Goal: Answer question/provide support: Share knowledge or assist other users

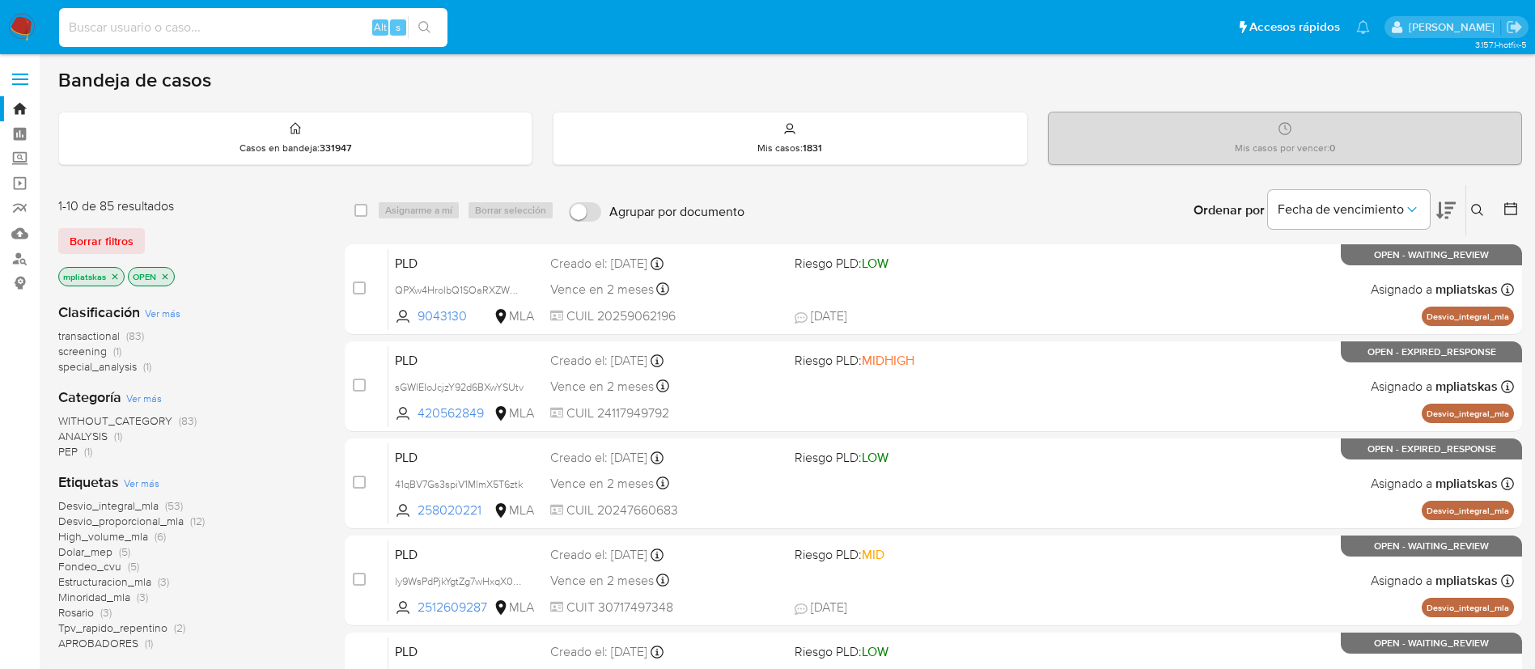
click at [324, 18] on input at bounding box center [253, 27] width 388 height 21
paste input "fSxzHVU3IBujHJZY7E6V3GQd"
type input "fSxzHVU3IBujHJZY7E6V3GQd"
click at [427, 27] on icon "search-icon" at bounding box center [424, 27] width 12 height 12
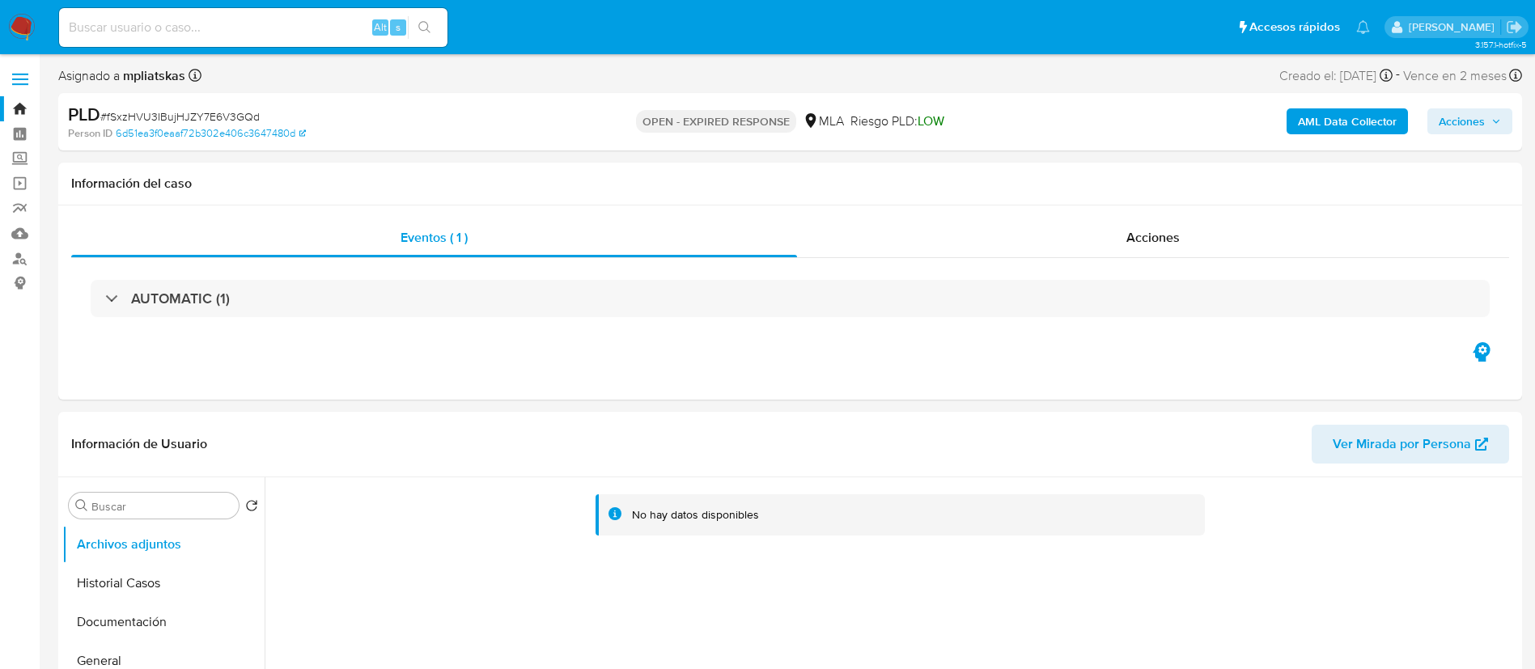
select select "10"
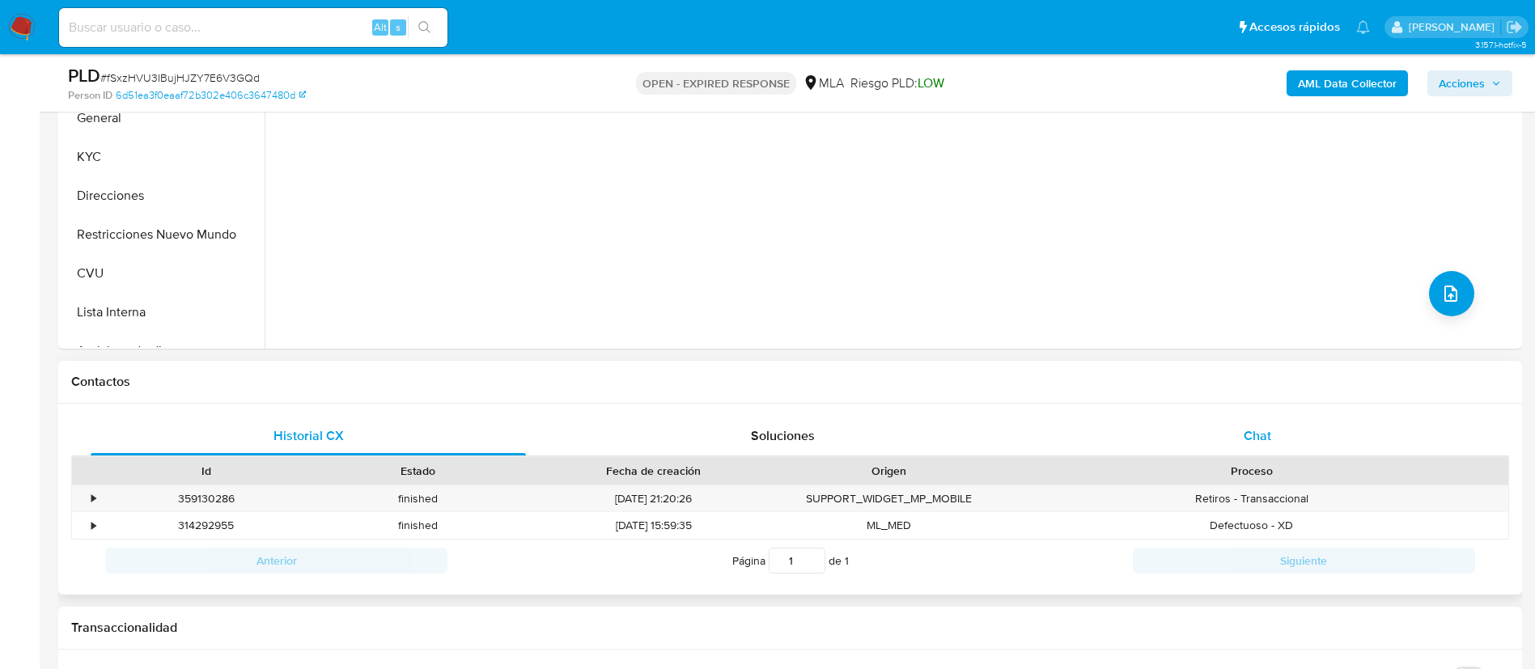
click at [1176, 433] on div "Chat" at bounding box center [1257, 436] width 435 height 39
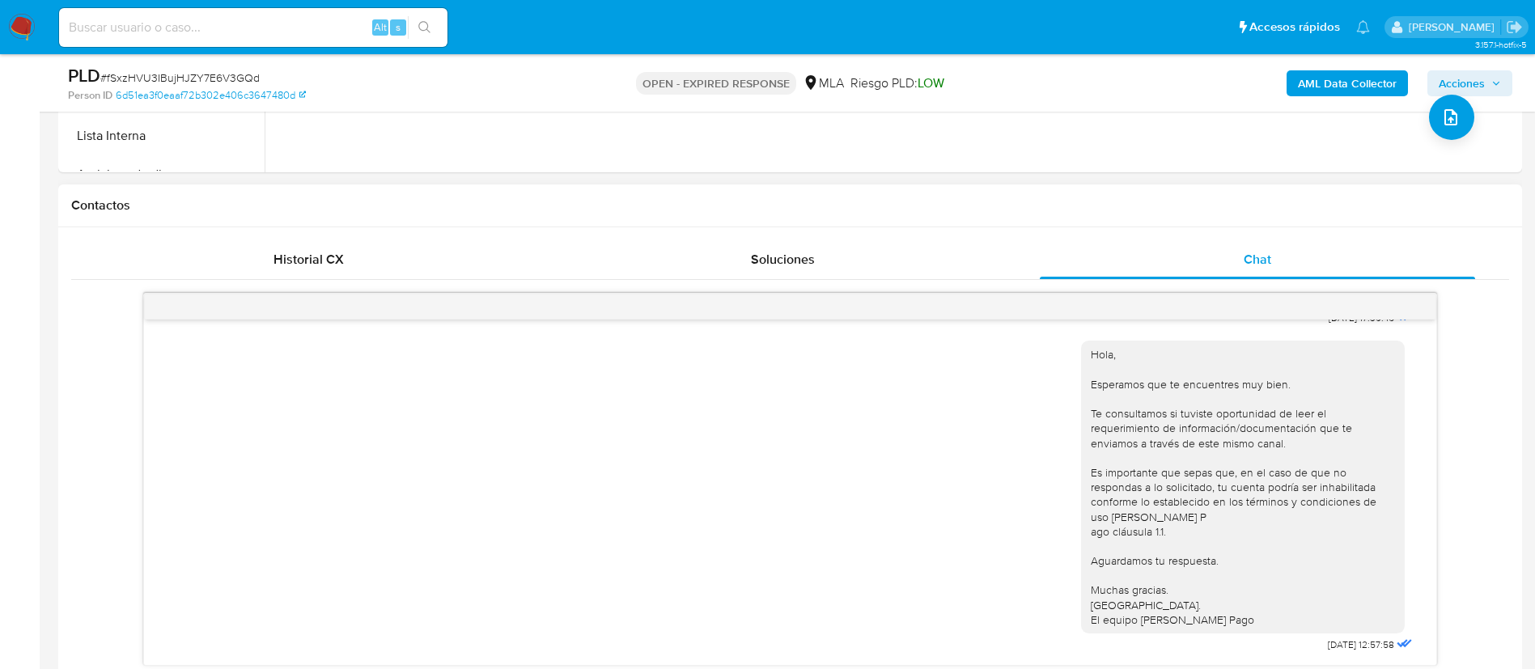
scroll to position [364, 0]
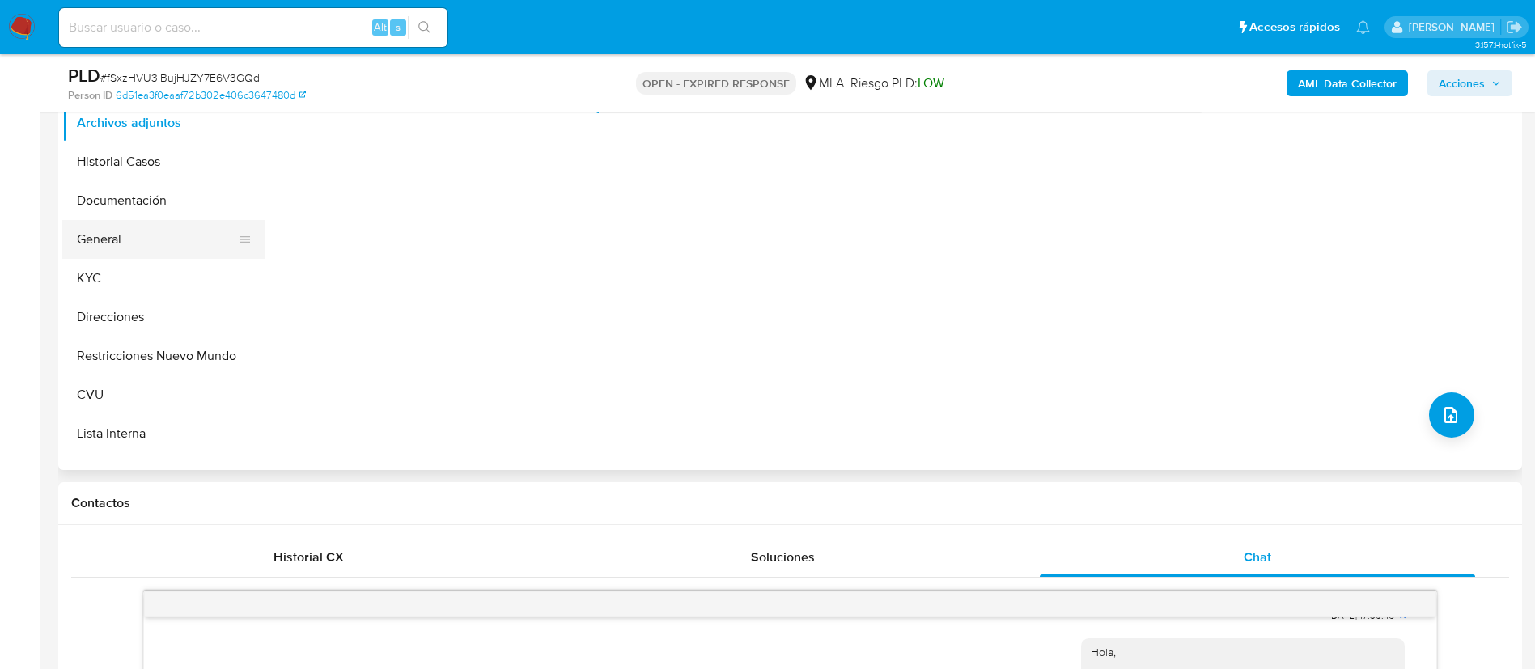
click at [136, 254] on button "General" at bounding box center [156, 239] width 189 height 39
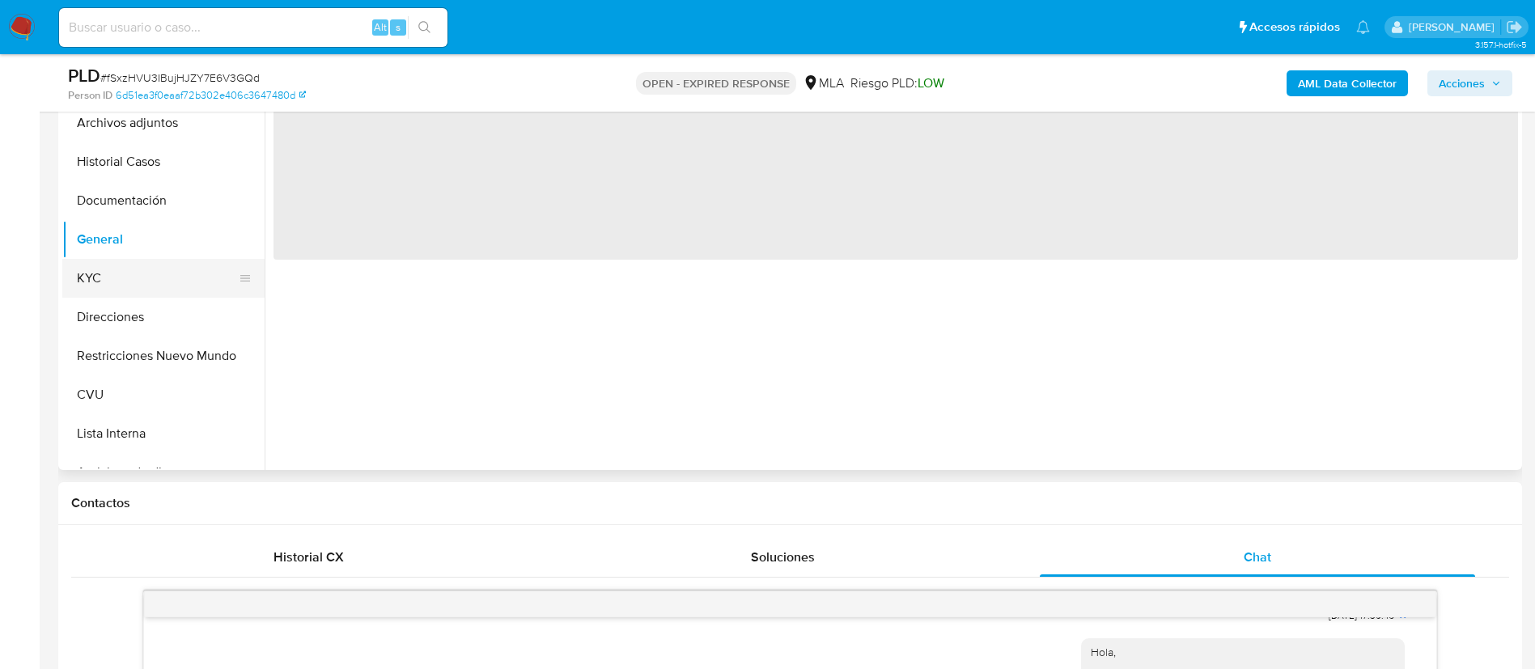
click at [132, 279] on button "KYC" at bounding box center [156, 278] width 189 height 39
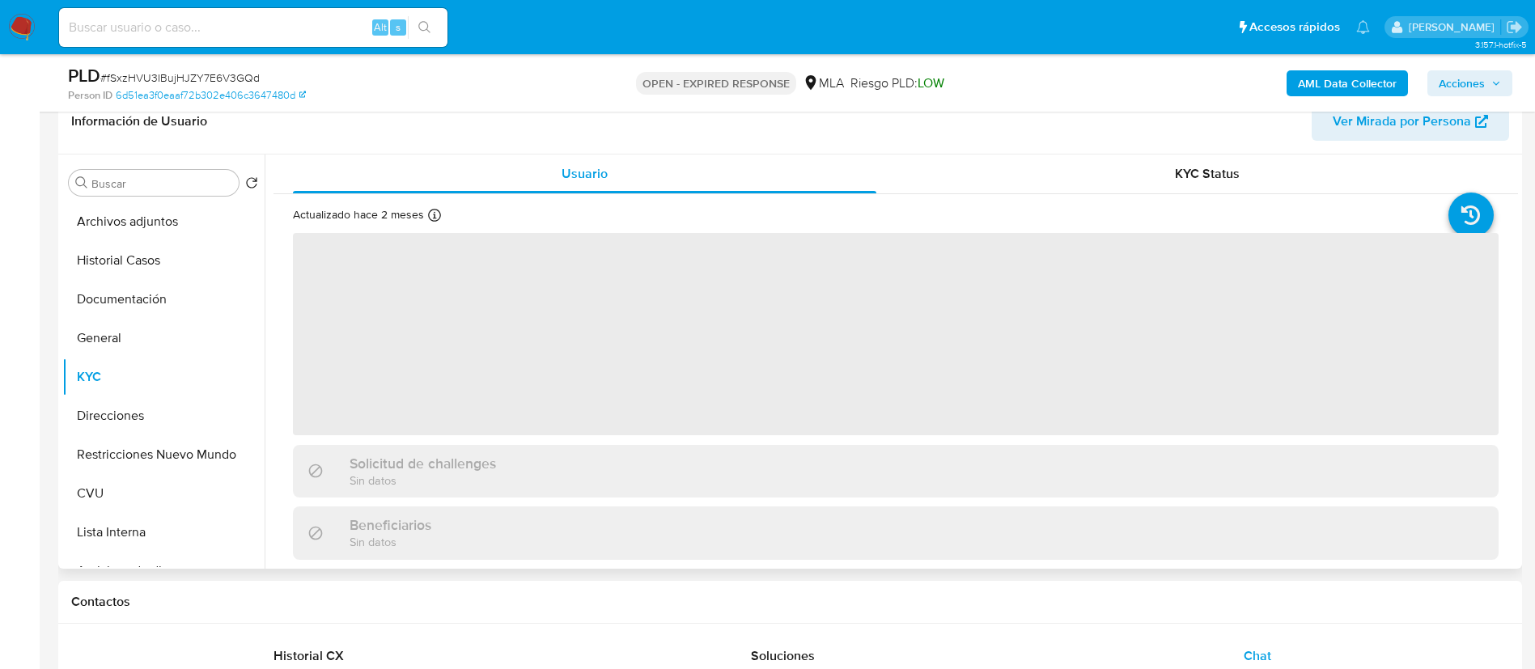
scroll to position [243, 0]
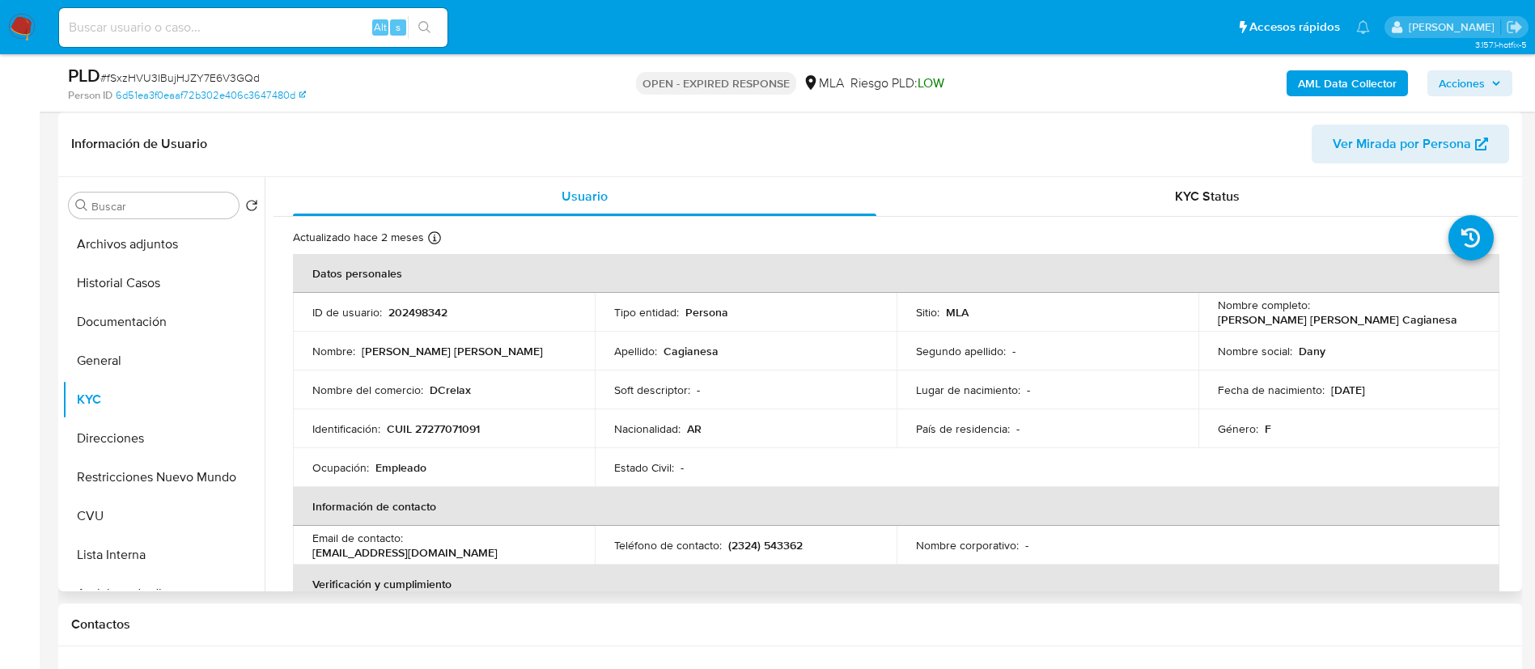
click at [401, 305] on p "202498342" at bounding box center [417, 312] width 59 height 15
copy p "202498342"
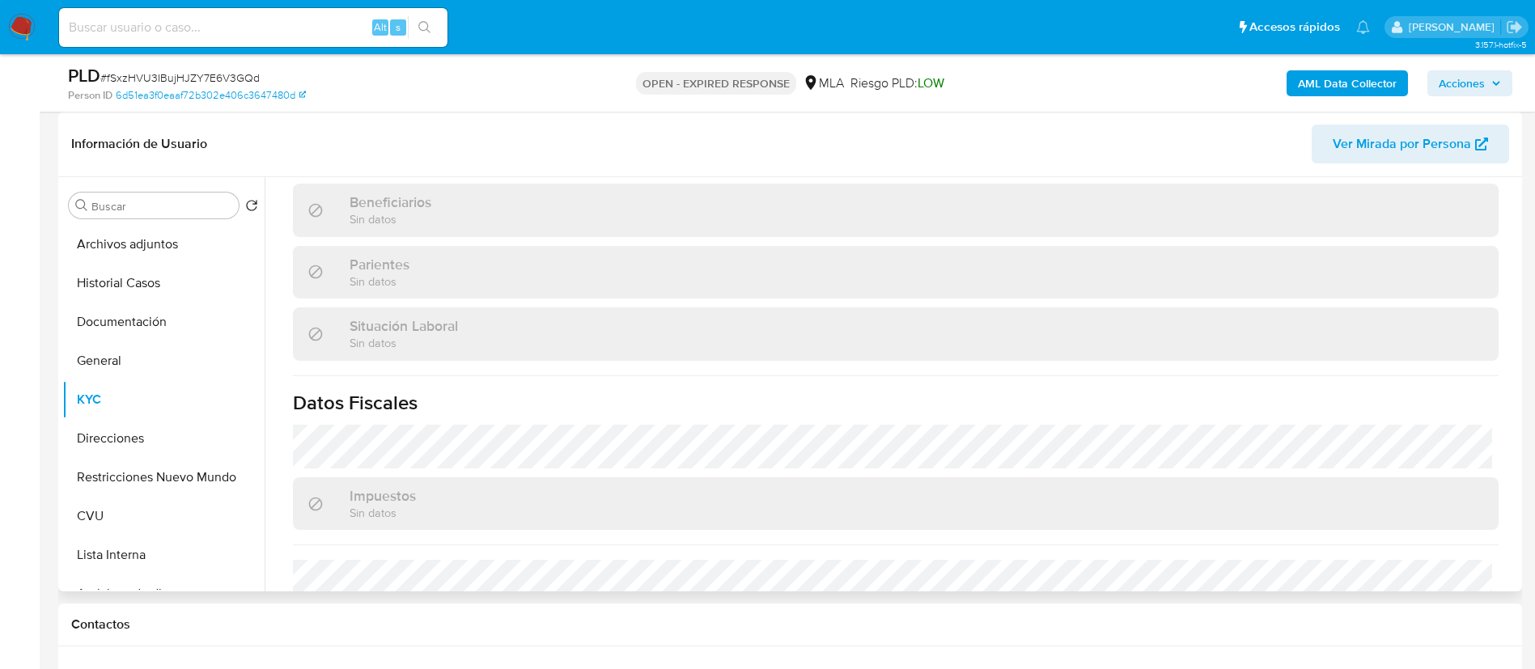
scroll to position [838, 0]
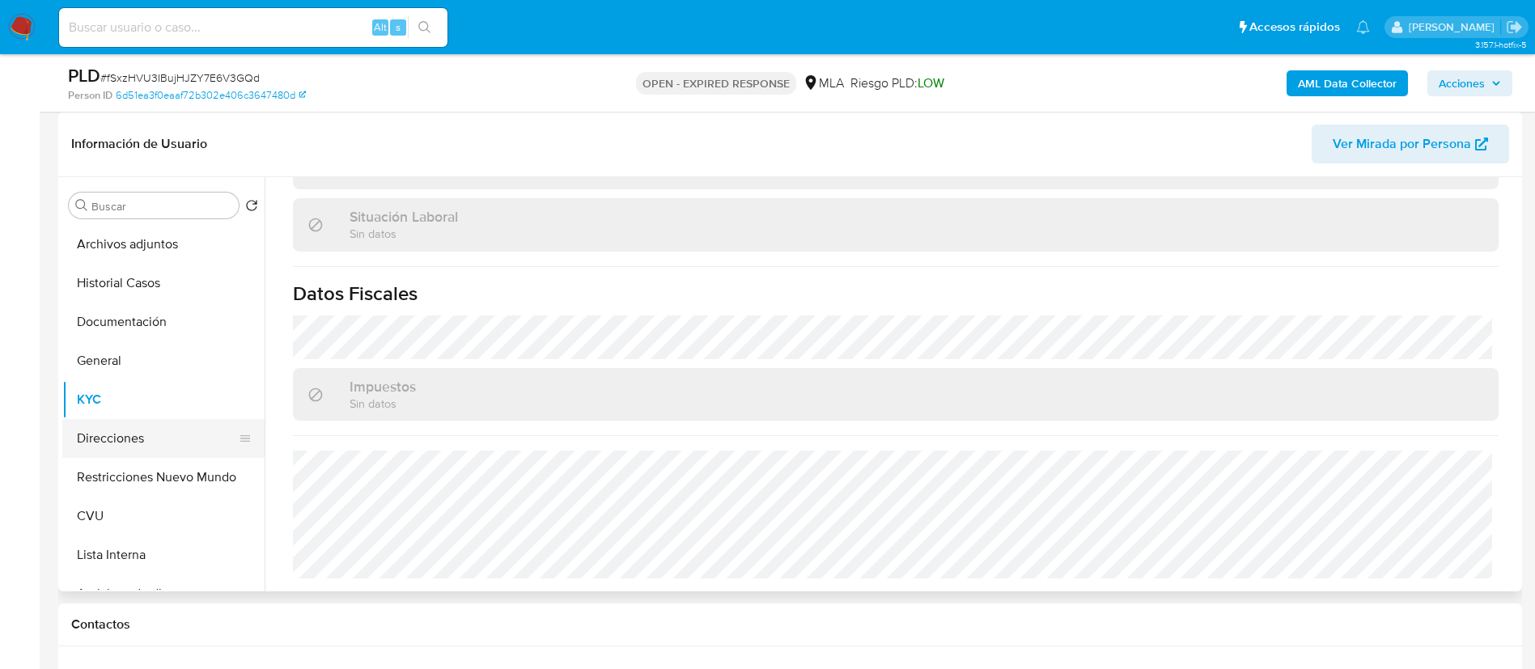
click at [150, 443] on button "Direcciones" at bounding box center [156, 438] width 189 height 39
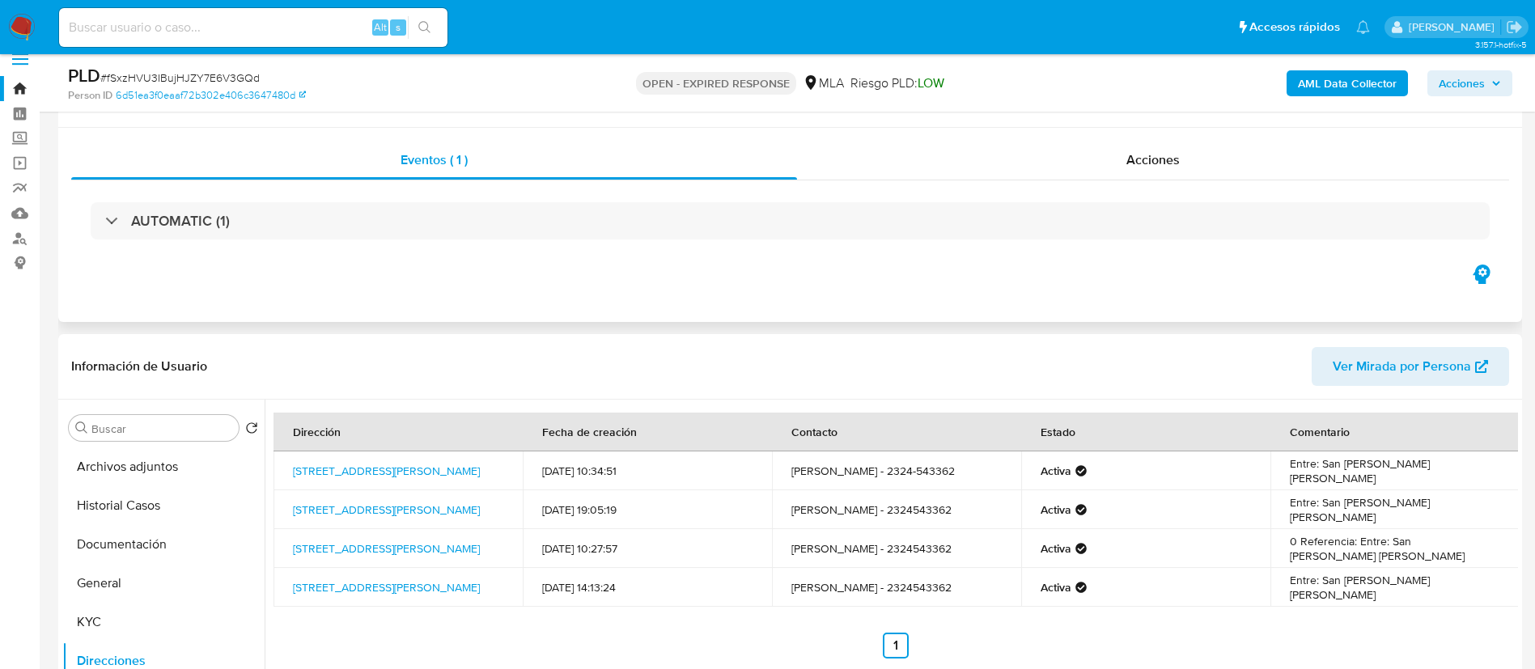
scroll to position [0, 0]
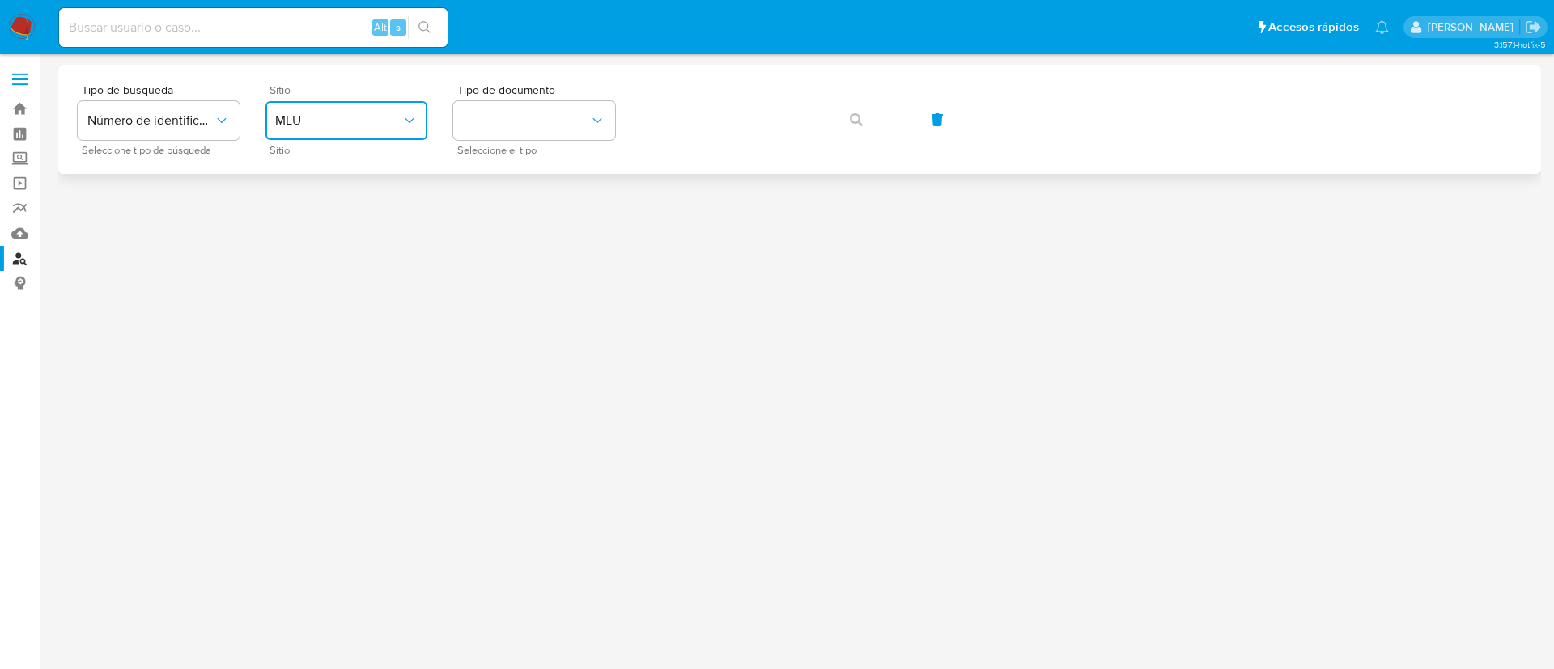
click at [363, 131] on button "MLU" at bounding box center [346, 120] width 162 height 39
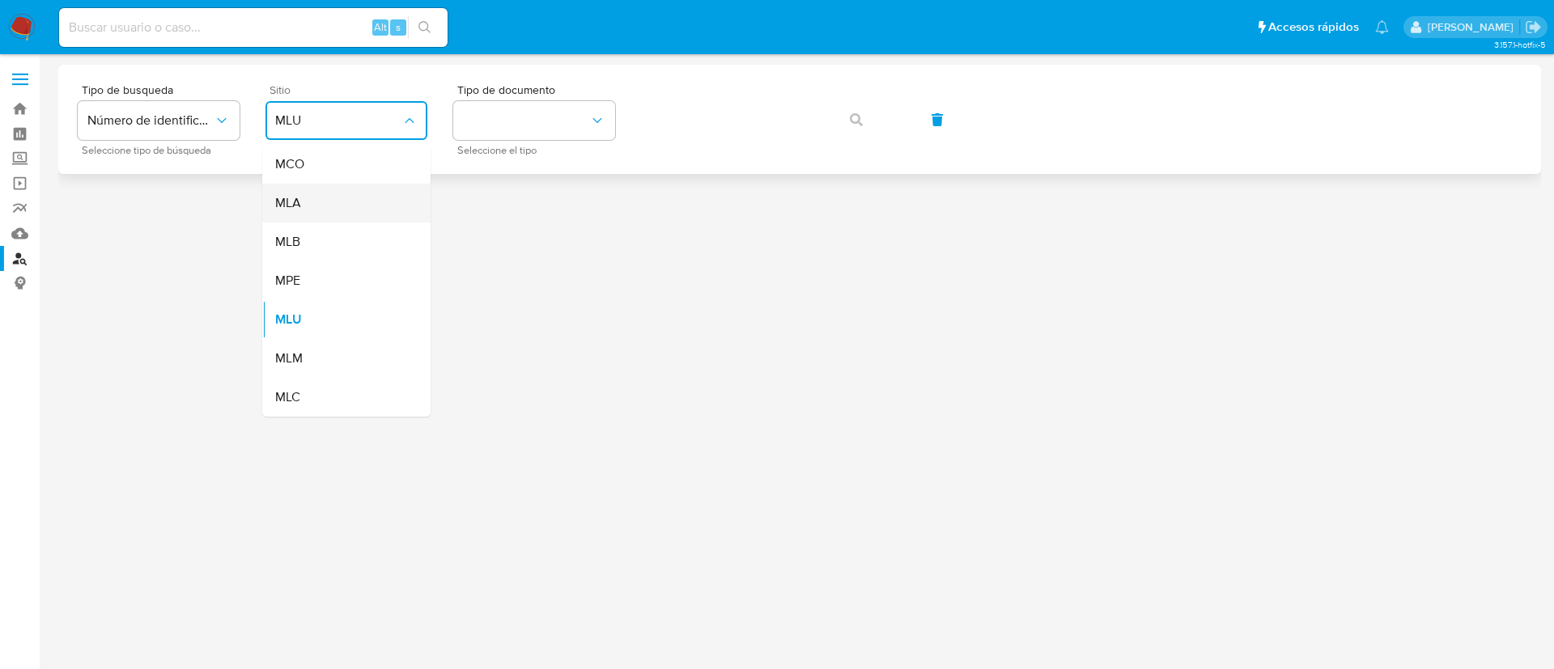
click at [346, 211] on div "MLA" at bounding box center [341, 203] width 133 height 39
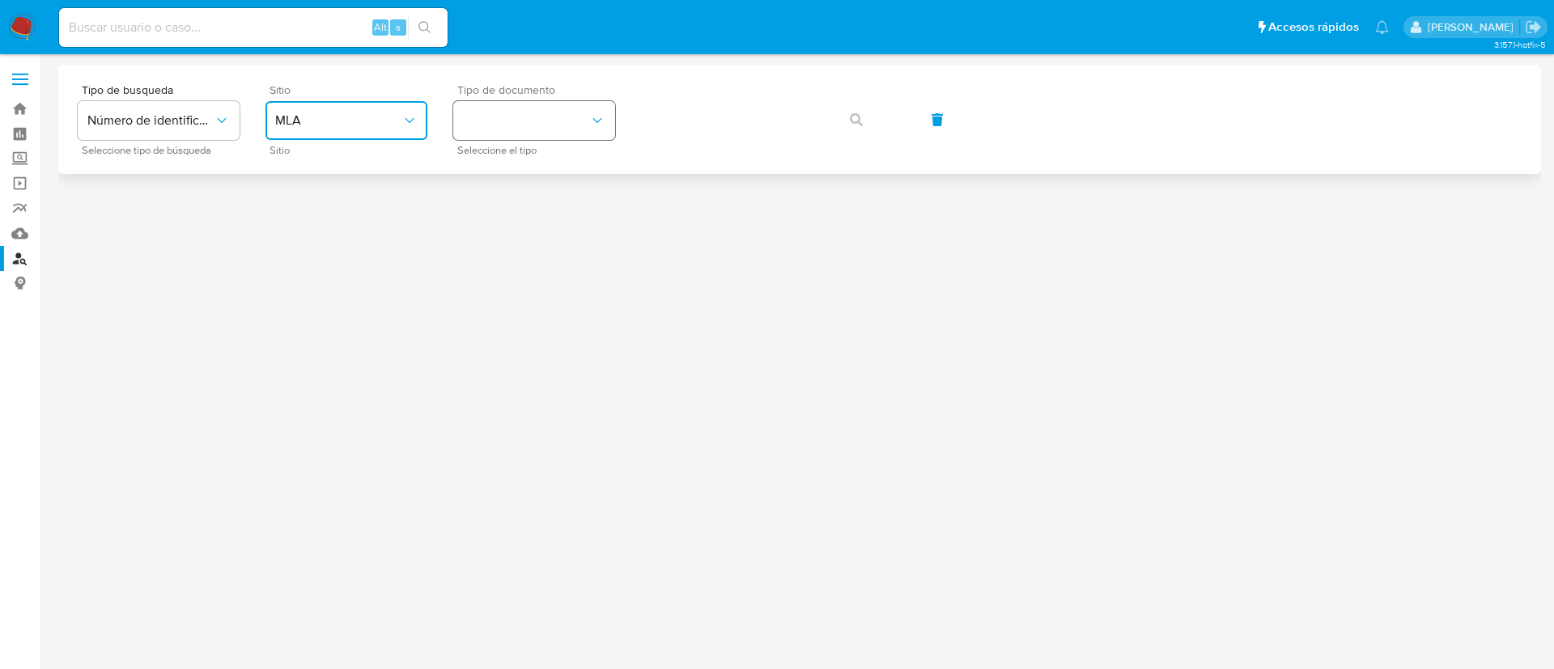
click at [546, 112] on button "identificationType" at bounding box center [534, 120] width 162 height 39
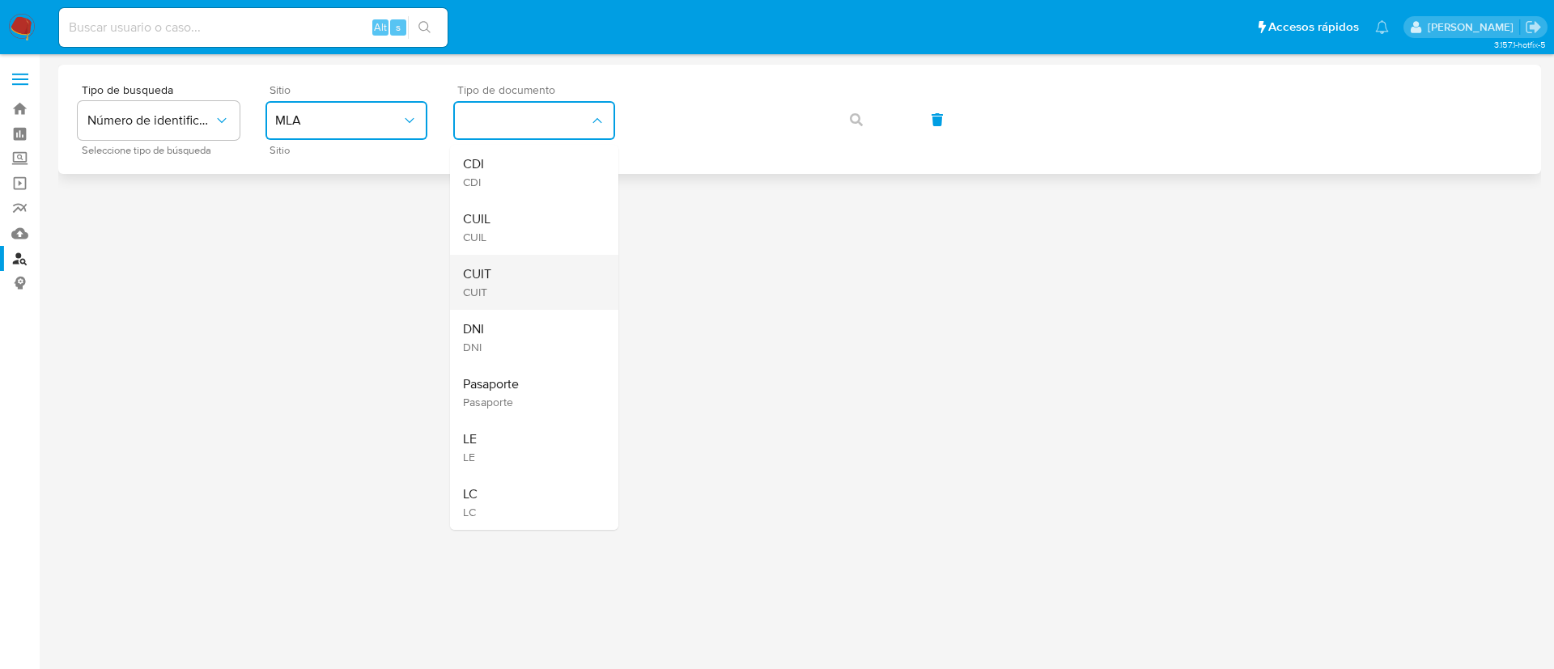
click at [507, 264] on div "CUIT CUIT" at bounding box center [529, 282] width 133 height 55
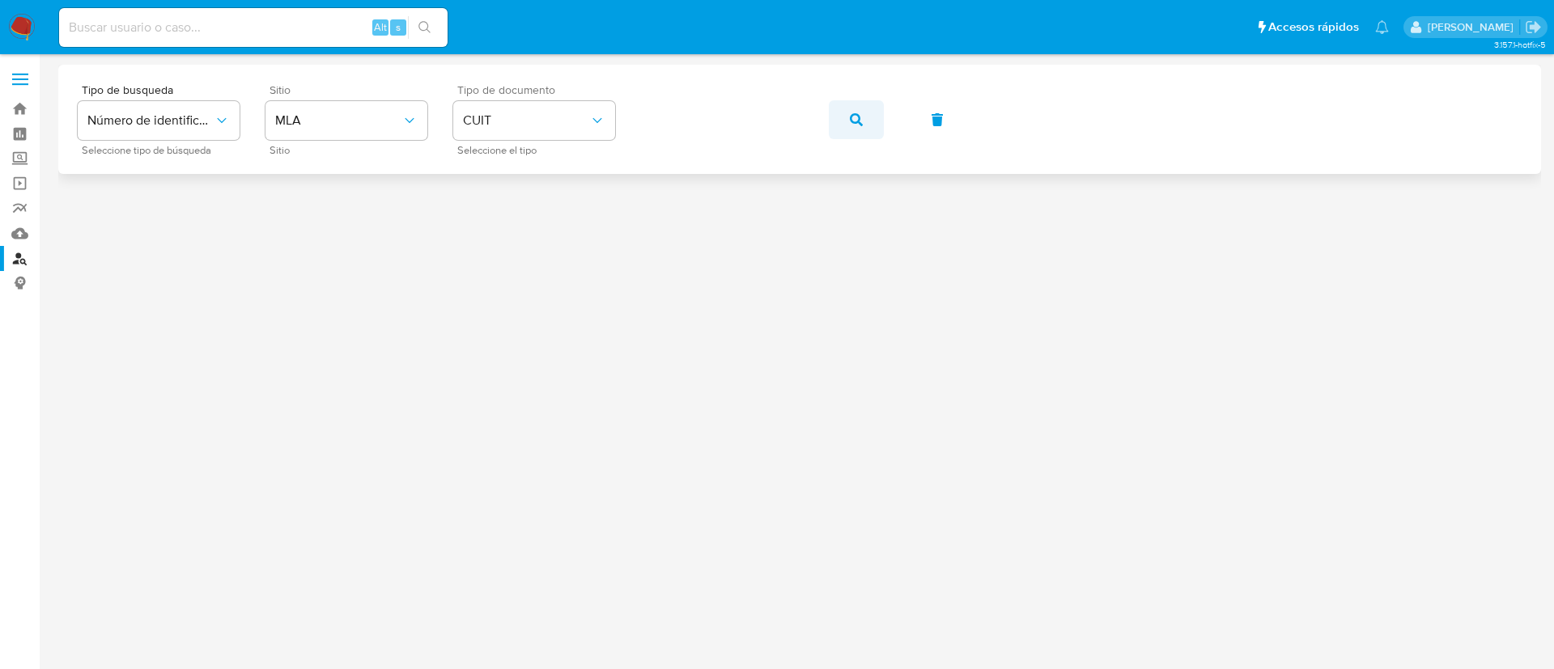
click at [839, 135] on button "button" at bounding box center [856, 119] width 55 height 39
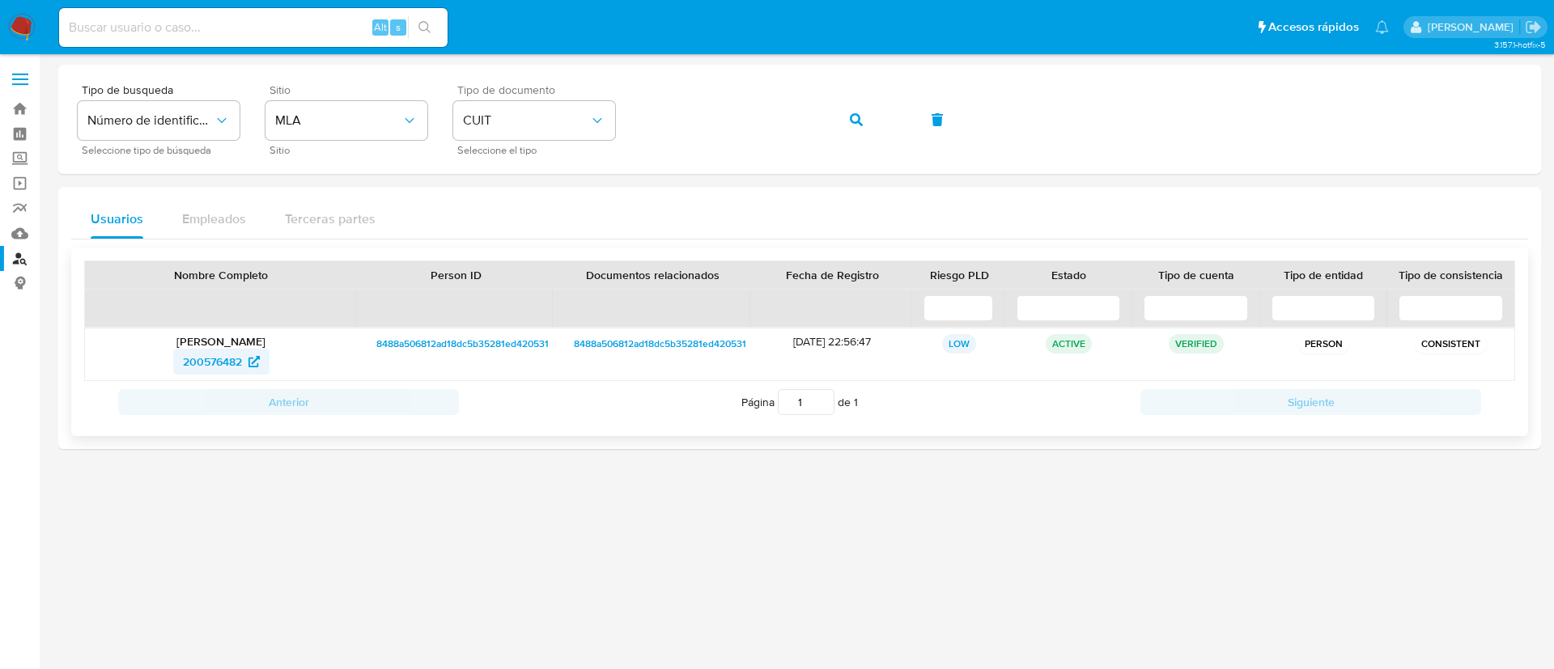
click at [193, 371] on span "200576482" at bounding box center [212, 362] width 59 height 26
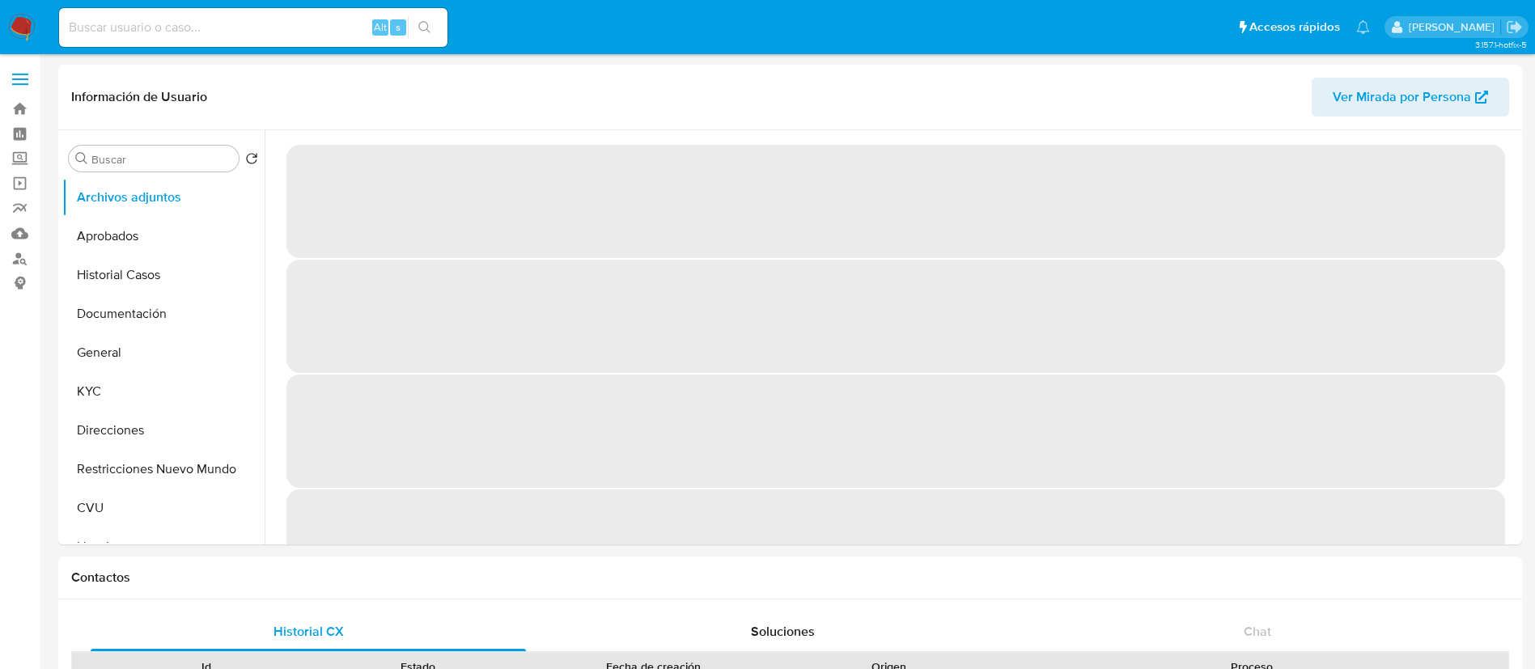
select select "10"
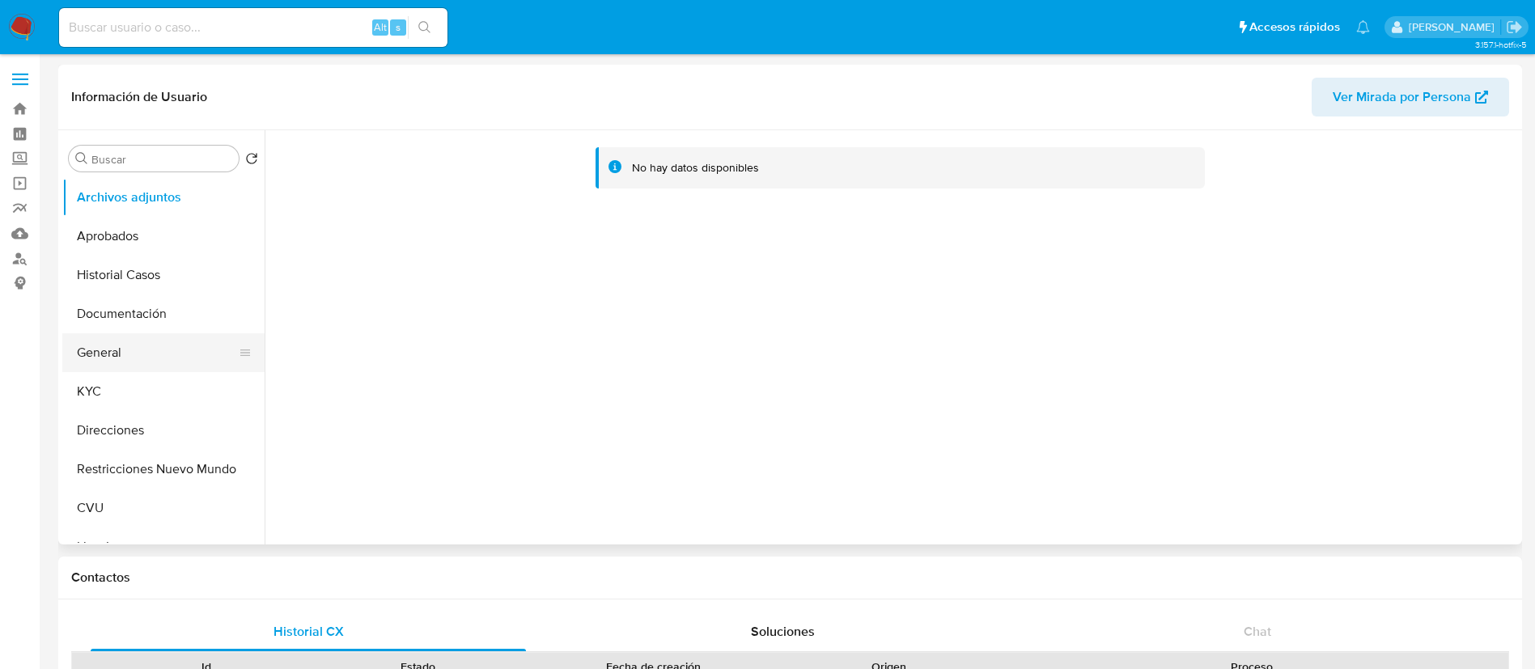
click at [176, 366] on button "General" at bounding box center [156, 352] width 189 height 39
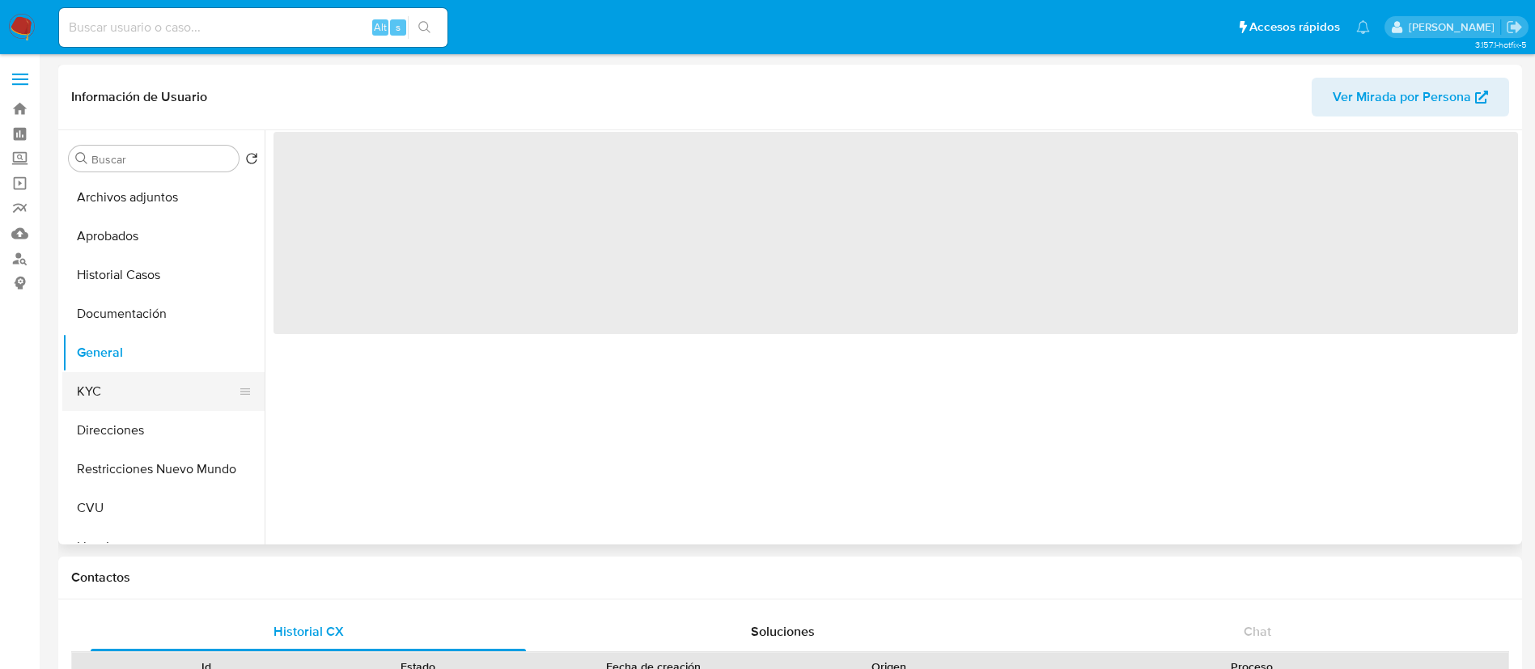
click at [172, 376] on button "KYC" at bounding box center [156, 391] width 189 height 39
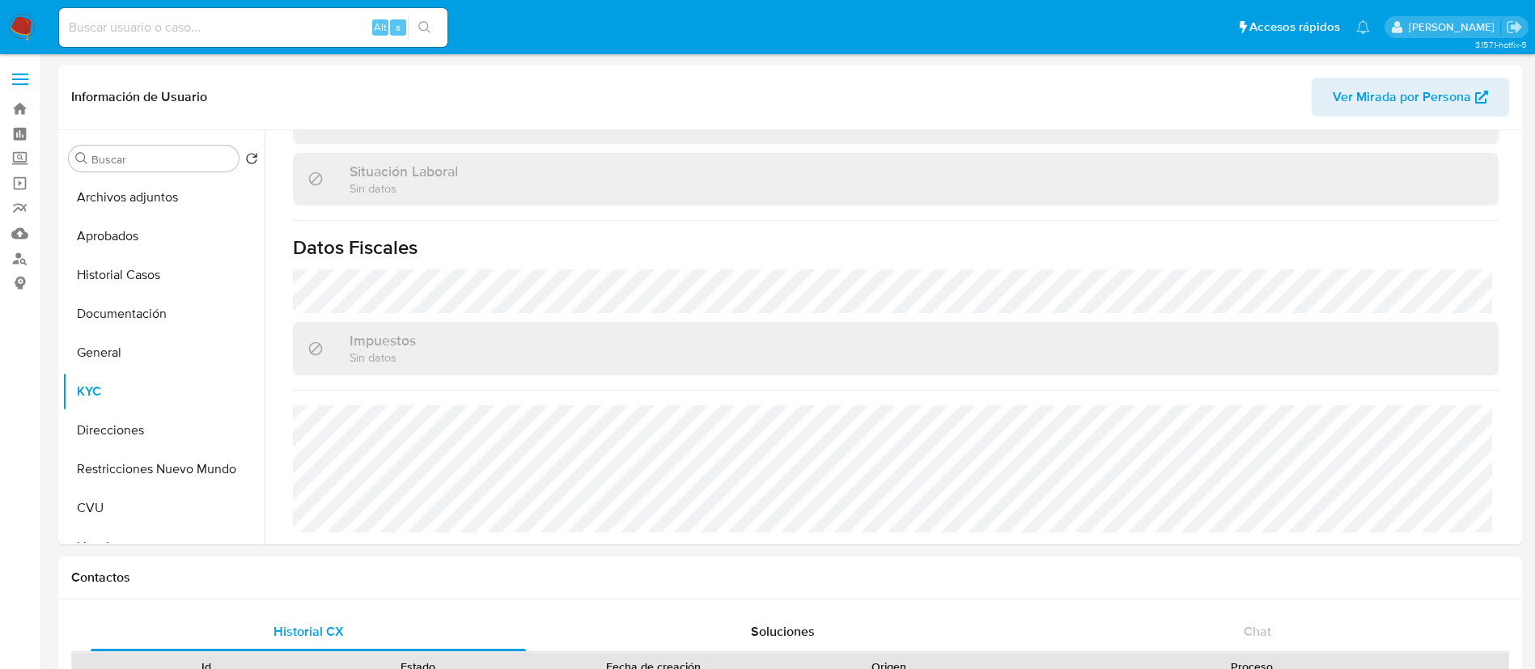
scroll to position [838, 0]
click at [64, 422] on button "Direcciones" at bounding box center [156, 430] width 189 height 39
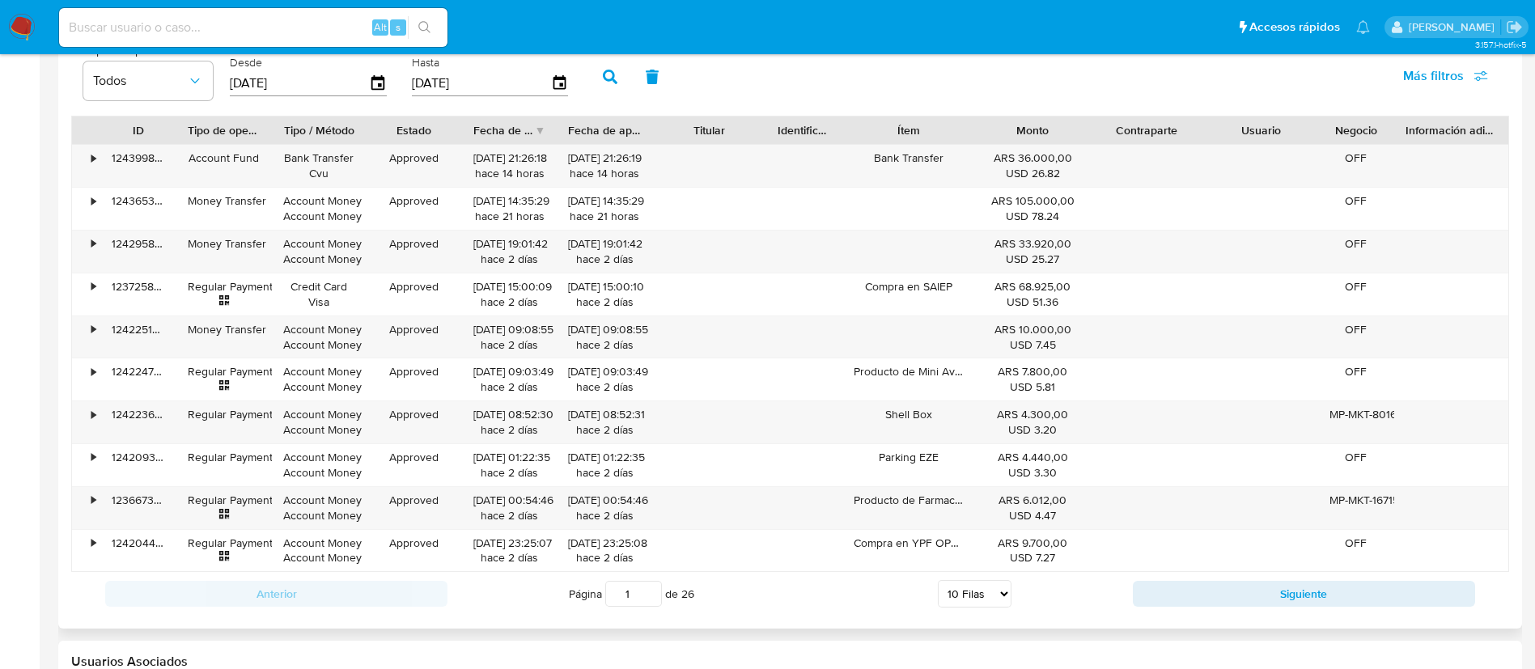
scroll to position [1454, 0]
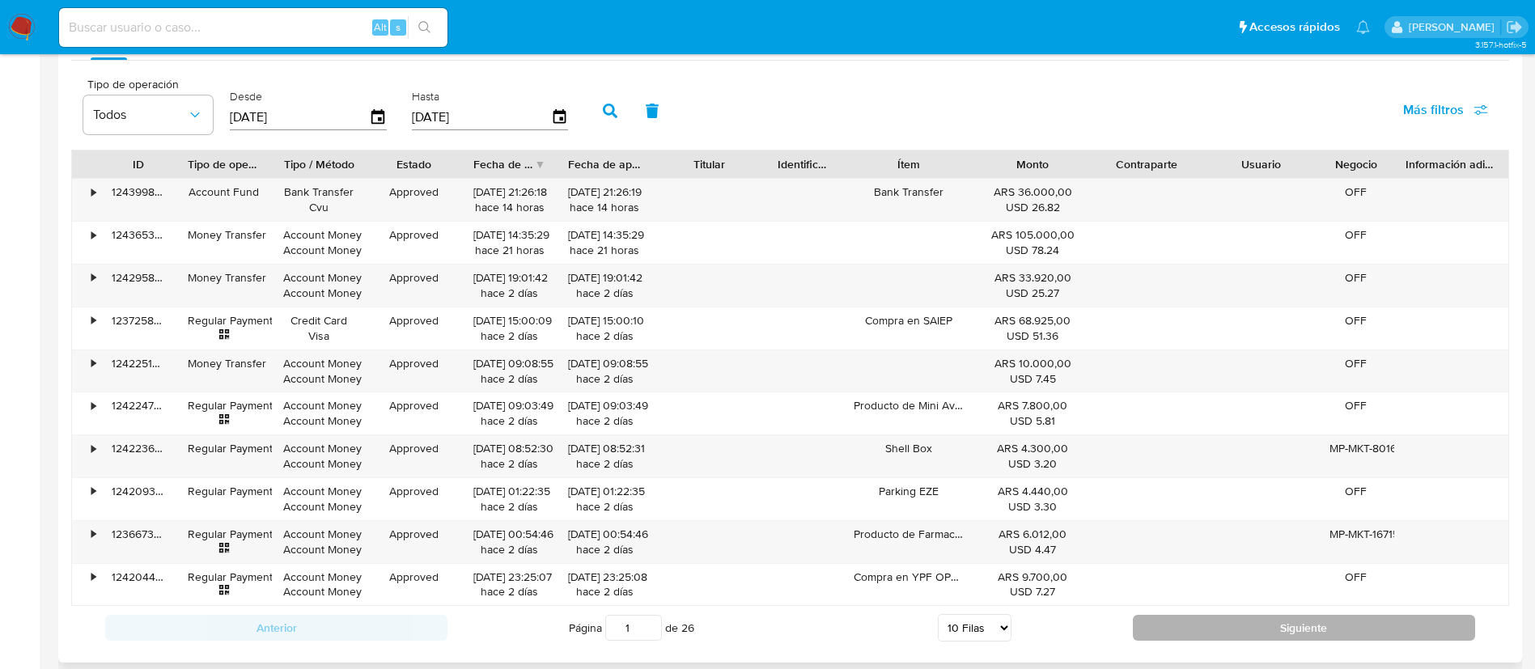
click at [1190, 631] on button "Siguiente" at bounding box center [1304, 628] width 342 height 26
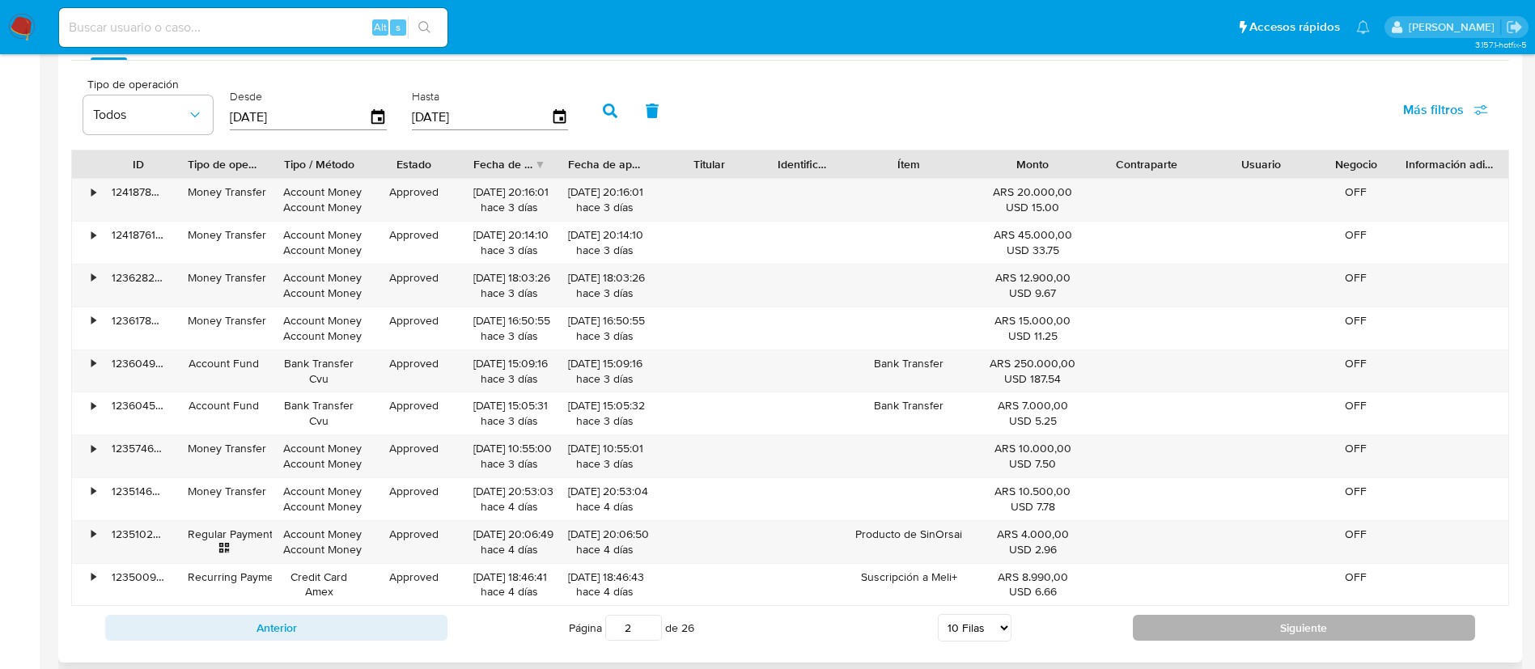
click at [1190, 631] on button "Siguiente" at bounding box center [1304, 628] width 342 height 26
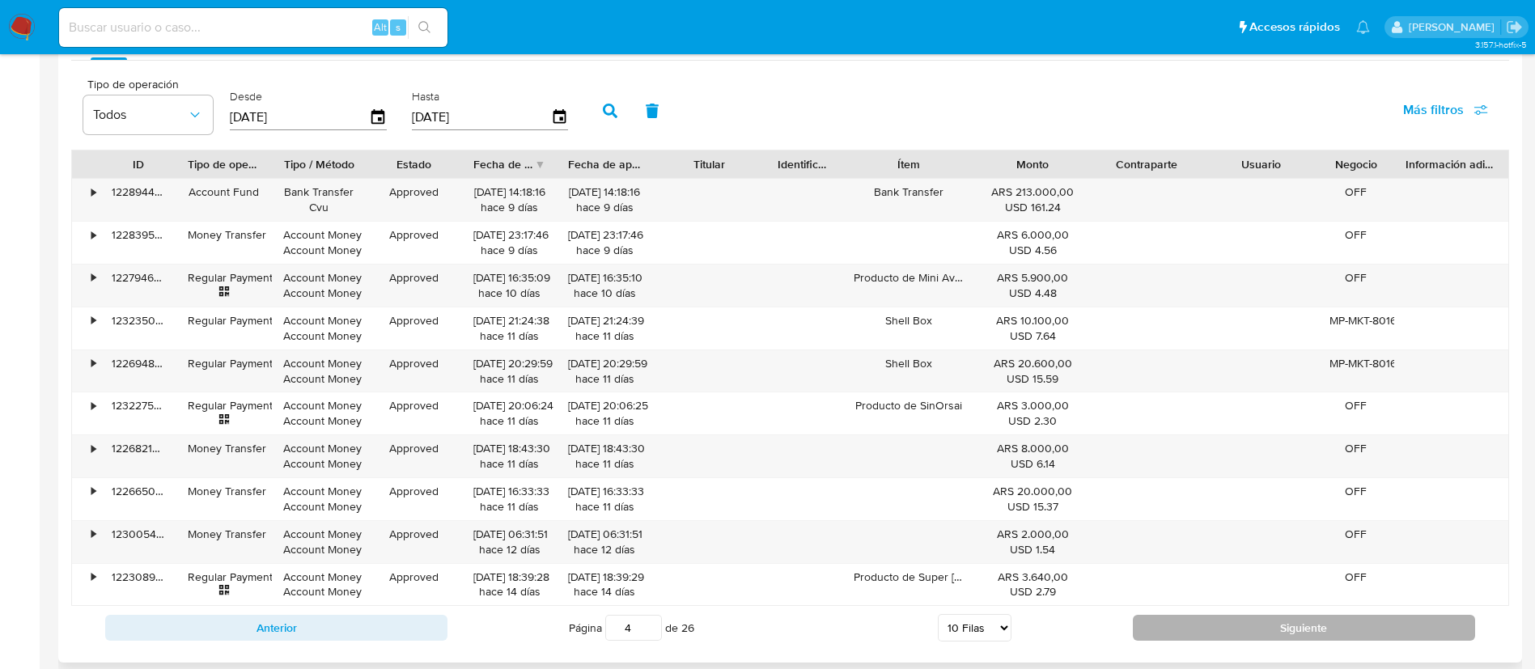
click at [1190, 631] on button "Siguiente" at bounding box center [1304, 628] width 342 height 26
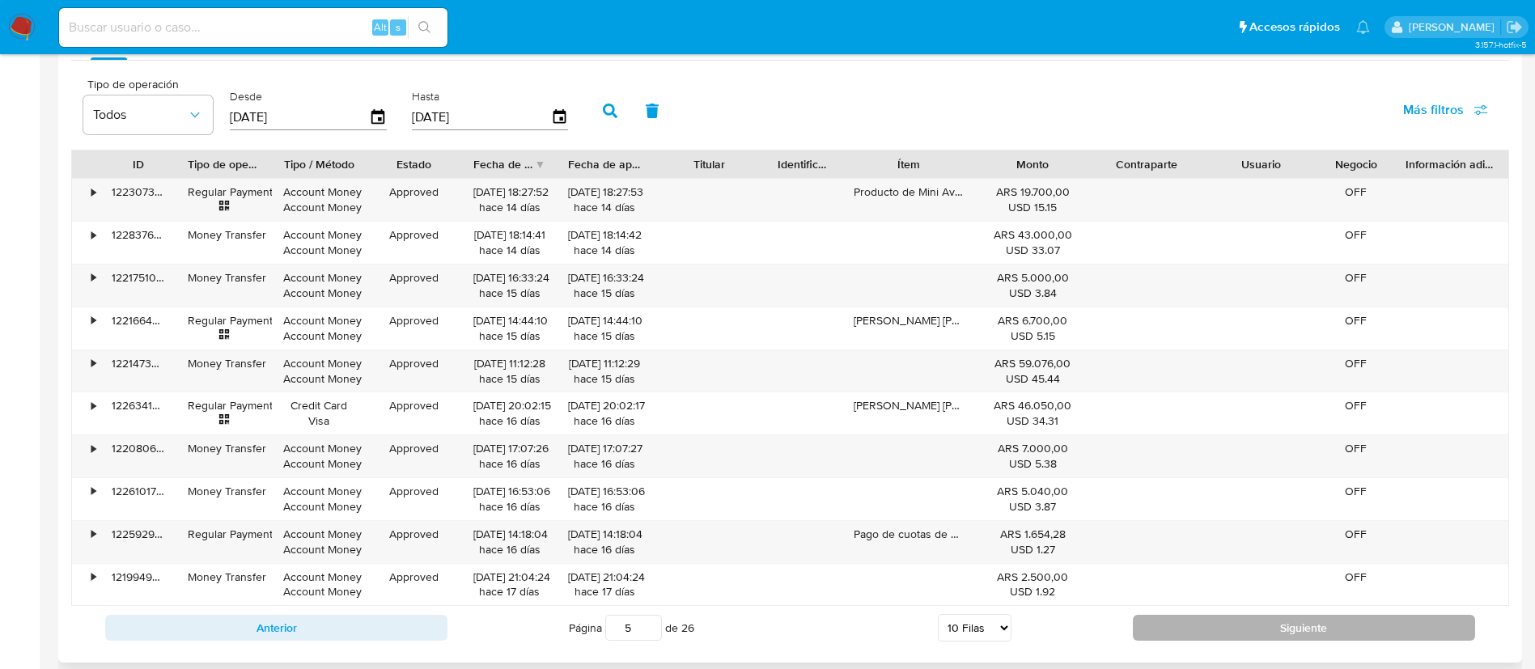
click at [1190, 631] on button "Siguiente" at bounding box center [1304, 628] width 342 height 26
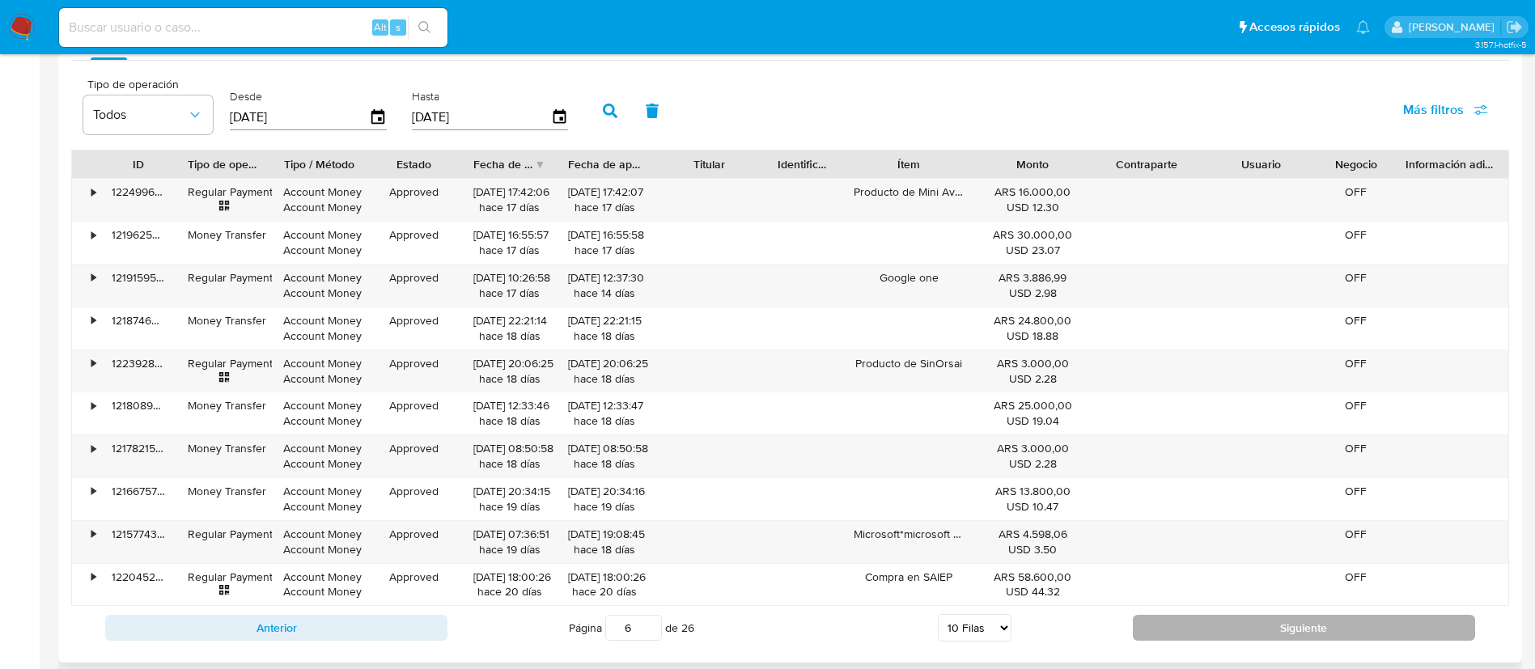
click at [1190, 631] on button "Siguiente" at bounding box center [1304, 628] width 342 height 26
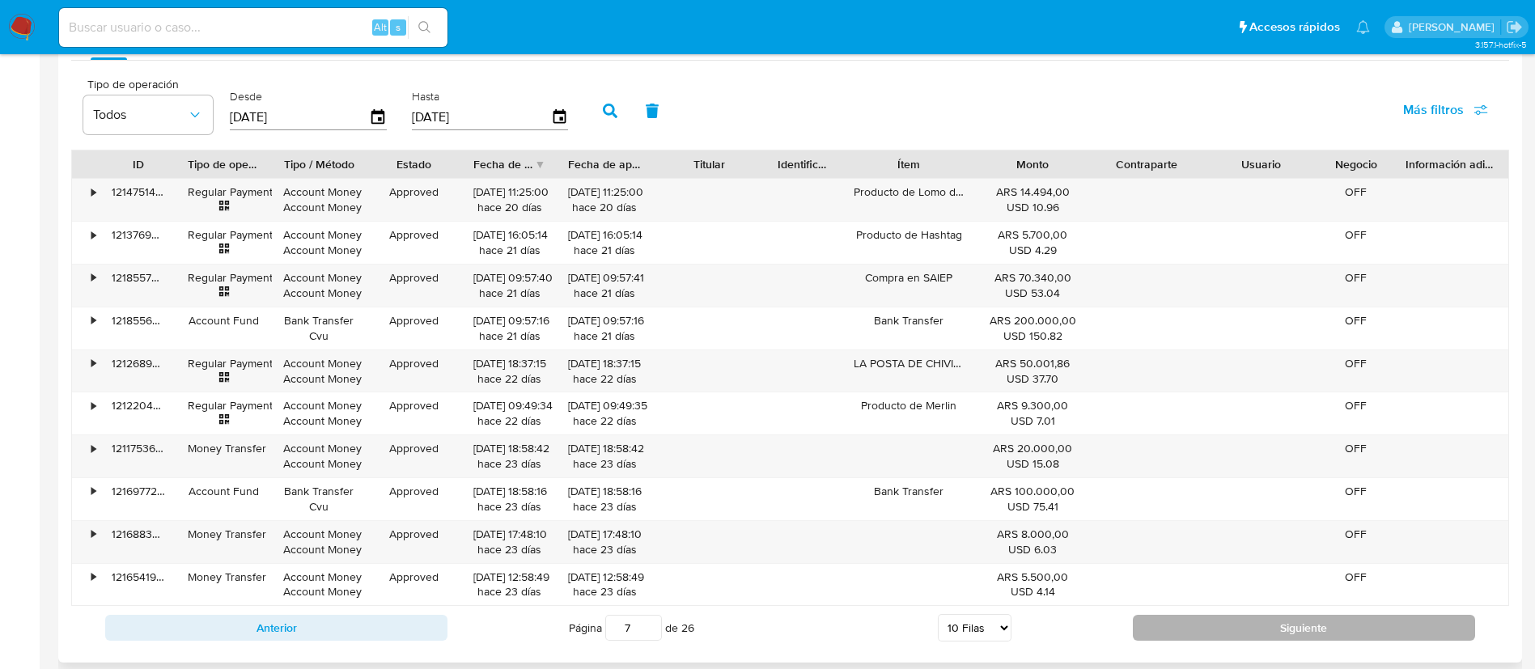
click at [1190, 631] on button "Siguiente" at bounding box center [1304, 628] width 342 height 26
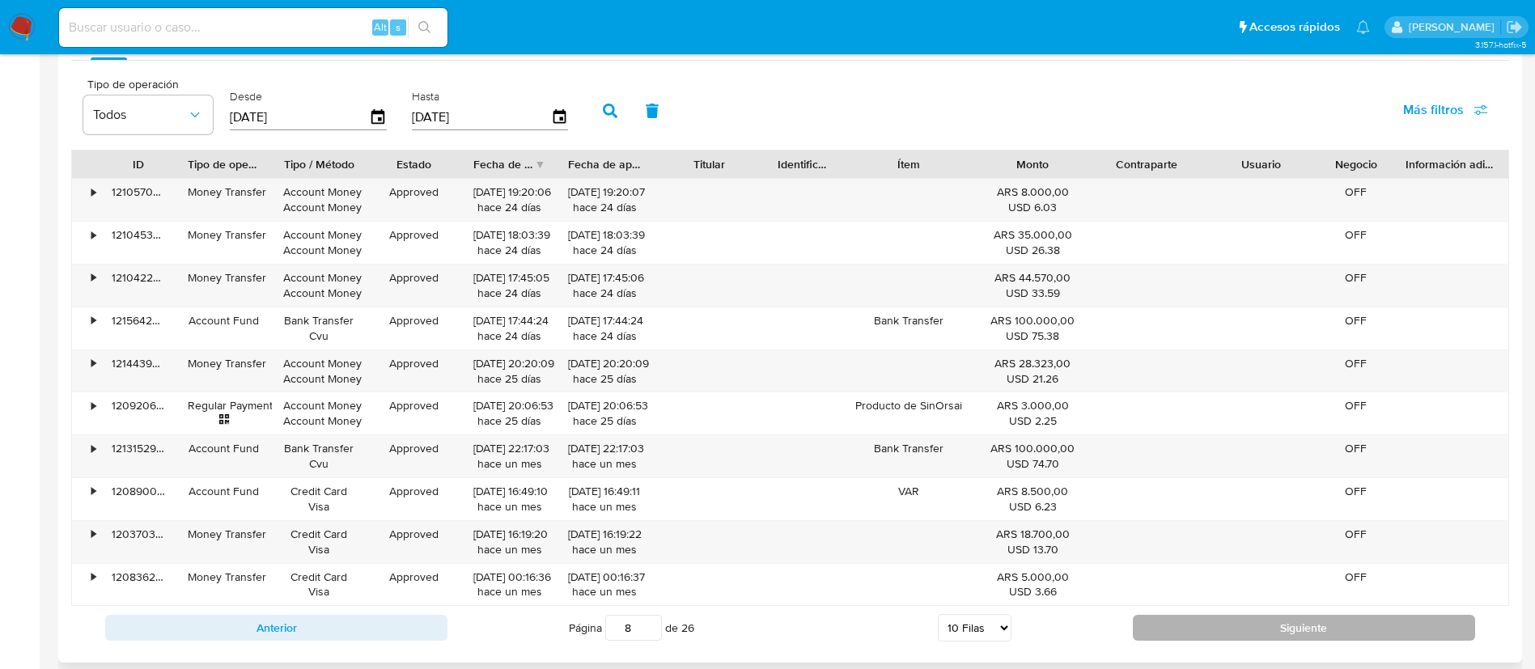
click at [1190, 631] on button "Siguiente" at bounding box center [1304, 628] width 342 height 26
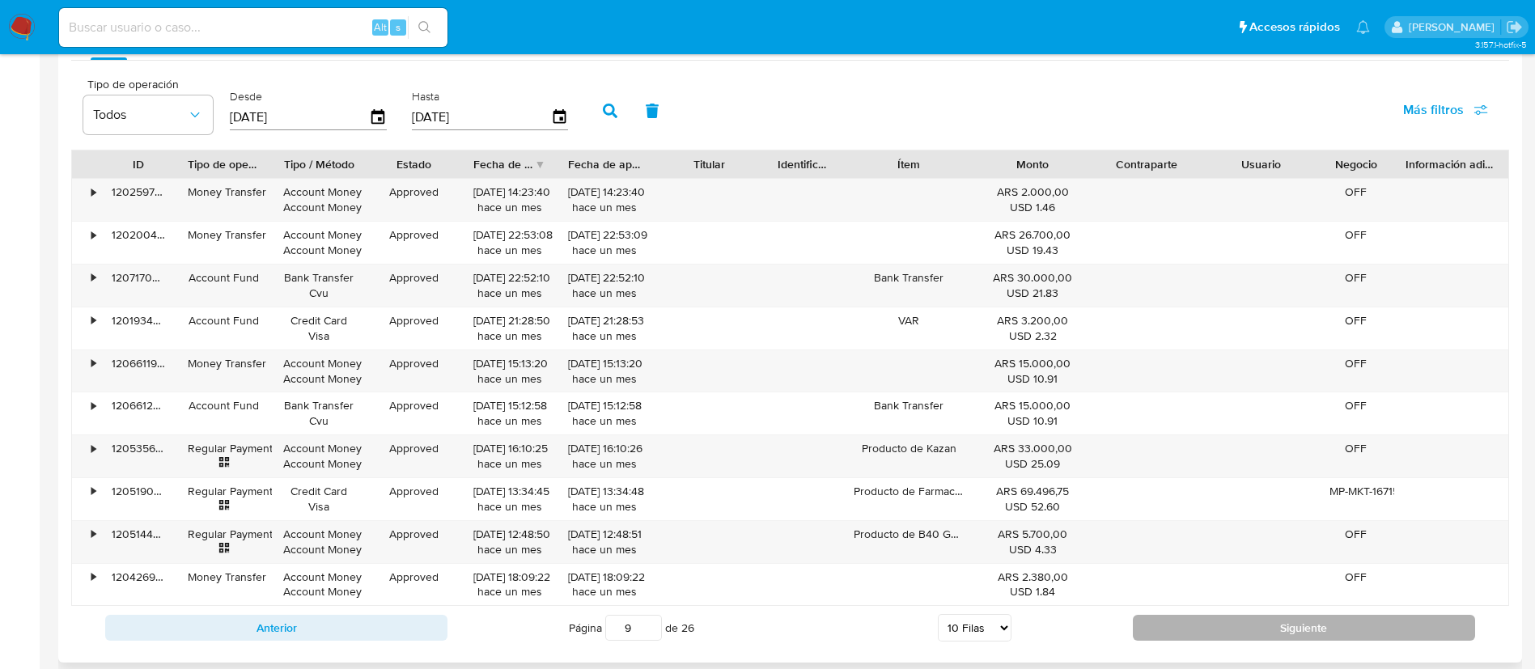
click at [1190, 631] on button "Siguiente" at bounding box center [1304, 628] width 342 height 26
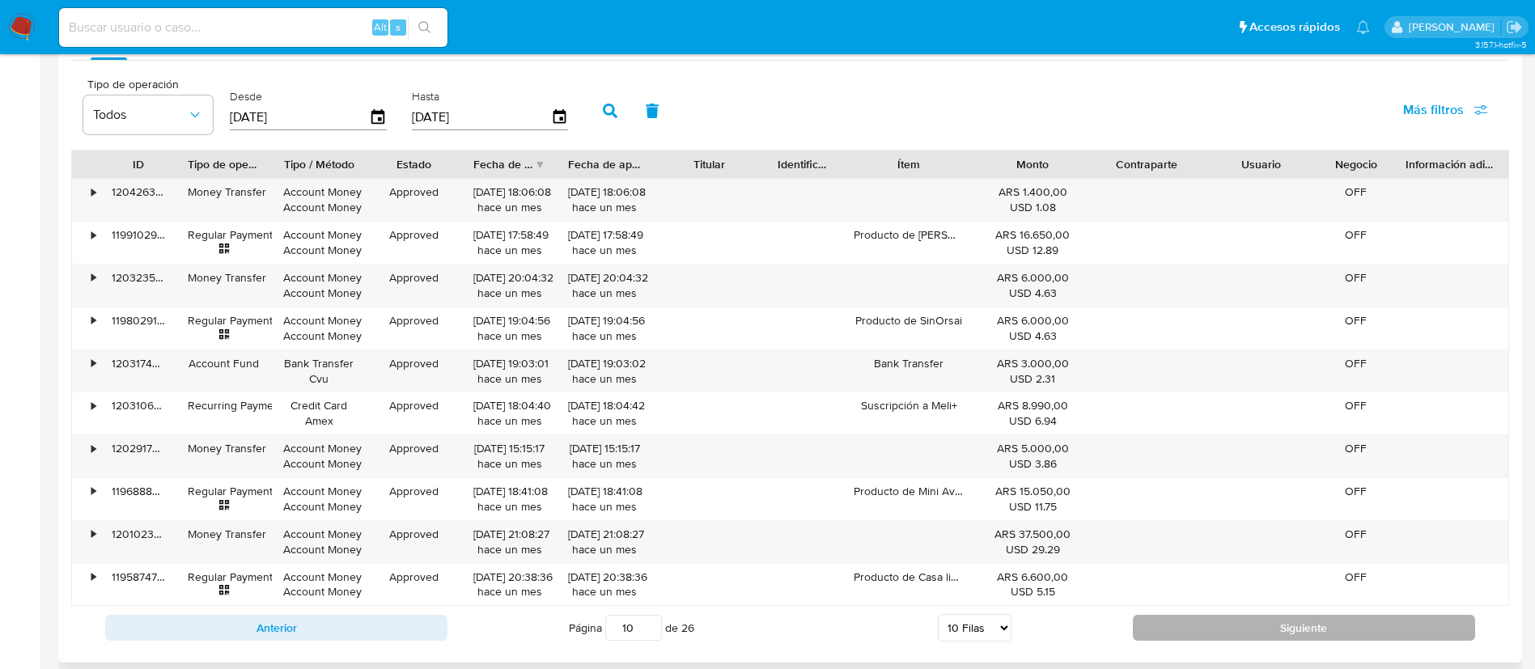
click at [1190, 631] on button "Siguiente" at bounding box center [1304, 628] width 342 height 26
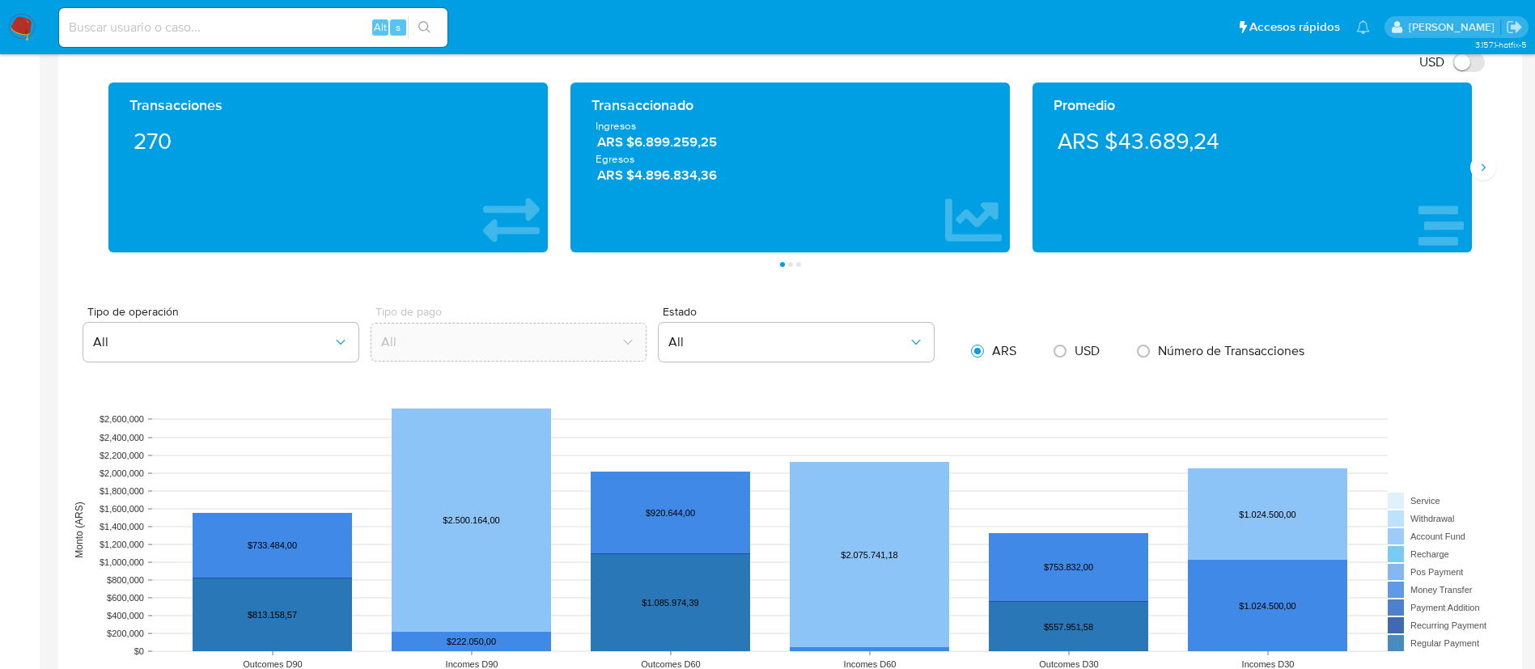
scroll to position [726, 0]
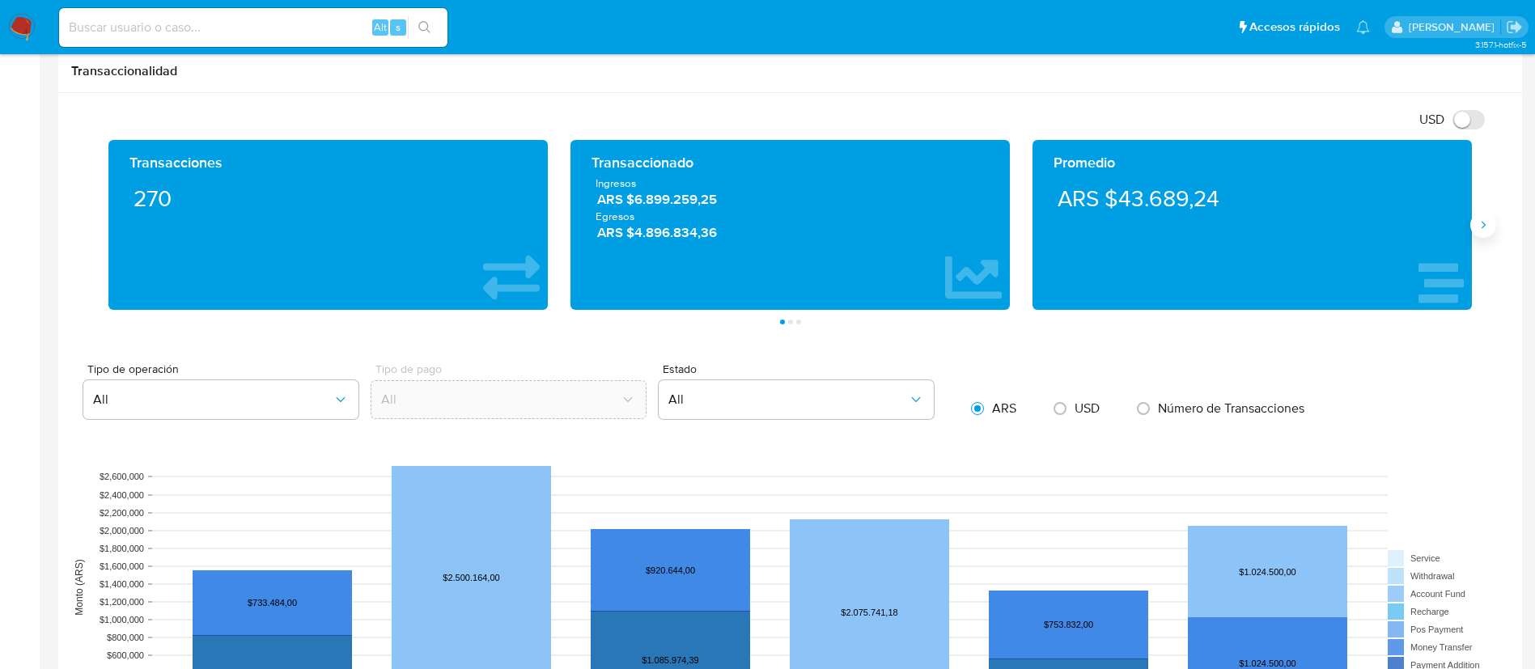
click at [1477, 223] on icon "Siguiente" at bounding box center [1483, 225] width 13 height 13
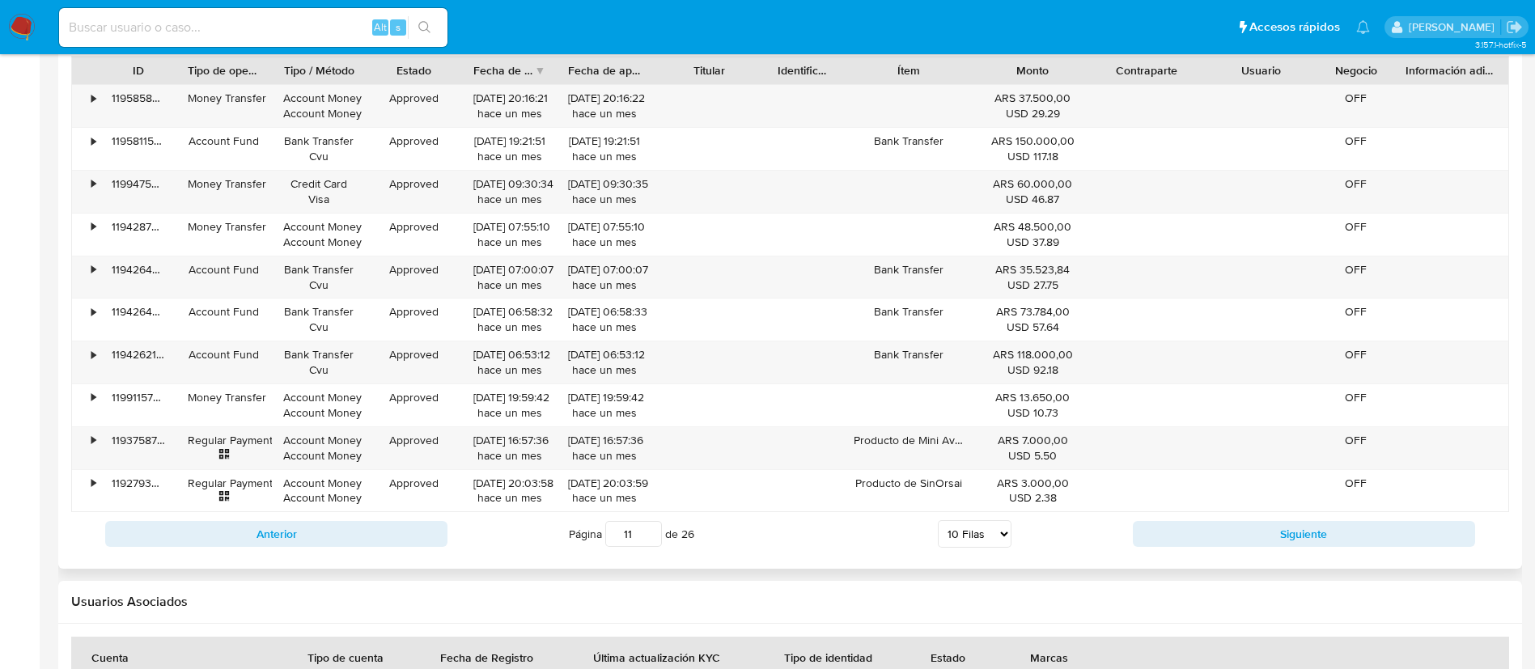
scroll to position [1576, 0]
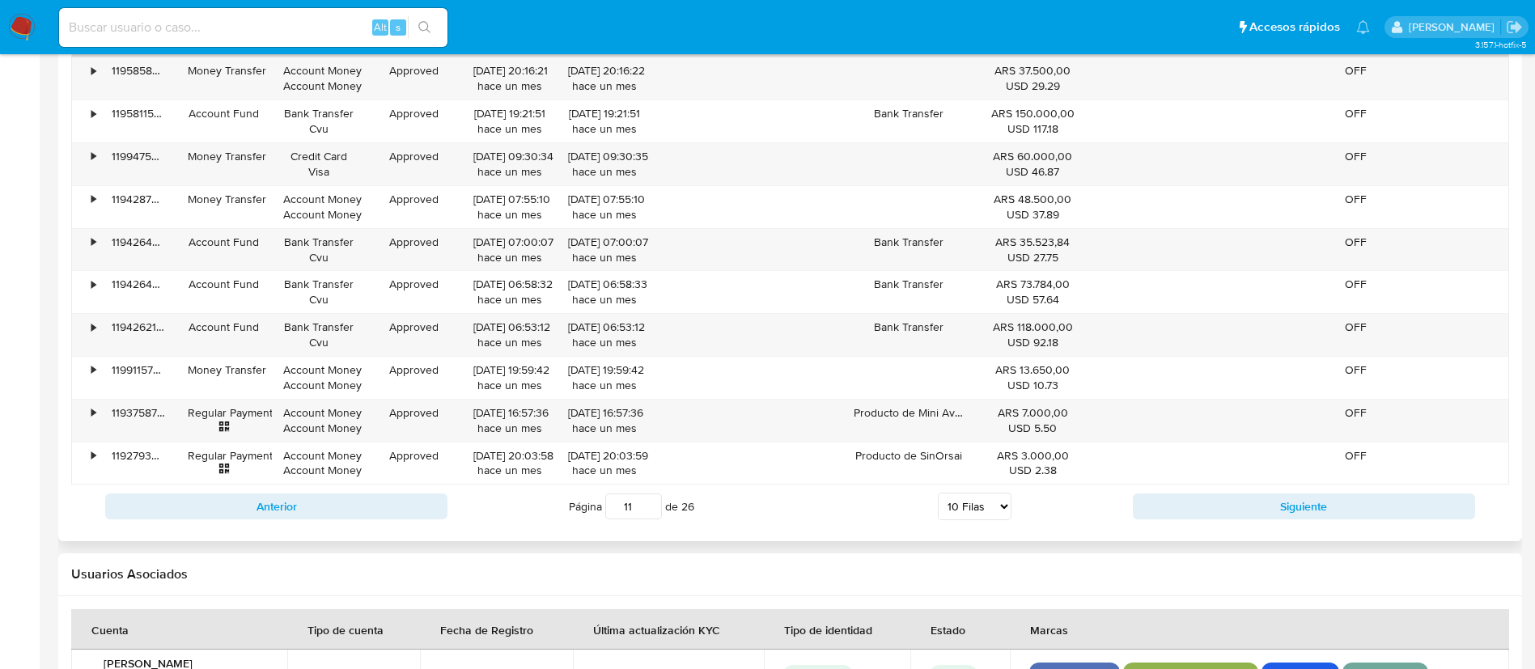
click at [1365, 523] on div "Anterior Página 11 de 26 5 Filas 10 Filas 20 Filas 25 Filas 50 Filas 100 Filas …" at bounding box center [790, 507] width 1438 height 44
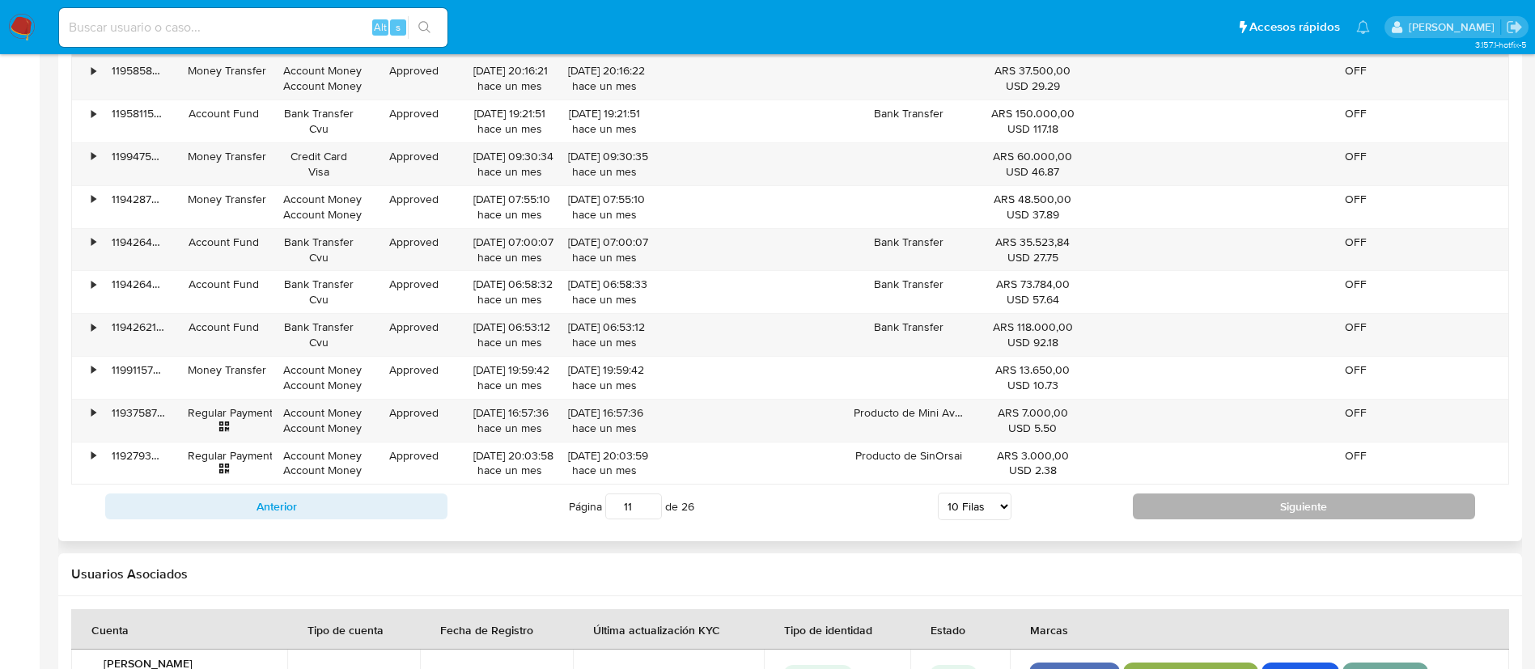
click at [1354, 509] on button "Siguiente" at bounding box center [1304, 507] width 342 height 26
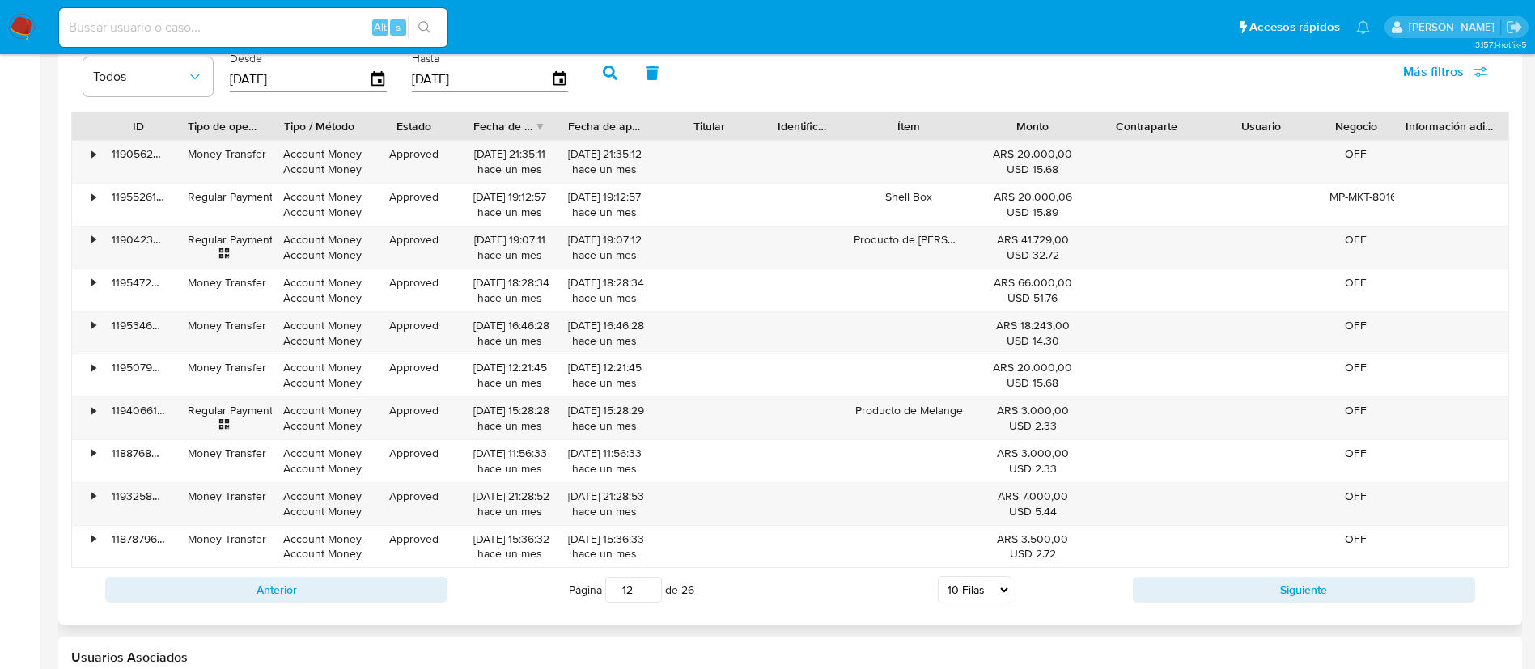
scroll to position [1454, 0]
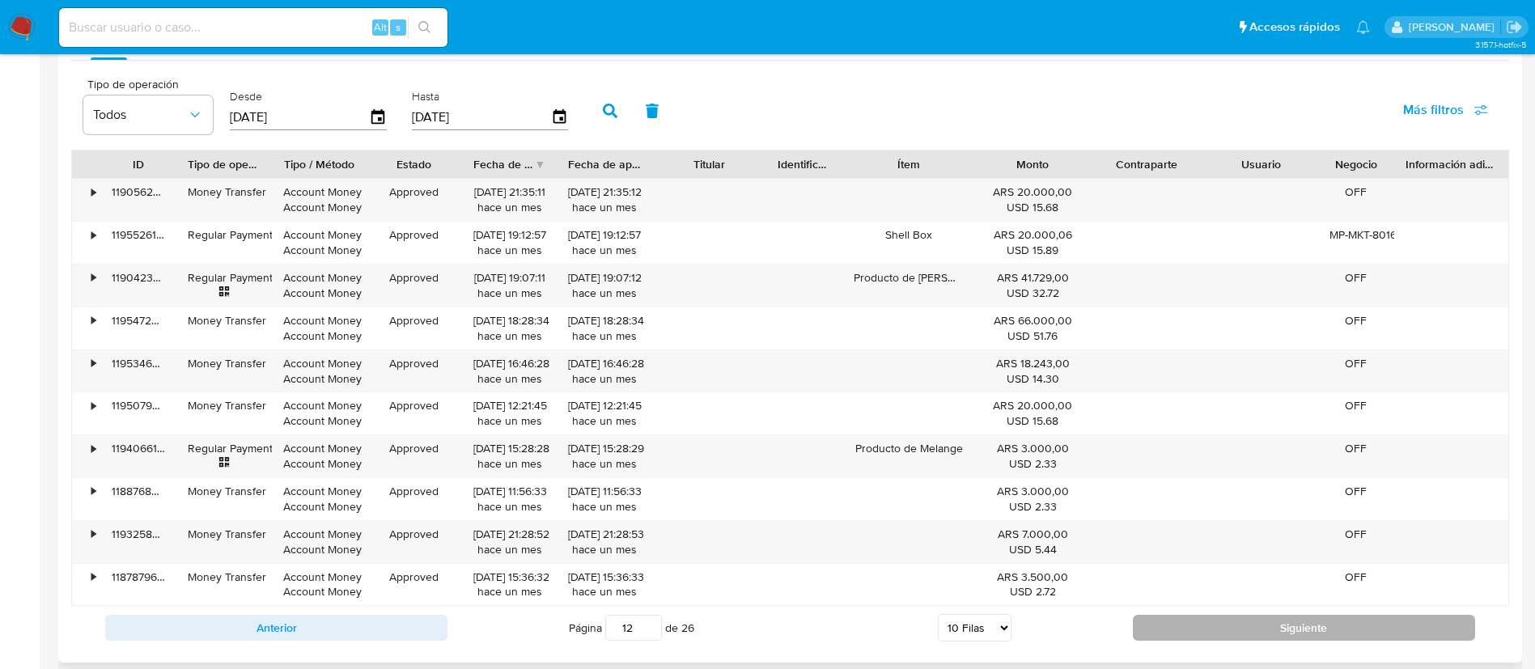
click at [1399, 632] on button "Siguiente" at bounding box center [1304, 628] width 342 height 26
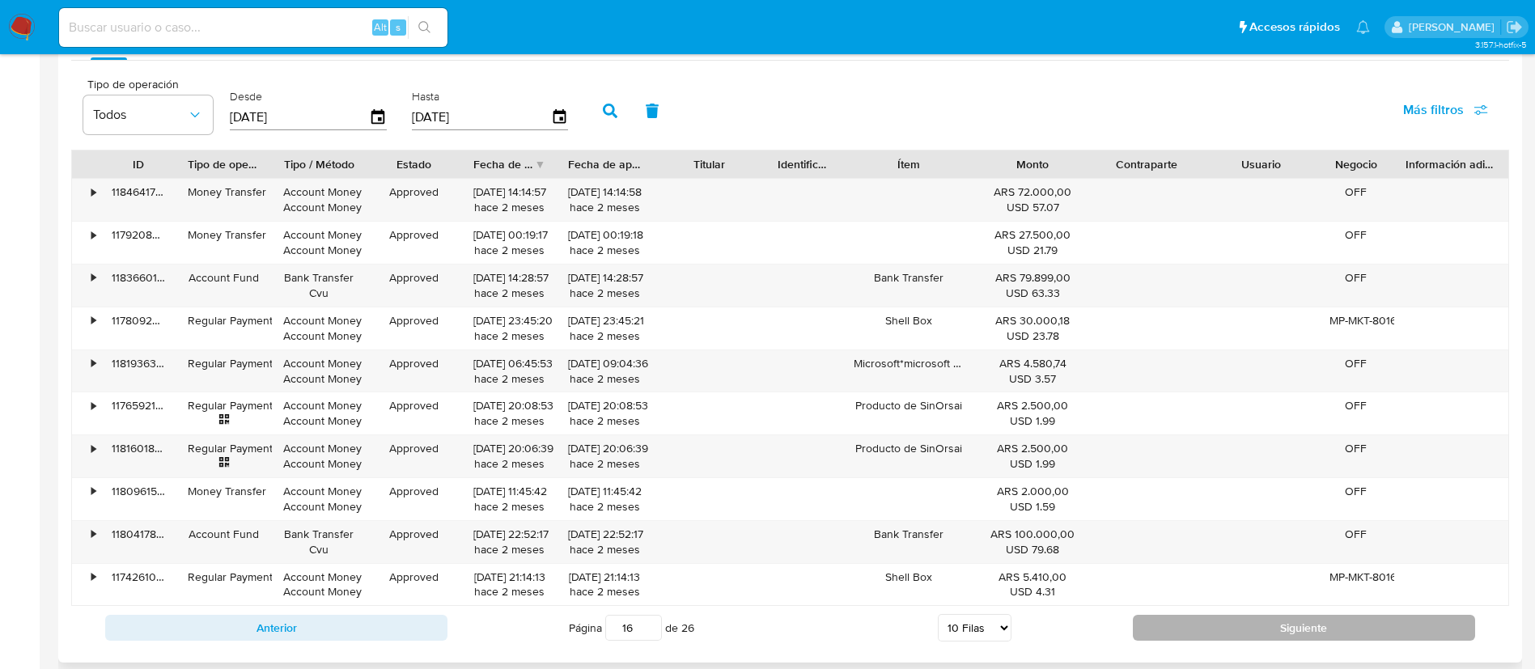
click at [1399, 632] on button "Siguiente" at bounding box center [1304, 628] width 342 height 26
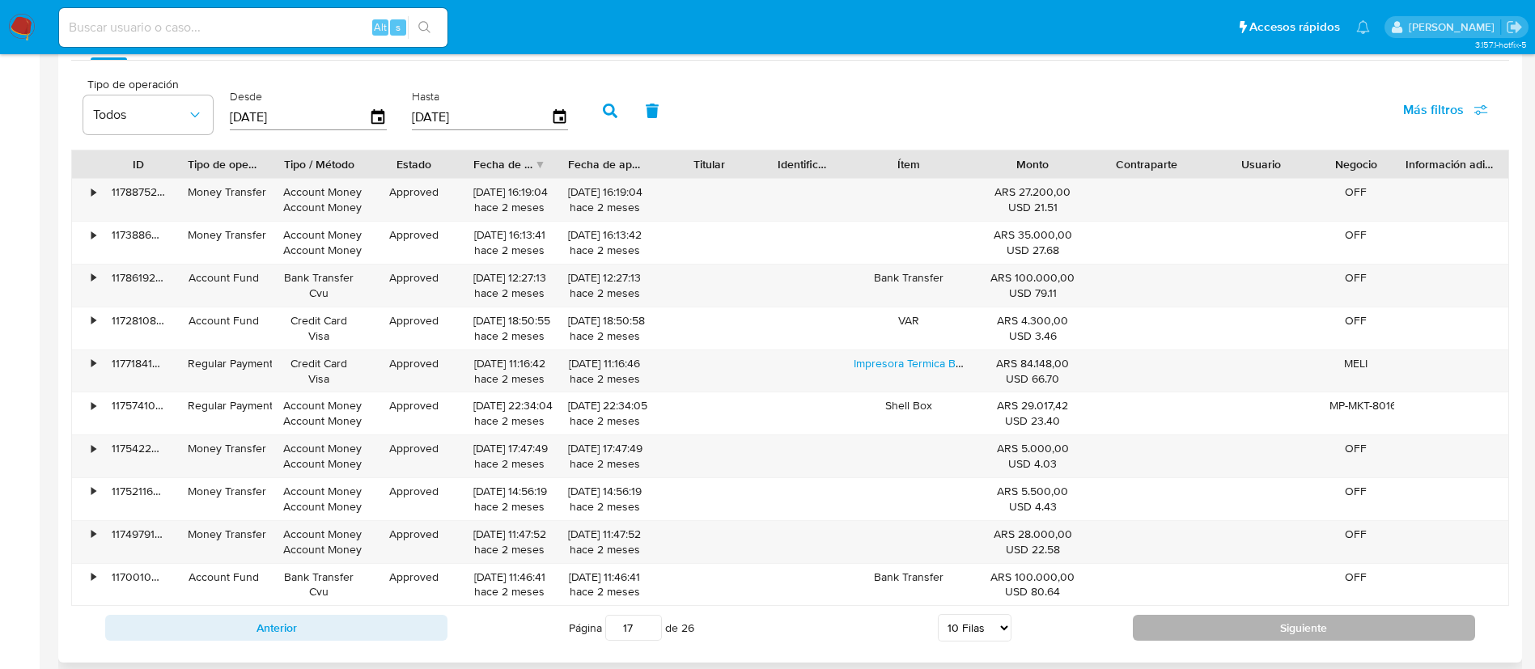
click at [1399, 632] on button "Siguiente" at bounding box center [1304, 628] width 342 height 26
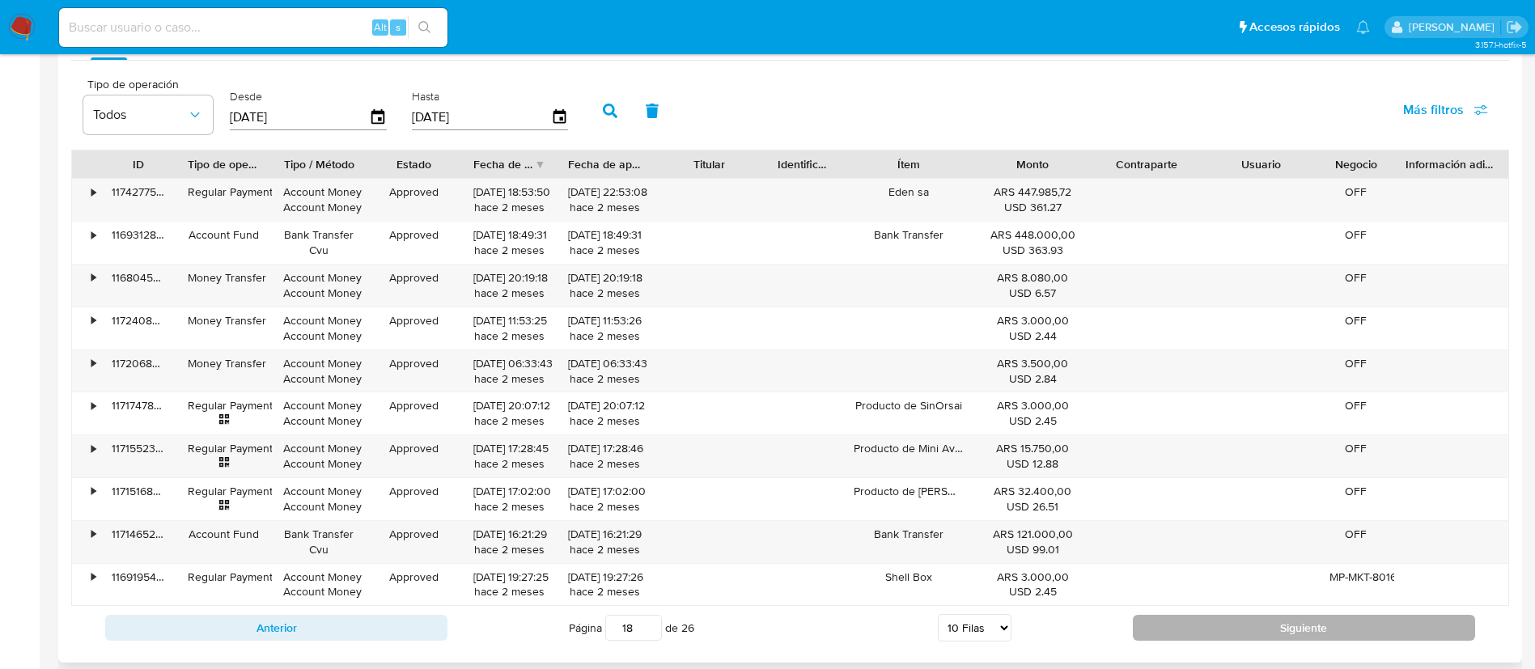
click at [1399, 632] on button "Siguiente" at bounding box center [1304, 628] width 342 height 26
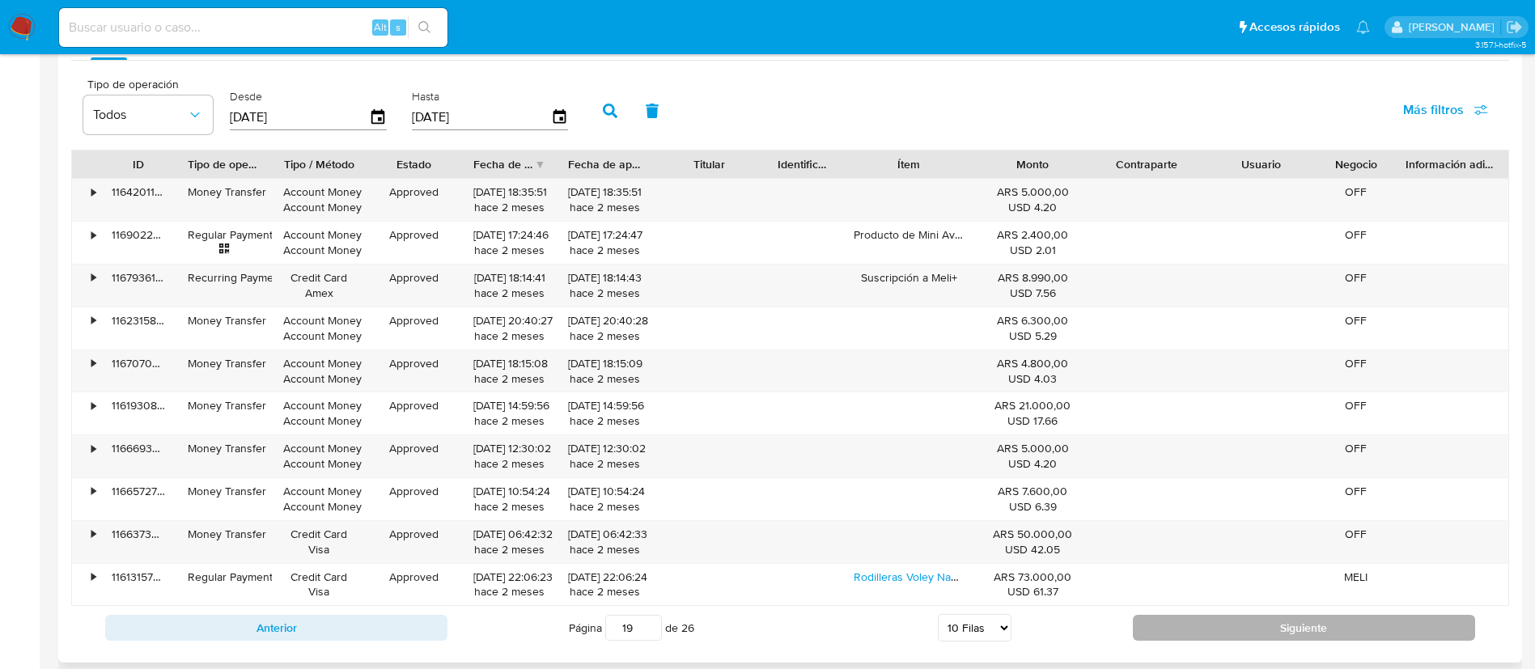
click at [1399, 632] on button "Siguiente" at bounding box center [1304, 628] width 342 height 26
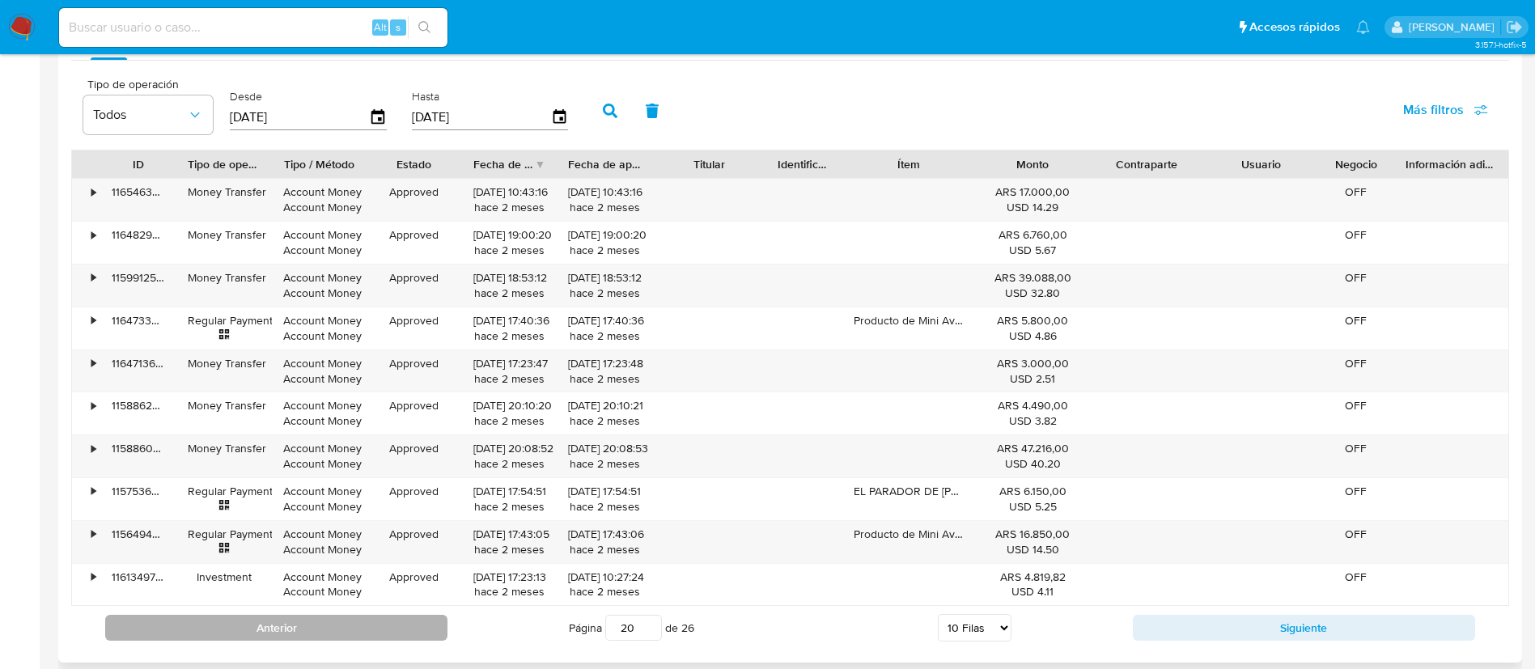
click at [392, 628] on button "Anterior" at bounding box center [276, 628] width 342 height 26
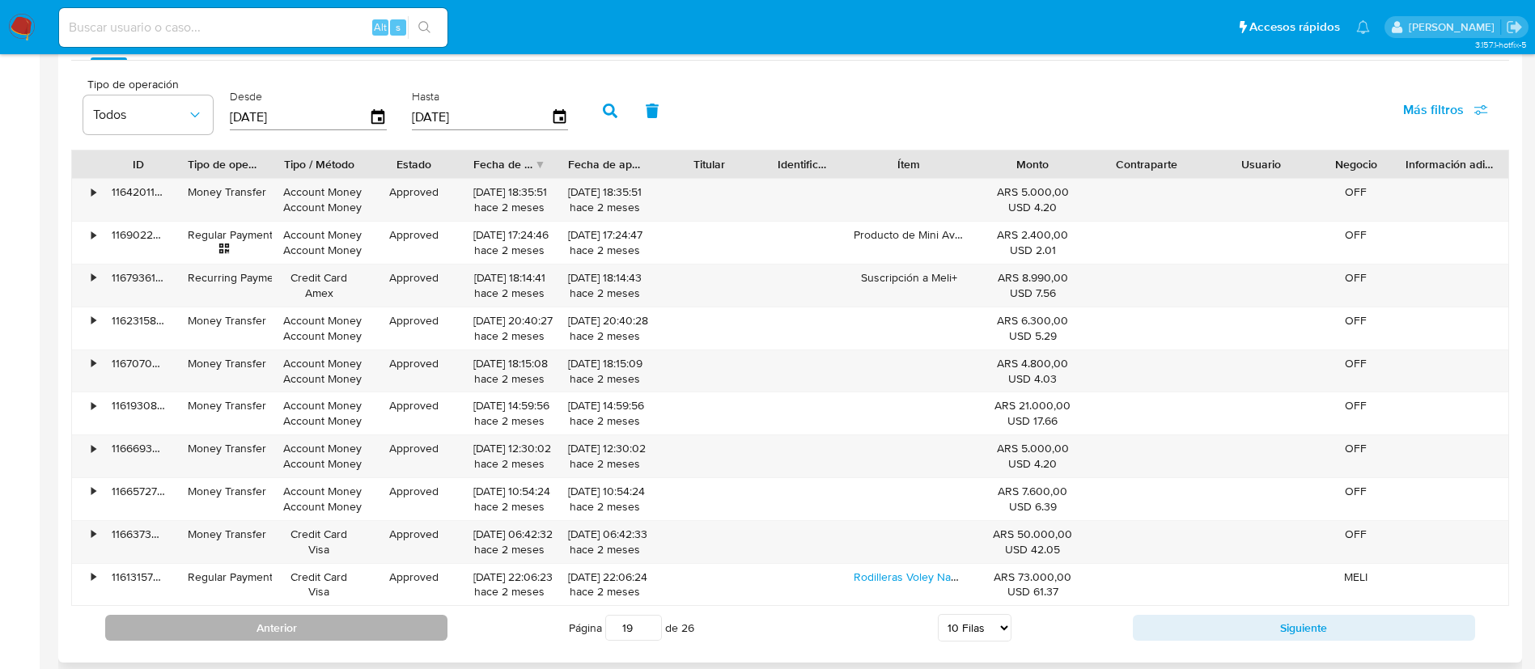
click at [392, 628] on button "Anterior" at bounding box center [276, 628] width 342 height 26
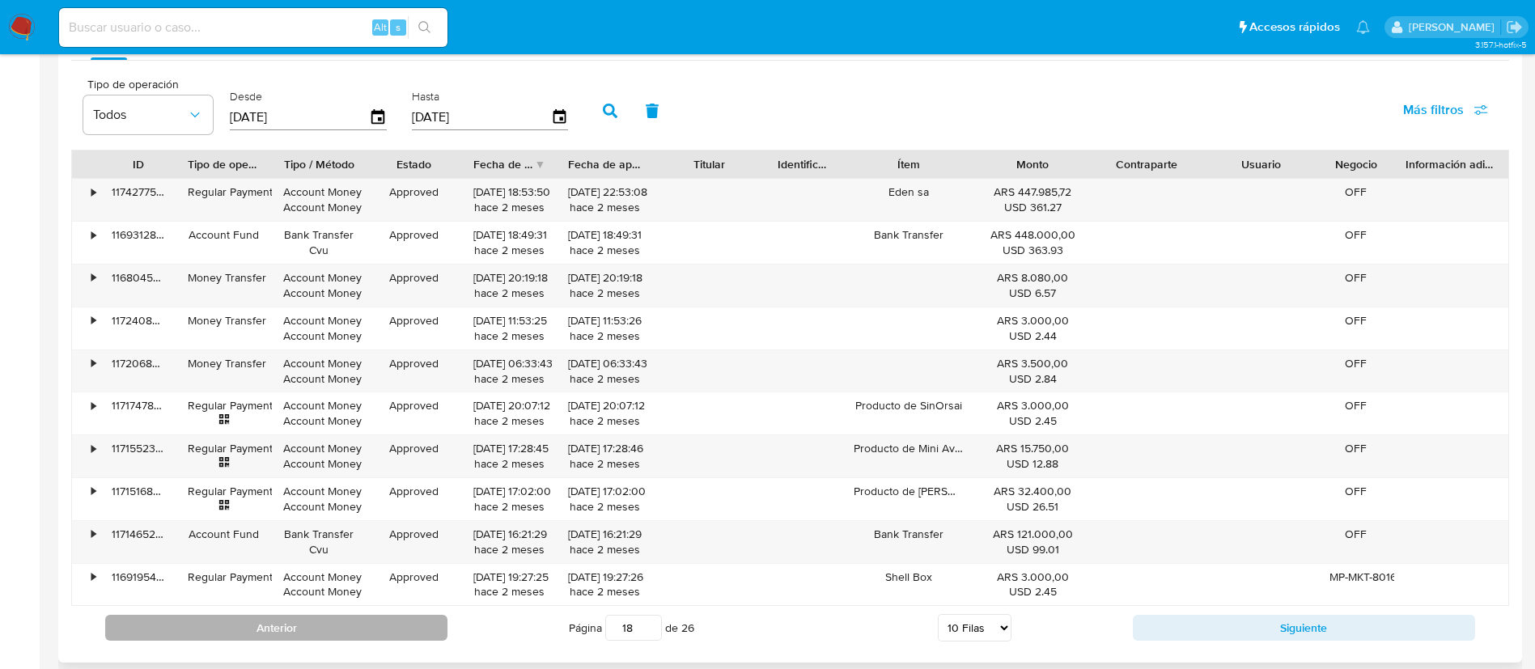
click at [392, 628] on button "Anterior" at bounding box center [276, 628] width 342 height 26
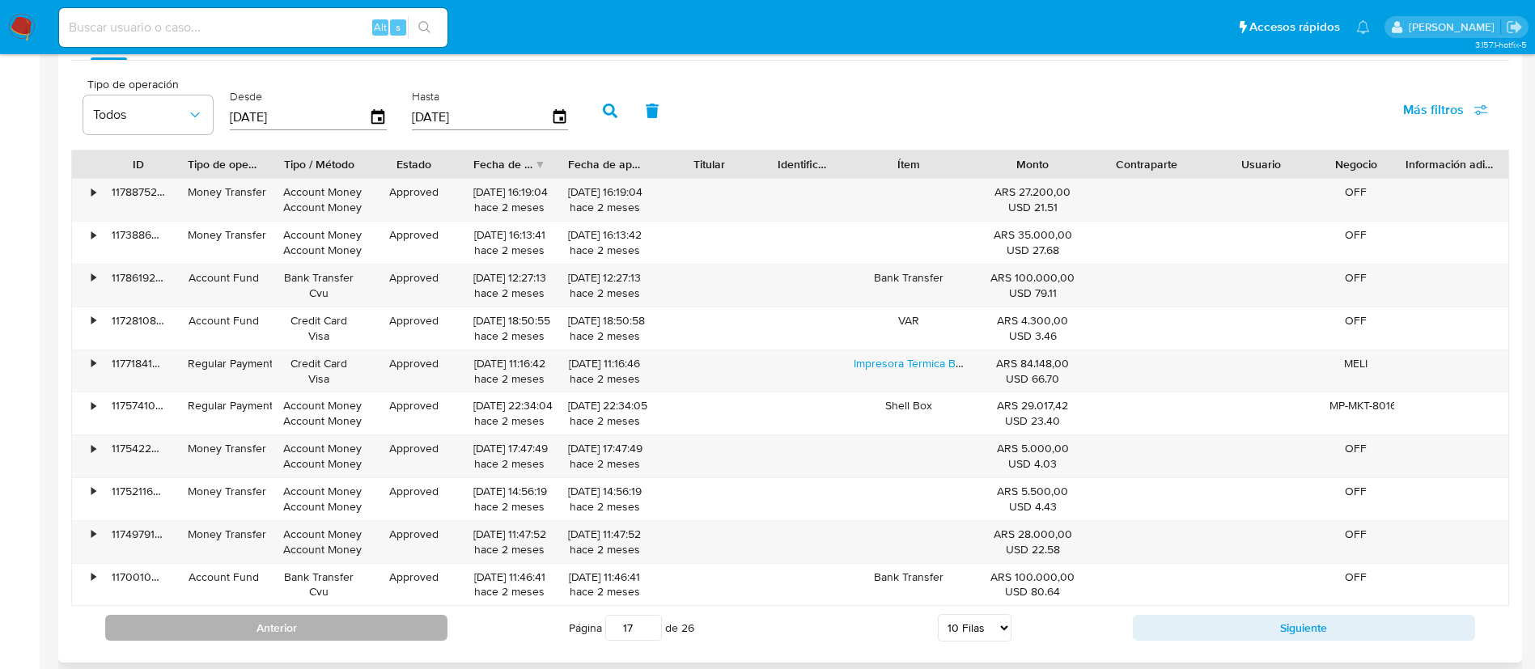
click at [206, 625] on button "Anterior" at bounding box center [276, 628] width 342 height 26
type input "16"
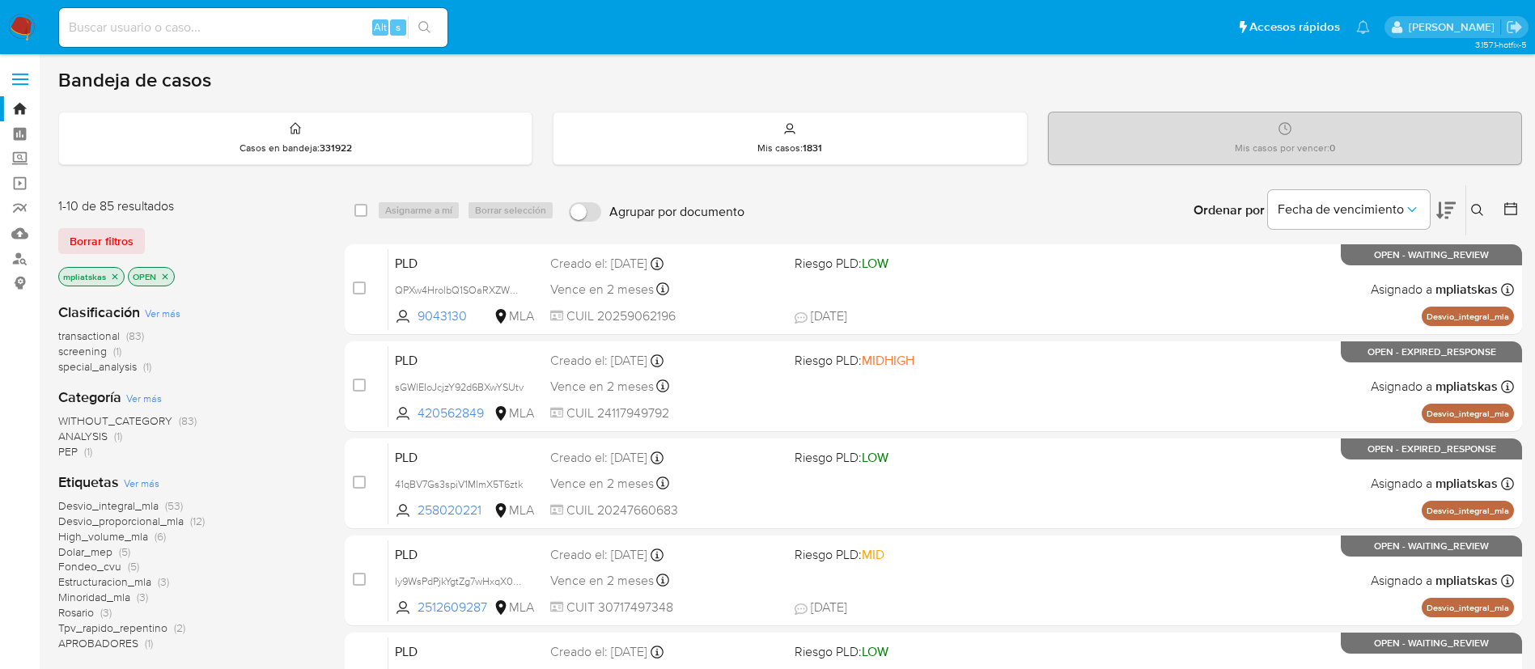
click at [1482, 206] on icon at bounding box center [1477, 210] width 13 height 13
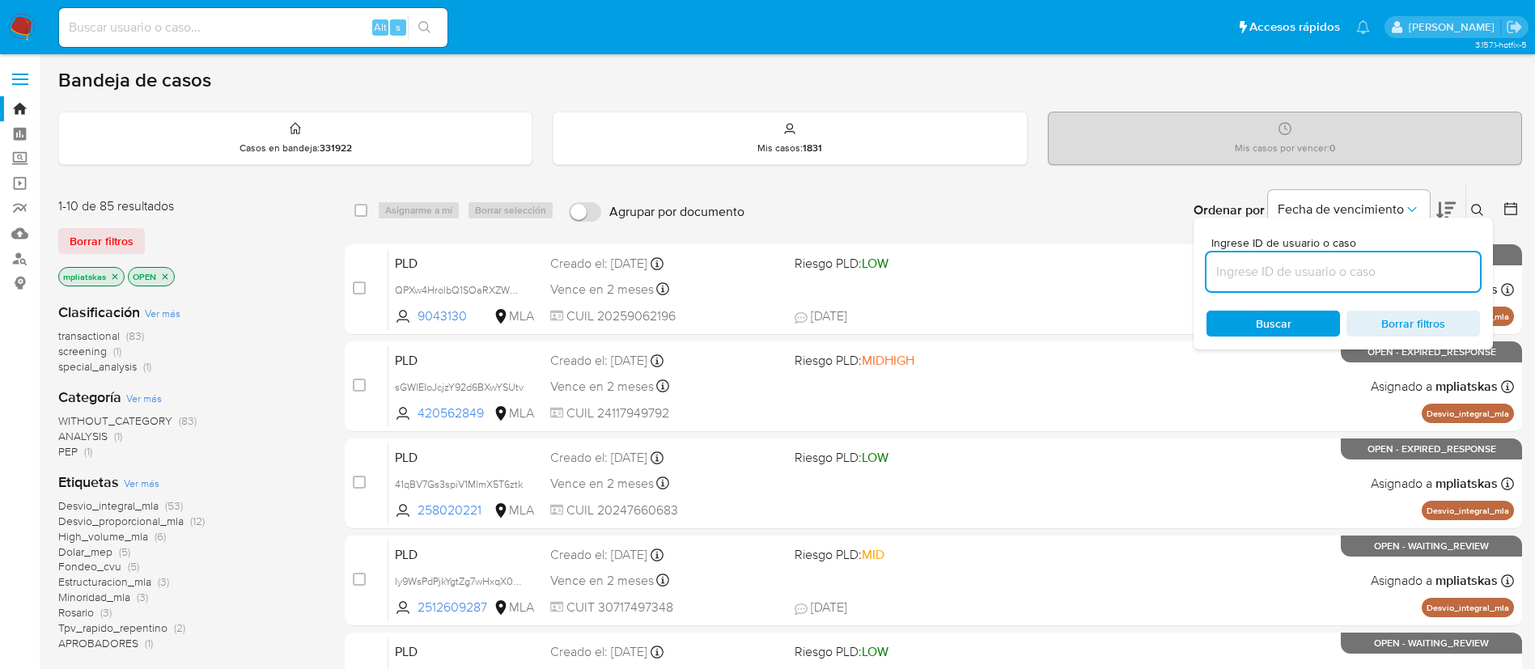
click at [1357, 270] on input at bounding box center [1344, 271] width 274 height 21
type input "fSxzHVU3IBujHJZY7E6V3GQd"
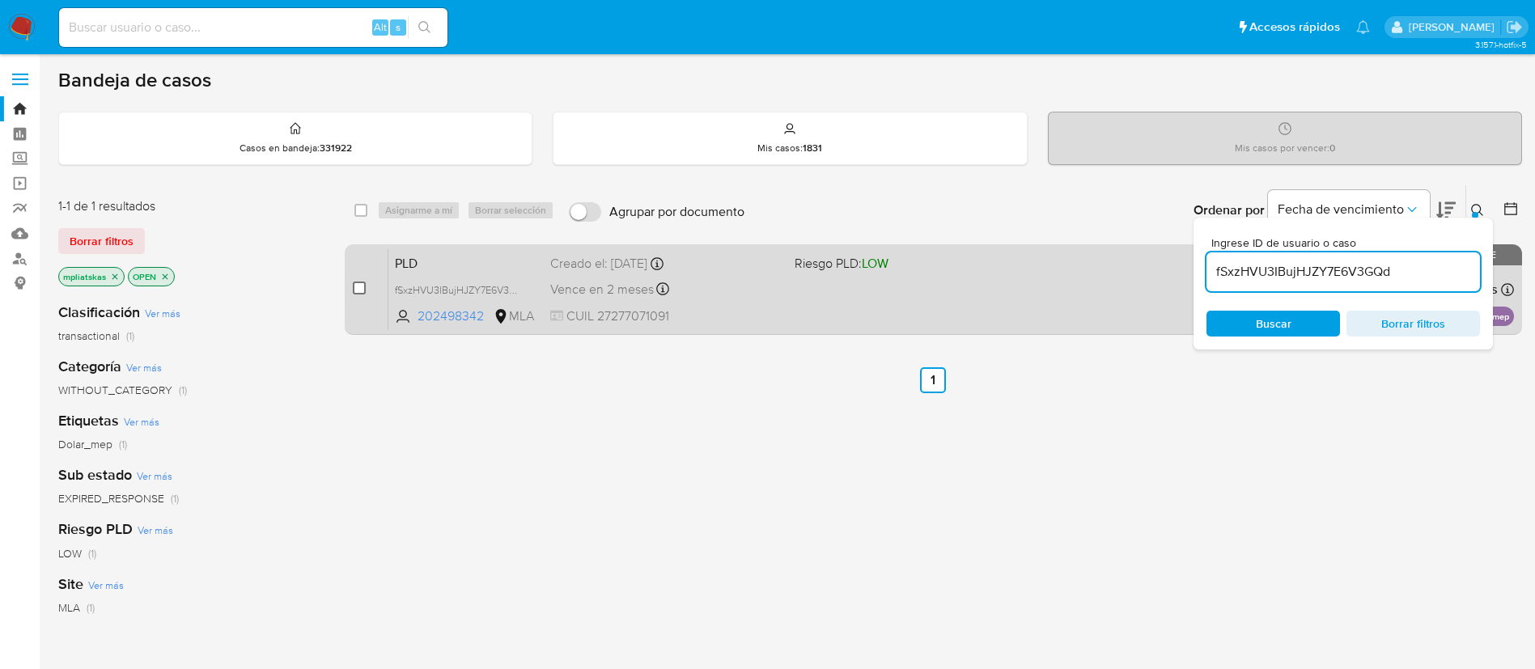
click at [365, 287] on input "checkbox" at bounding box center [359, 288] width 13 height 13
checkbox input "true"
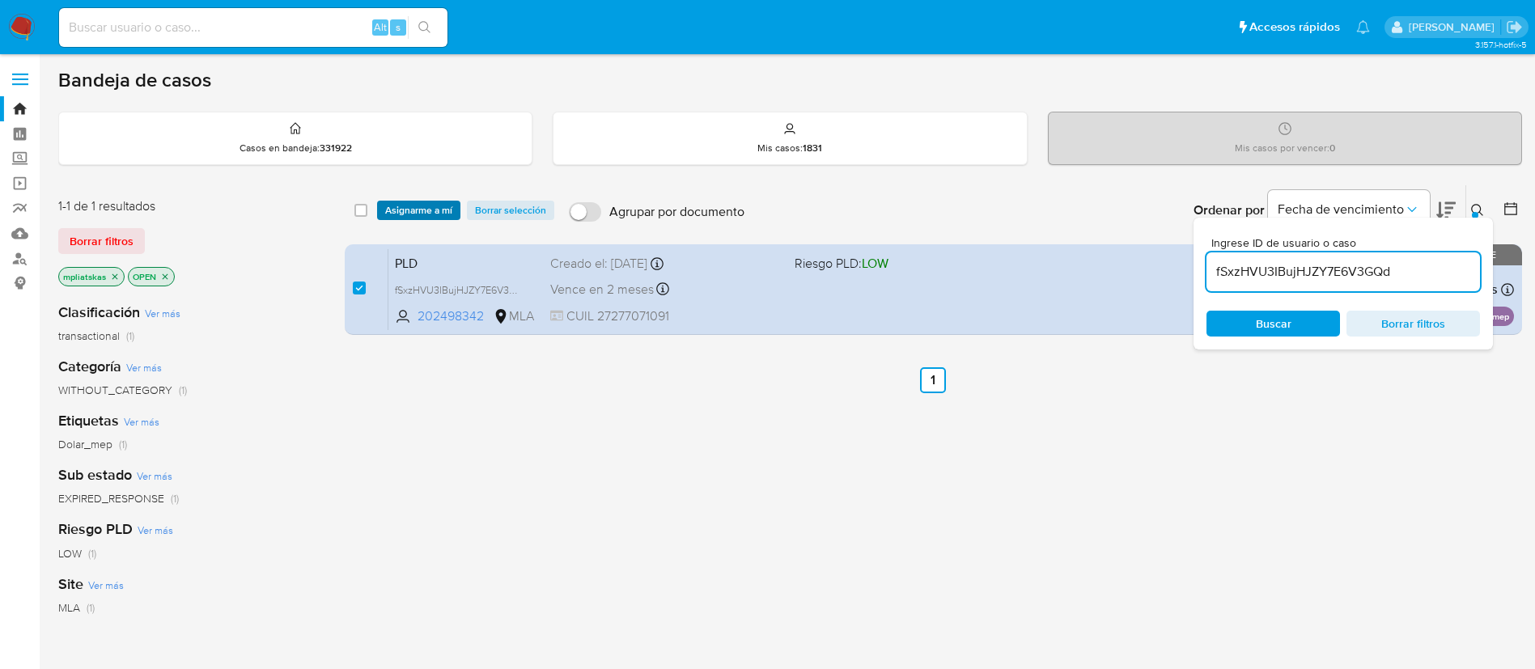
click at [389, 217] on span "Asignarme a mí" at bounding box center [418, 210] width 67 height 16
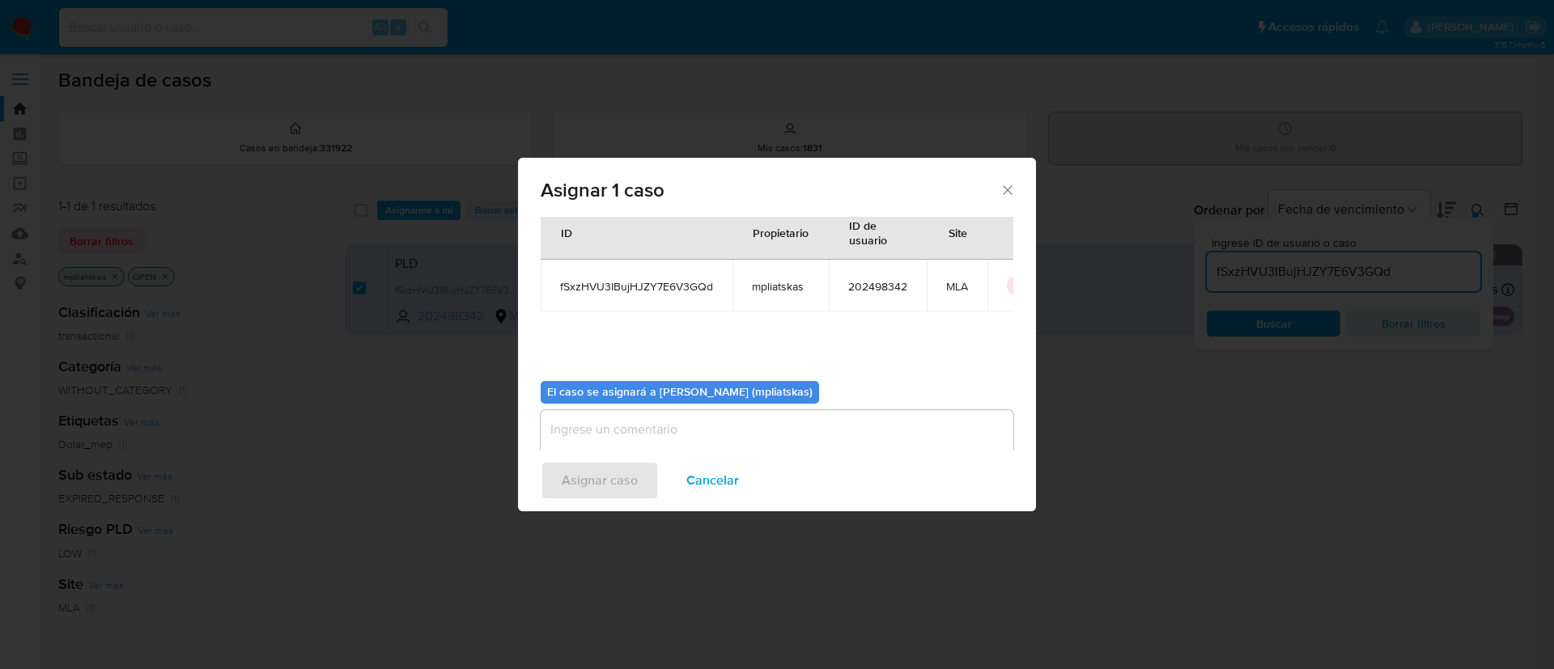
scroll to position [84, 0]
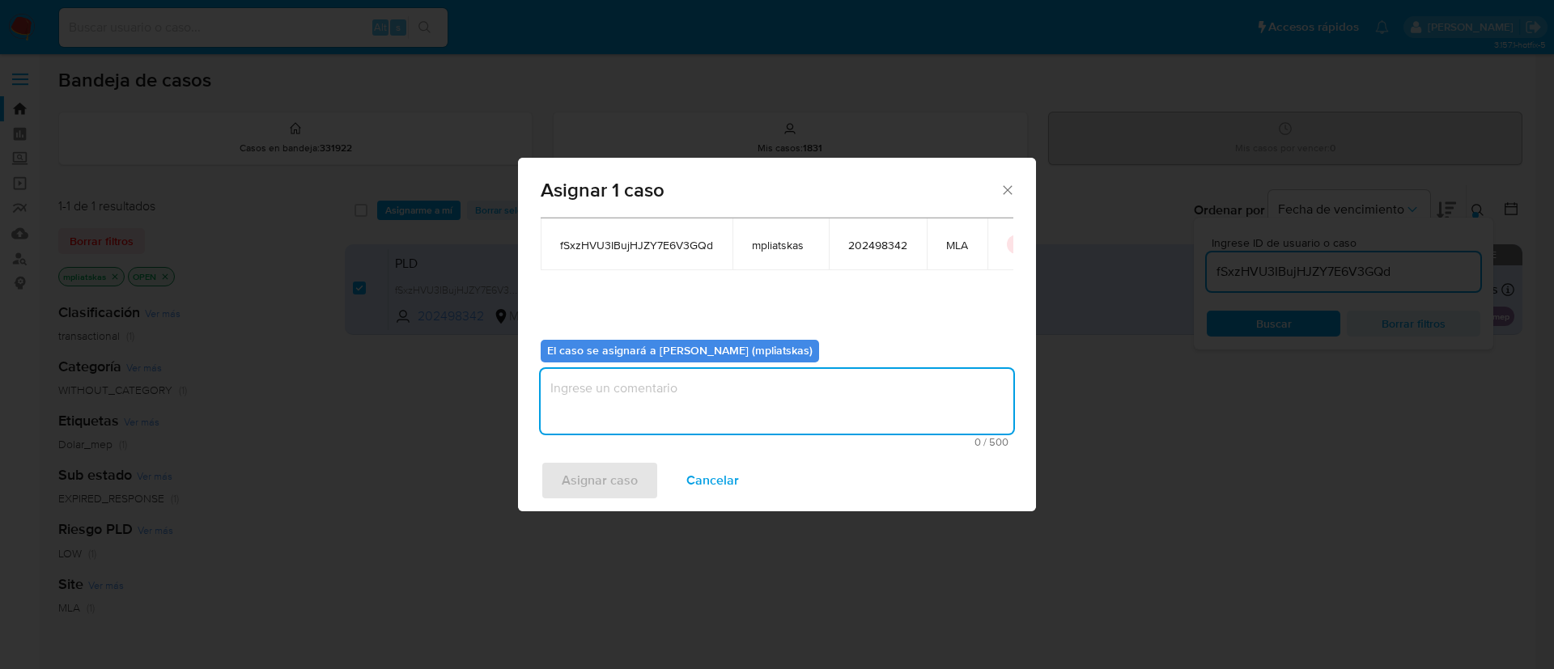
click at [620, 409] on textarea "assign-modal" at bounding box center [777, 401] width 473 height 65
click at [591, 484] on span "Asignar caso" at bounding box center [600, 481] width 76 height 36
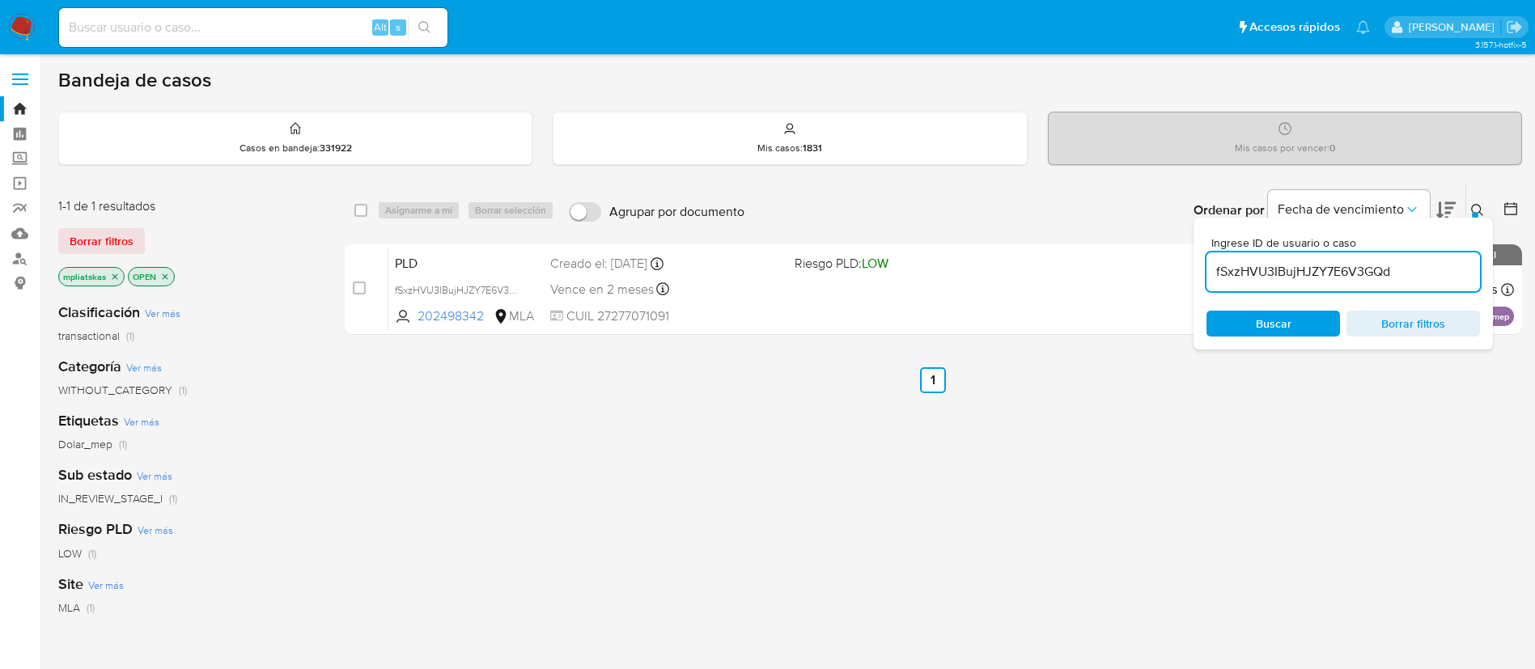
click at [1227, 274] on input "fSxzHVU3IBujHJZY7E6V3GQd" at bounding box center [1344, 271] width 274 height 21
paste input "ypeCPu78SZXm3zkgIlxcsLKv"
type input "ypeCPu78SZXm3zkgIlxcsLKv"
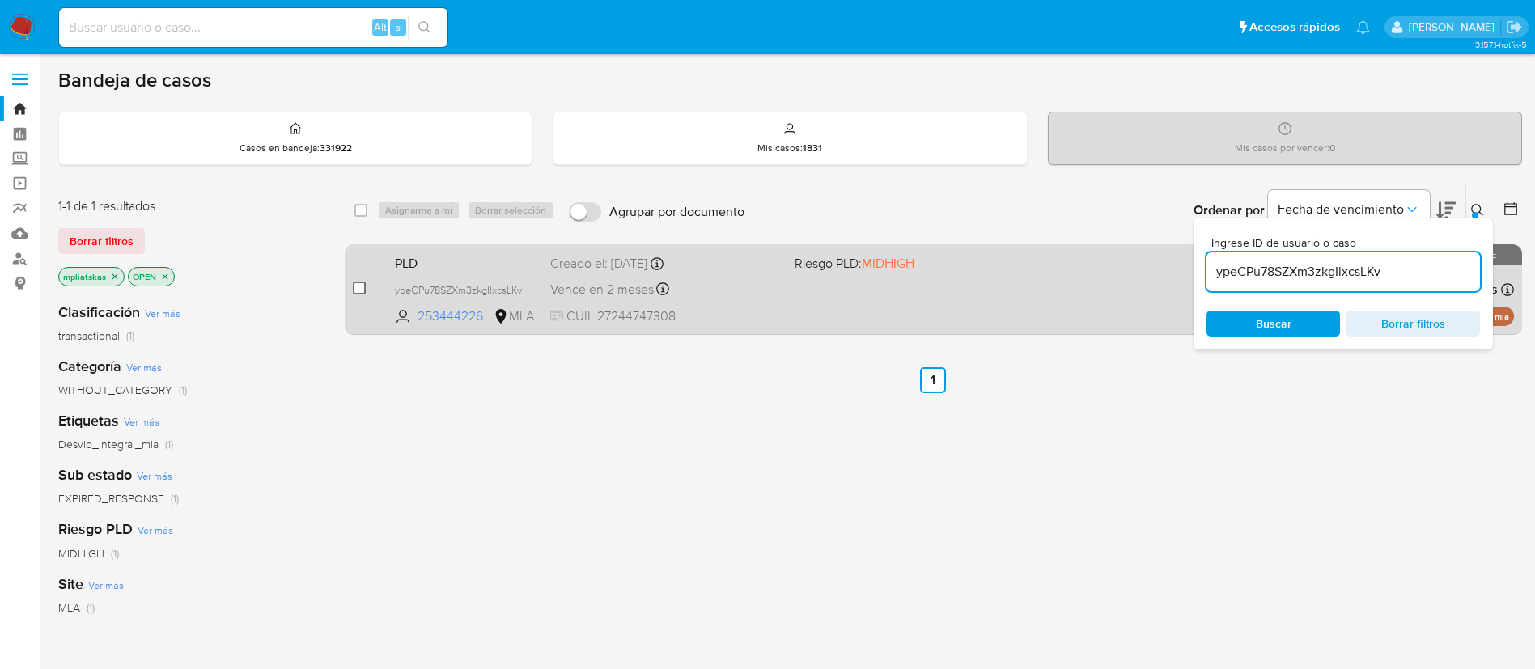
click at [355, 287] on input "checkbox" at bounding box center [359, 288] width 13 height 13
checkbox input "true"
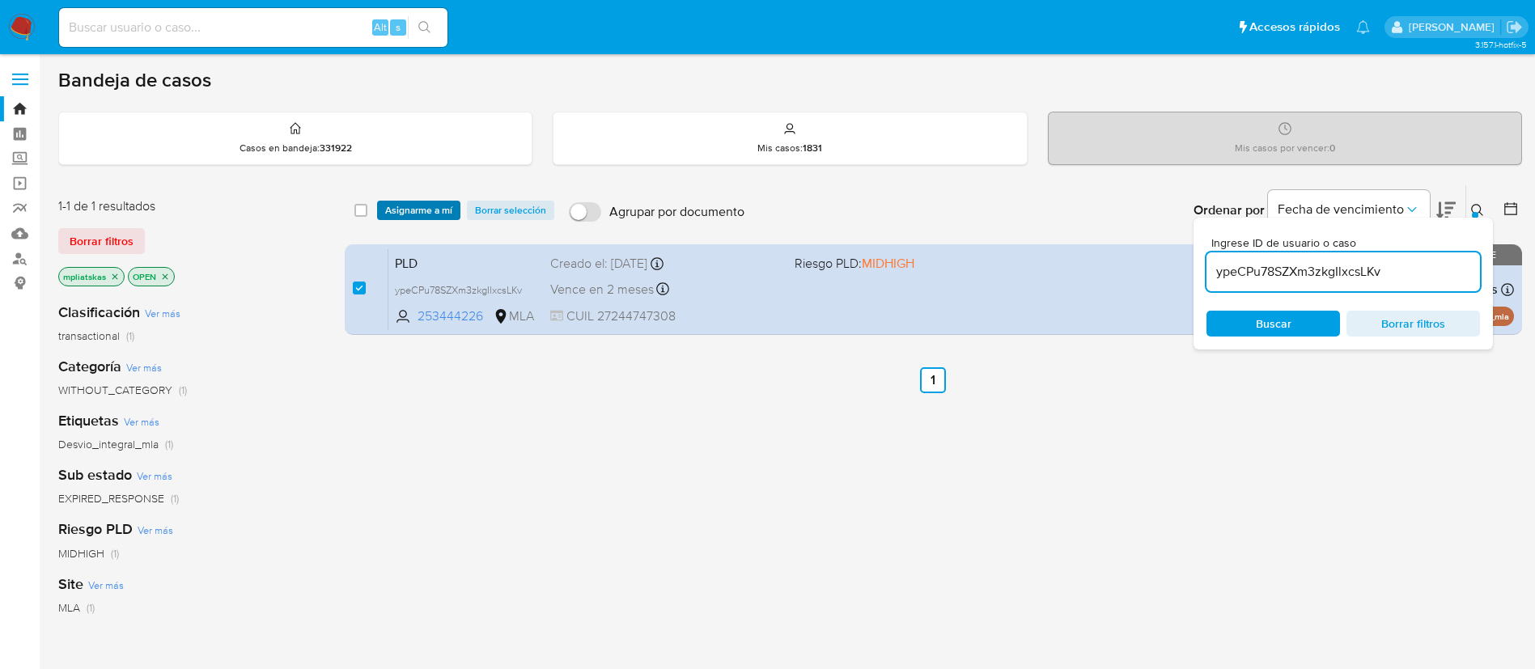
click at [403, 212] on span "Asignarme a mí" at bounding box center [418, 210] width 67 height 16
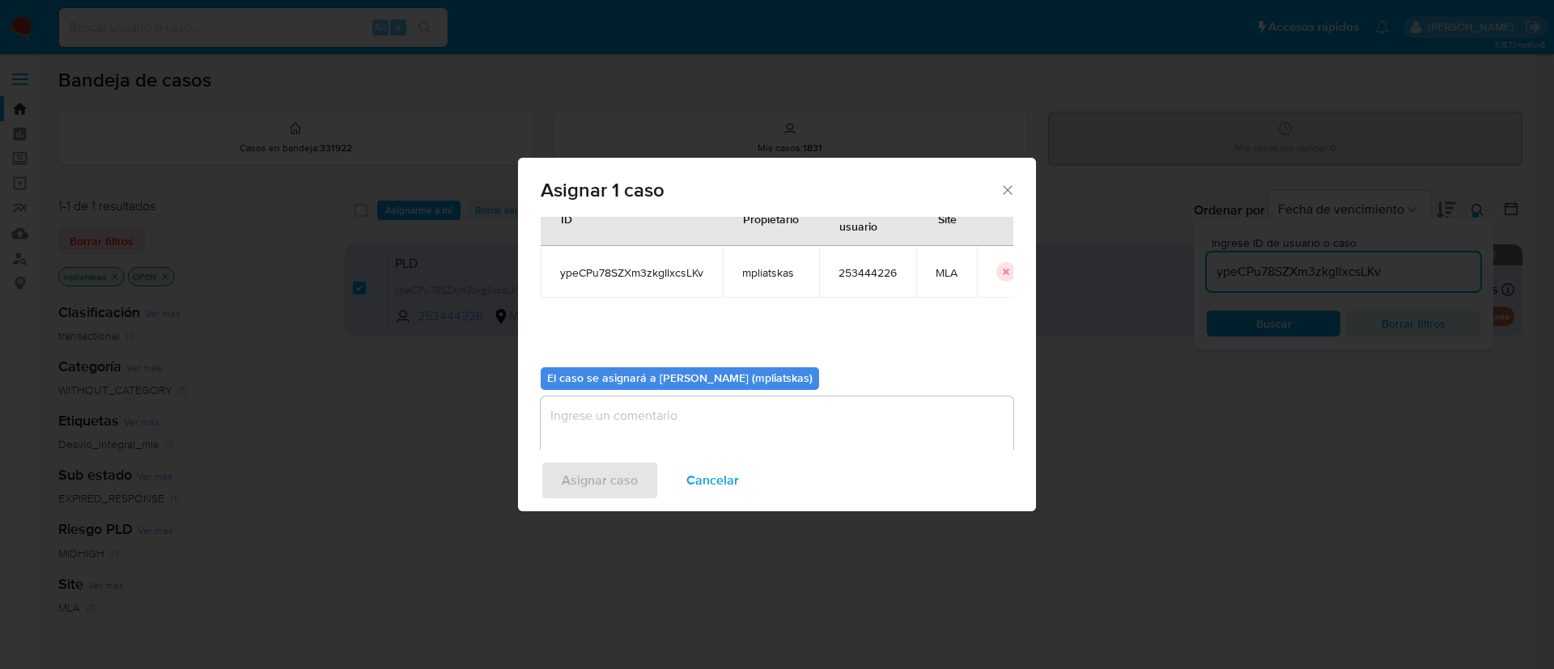
scroll to position [84, 0]
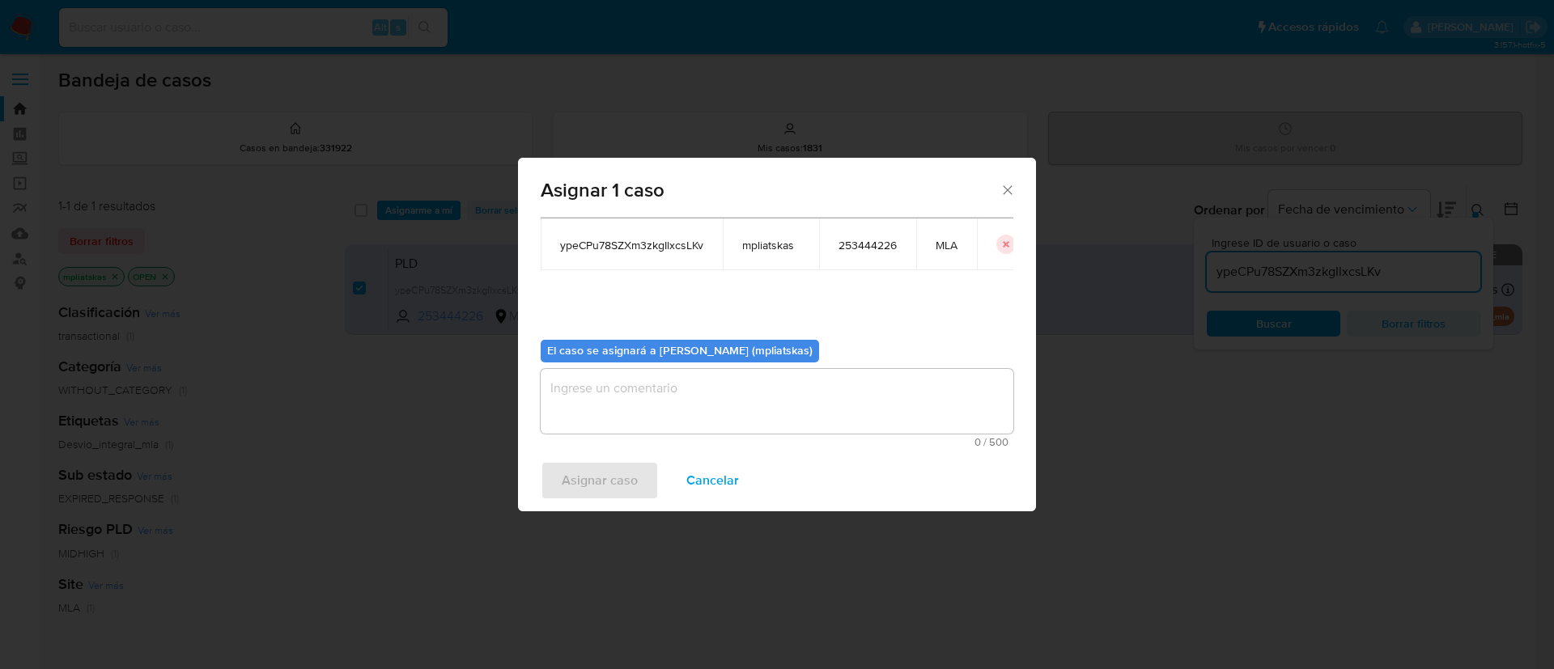
click at [675, 422] on textarea "assign-modal" at bounding box center [777, 401] width 473 height 65
click at [618, 476] on span "Asignar caso" at bounding box center [600, 481] width 76 height 36
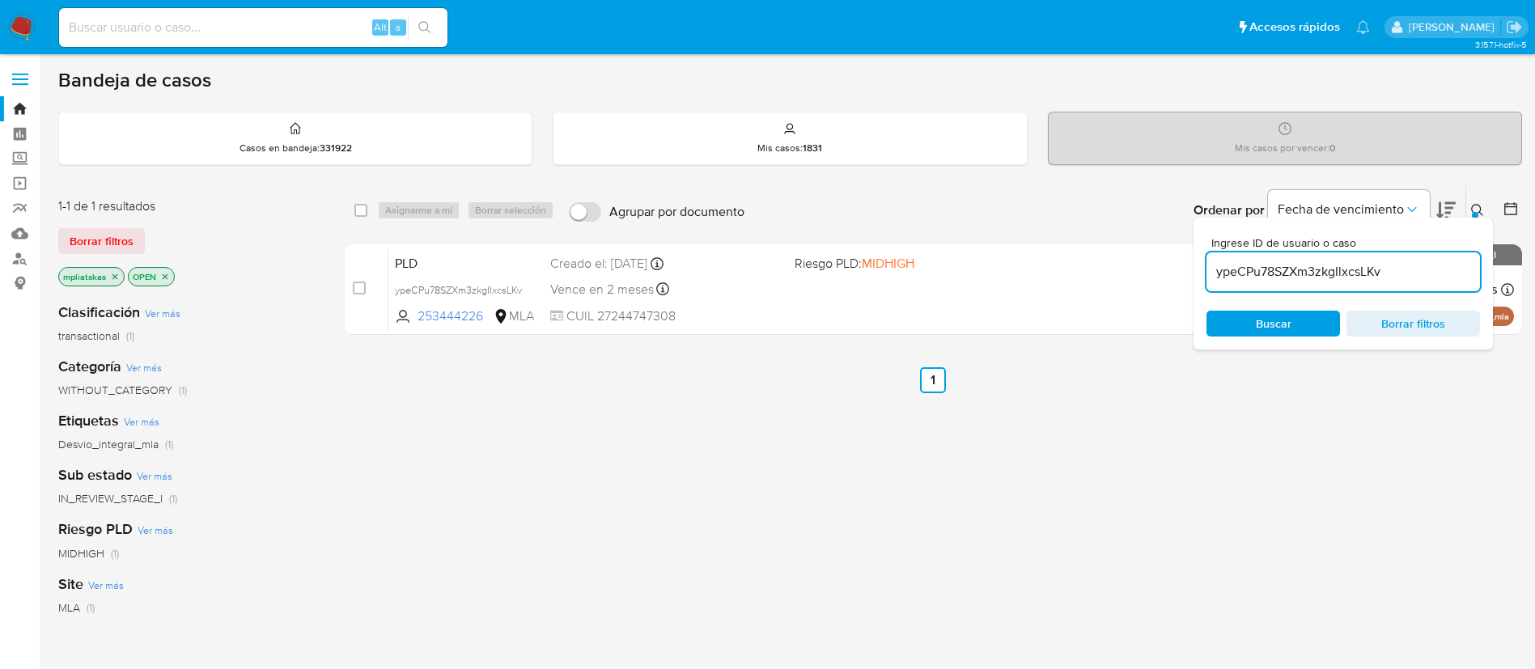
click at [1229, 268] on input "ypeCPu78SZXm3zkgIlxcsLKv" at bounding box center [1344, 271] width 274 height 21
paste input "bNIXdwKPkUqWFUKPcC34le0A"
type input "bNIXdwKPkUqWFUKPcC34le0A"
drag, startPoint x: 353, startPoint y: 289, endPoint x: 422, endPoint y: 231, distance: 90.3
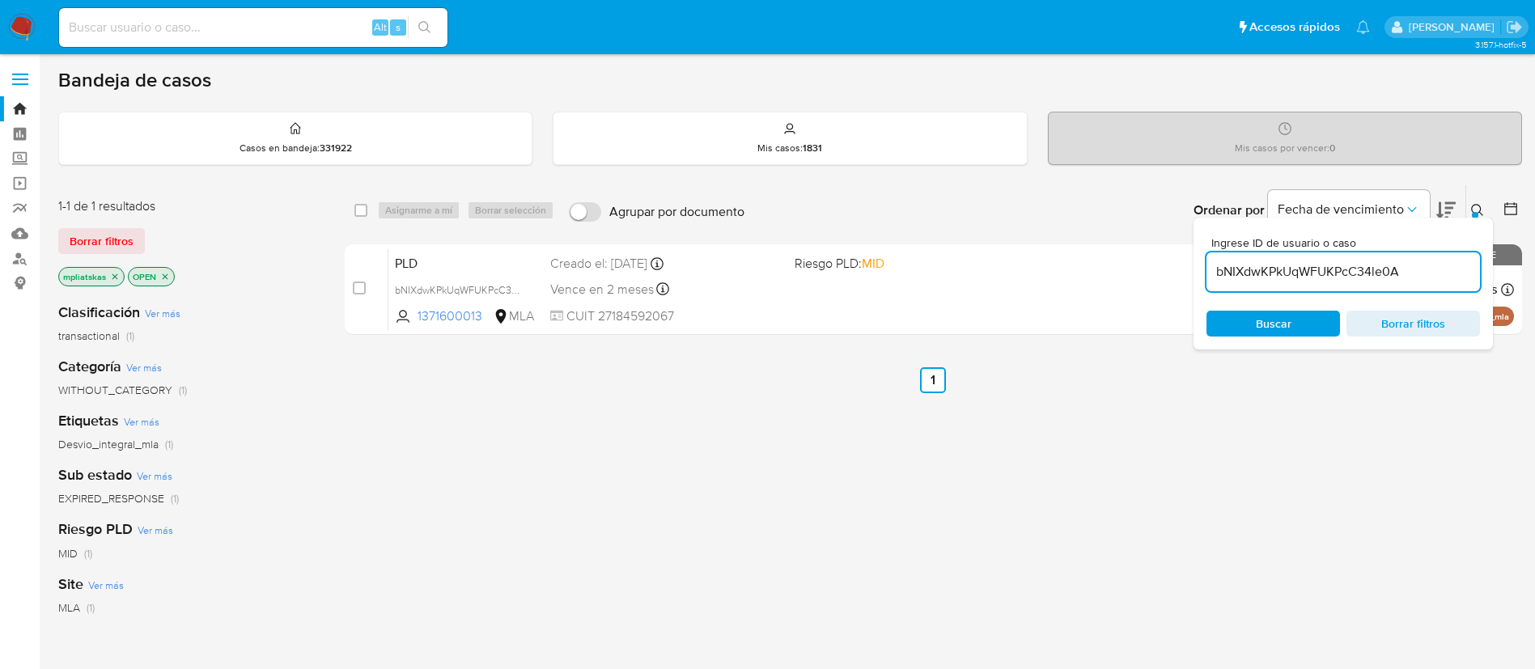
click at [353, 290] on input "checkbox" at bounding box center [359, 288] width 13 height 13
checkbox input "true"
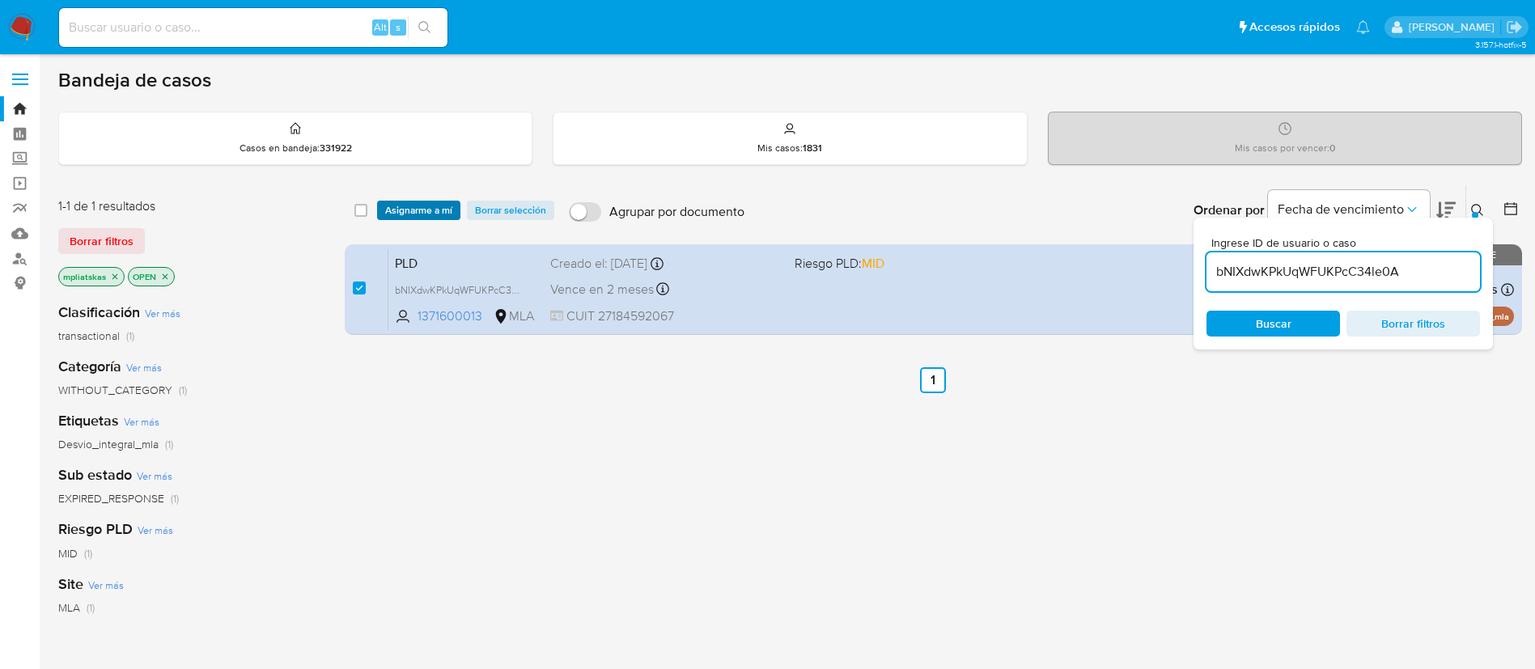
click at [426, 217] on span "Asignarme a mí" at bounding box center [418, 210] width 67 height 16
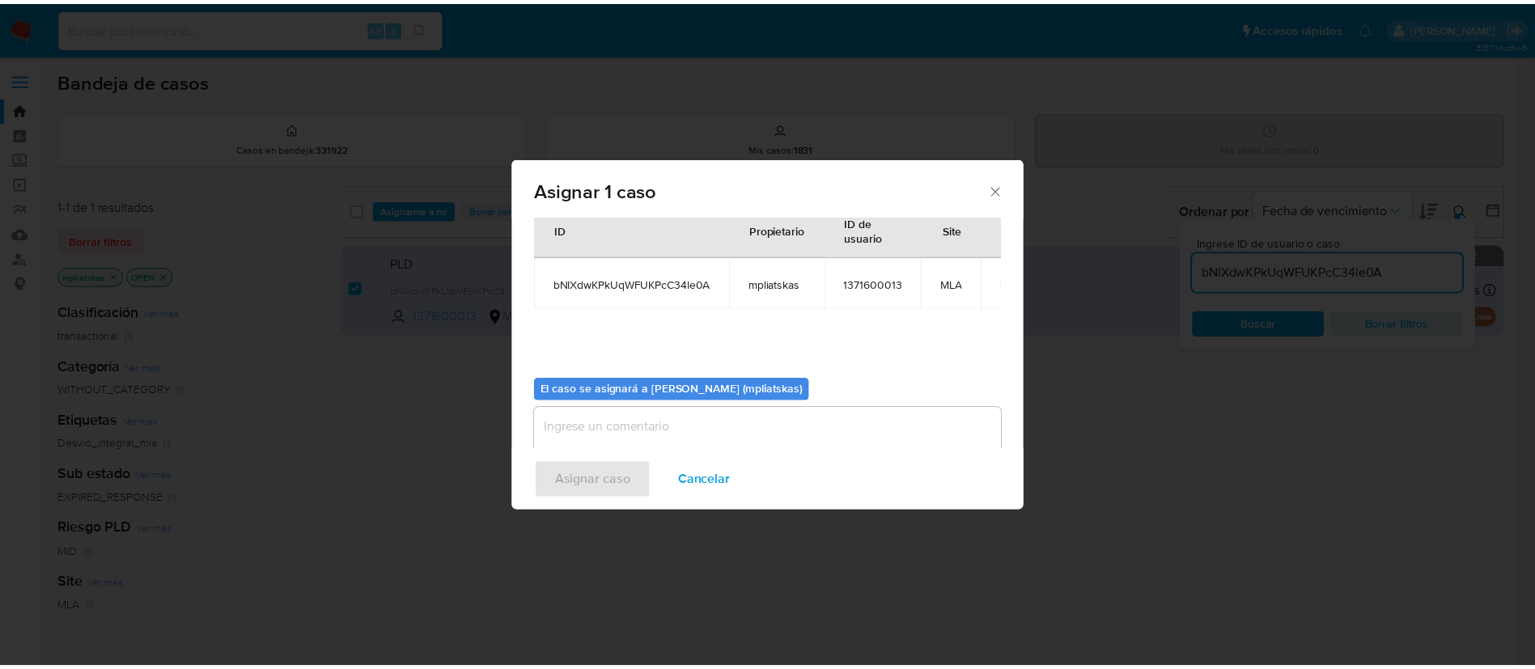
scroll to position [84, 0]
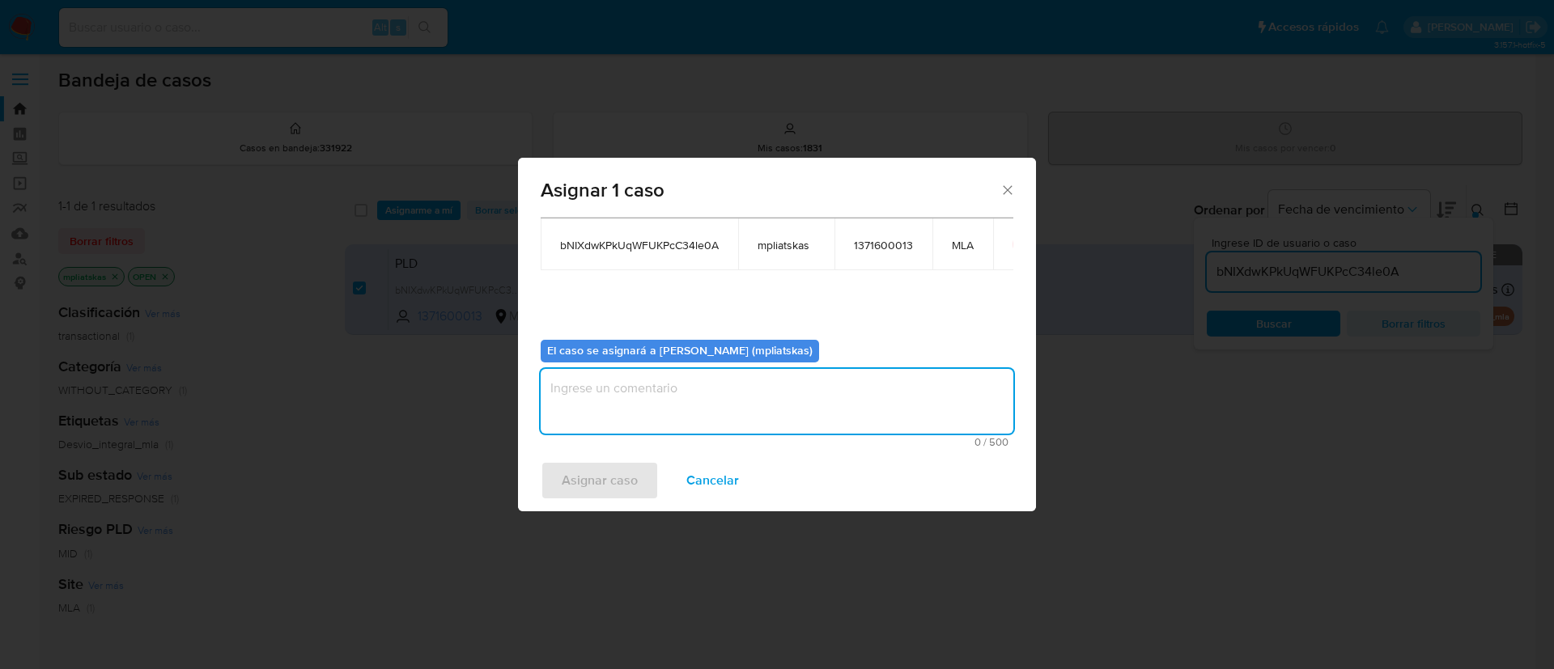
click at [658, 425] on textarea "assign-modal" at bounding box center [777, 401] width 473 height 65
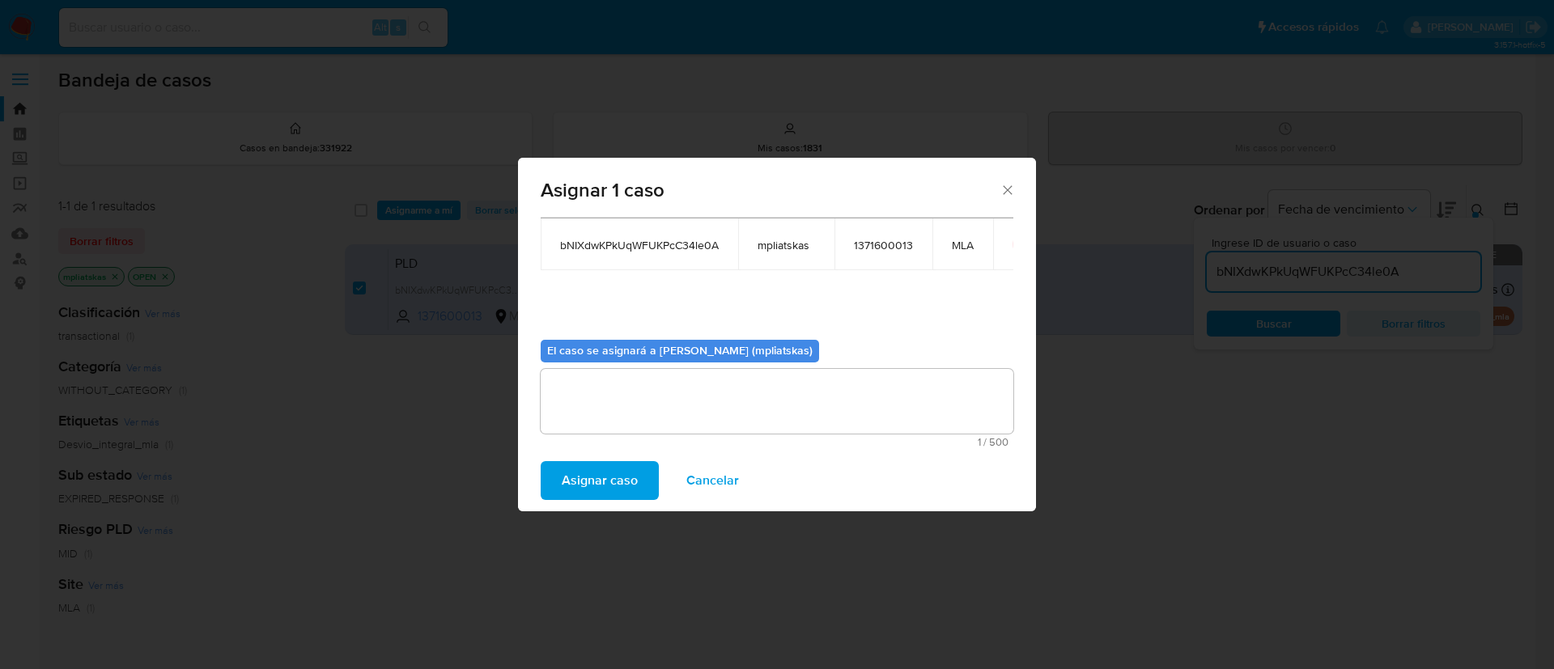
click at [607, 479] on span "Asignar caso" at bounding box center [600, 481] width 76 height 36
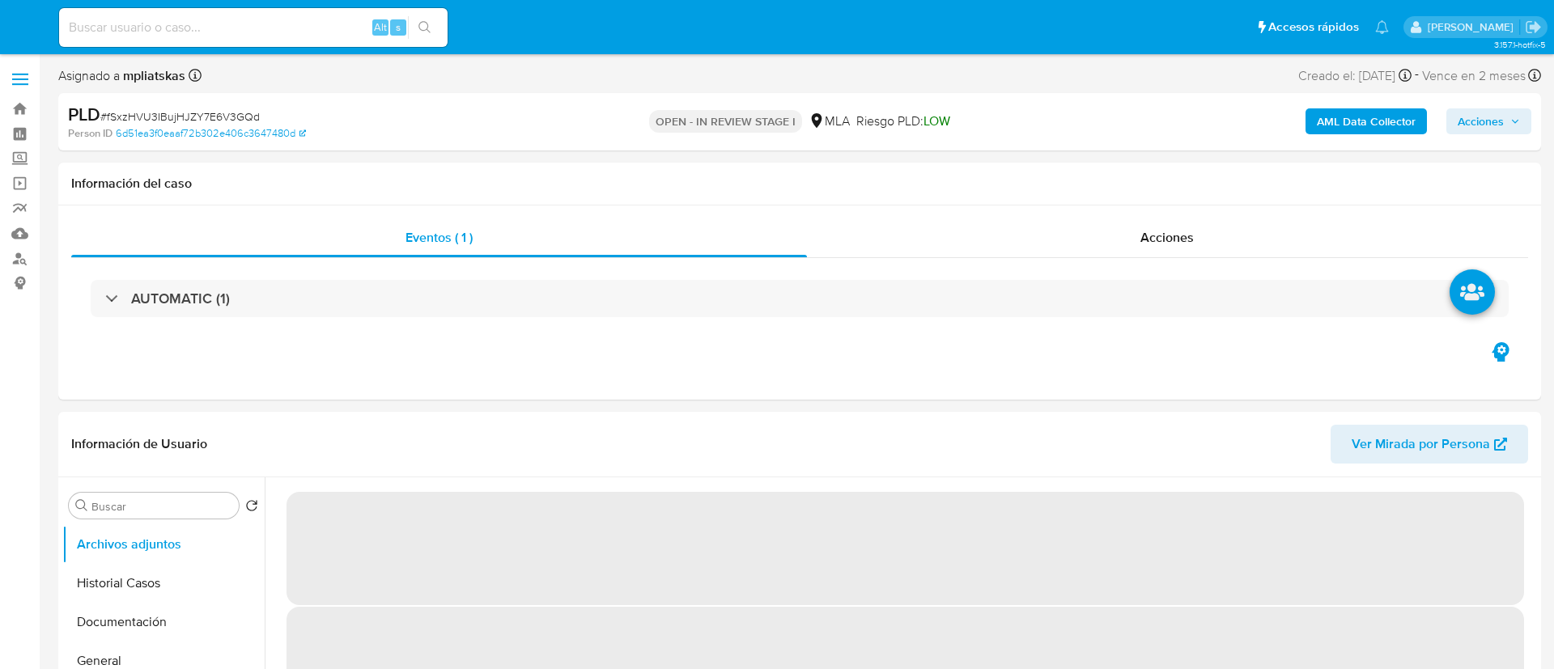
select select "10"
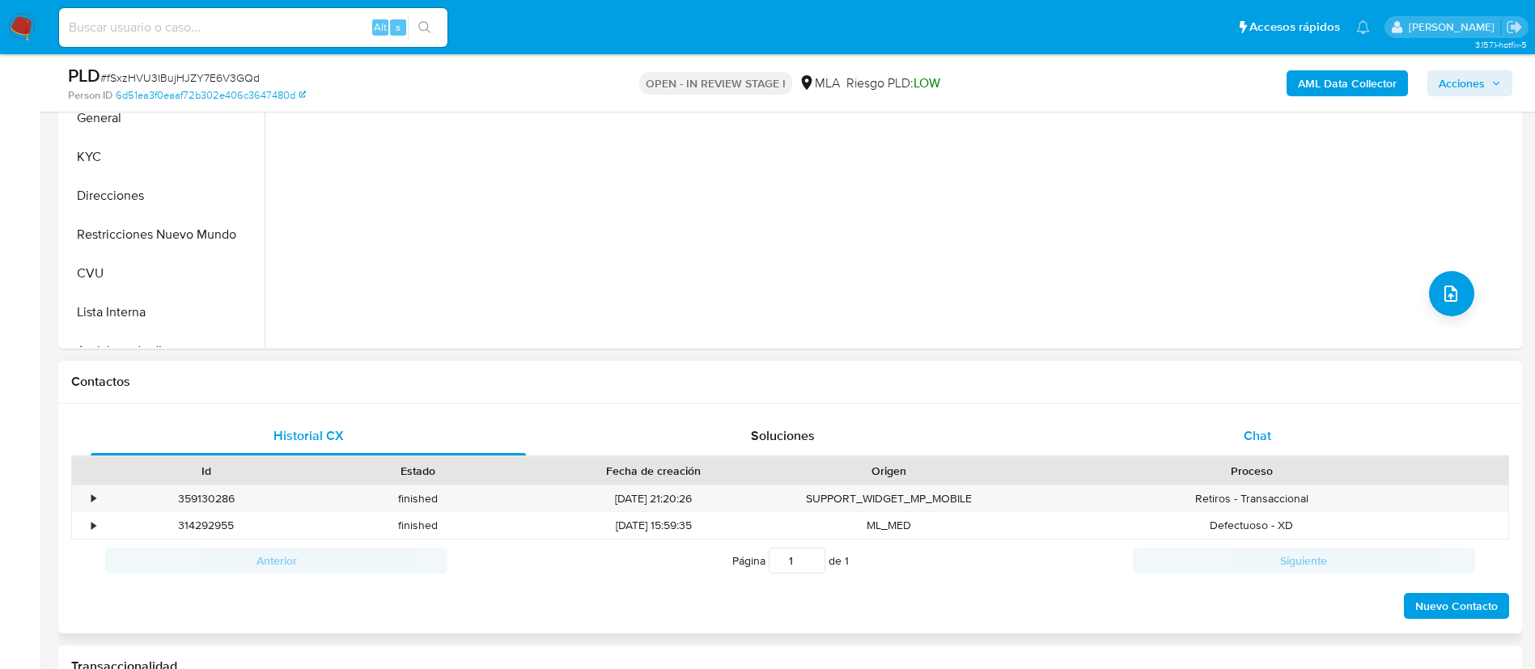
click at [1216, 418] on div "Chat" at bounding box center [1257, 436] width 435 height 39
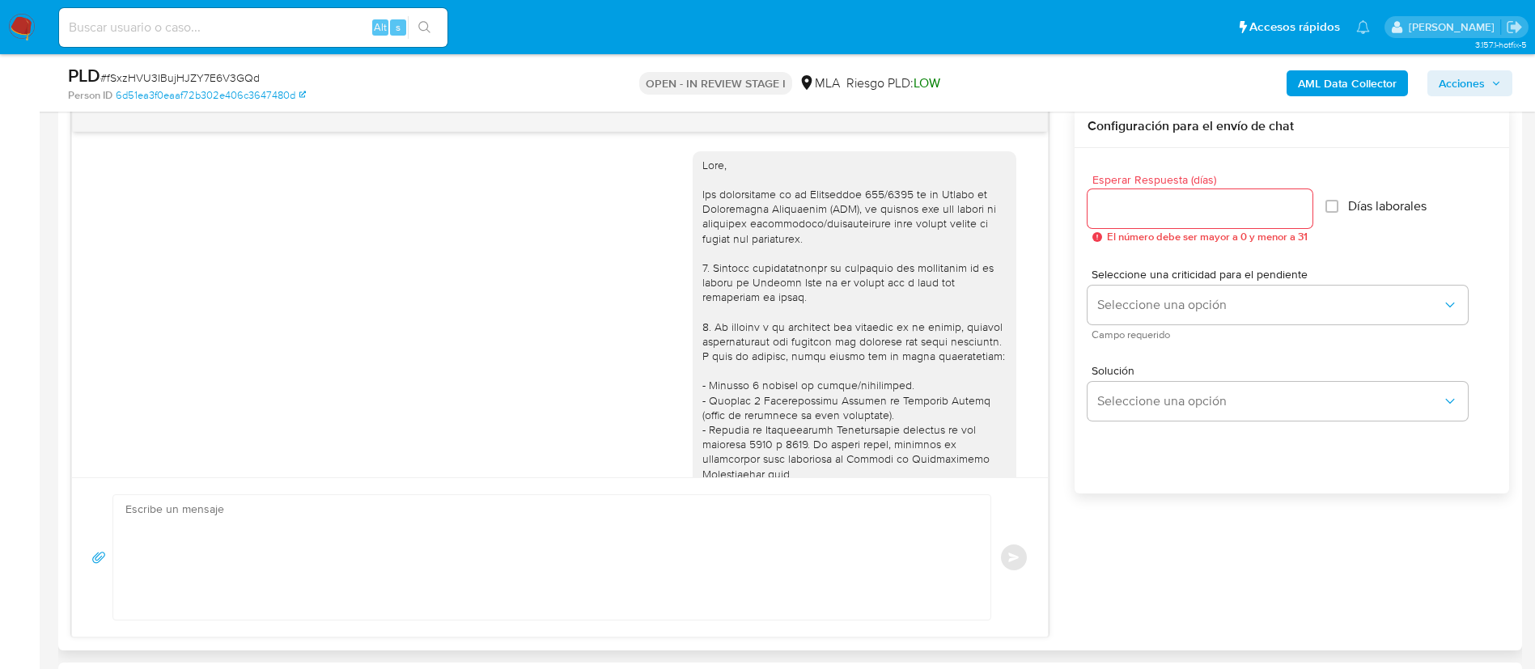
scroll to position [927, 0]
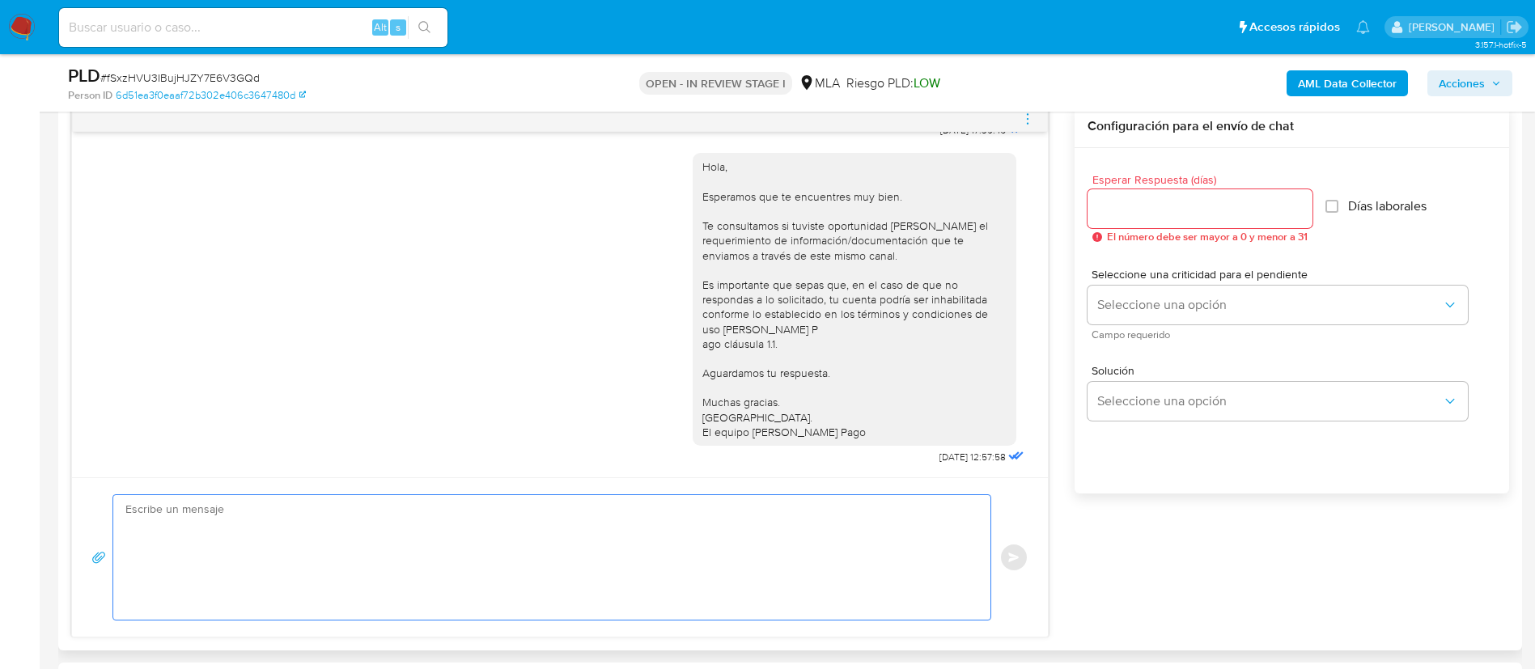
click at [865, 536] on textarea at bounding box center [547, 557] width 845 height 125
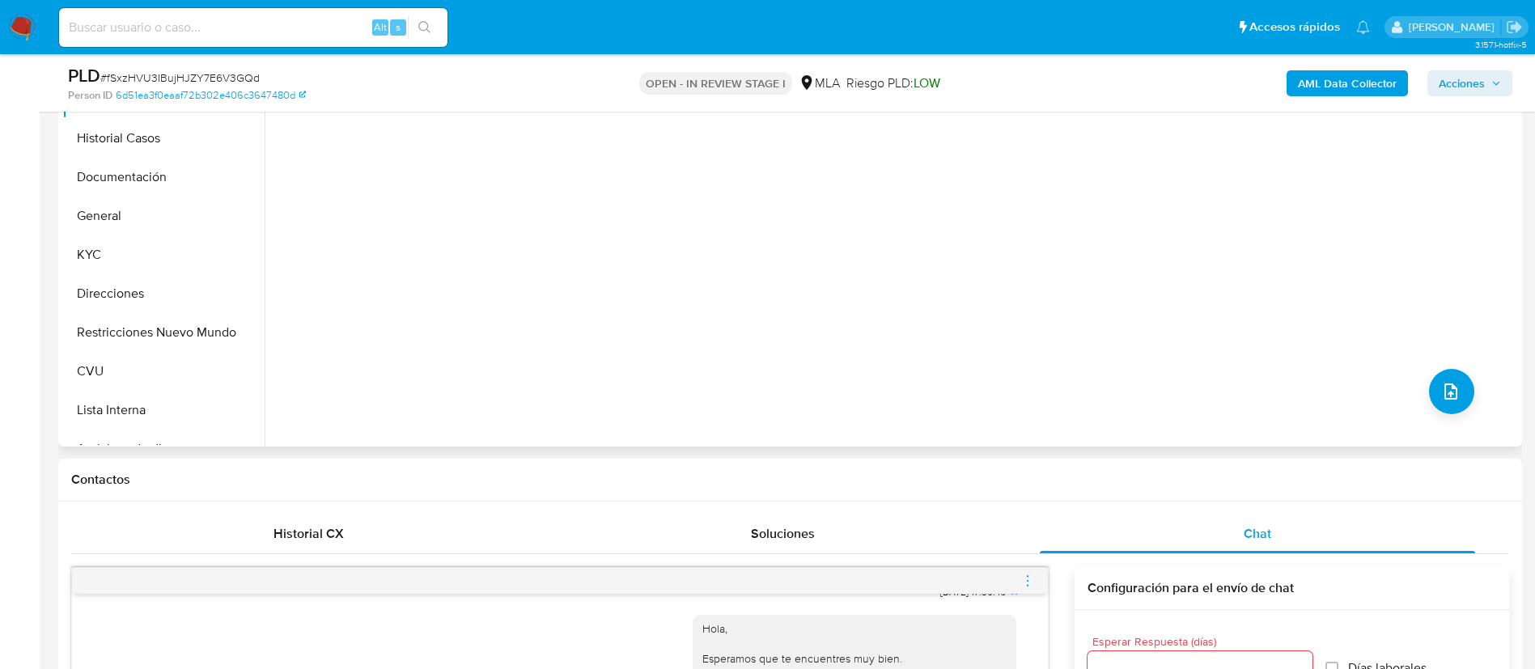
scroll to position [243, 0]
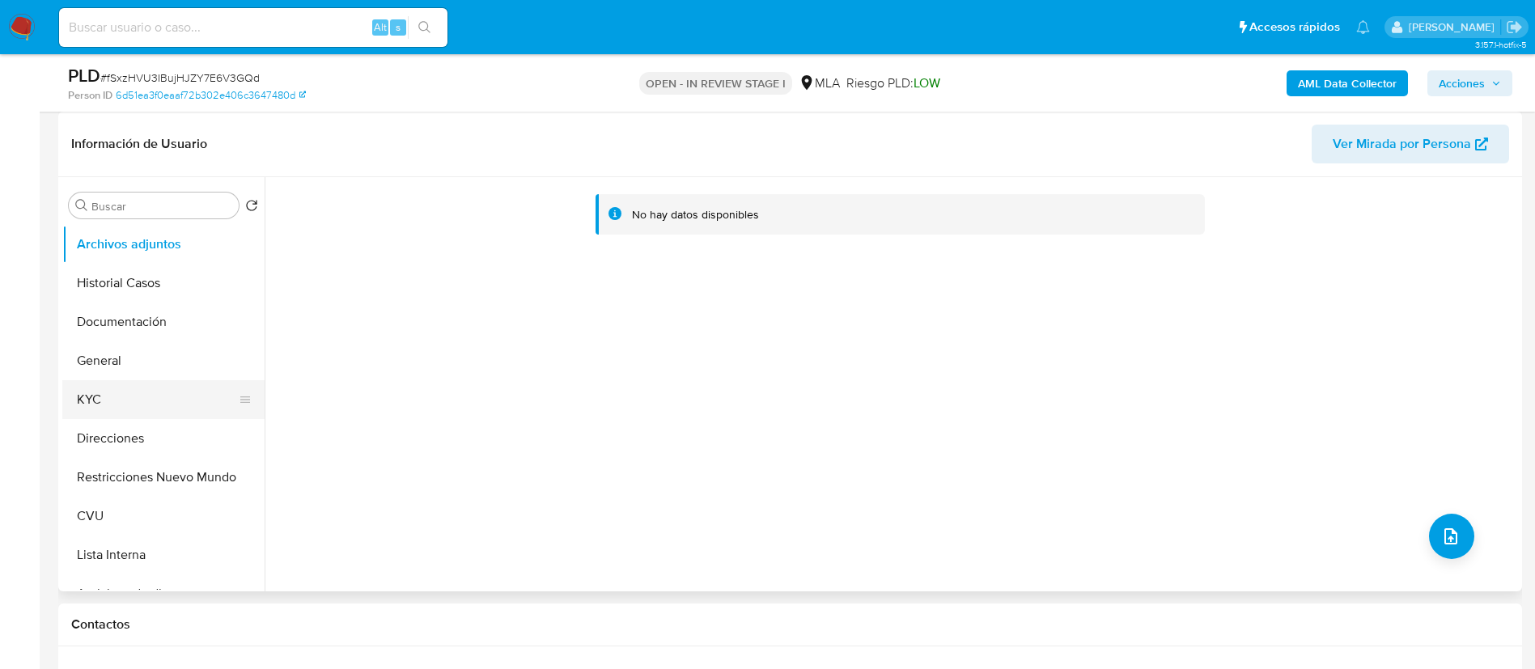
click at [104, 397] on button "KYC" at bounding box center [156, 399] width 189 height 39
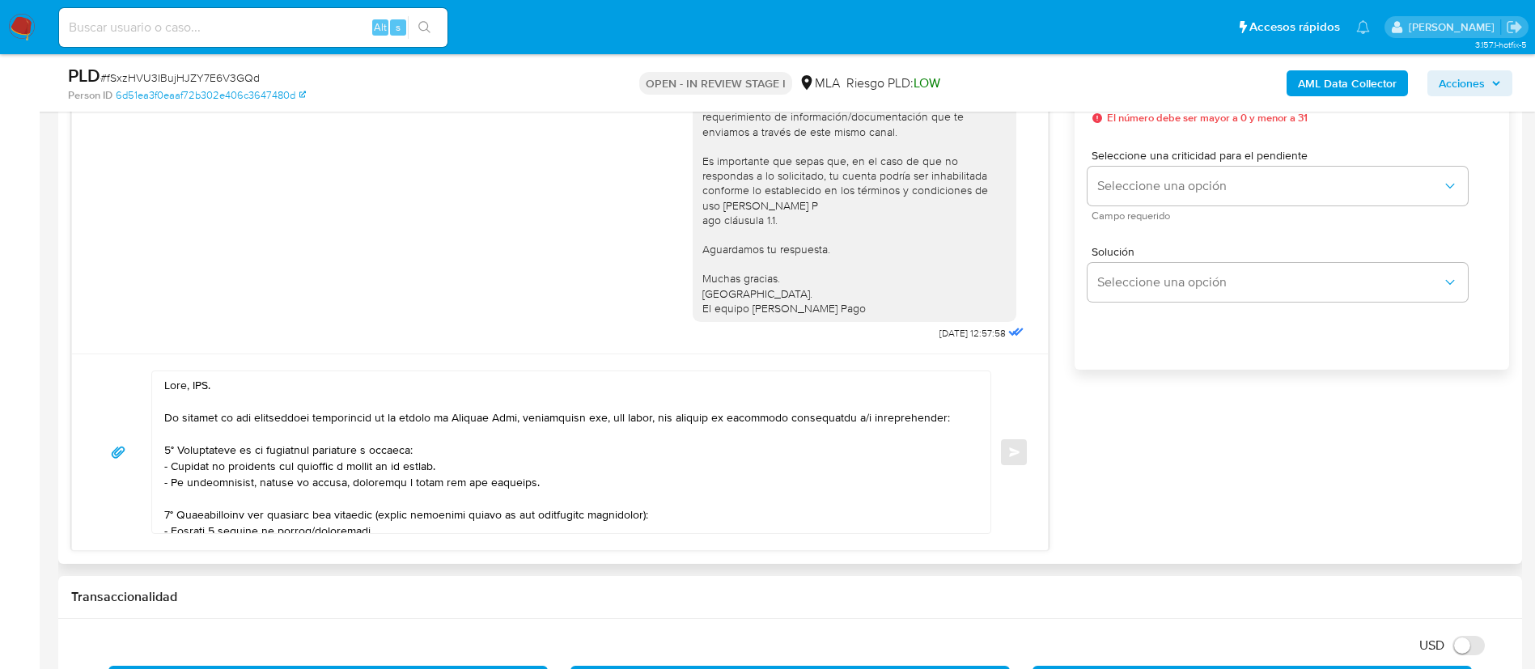
scroll to position [1093, 0]
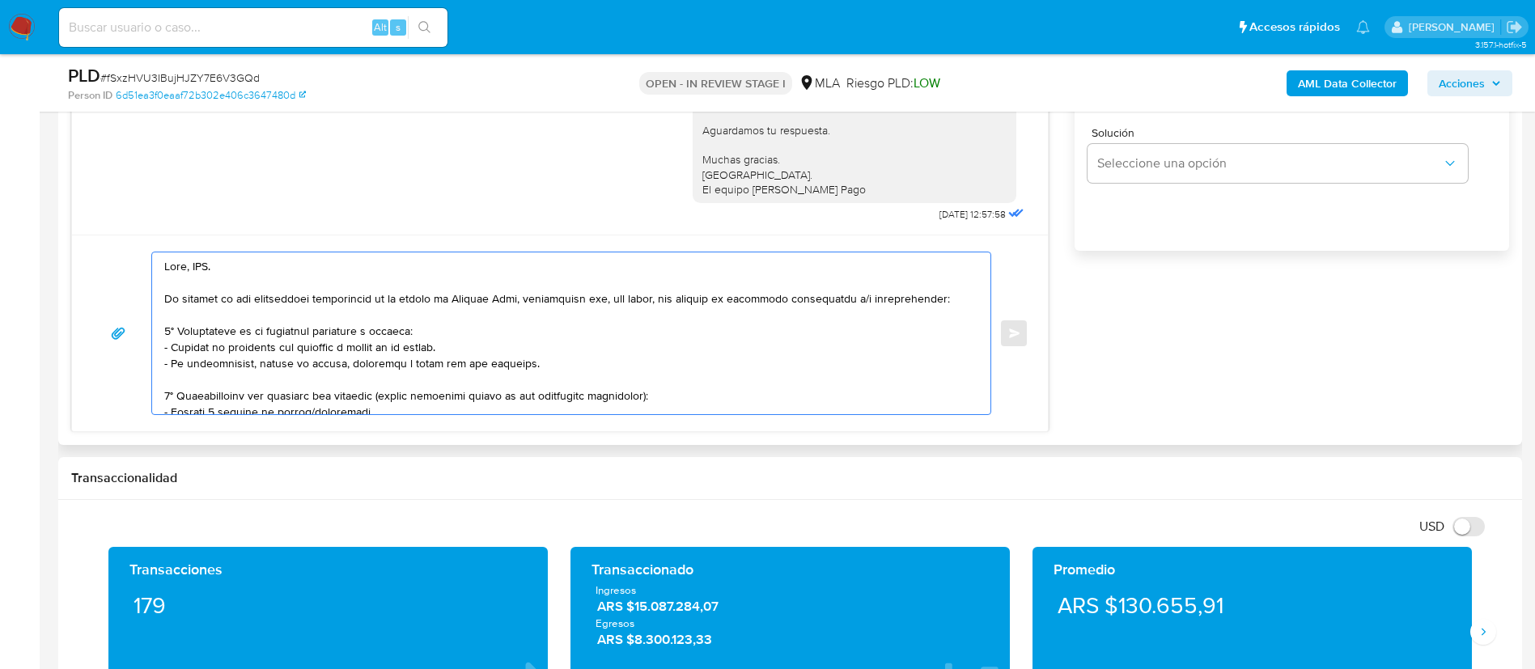
click at [203, 263] on textarea at bounding box center [567, 334] width 806 height 162
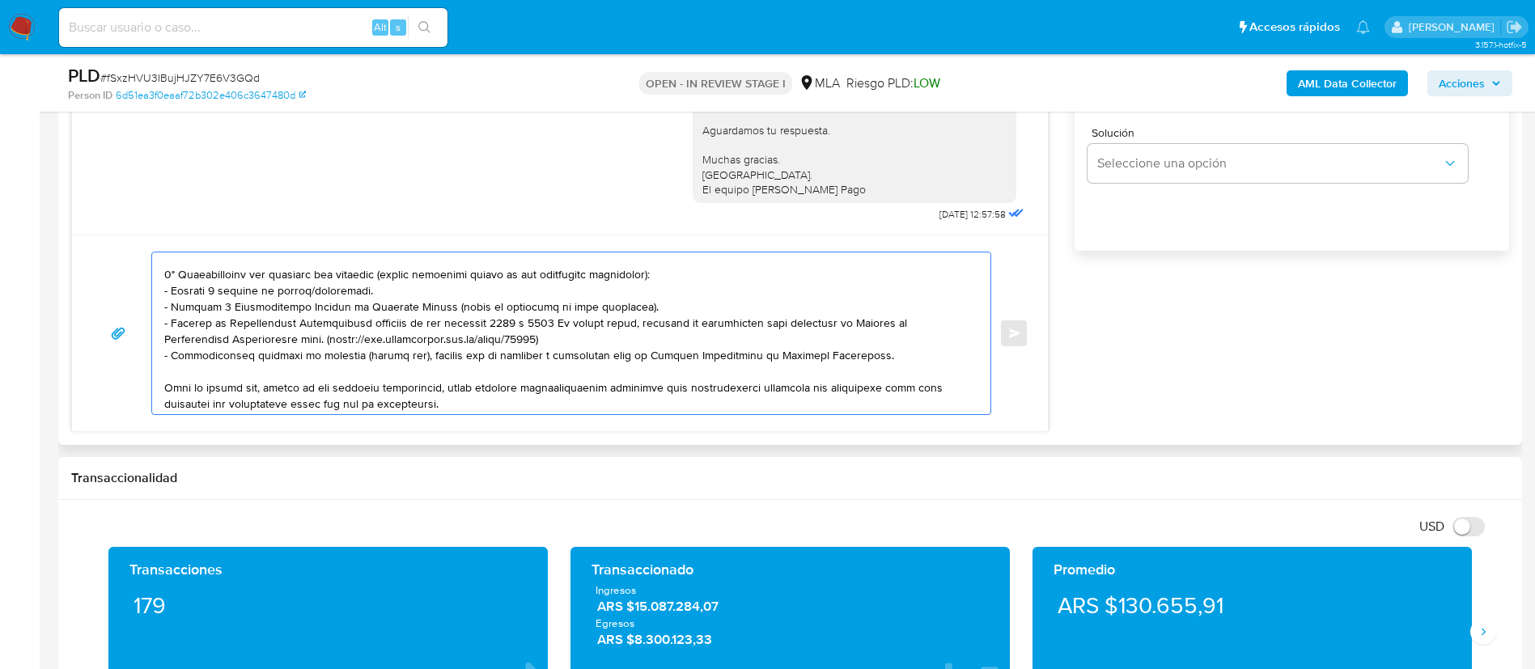
scroll to position [243, 0]
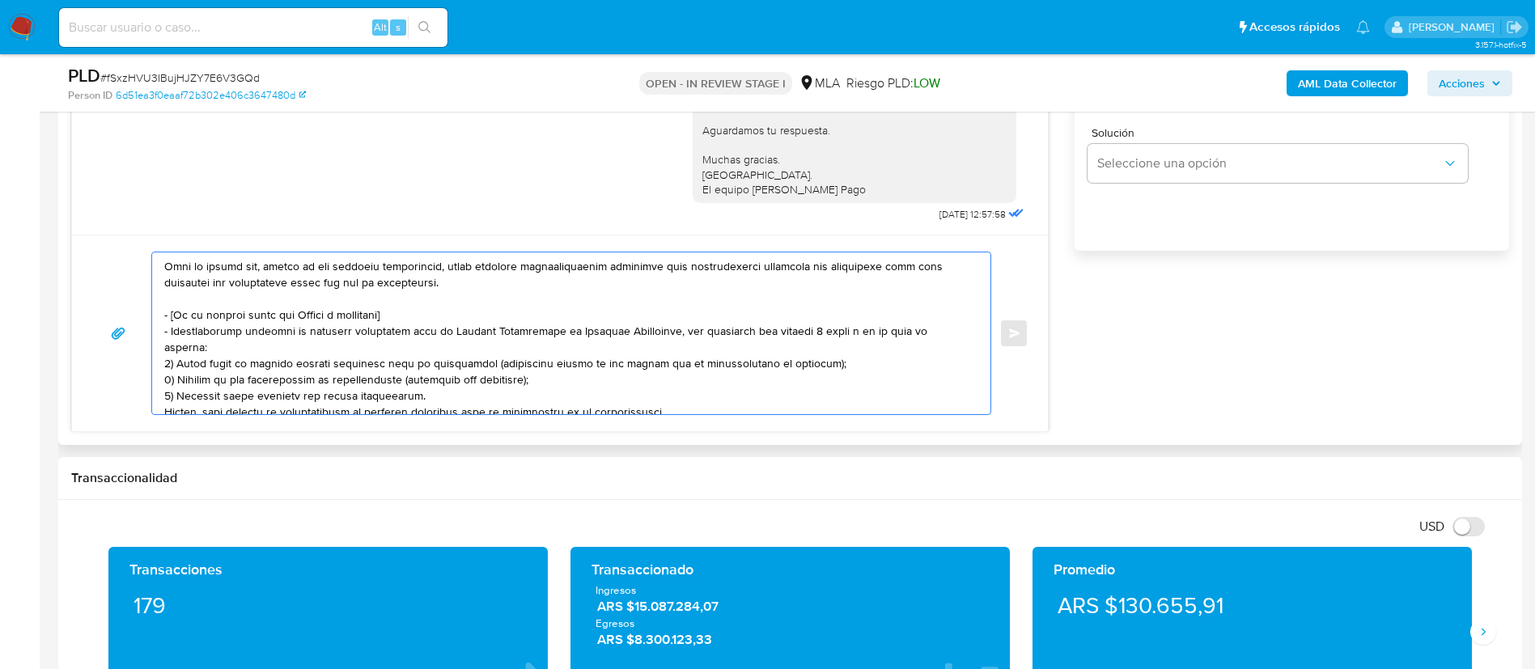
drag, startPoint x: 166, startPoint y: 316, endPoint x: 664, endPoint y: 393, distance: 504.4
click at [664, 393] on textarea at bounding box center [567, 334] width 806 height 162
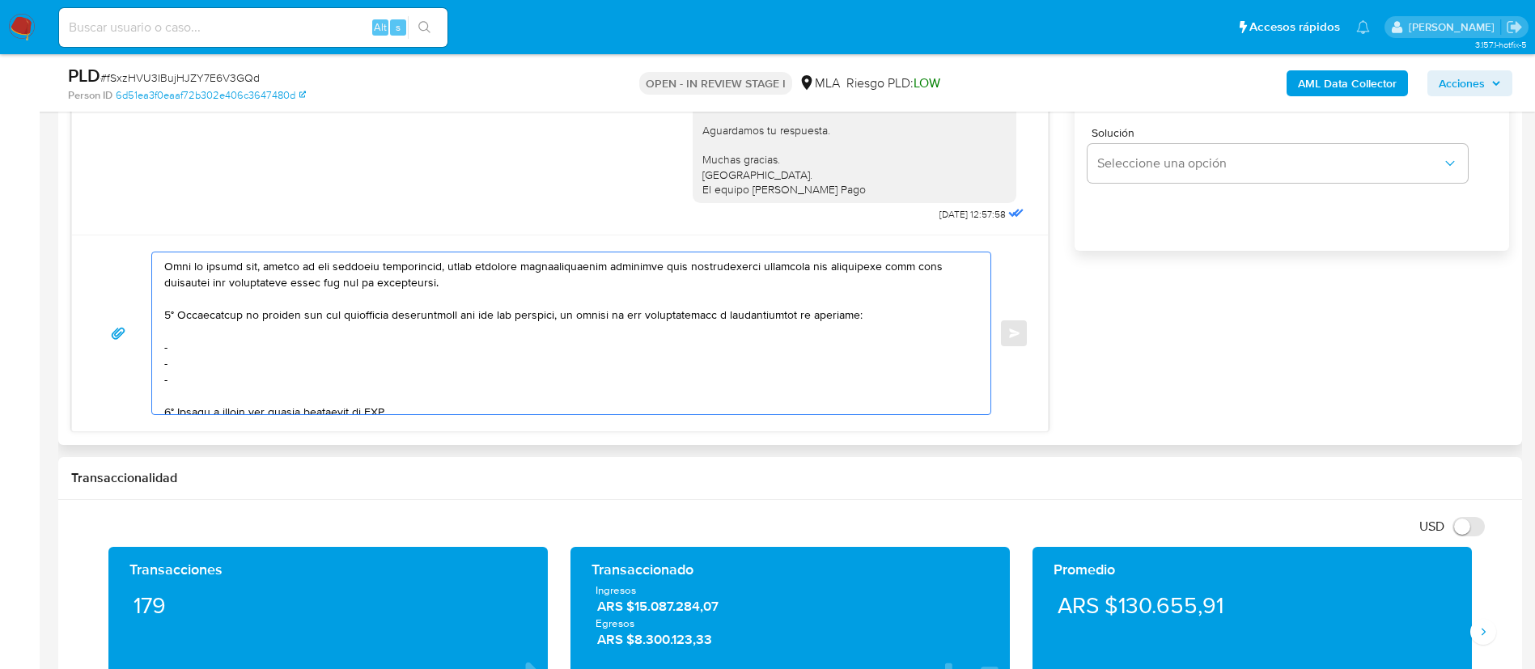
scroll to position [227, 0]
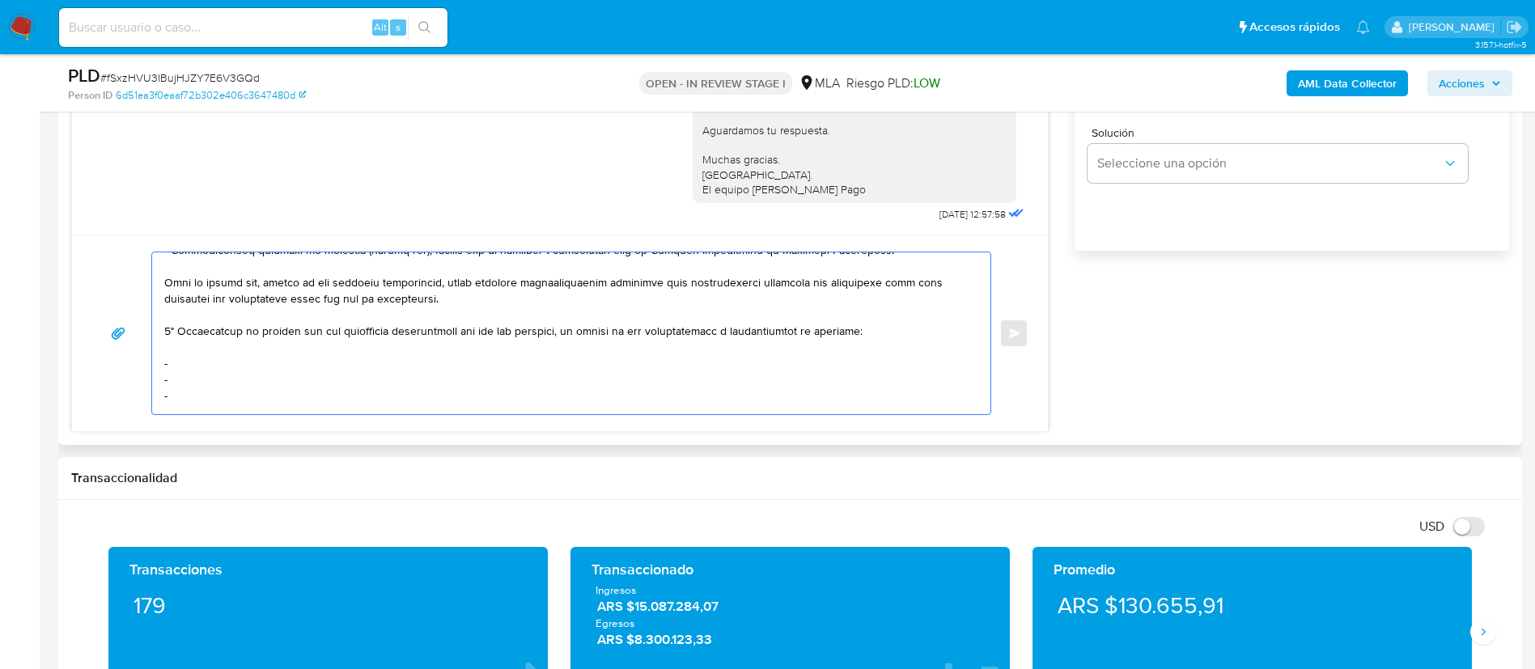
drag, startPoint x: 312, startPoint y: 329, endPoint x: 550, endPoint y: 330, distance: 238.8
click at [550, 330] on textarea at bounding box center [567, 334] width 806 height 162
paste textarea "[PERSON_NAME] - CUIT 20268314637"
click at [227, 398] on textarea at bounding box center [567, 334] width 806 height 162
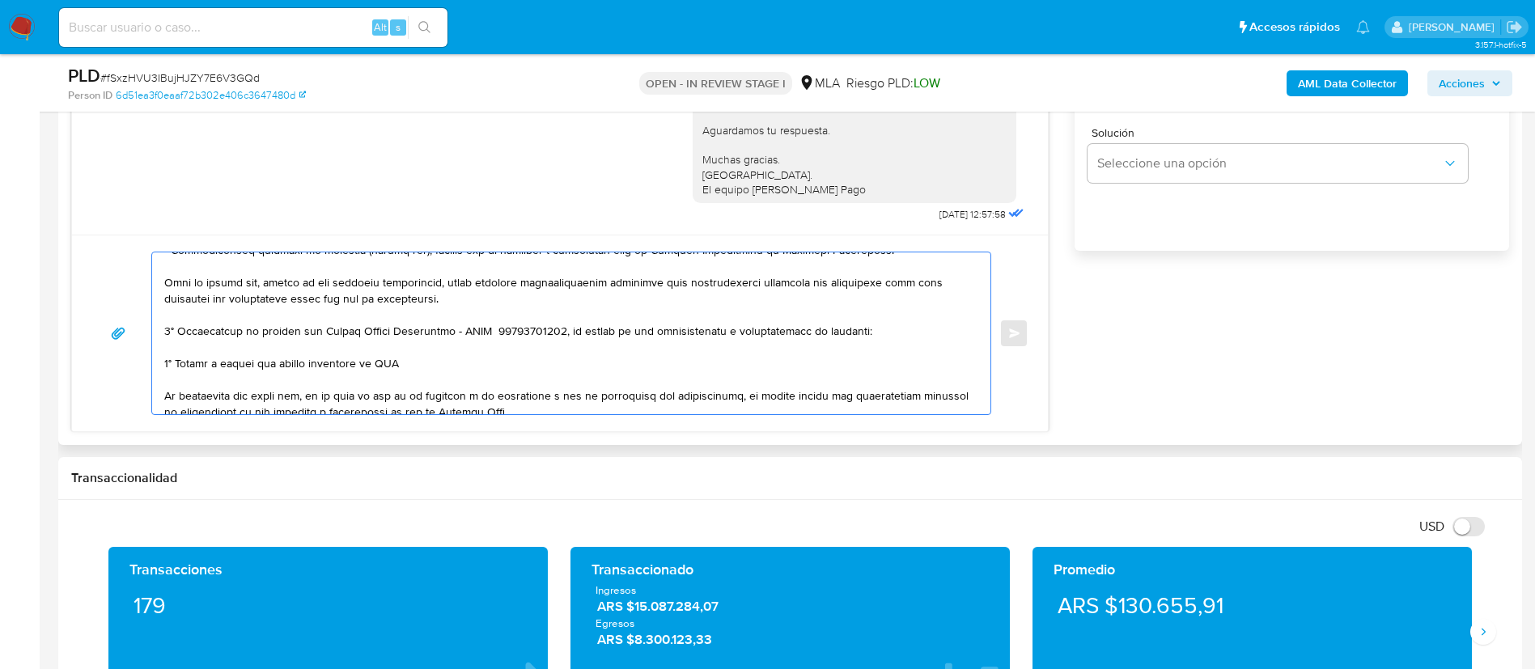
click at [230, 367] on textarea at bounding box center [567, 334] width 806 height 162
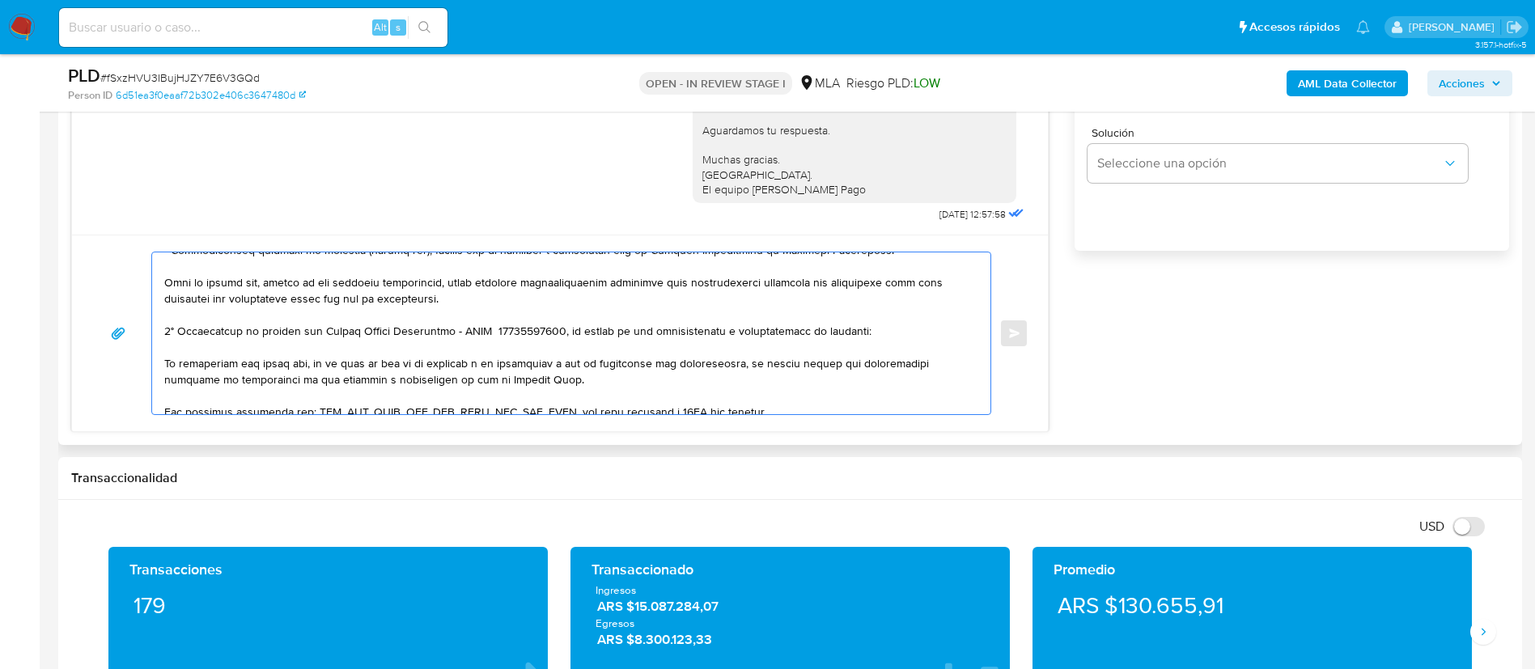
scroll to position [0, 0]
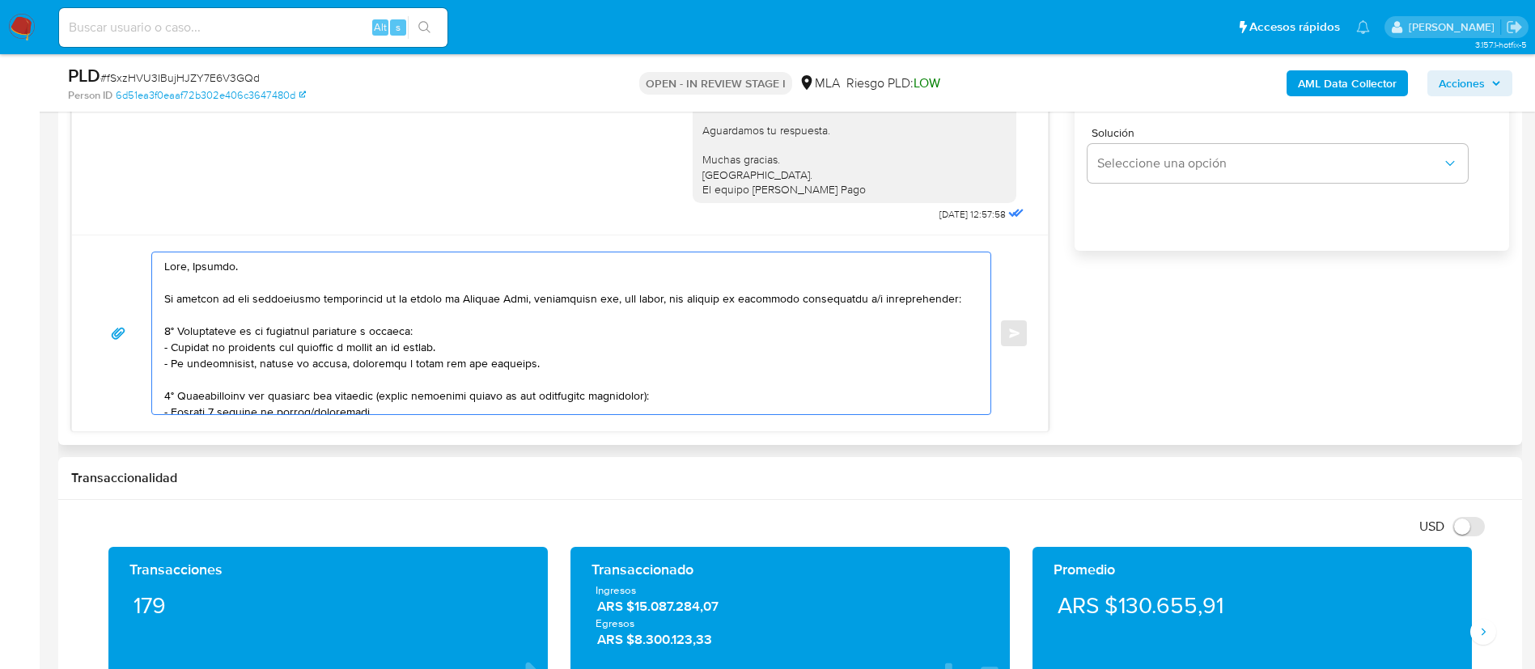
click at [230, 367] on textarea at bounding box center [567, 334] width 806 height 162
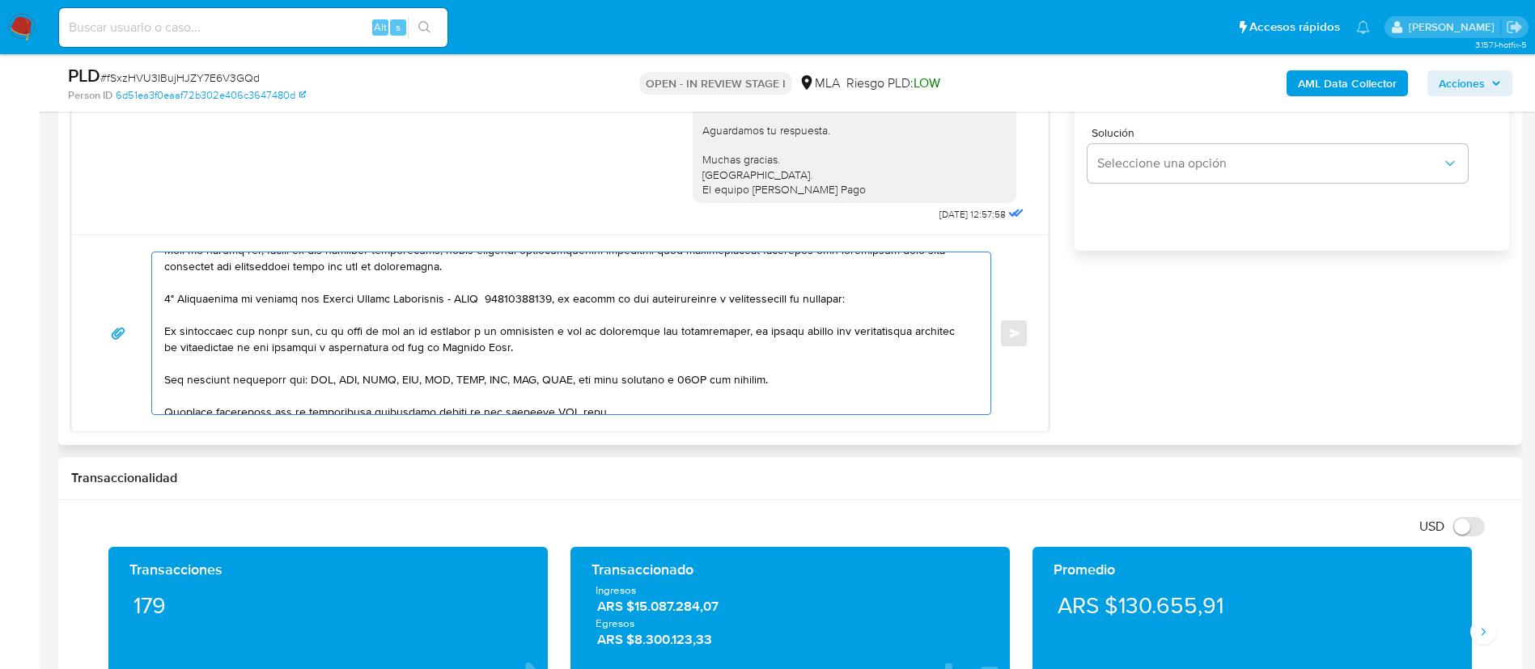
scroll to position [335, 0]
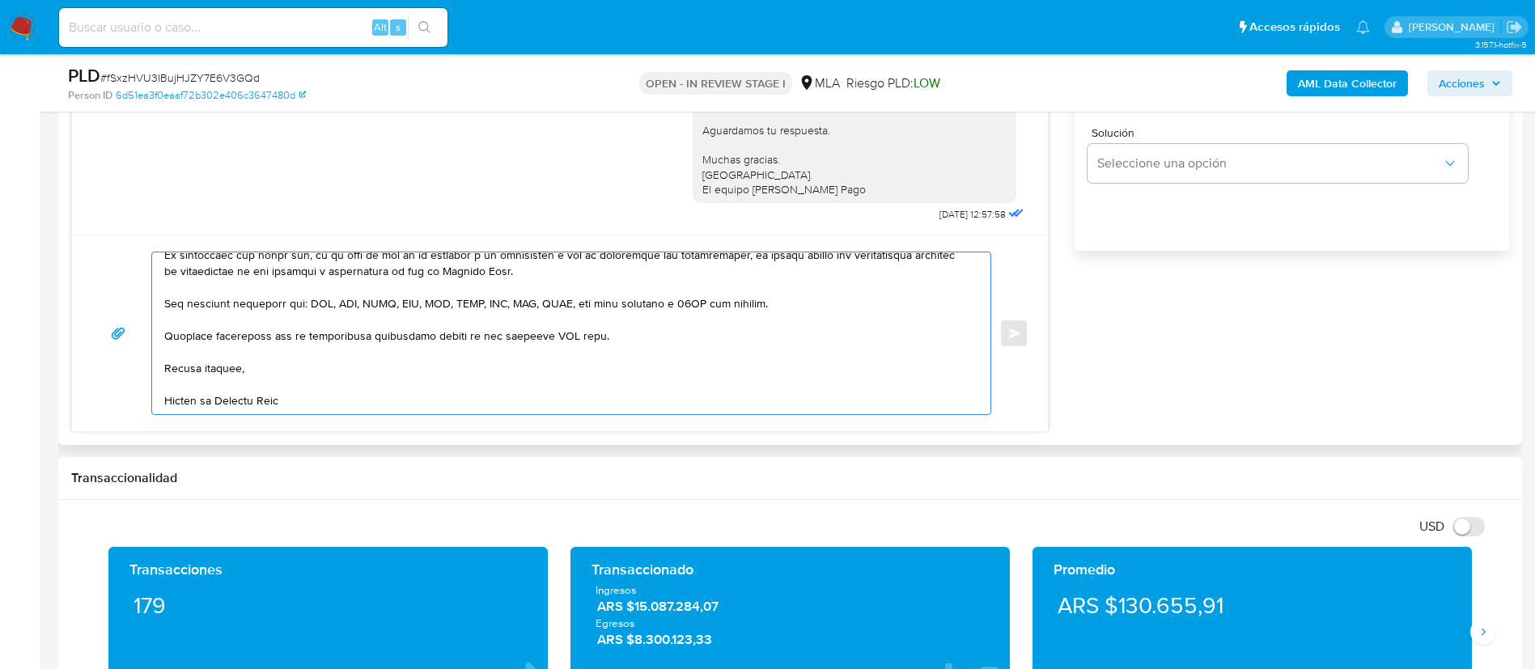
click at [548, 317] on textarea at bounding box center [567, 334] width 806 height 162
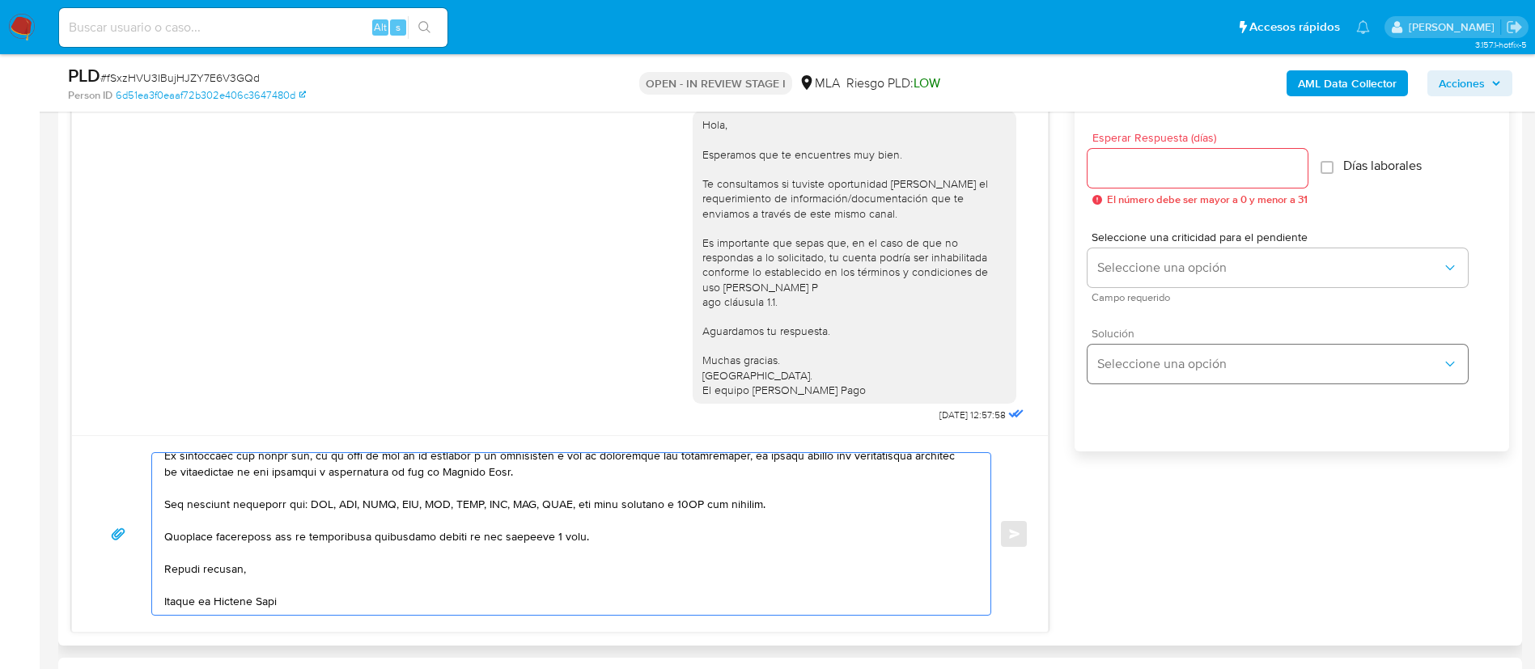
scroll to position [850, 0]
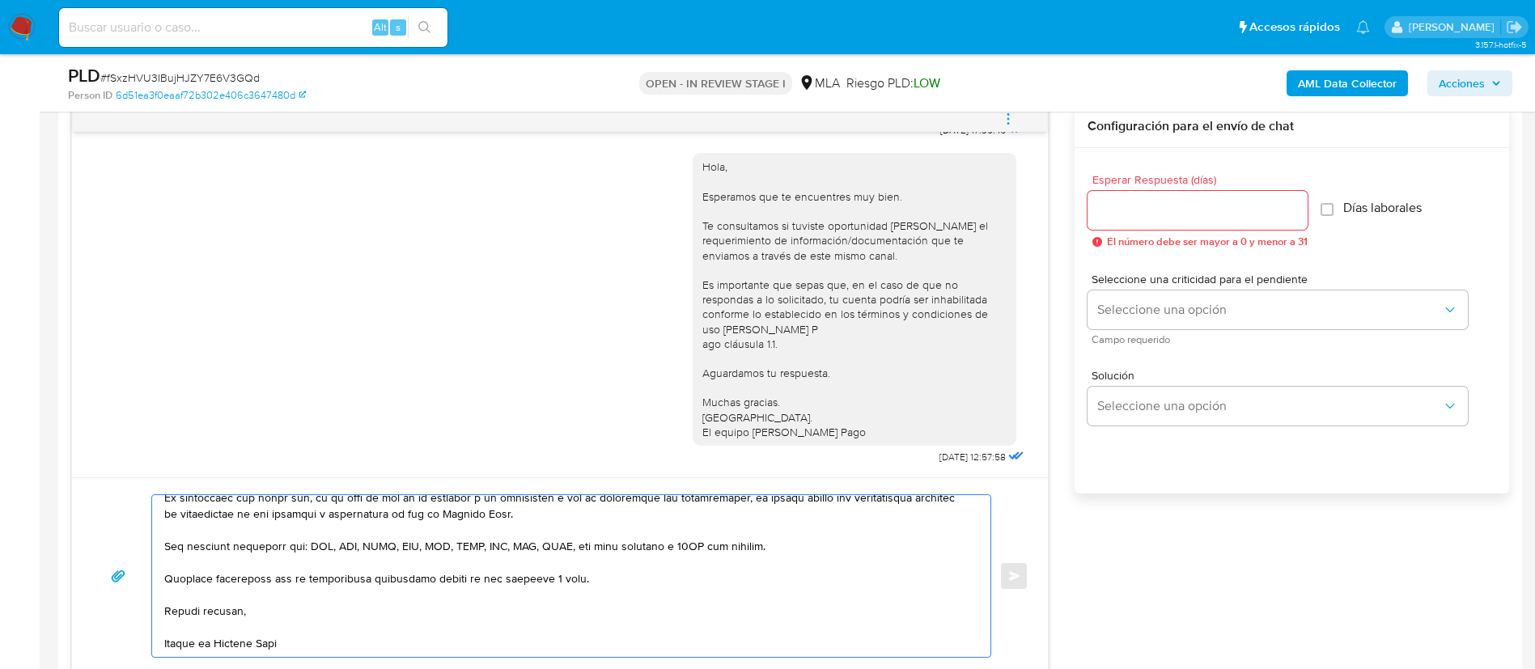
type textarea "Hola, Daniela. En función de las operaciones registradas en tu cuenta de Mercad…"
click at [1163, 182] on span "Esperar Respuesta (días)" at bounding box center [1203, 180] width 220 height 12
click at [1163, 200] on input "Esperar Respuesta (días)" at bounding box center [1198, 210] width 220 height 21
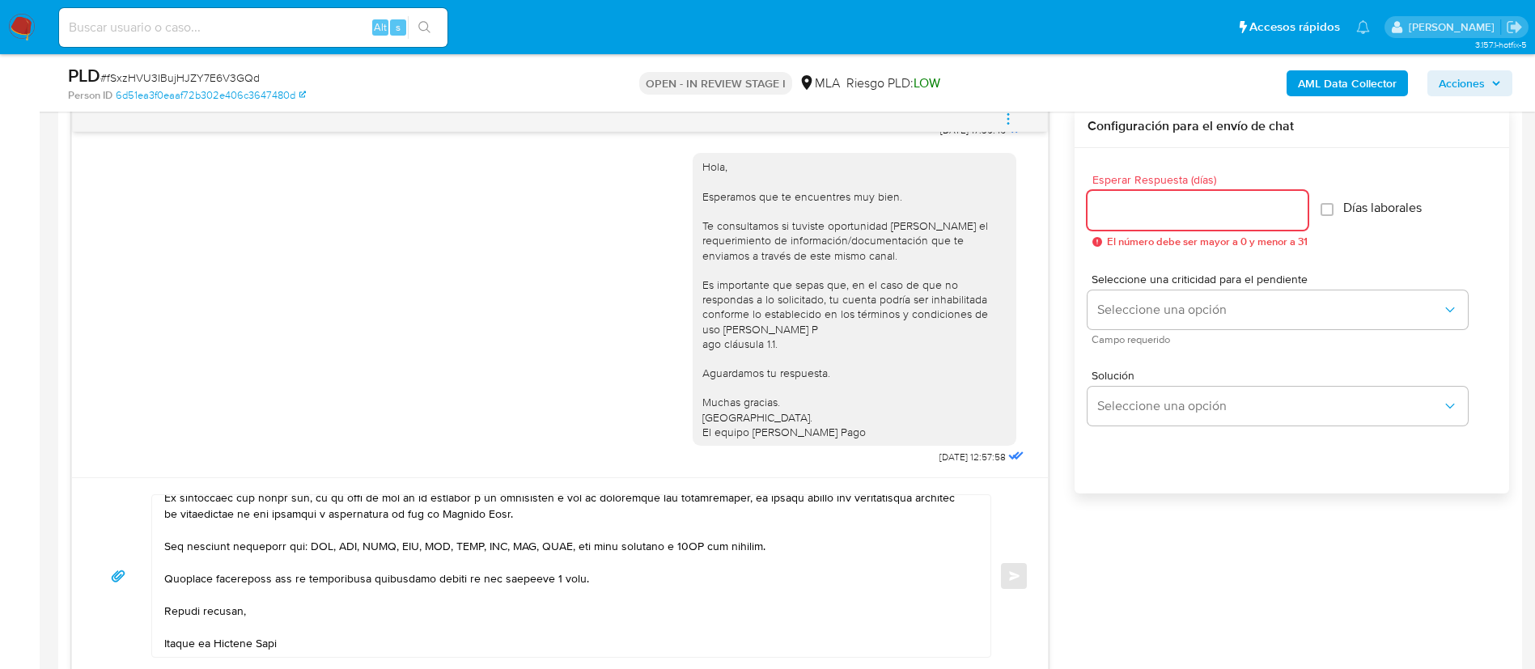
drag, startPoint x: 1160, startPoint y: 200, endPoint x: 1152, endPoint y: 230, distance: 31.0
click at [1160, 201] on input "Esperar Respuesta (días)" at bounding box center [1198, 210] width 220 height 21
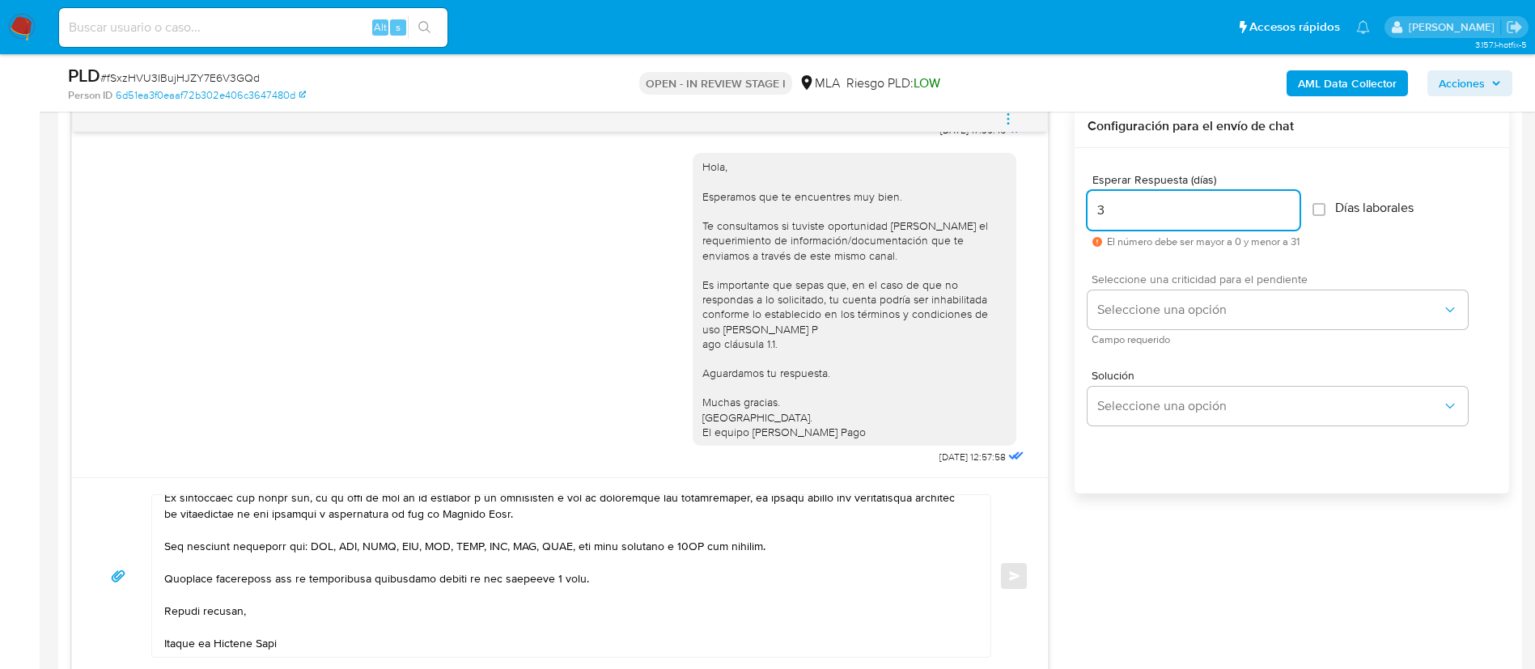
type input "3"
click at [1123, 289] on div "Seleccione una criticidad para el pendiente Seleccione una opción Campo requeri…" at bounding box center [1278, 309] width 380 height 70
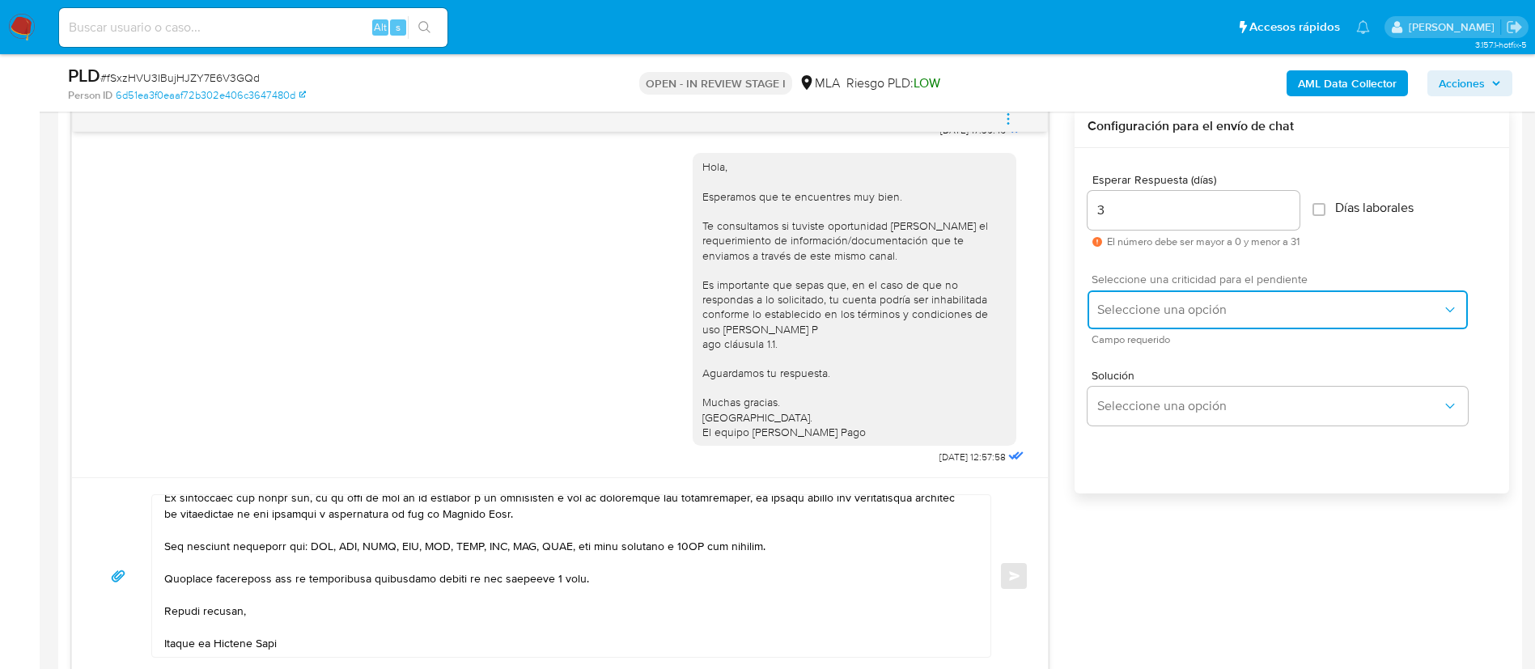
click at [1121, 302] on span "Seleccione una opción" at bounding box center [1269, 310] width 345 height 16
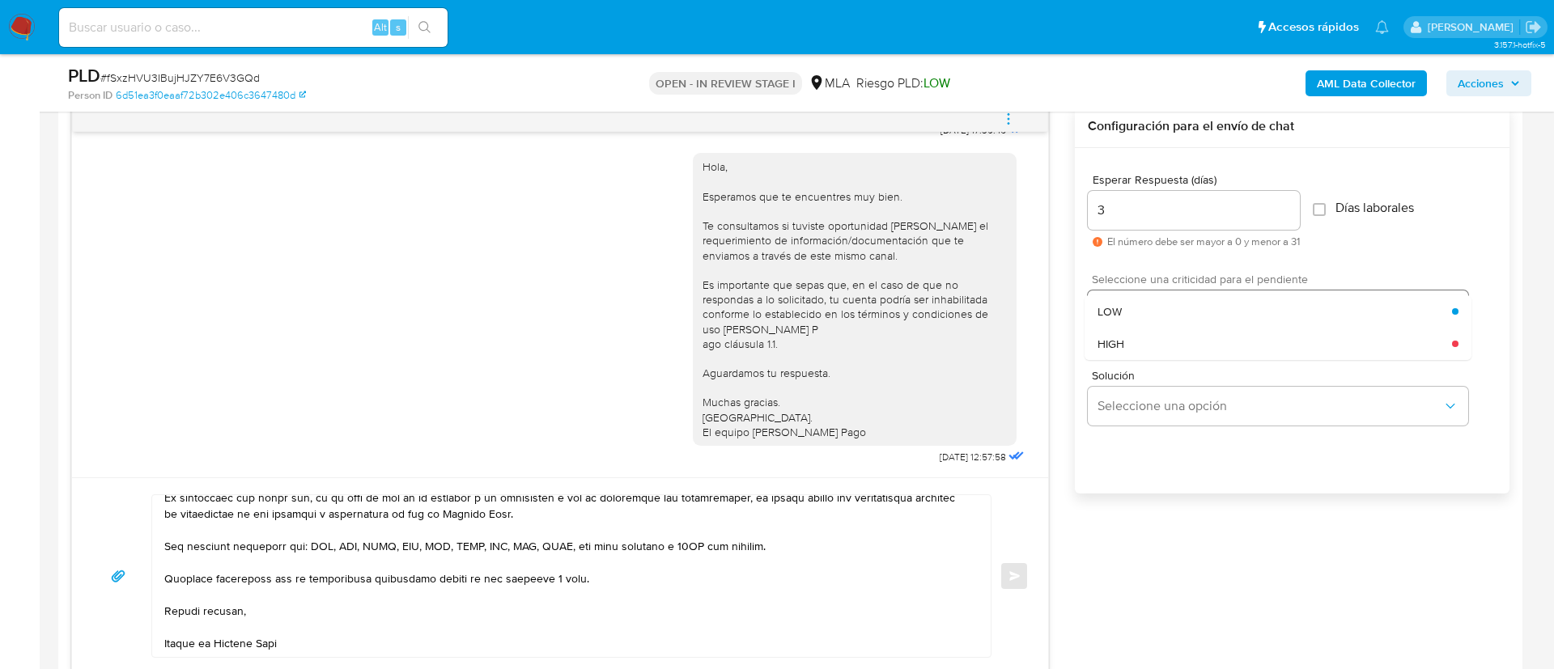
click at [1121, 304] on span "LOW" at bounding box center [1109, 311] width 24 height 15
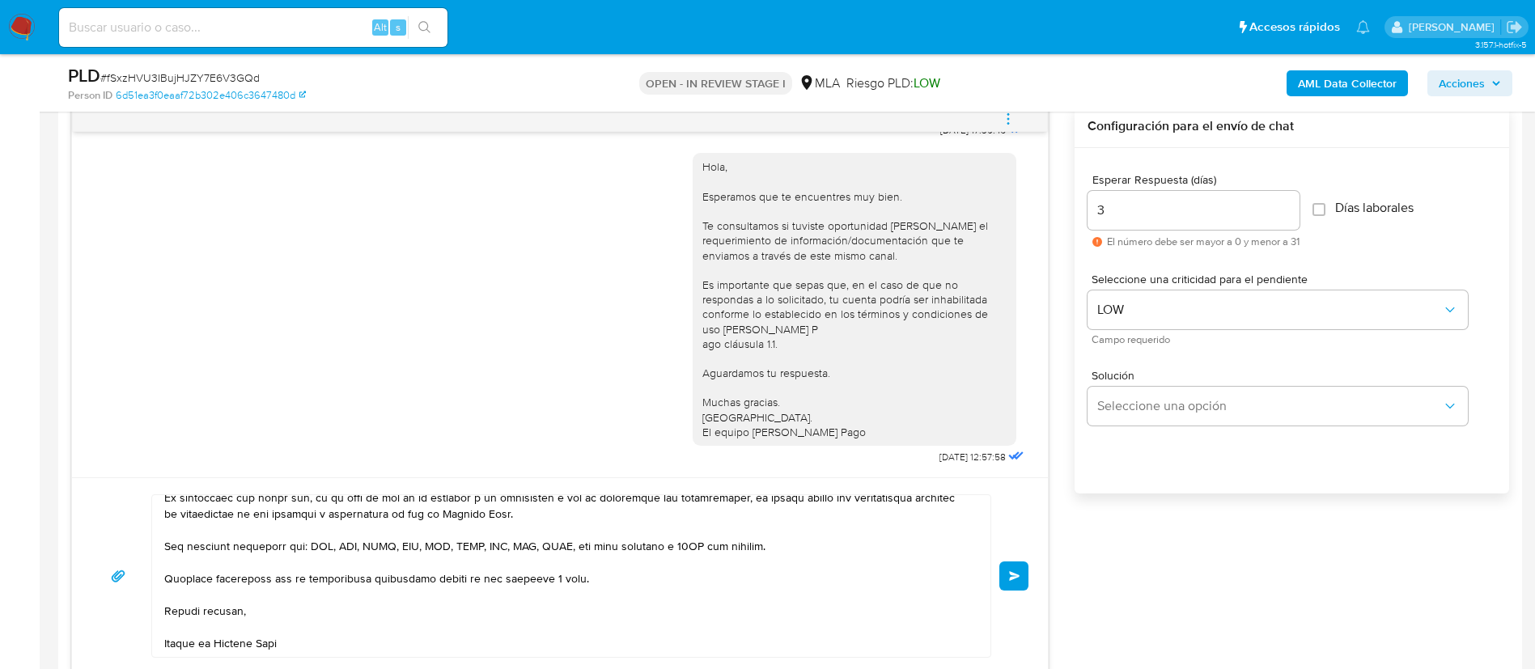
click at [1015, 570] on button "Enviar" at bounding box center [1014, 576] width 29 height 29
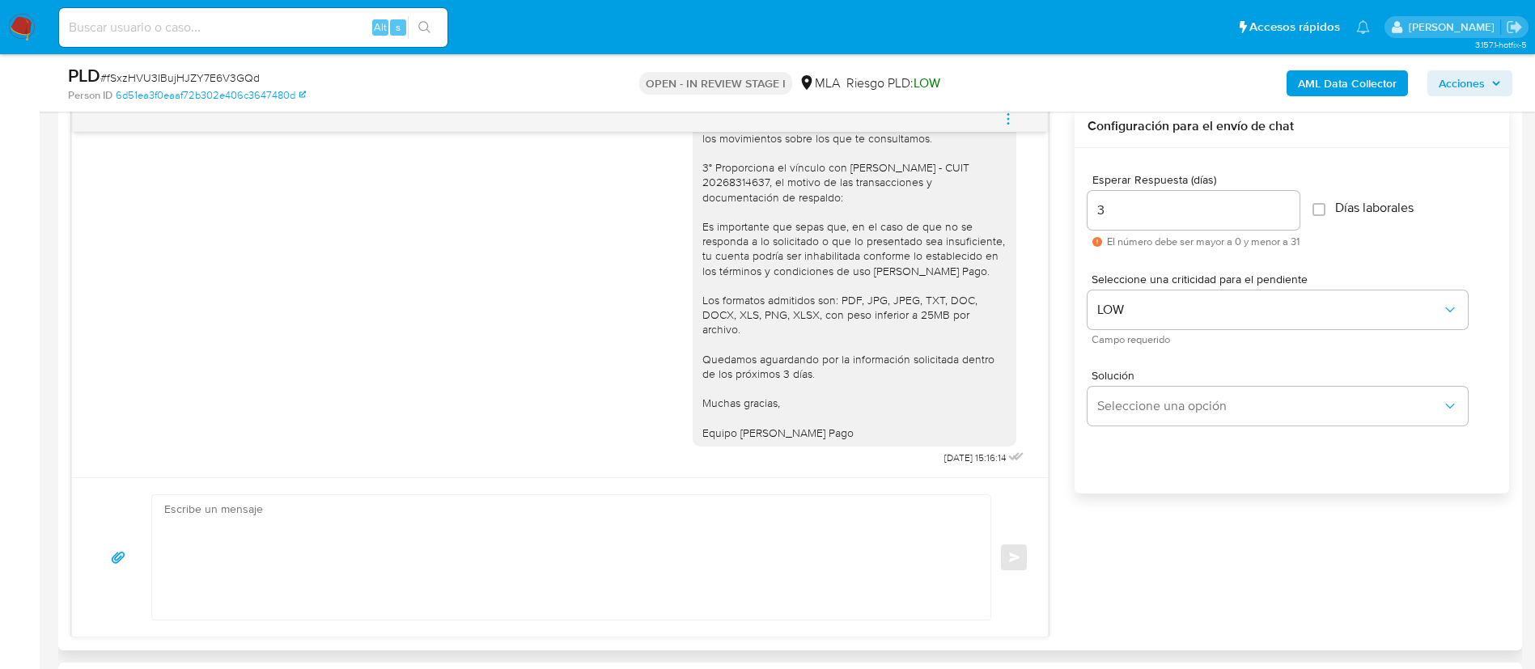
scroll to position [0, 0]
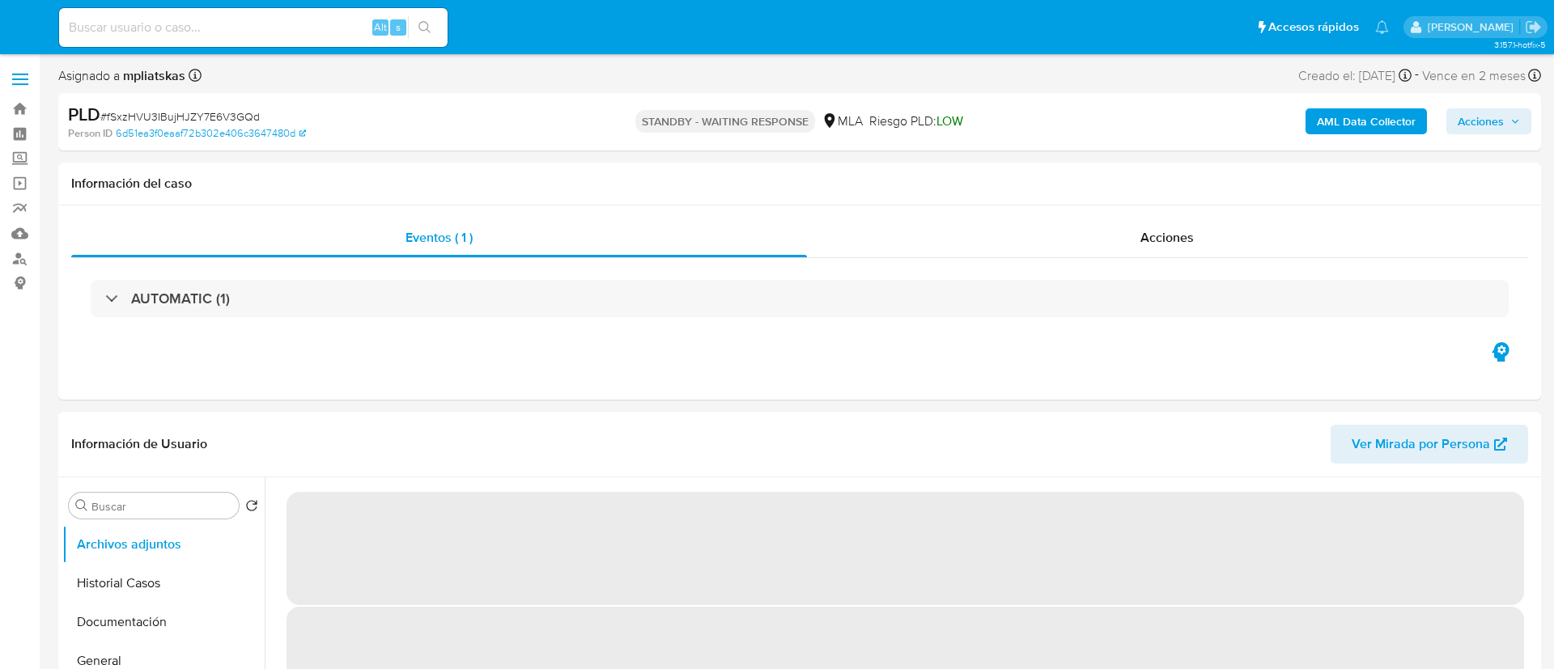
select select "10"
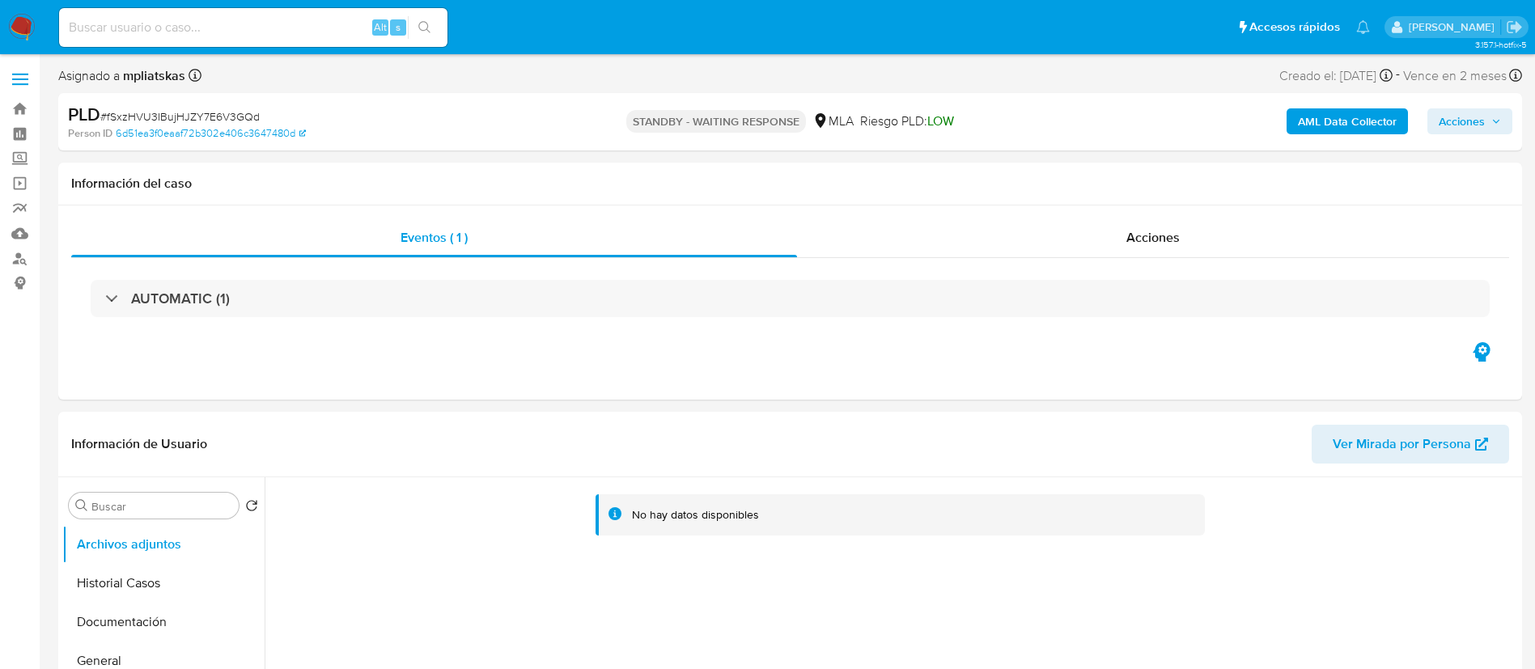
drag, startPoint x: 350, startPoint y: 33, endPoint x: 391, endPoint y: 12, distance: 45.6
click at [350, 33] on input at bounding box center [253, 27] width 388 height 21
paste input "ypeCPu78SZXm3zkgIlxcsLKv"
type input "ypeCPu78SZXm3zkgIlxcsLKv"
click at [422, 11] on div "ypeCPu78SZXm3zkgIlxcsLKv Alt s" at bounding box center [253, 27] width 388 height 39
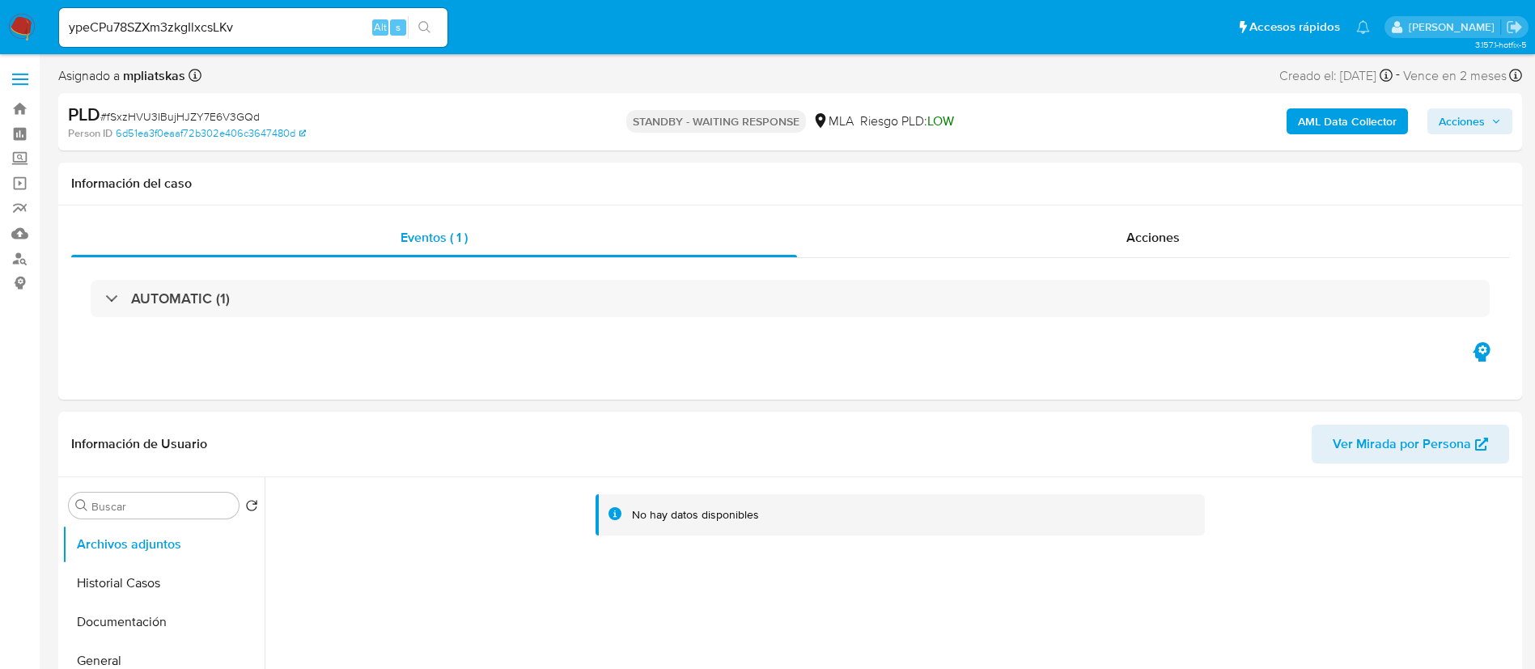
click at [430, 28] on icon "search-icon" at bounding box center [424, 27] width 13 height 13
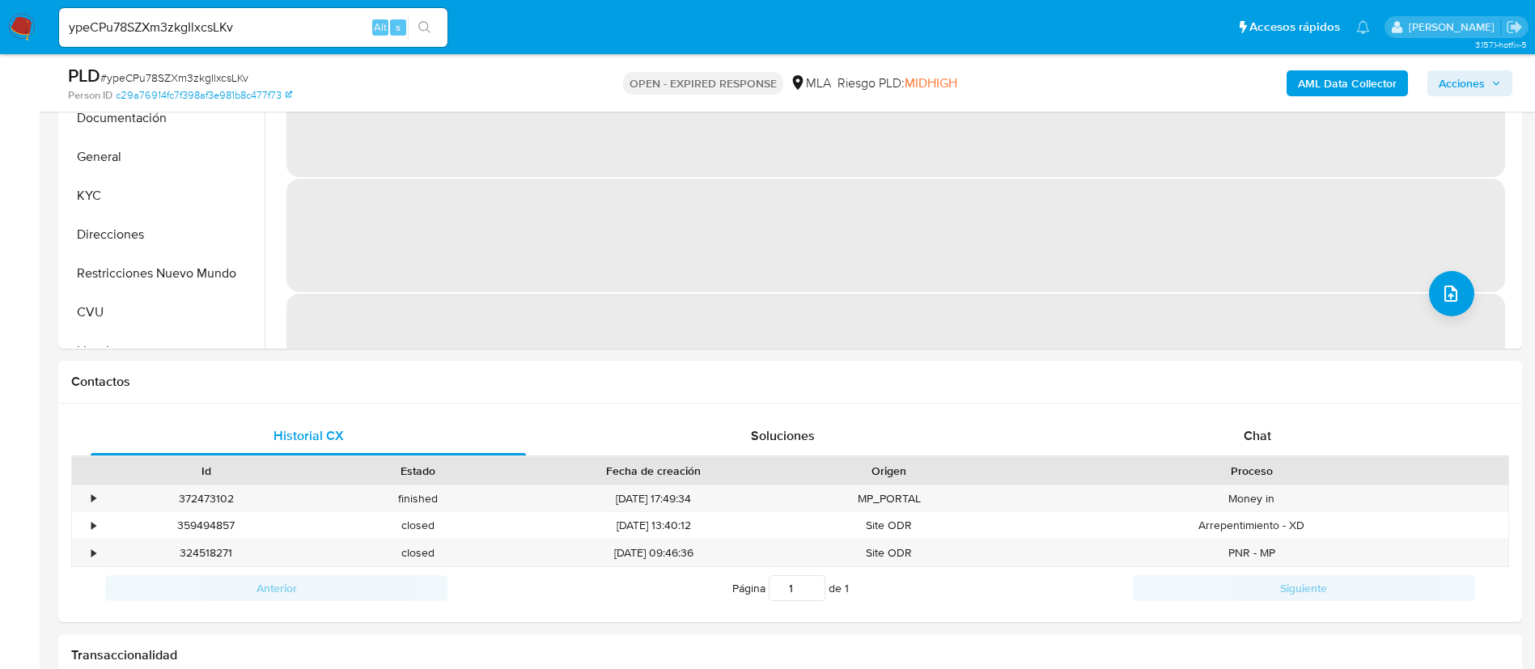
select select "10"
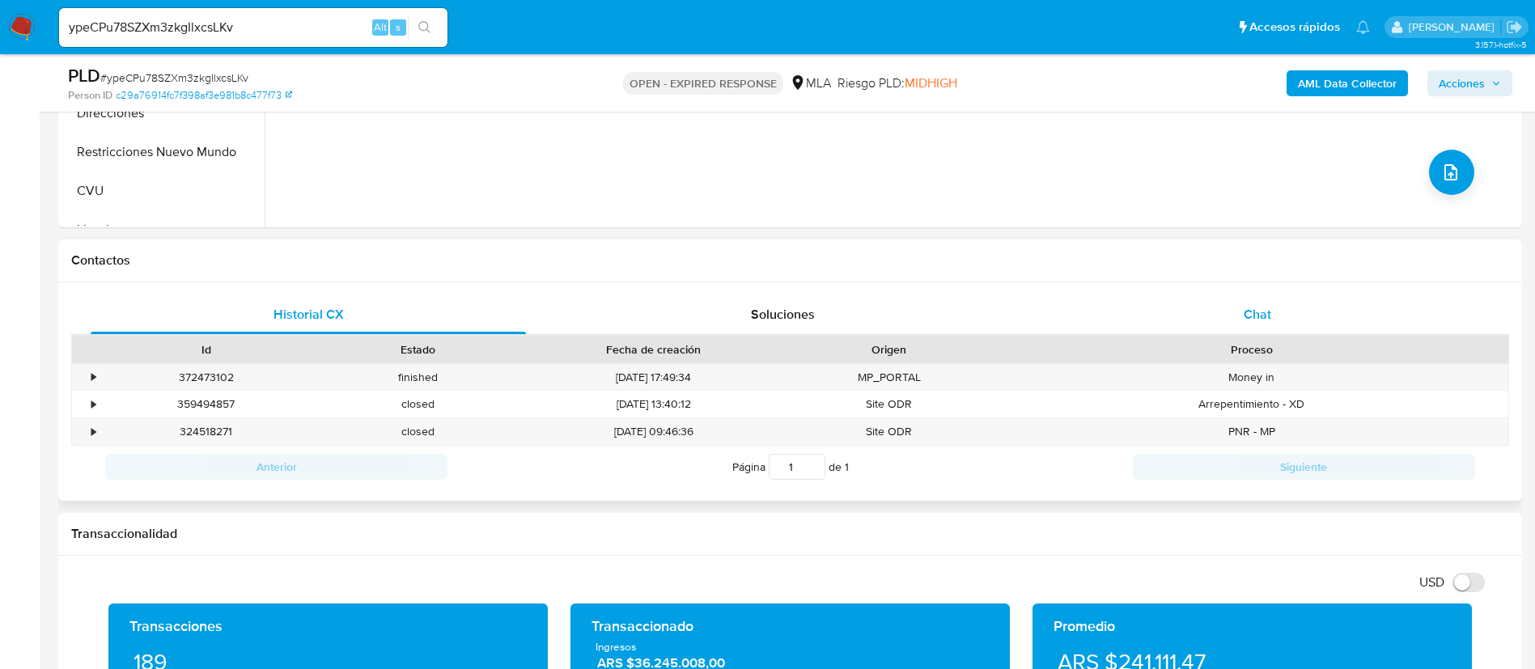
click at [1250, 303] on div "Chat" at bounding box center [1257, 314] width 435 height 39
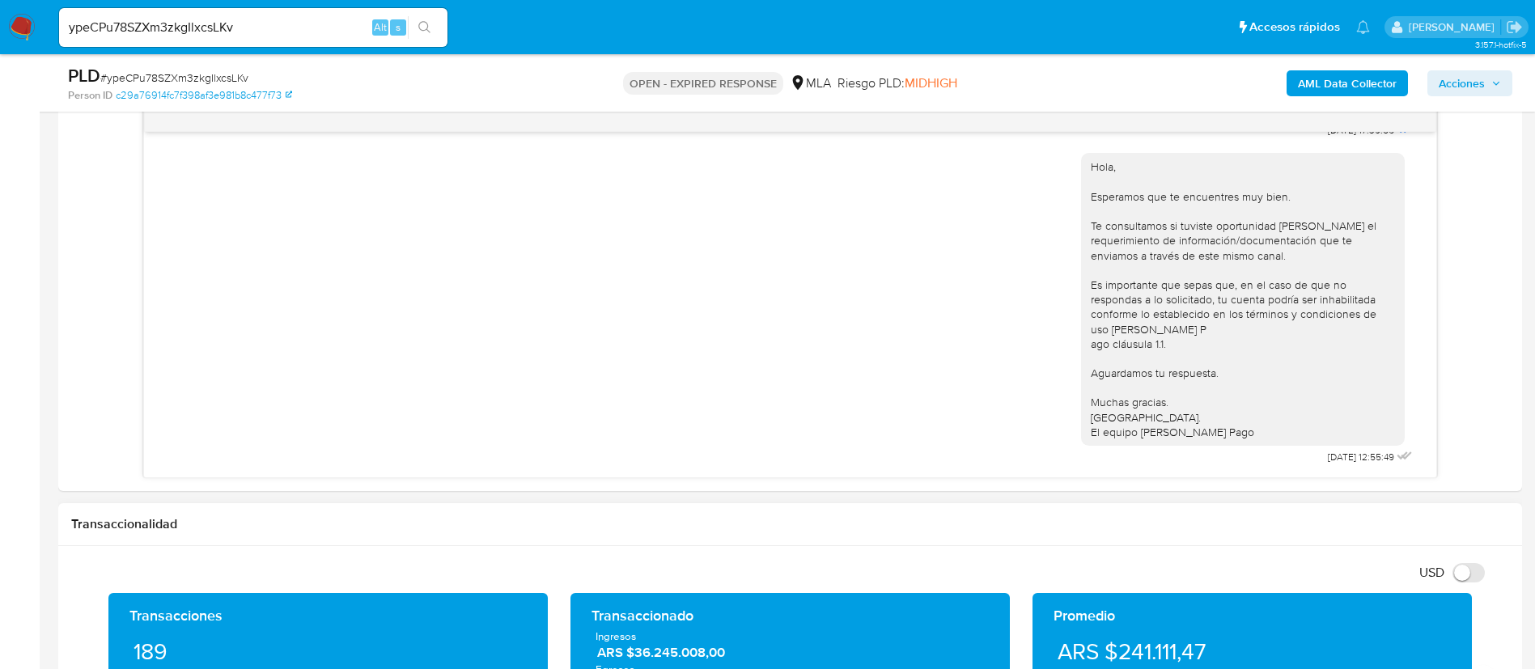
scroll to position [364, 0]
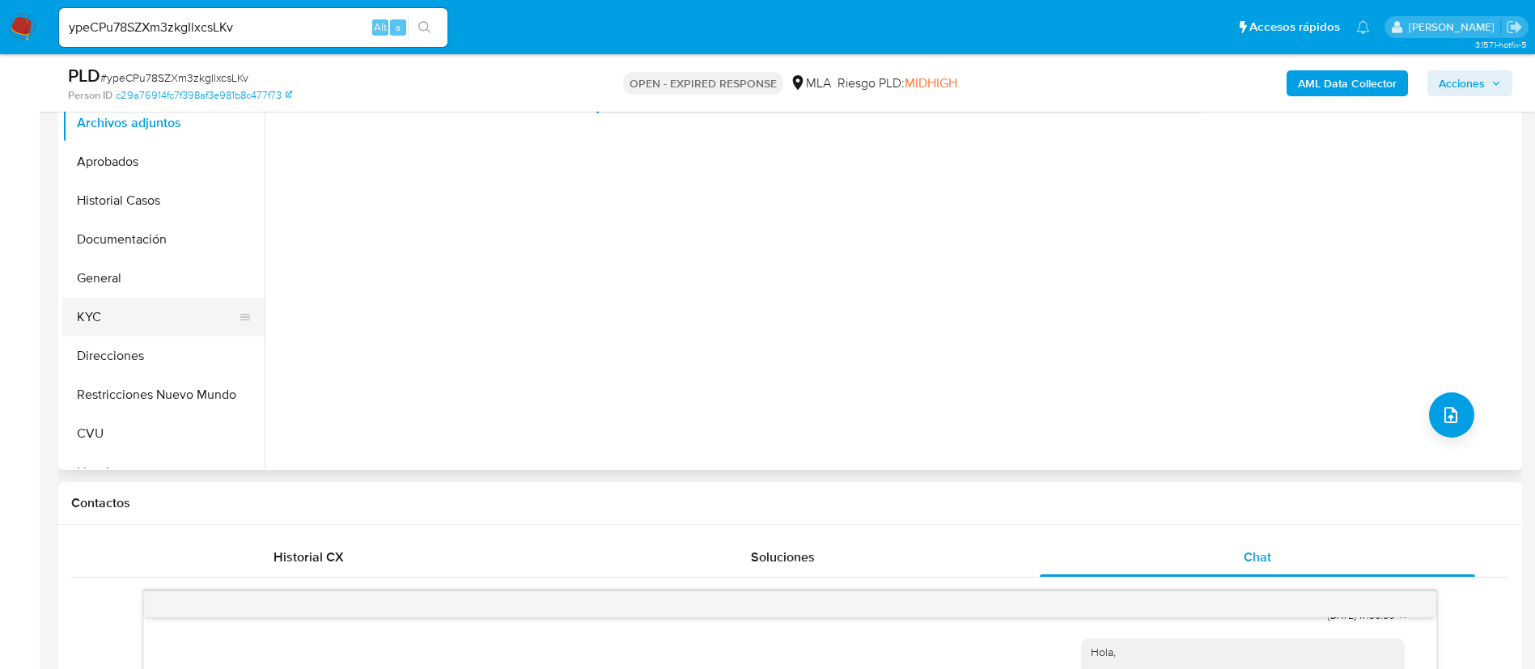
click at [158, 328] on button "KYC" at bounding box center [156, 317] width 189 height 39
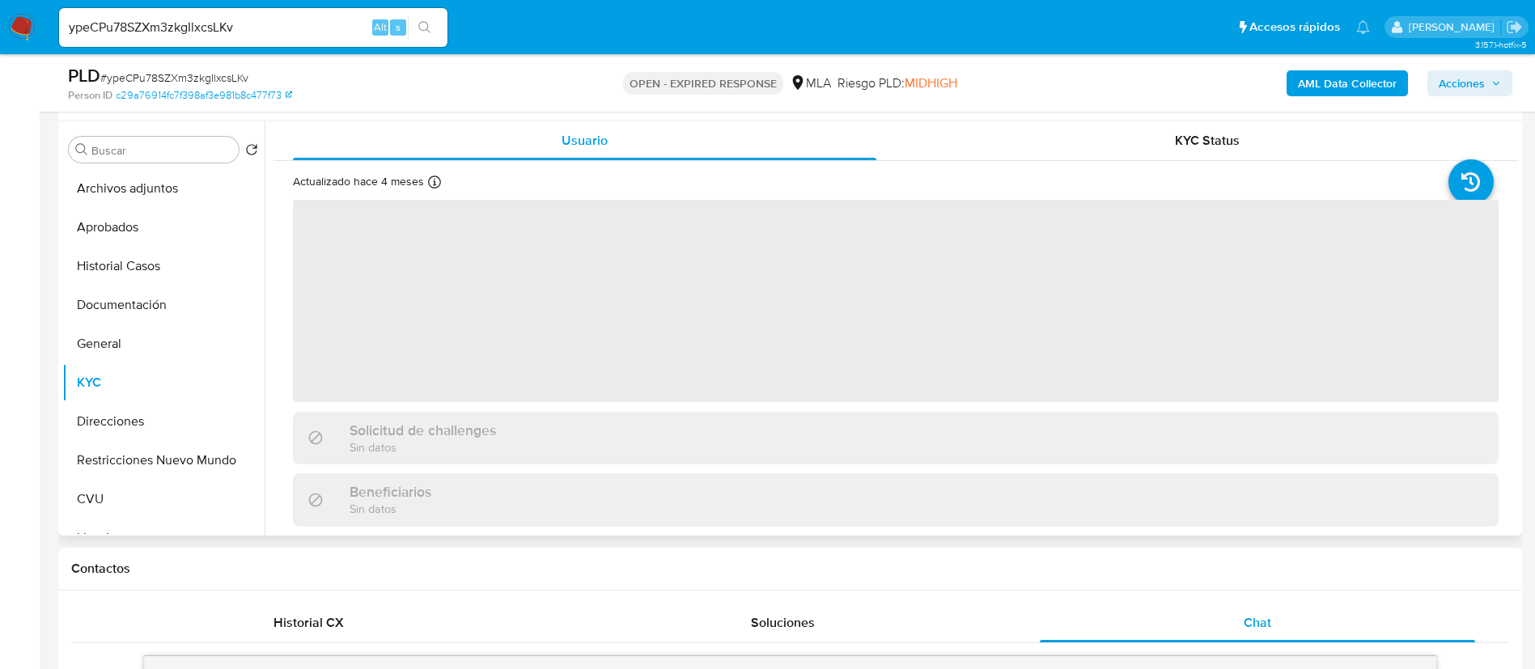
scroll to position [243, 0]
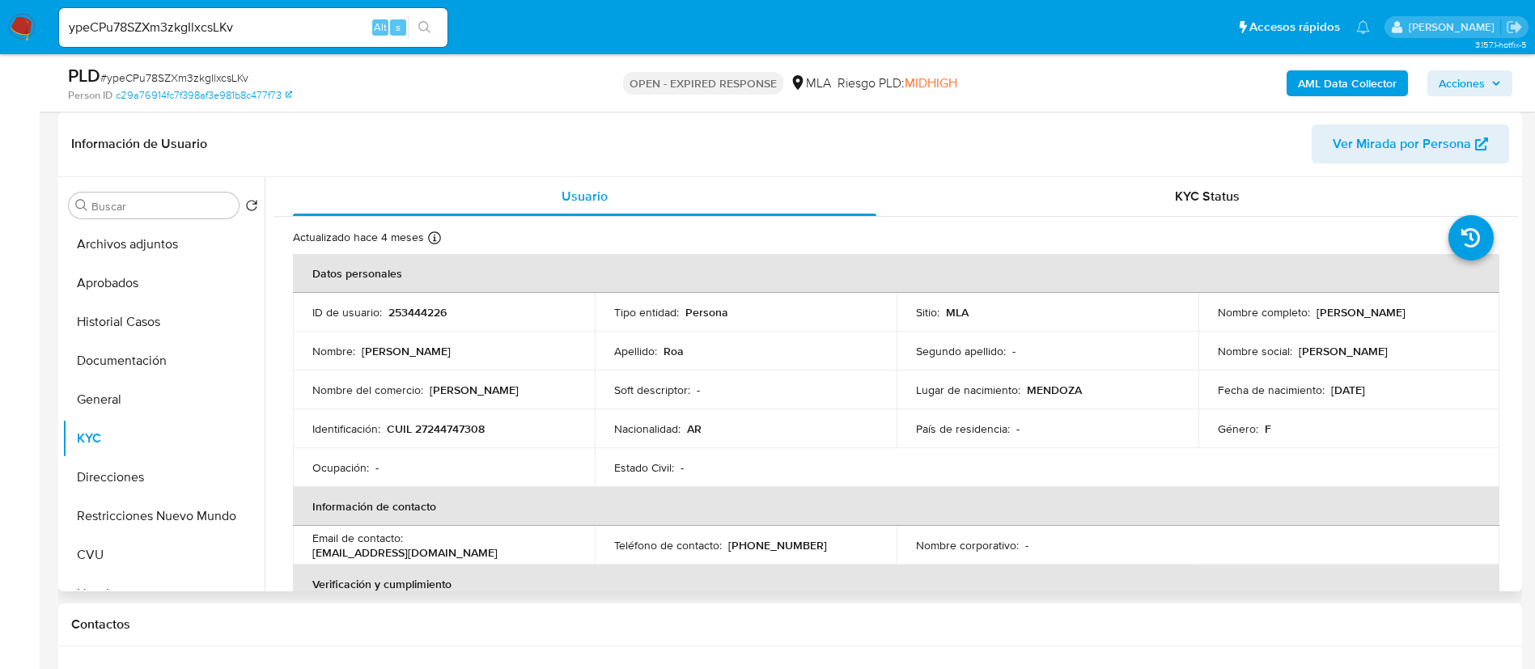
click at [388, 314] on p "253444226" at bounding box center [417, 312] width 58 height 15
copy p "253444226"
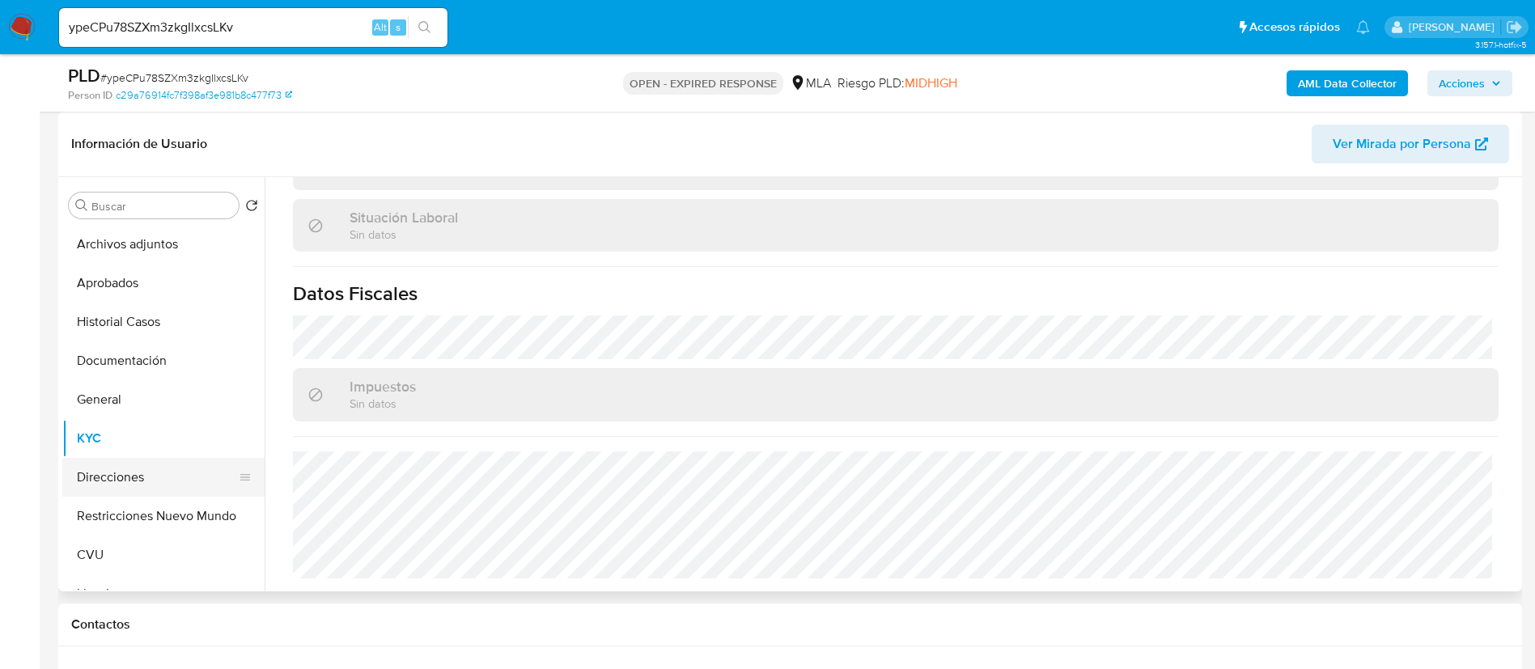
click at [74, 486] on button "Direcciones" at bounding box center [156, 477] width 189 height 39
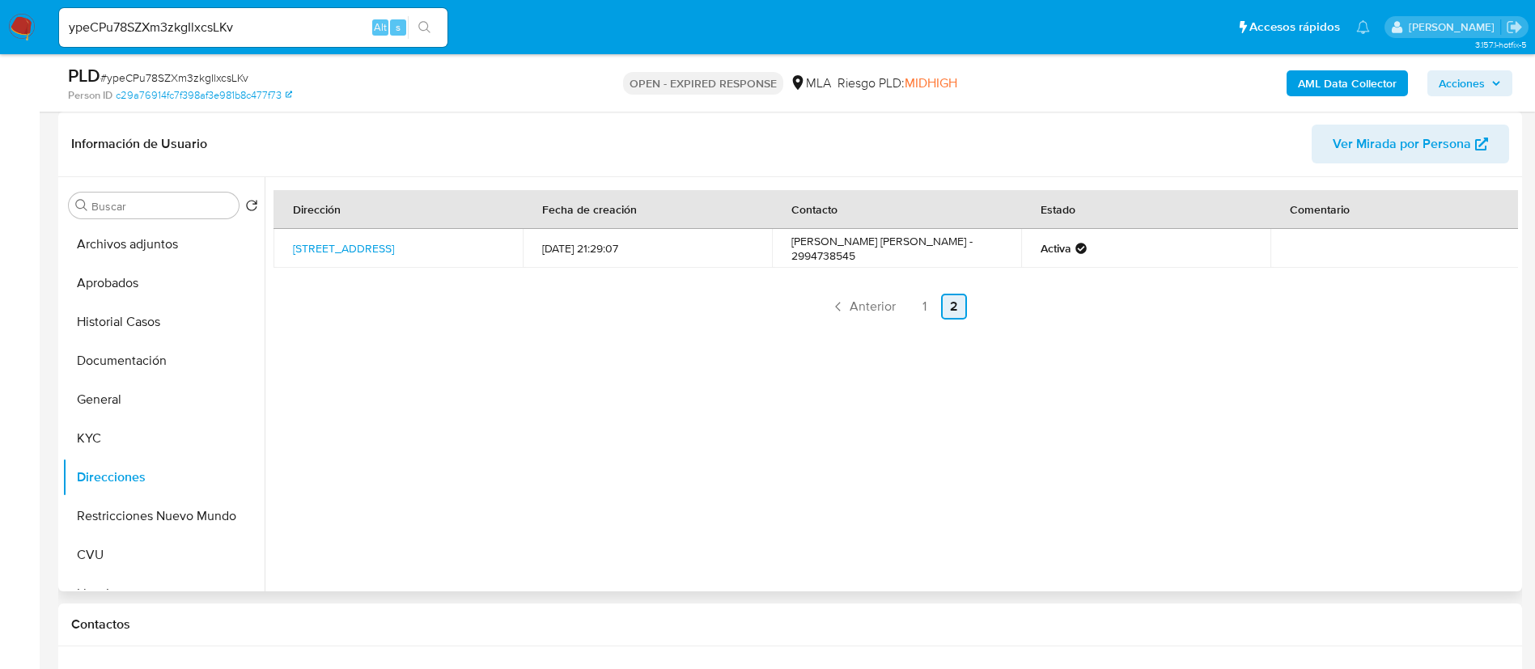
scroll to position [0, 0]
click at [912, 310] on link "1" at bounding box center [925, 307] width 26 height 26
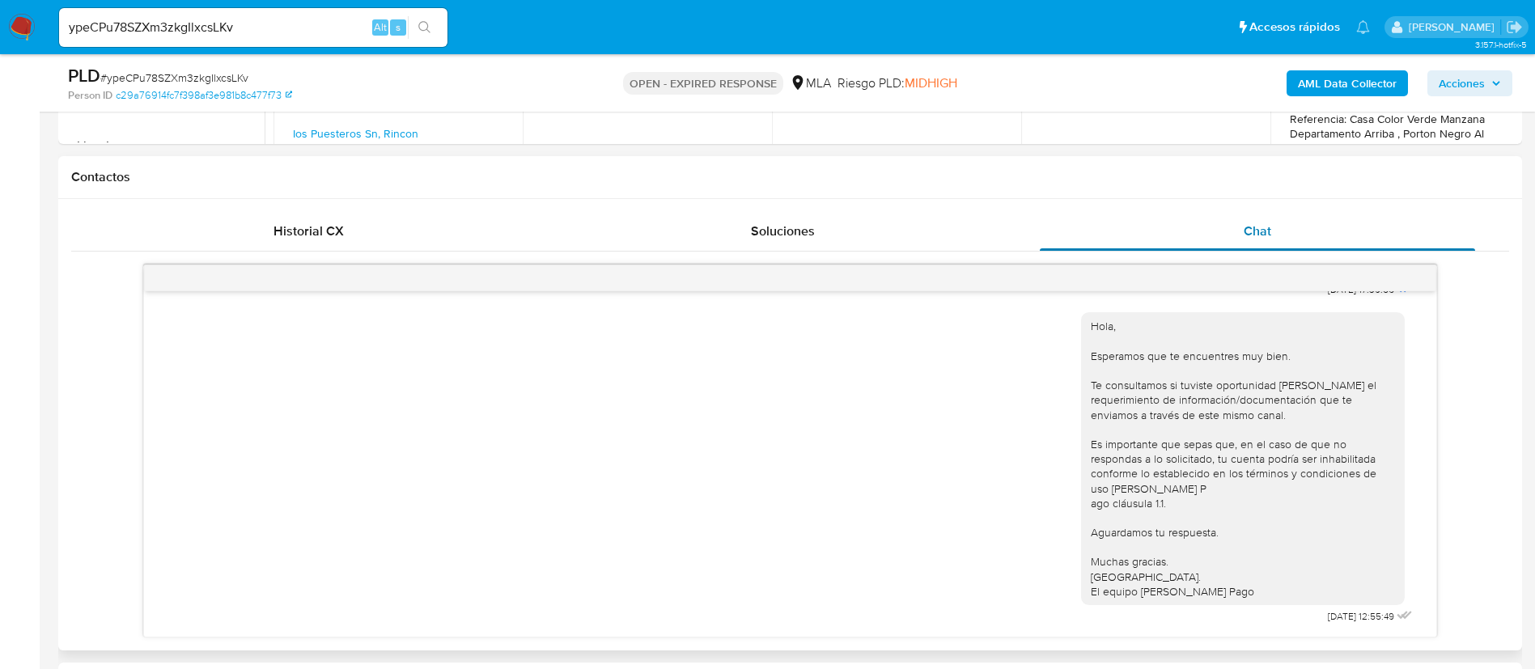
scroll to position [728, 0]
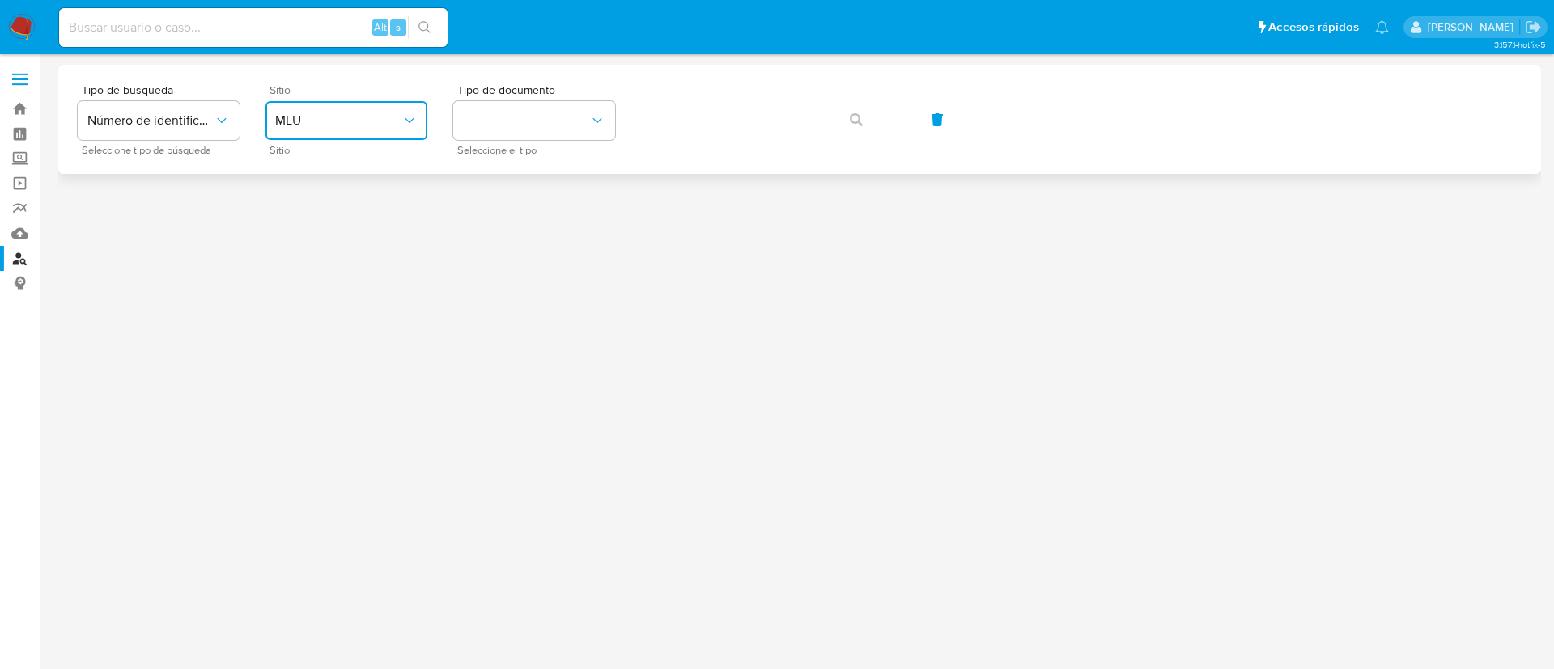
click at [376, 119] on span "MLU" at bounding box center [338, 120] width 126 height 16
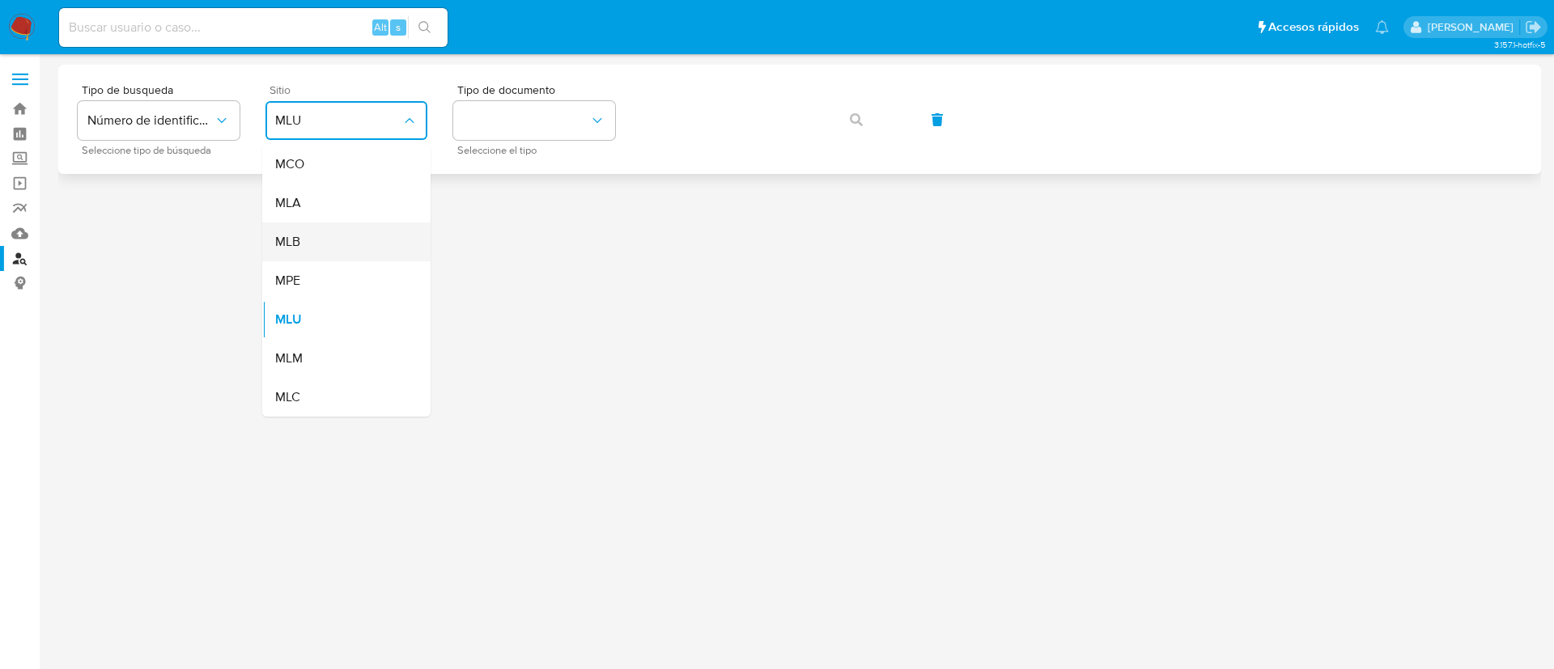
click at [343, 234] on div "MLB" at bounding box center [341, 242] width 133 height 39
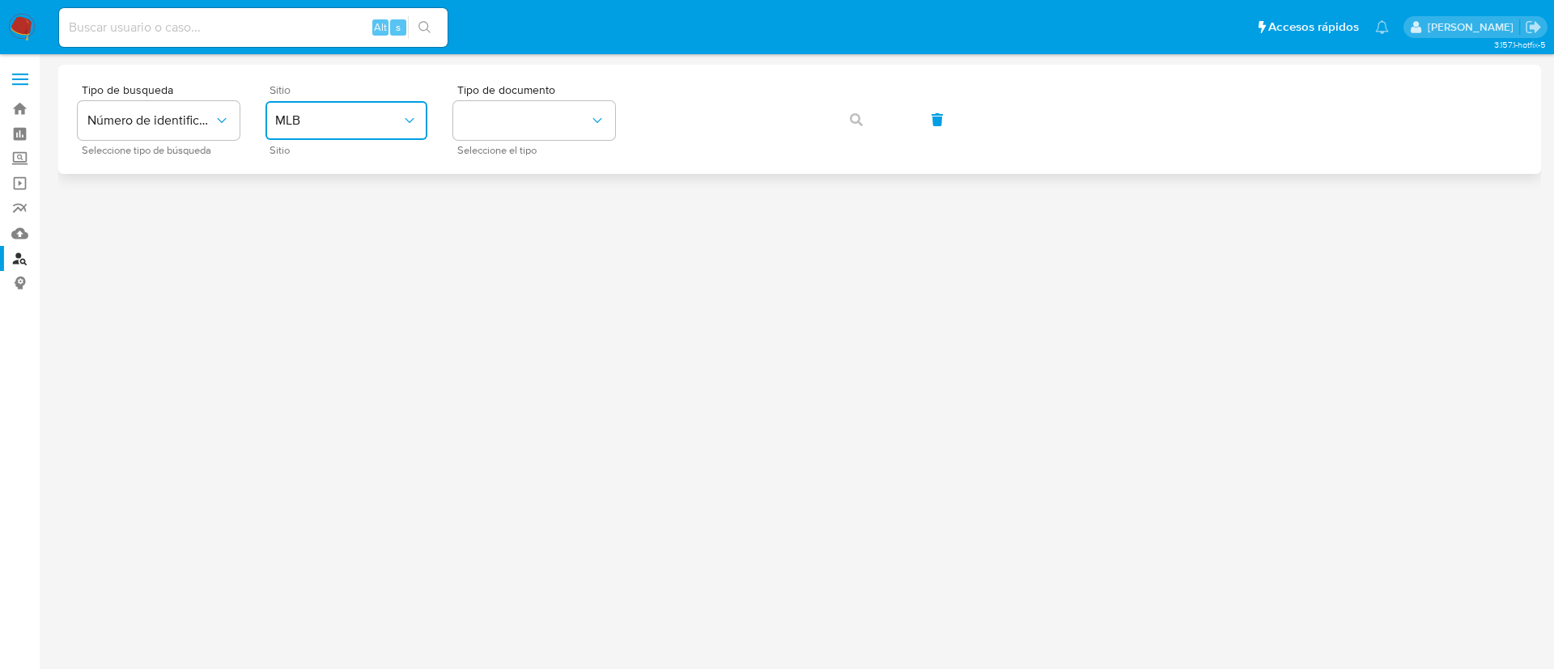
drag, startPoint x: 334, startPoint y: 122, endPoint x: 327, endPoint y: 138, distance: 17.8
click at [333, 125] on span "MLB" at bounding box center [338, 120] width 126 height 16
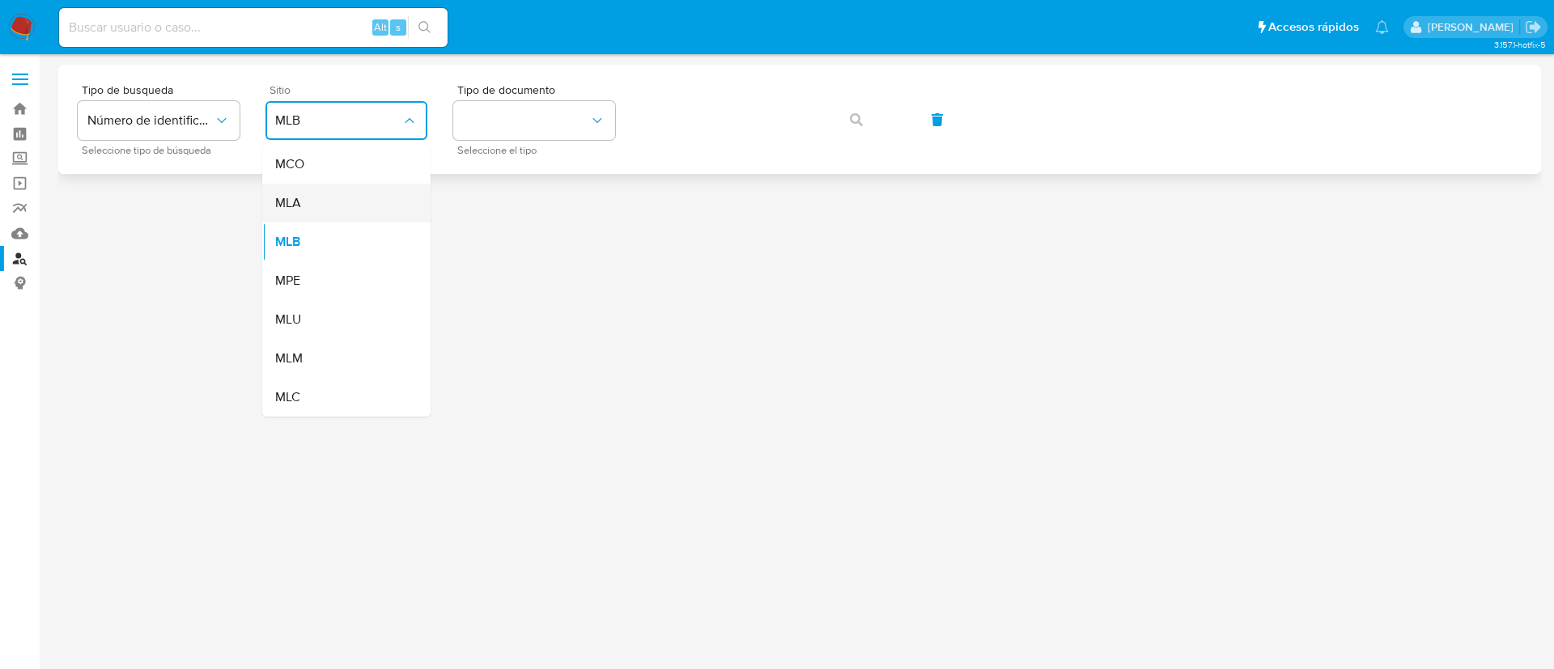
click at [308, 205] on div "MLA" at bounding box center [341, 203] width 133 height 39
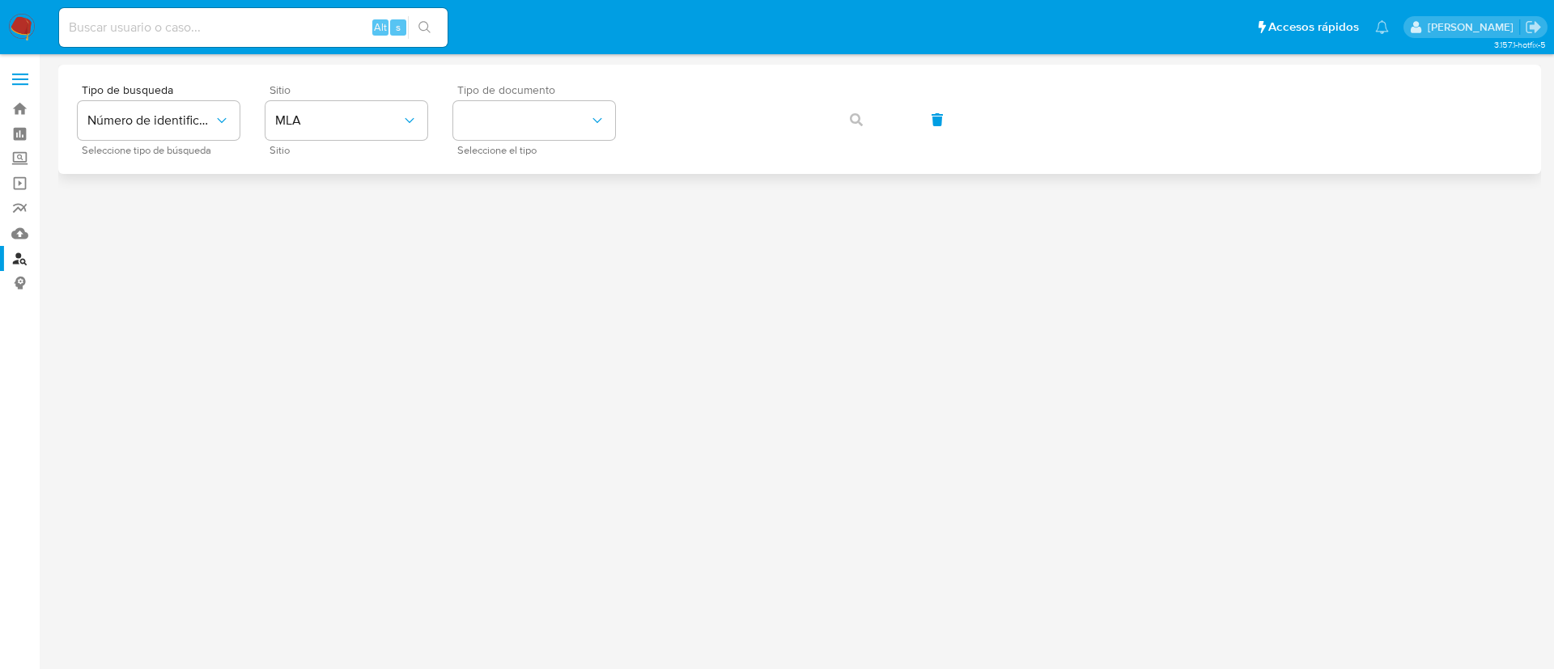
drag, startPoint x: 598, startPoint y: 100, endPoint x: 539, endPoint y: 189, distance: 106.8
click at [596, 103] on div "Tipo de documento Seleccione el tipo" at bounding box center [534, 119] width 162 height 70
click at [520, 134] on button "identificationType" at bounding box center [534, 120] width 162 height 39
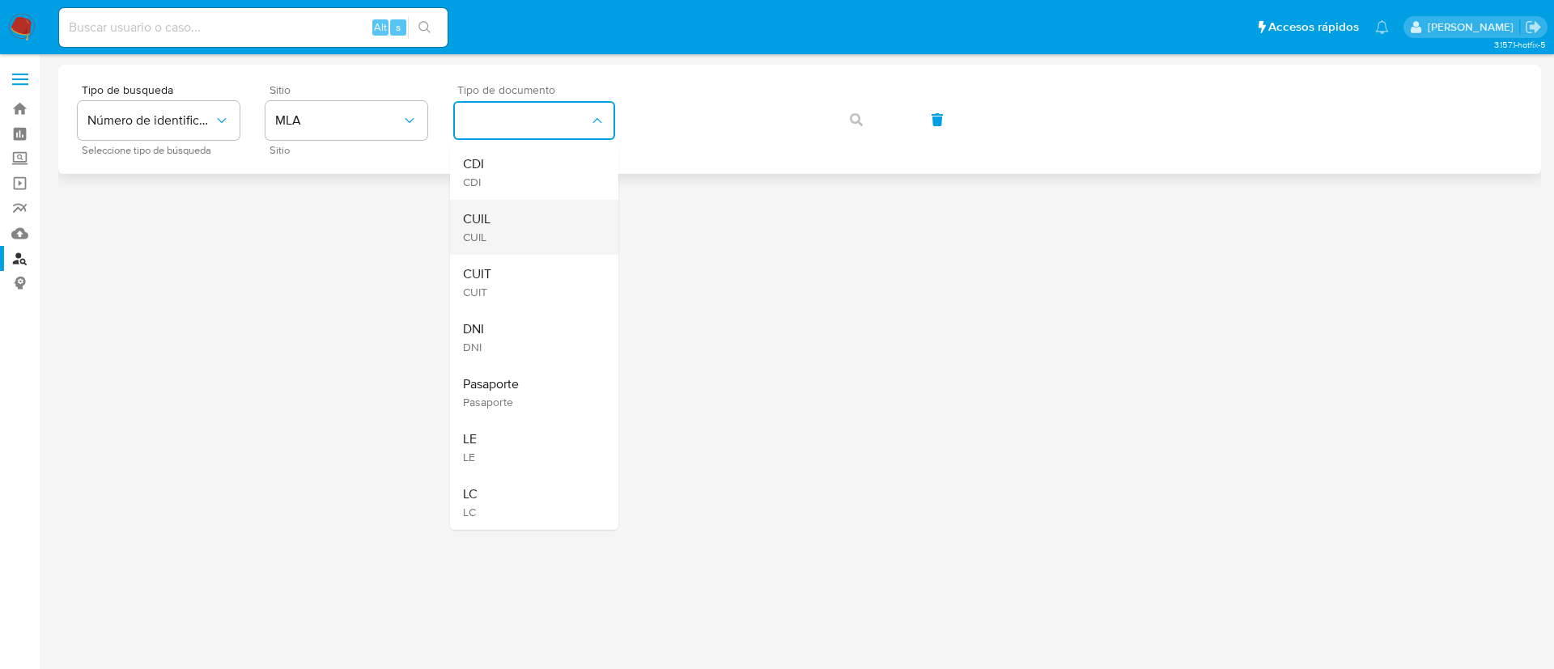
click at [506, 226] on div "CUIL CUIL" at bounding box center [529, 227] width 133 height 55
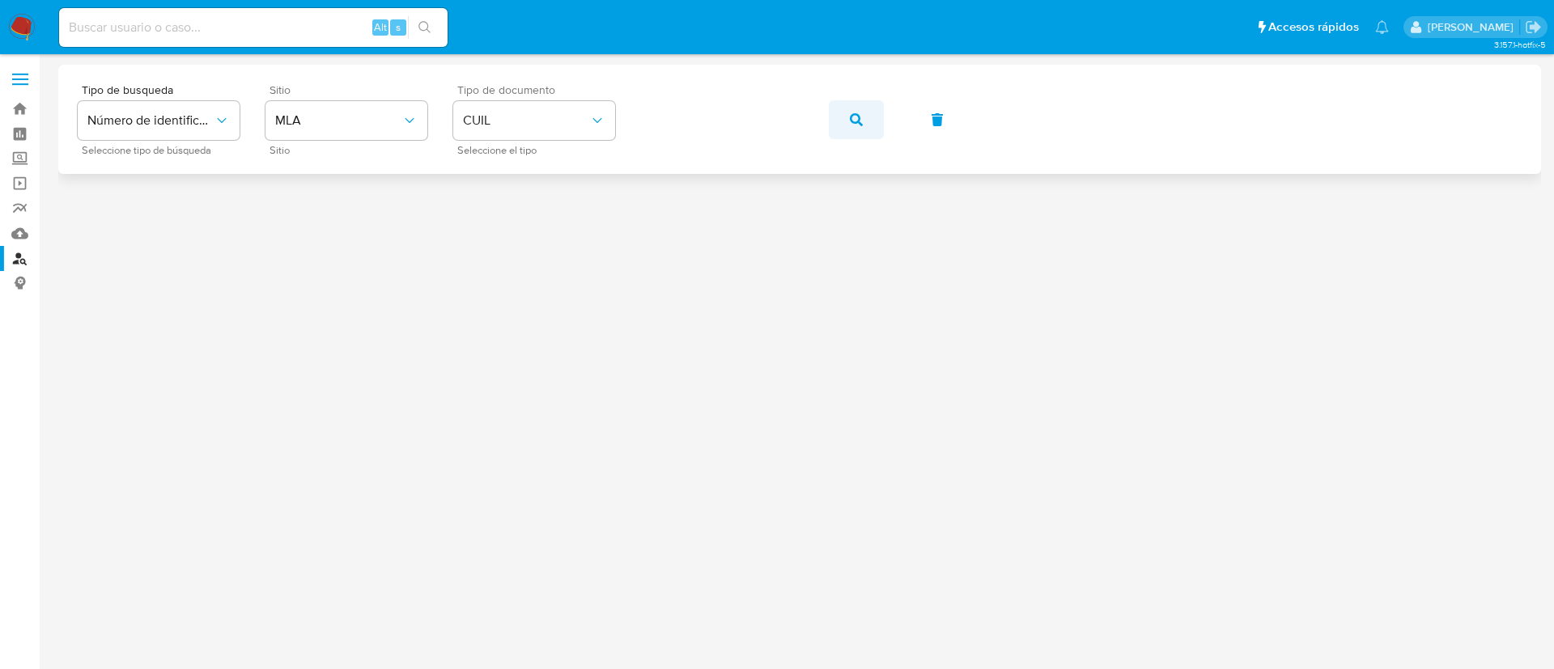
click at [868, 123] on button "button" at bounding box center [856, 119] width 55 height 39
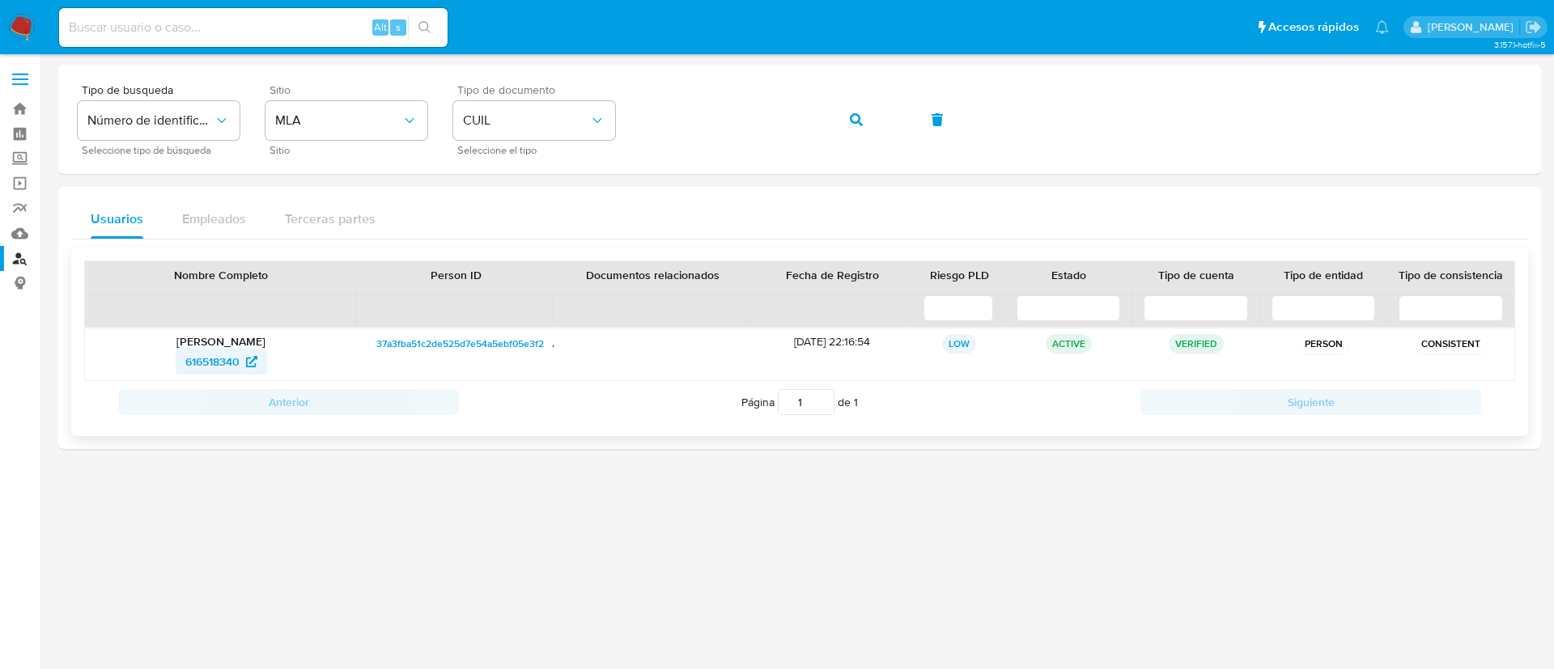
click at [241, 365] on span "616518340" at bounding box center [221, 362] width 72 height 26
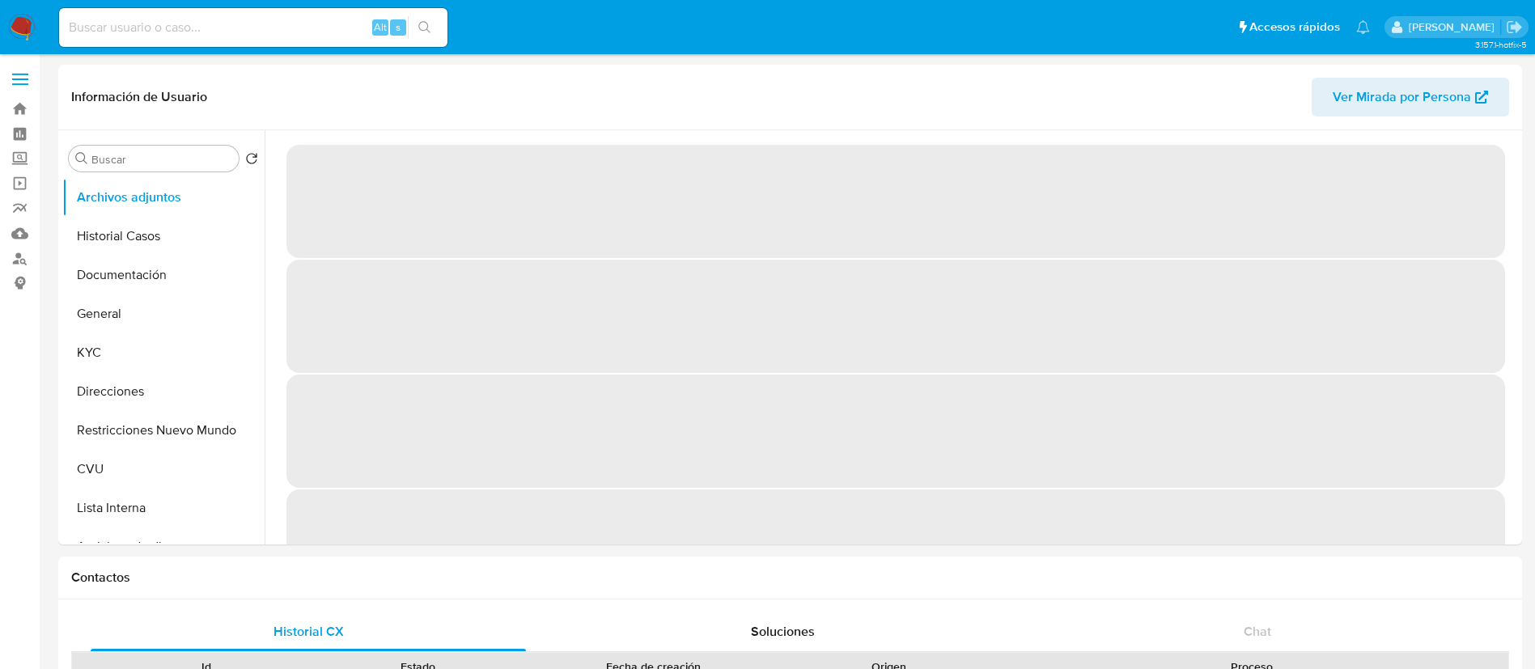
select select "10"
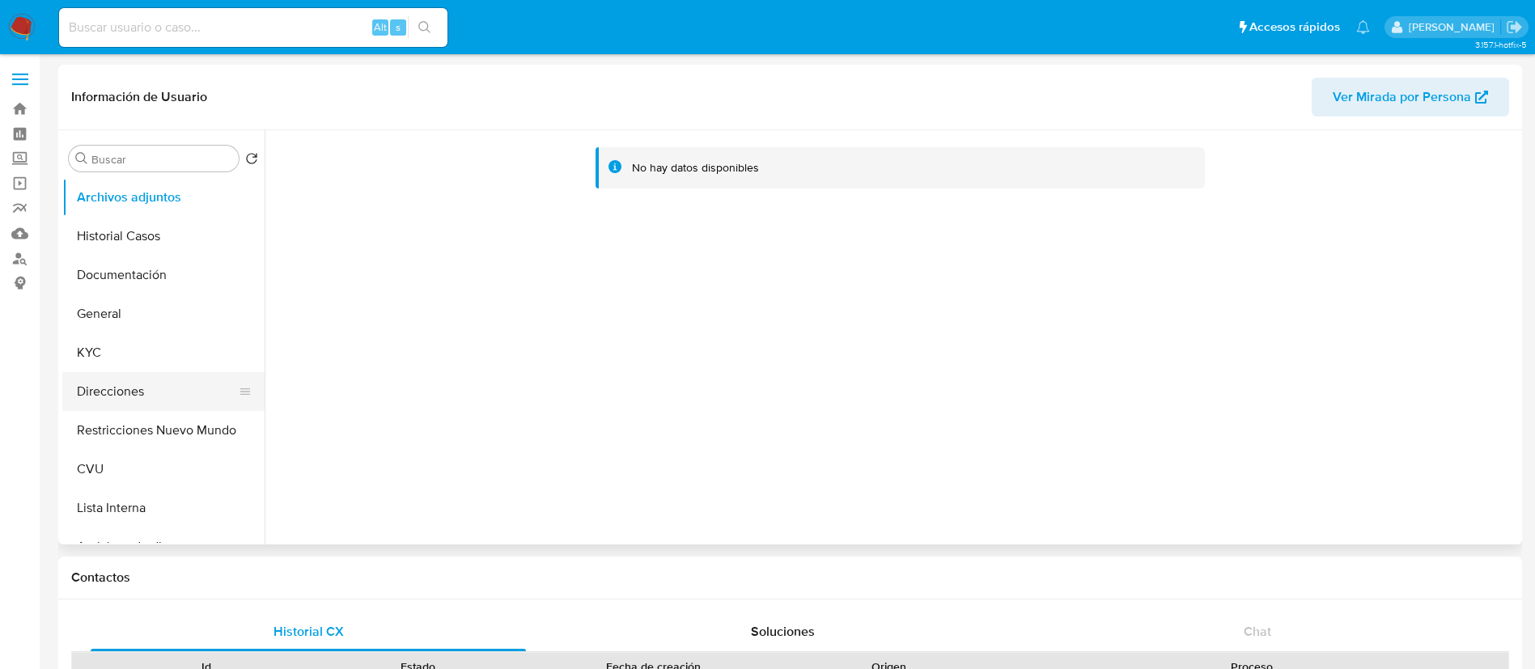
click at [148, 372] on button "Direcciones" at bounding box center [156, 391] width 189 height 39
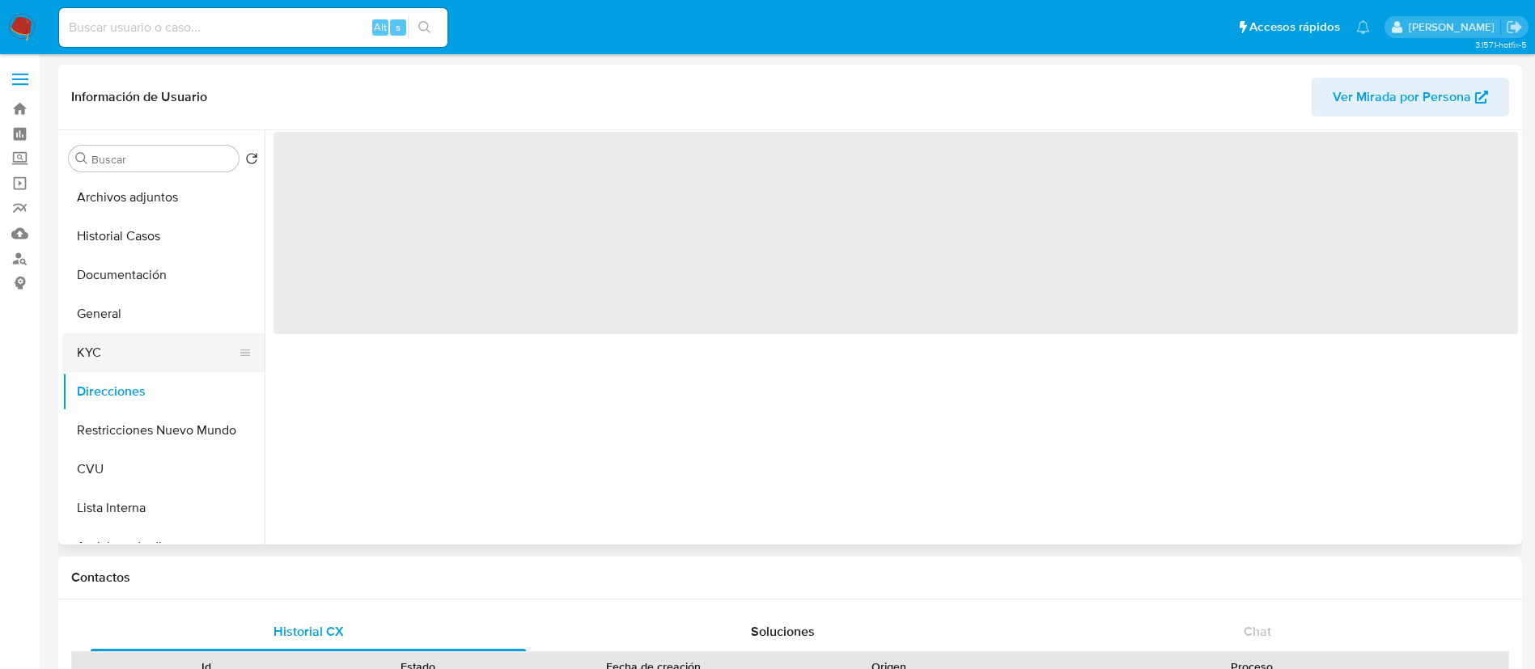
click at [145, 362] on button "KYC" at bounding box center [156, 352] width 189 height 39
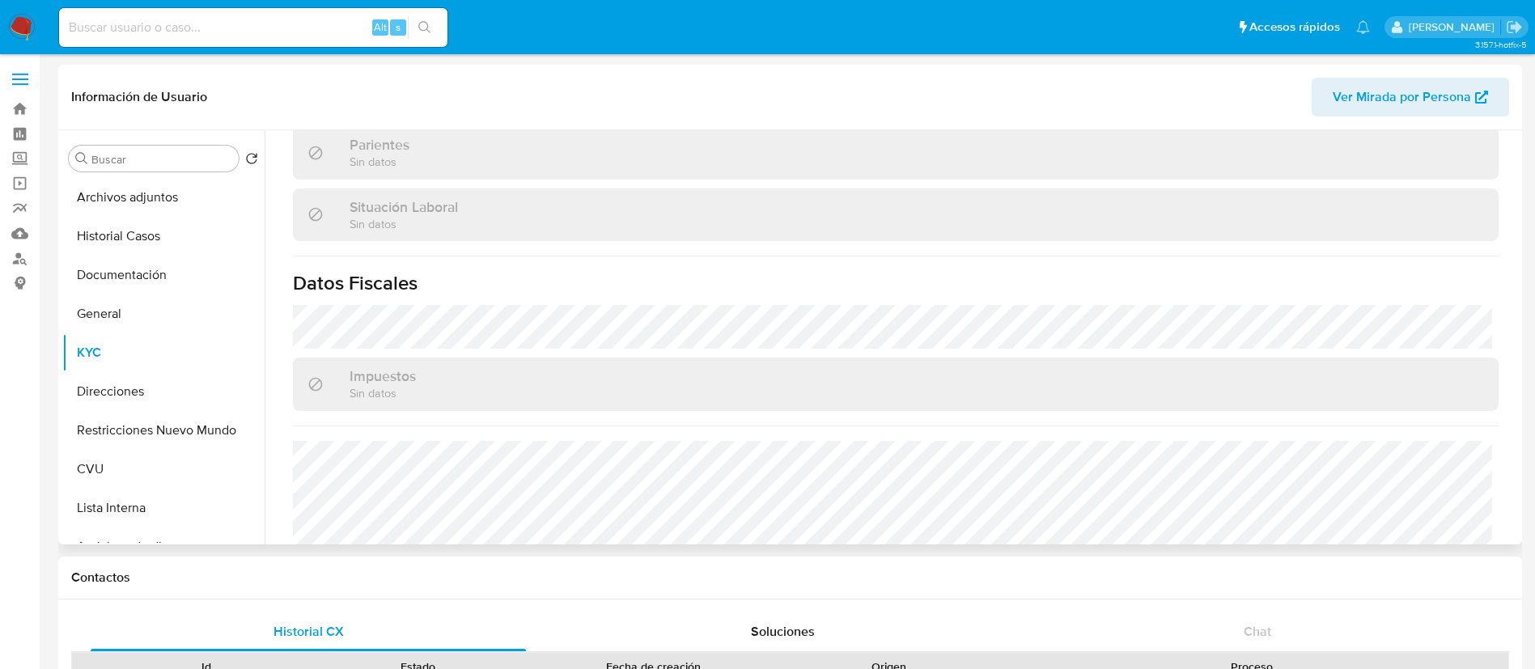
scroll to position [838, 0]
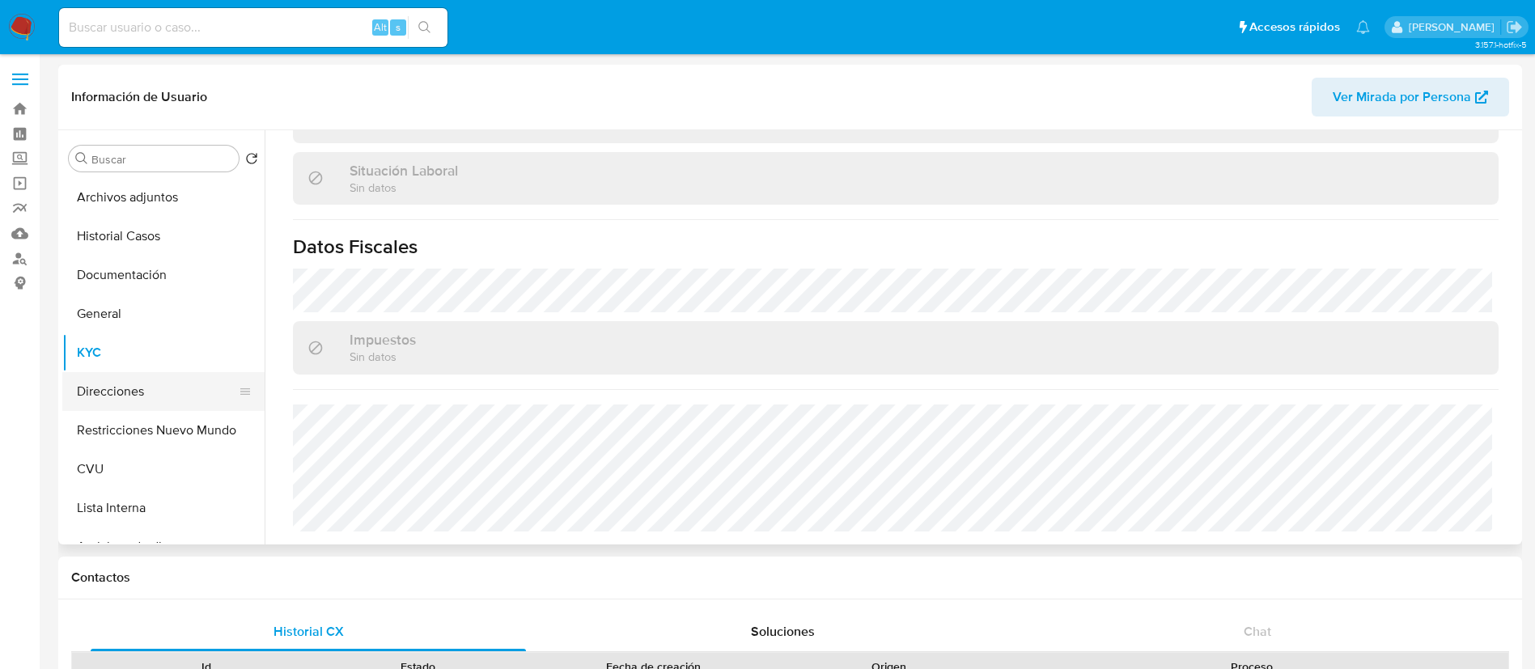
click at [152, 395] on button "Direcciones" at bounding box center [156, 391] width 189 height 39
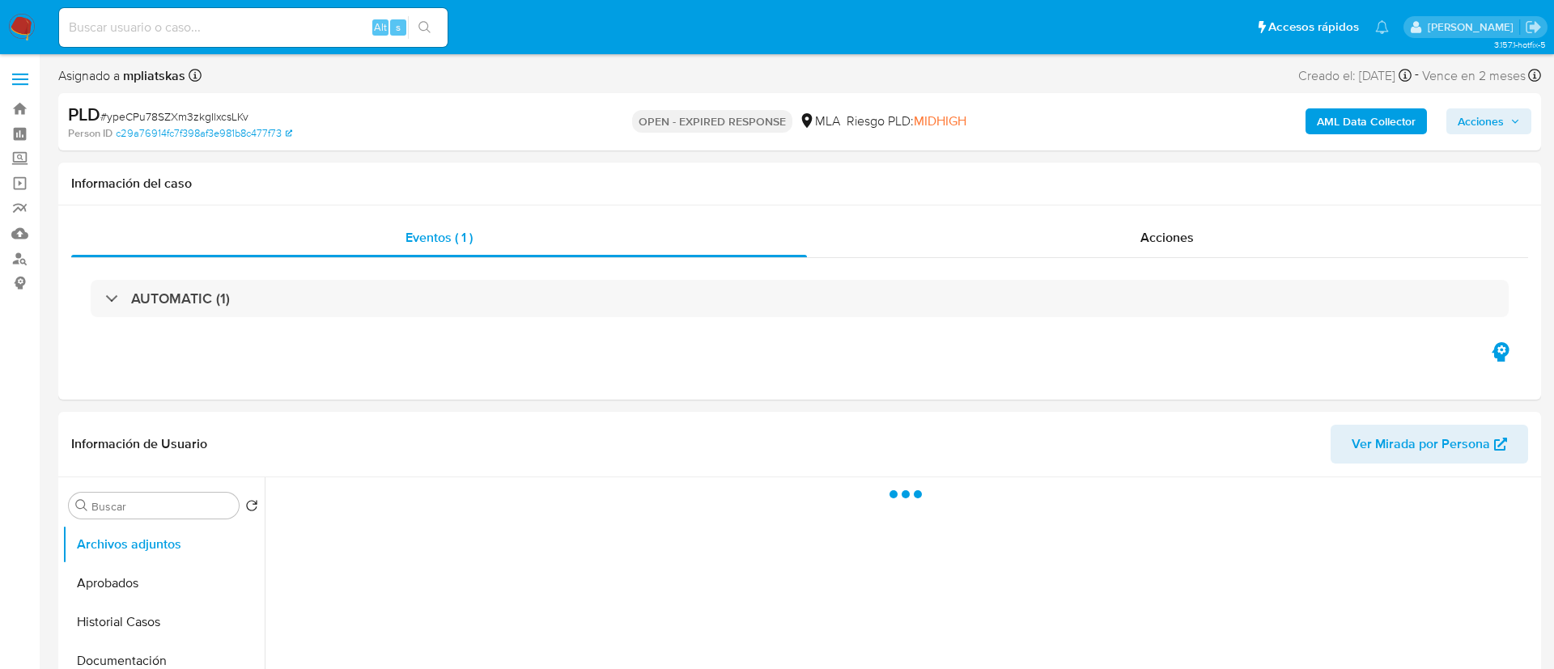
select select "10"
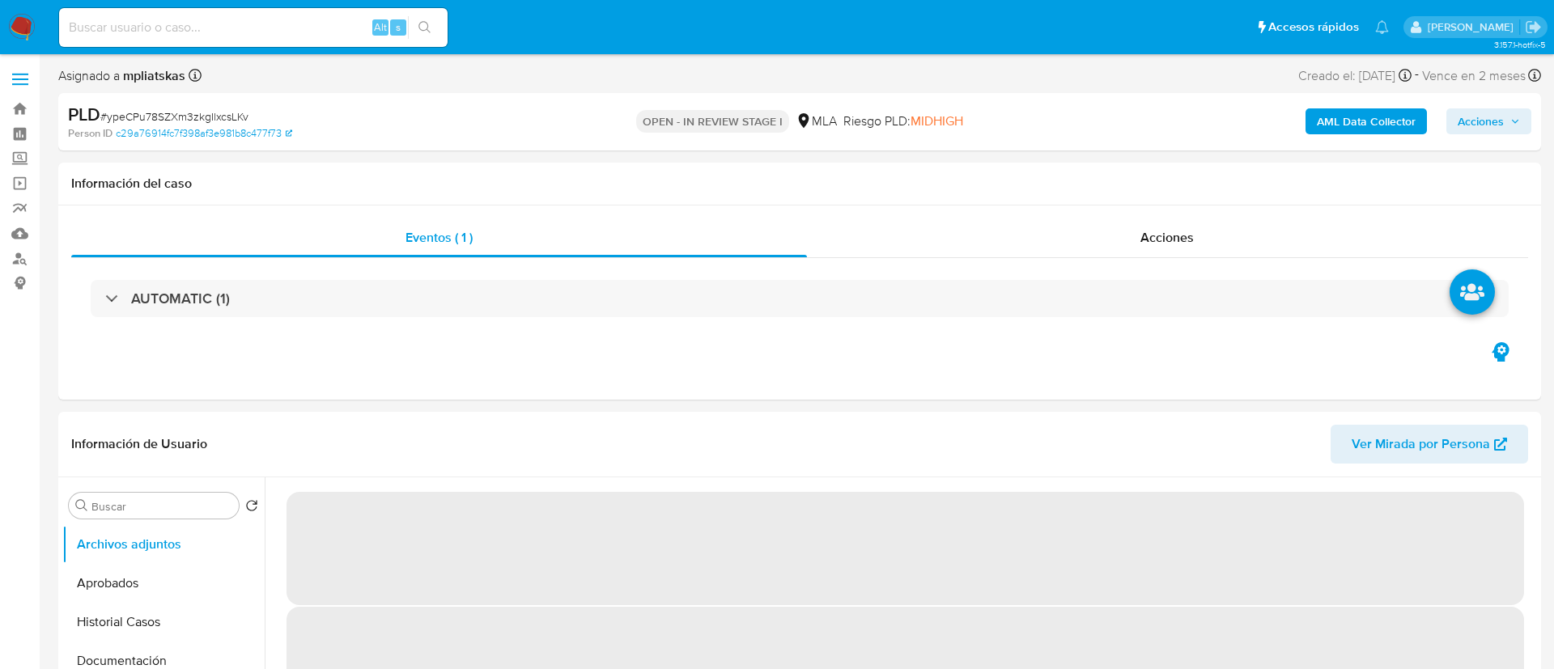
select select "10"
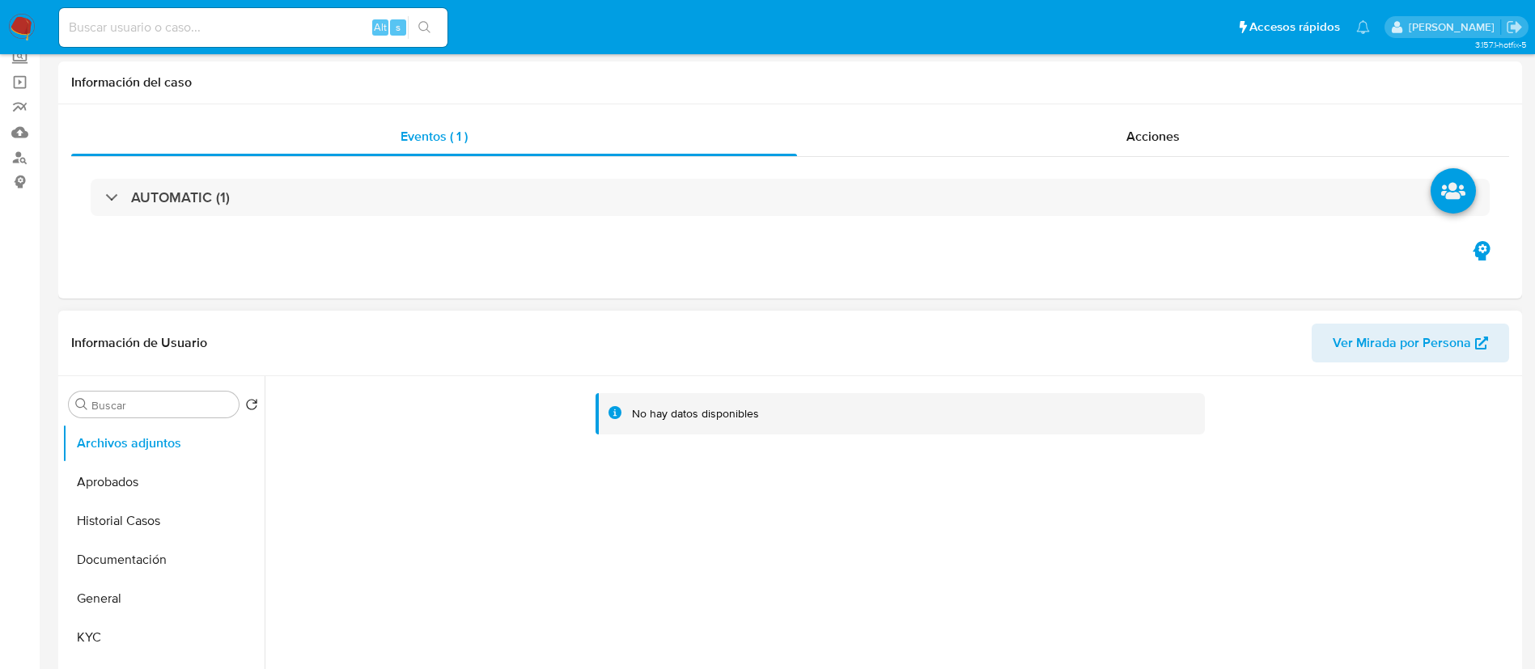
scroll to position [243, 0]
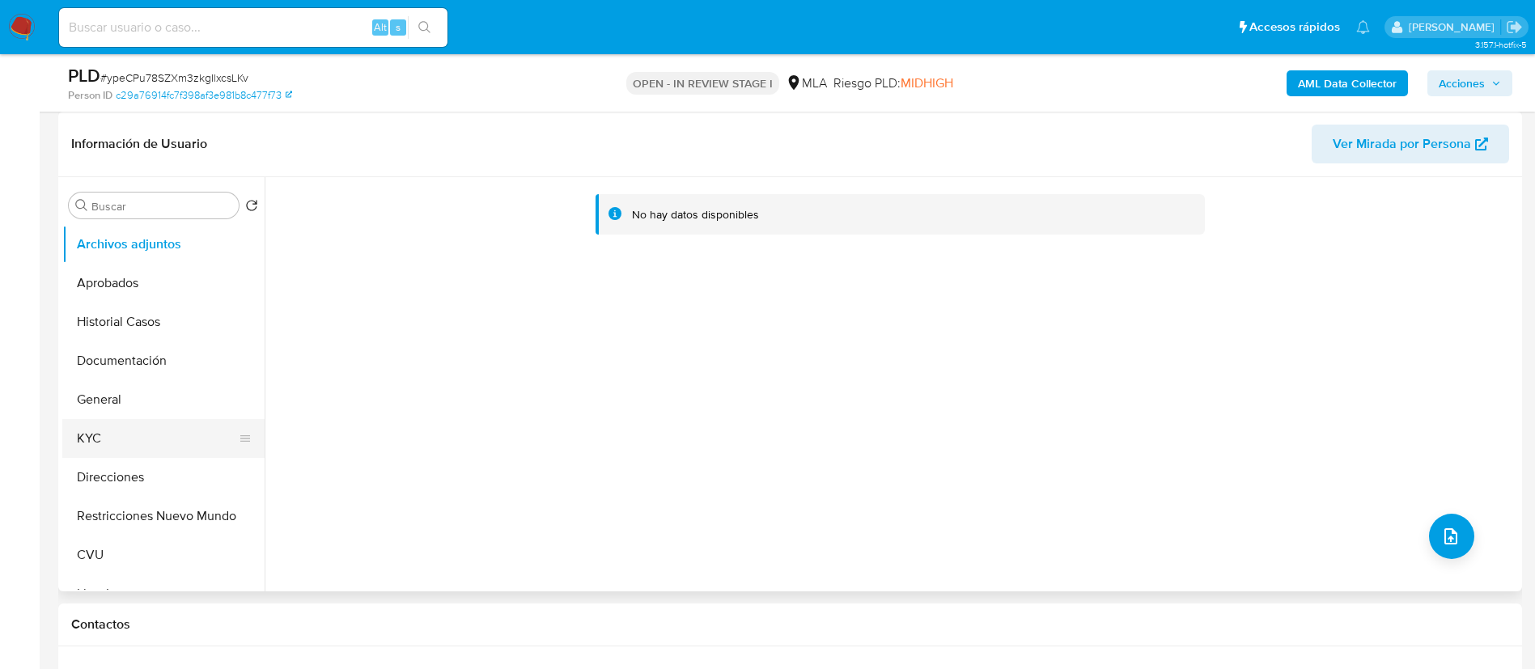
click at [119, 431] on button "KYC" at bounding box center [156, 438] width 189 height 39
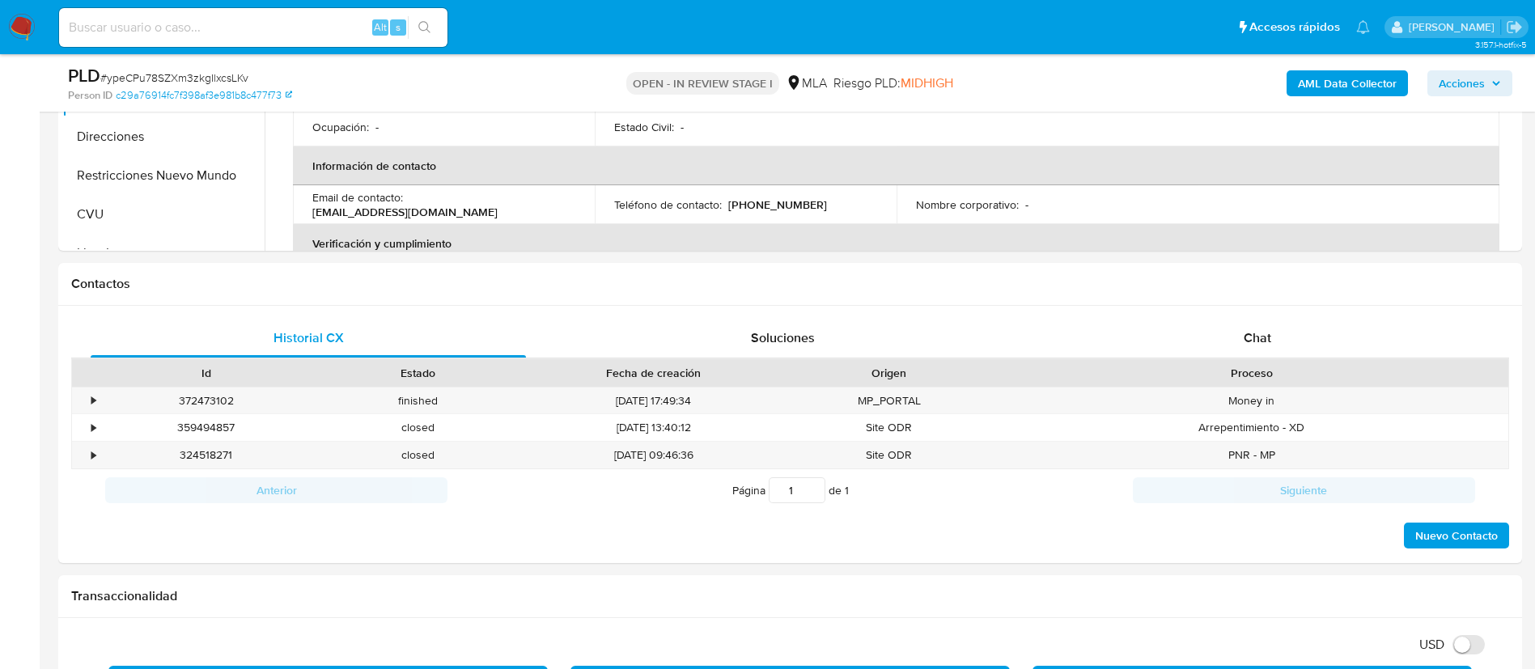
scroll to position [728, 0]
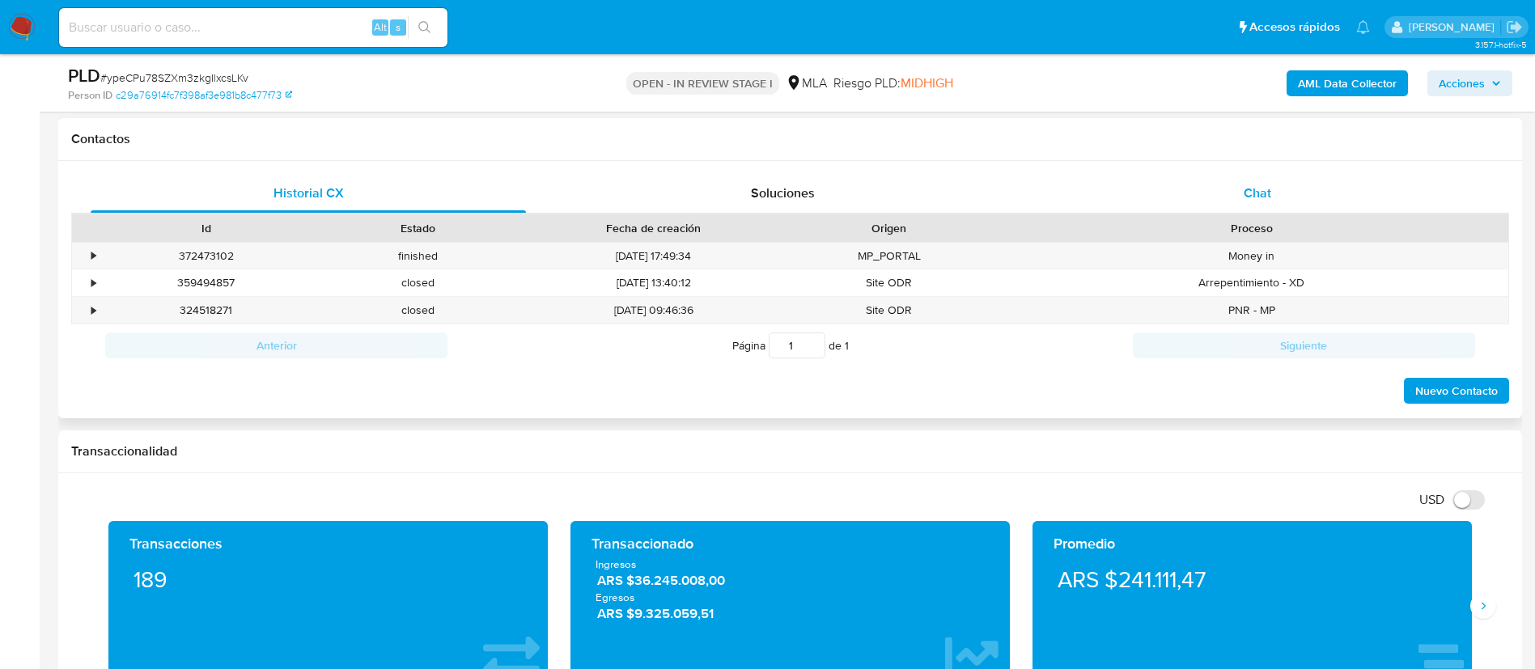
click at [1274, 193] on div "Chat" at bounding box center [1257, 193] width 435 height 39
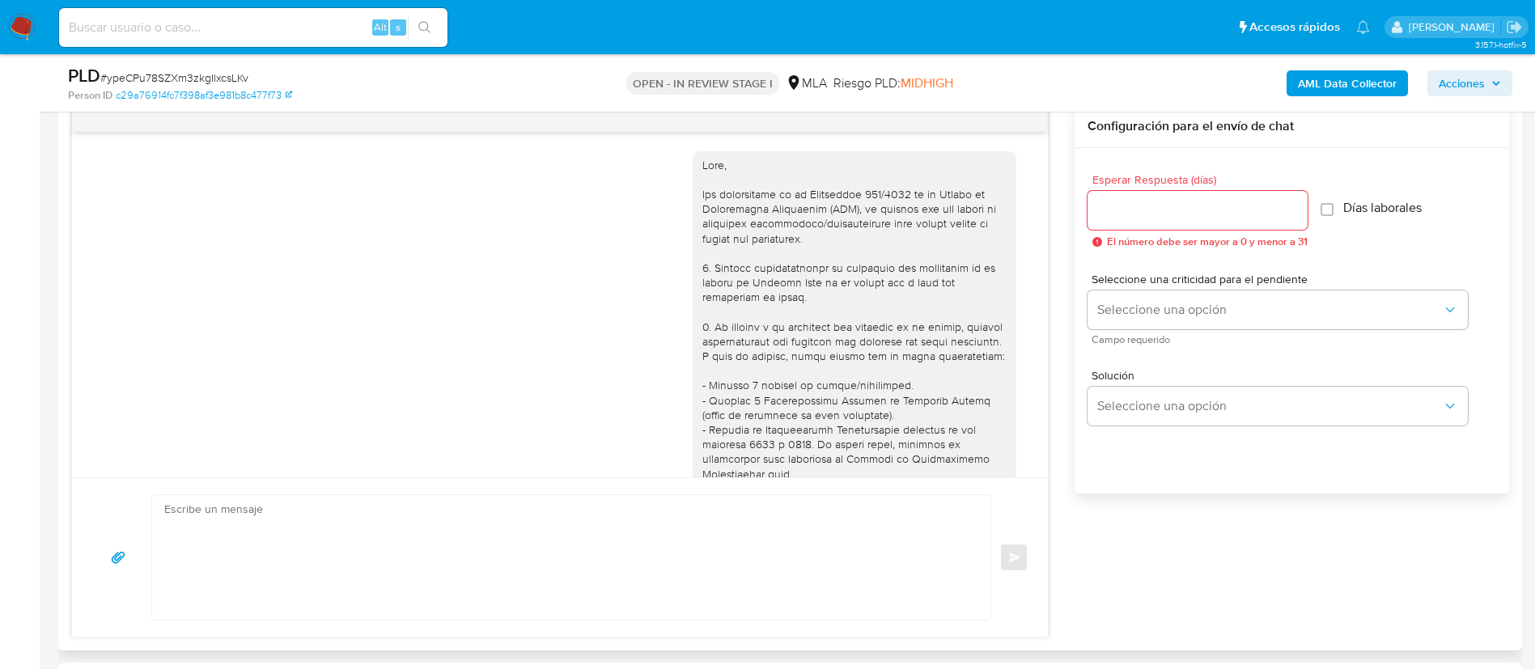
scroll to position [927, 0]
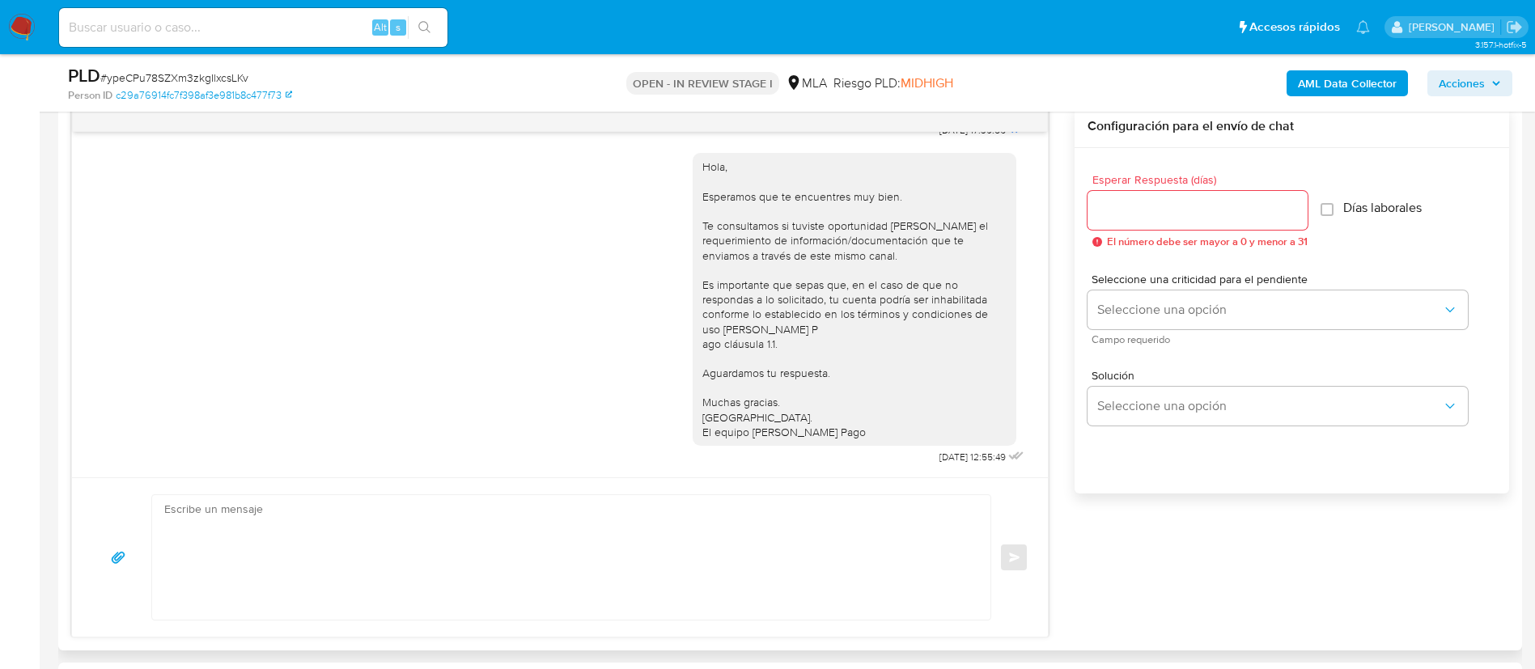
click at [753, 461] on div "Hola, Esperamos que te encuentres muy bien. Te consultamos si tuviste oportunid…" at bounding box center [860, 305] width 335 height 327
click at [736, 533] on textarea at bounding box center [567, 557] width 806 height 125
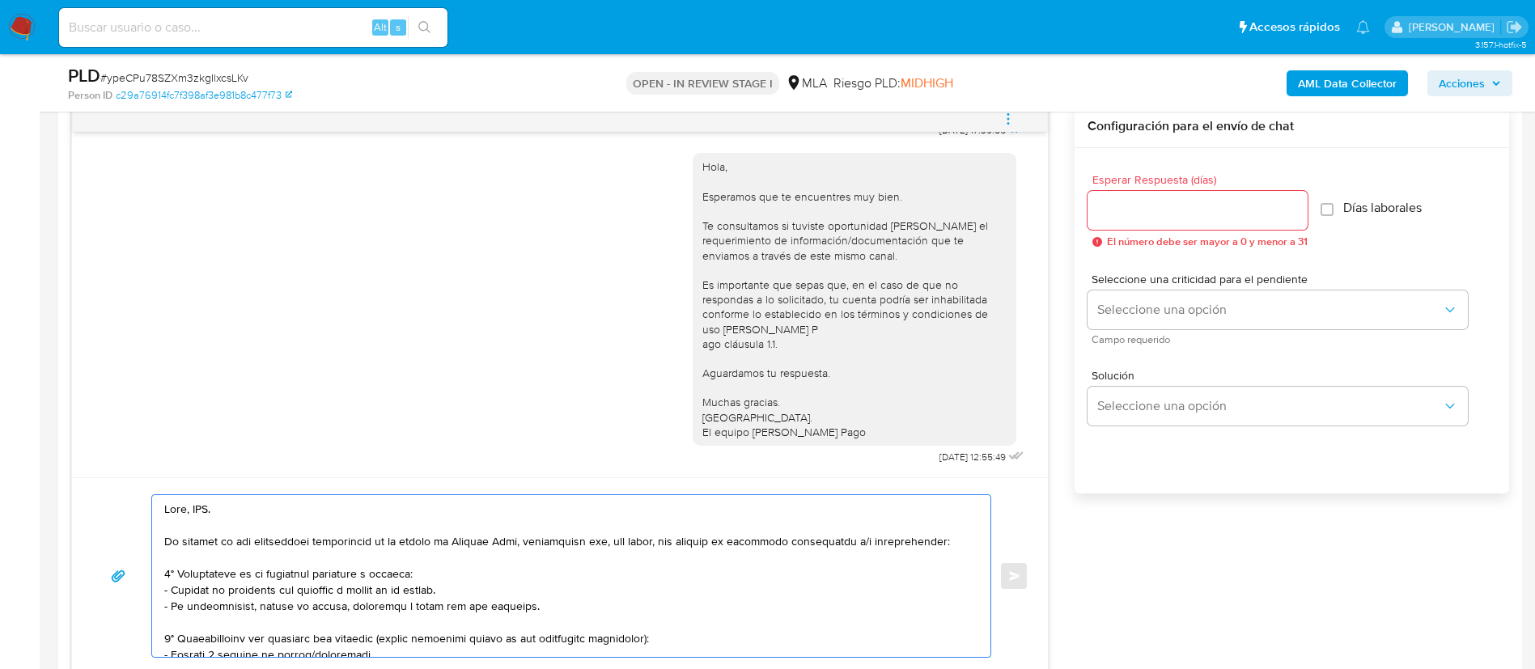
click at [197, 501] on textarea at bounding box center [567, 576] width 806 height 162
click at [227, 601] on textarea at bounding box center [567, 576] width 806 height 162
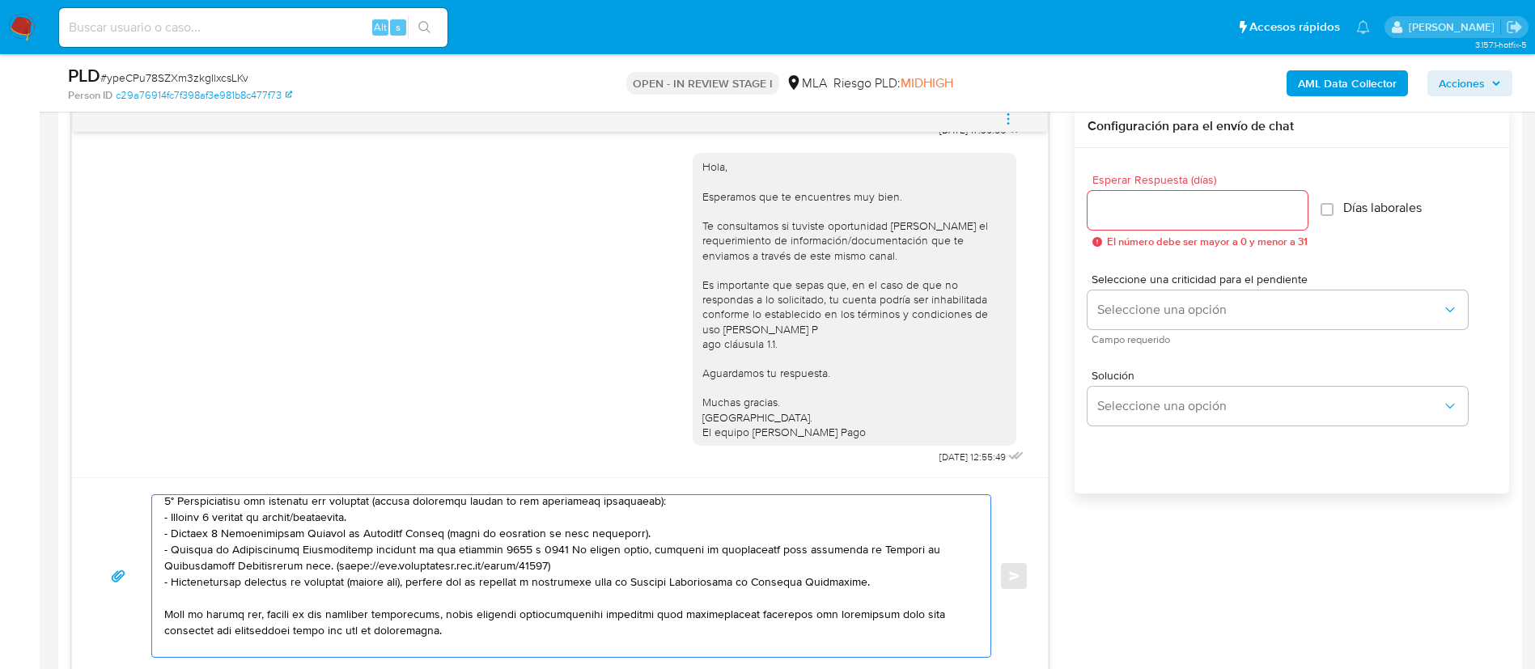
scroll to position [243, 0]
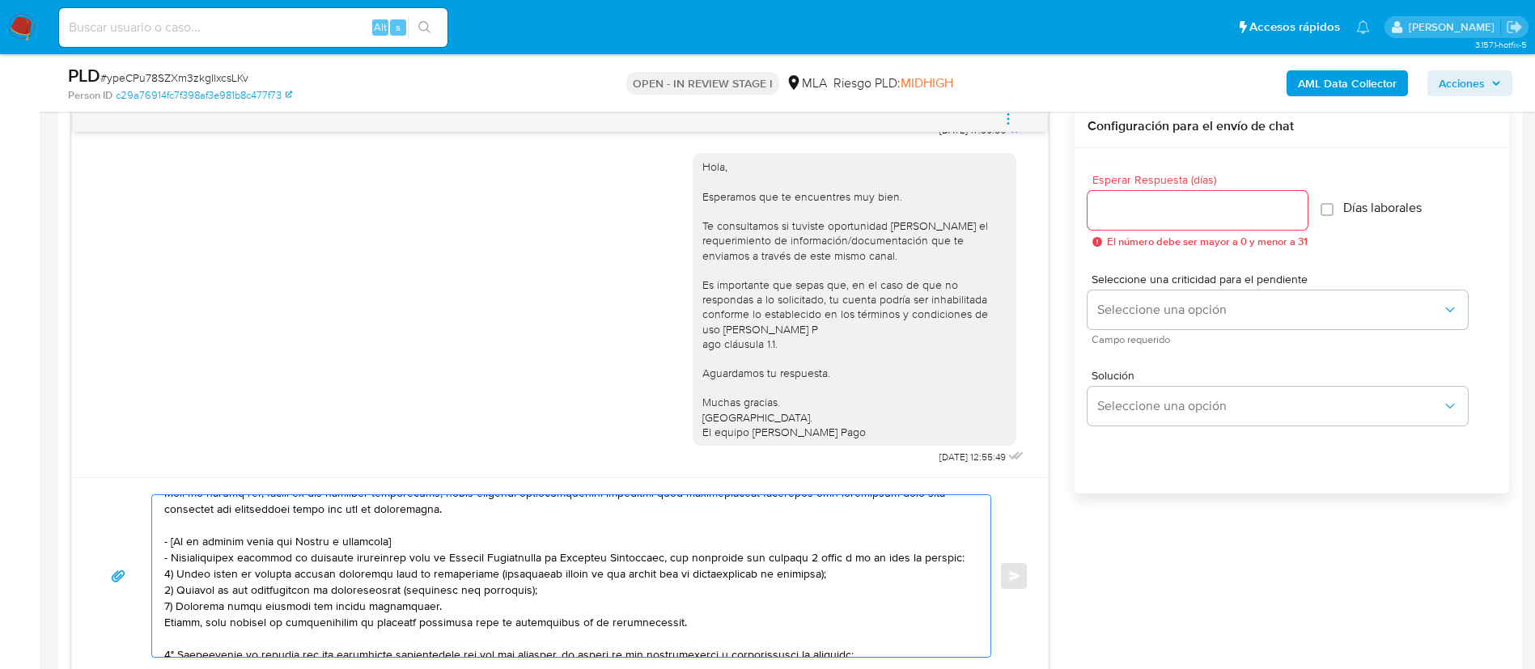
drag, startPoint x: 165, startPoint y: 541, endPoint x: 681, endPoint y: 618, distance: 521.2
click at [681, 618] on textarea at bounding box center [567, 576] width 806 height 162
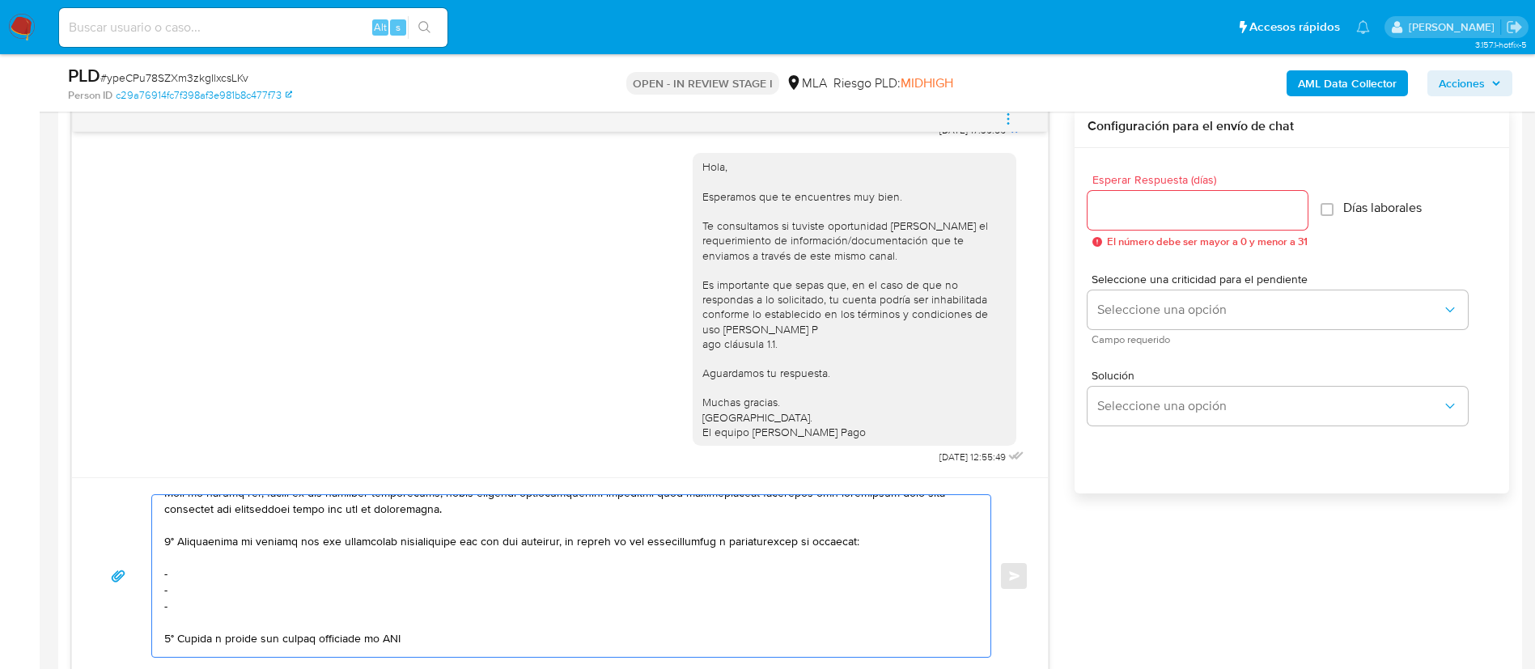
scroll to position [227, 0]
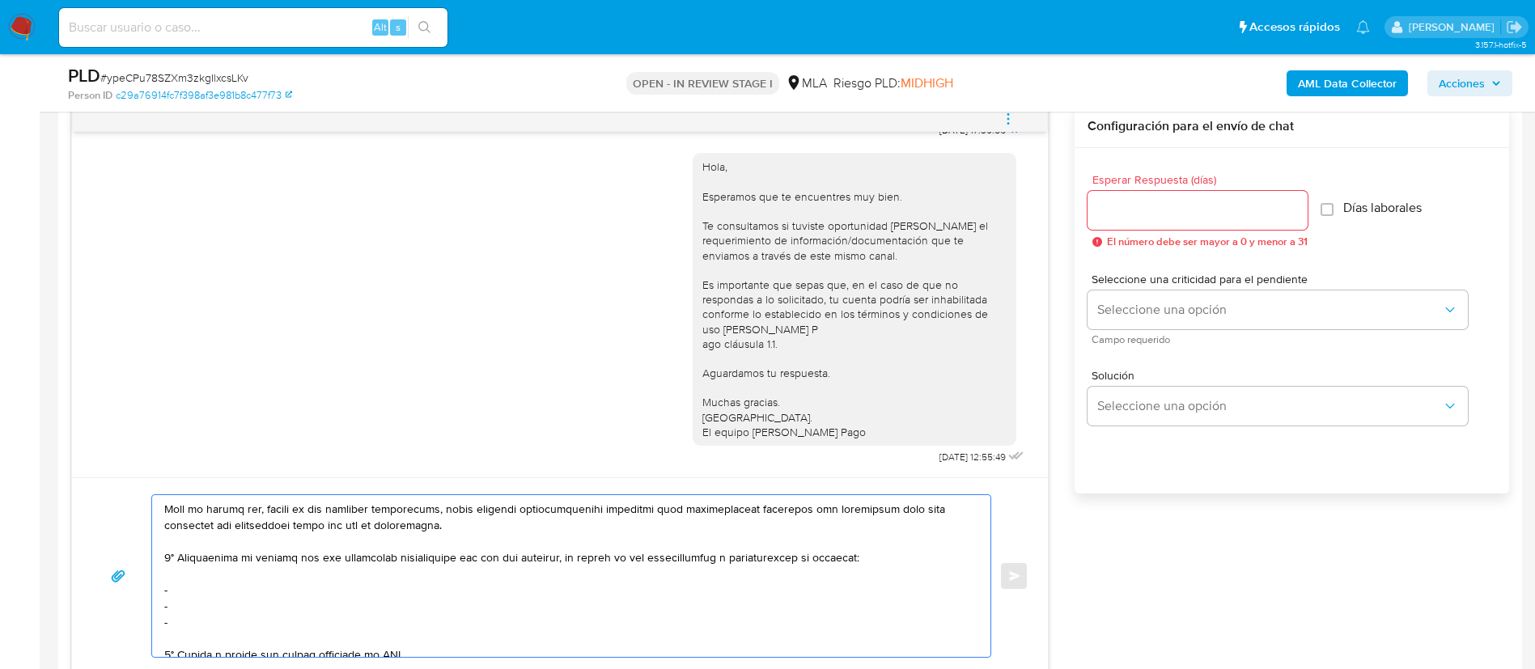
click at [214, 593] on textarea at bounding box center [567, 576] width 806 height 162
paste textarea "Fabio Hernan Barroso - CUIT 20231888153"
click at [199, 612] on textarea at bounding box center [567, 576] width 806 height 162
paste textarea "Tomas Emanuel Barroso - CUIT 20456019944"
click at [197, 625] on textarea at bounding box center [567, 576] width 806 height 162
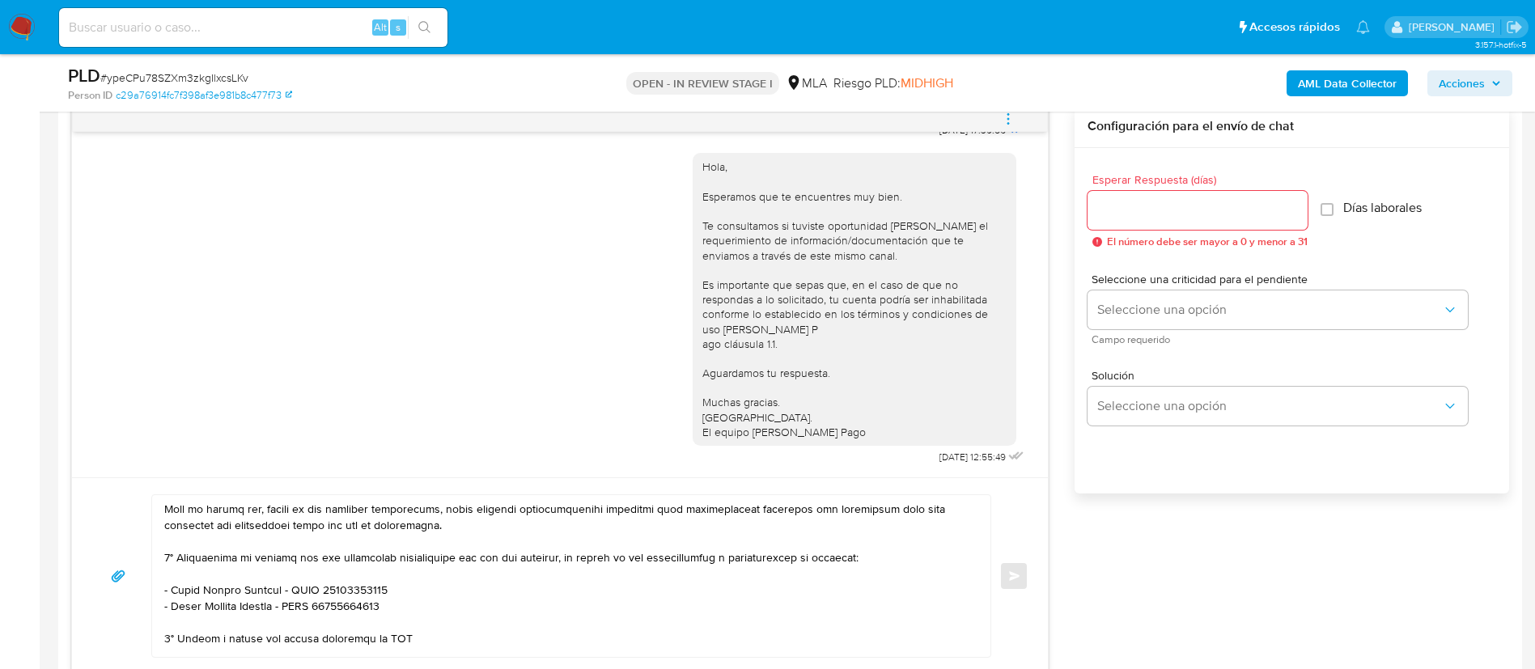
drag, startPoint x: 207, startPoint y: 660, endPoint x: 205, endPoint y: 651, distance: 10.0
click at [206, 659] on div "Enviar" at bounding box center [560, 576] width 976 height 197
click at [201, 639] on textarea at bounding box center [567, 576] width 806 height 162
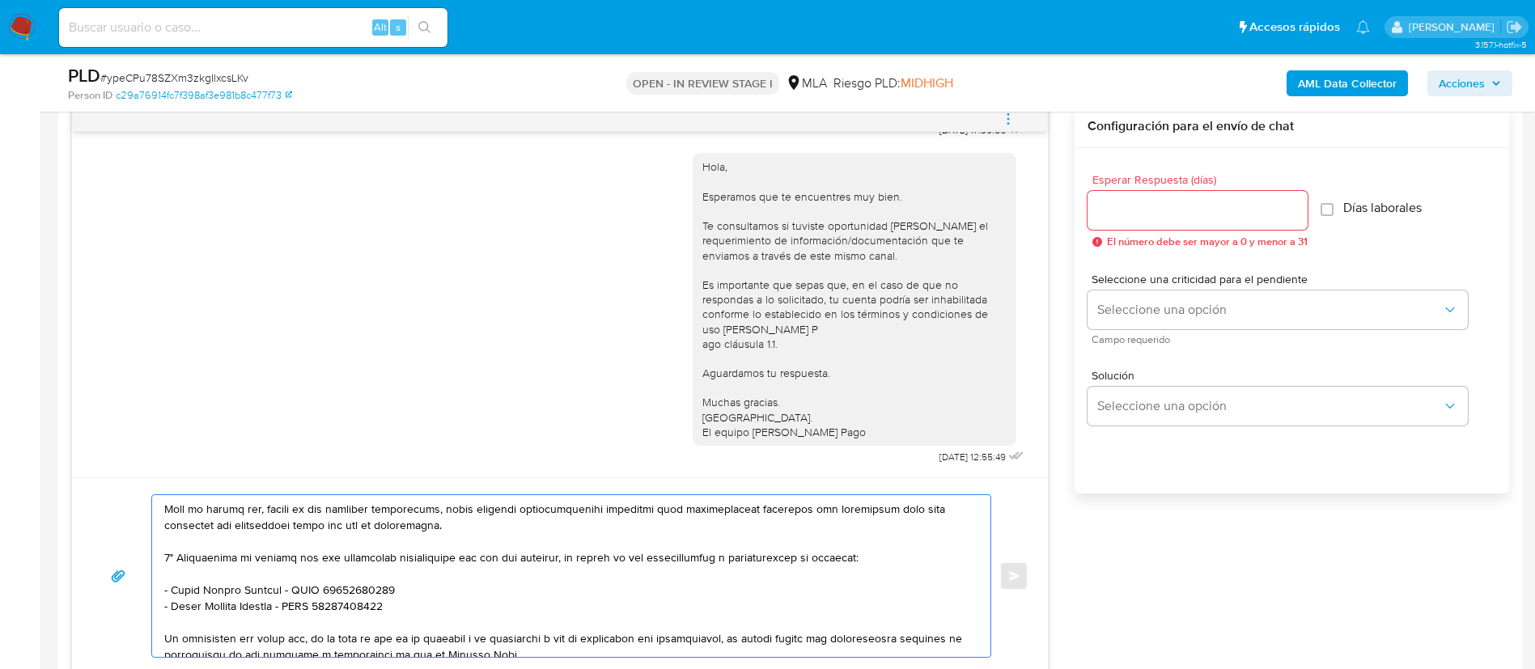
scroll to position [348, 0]
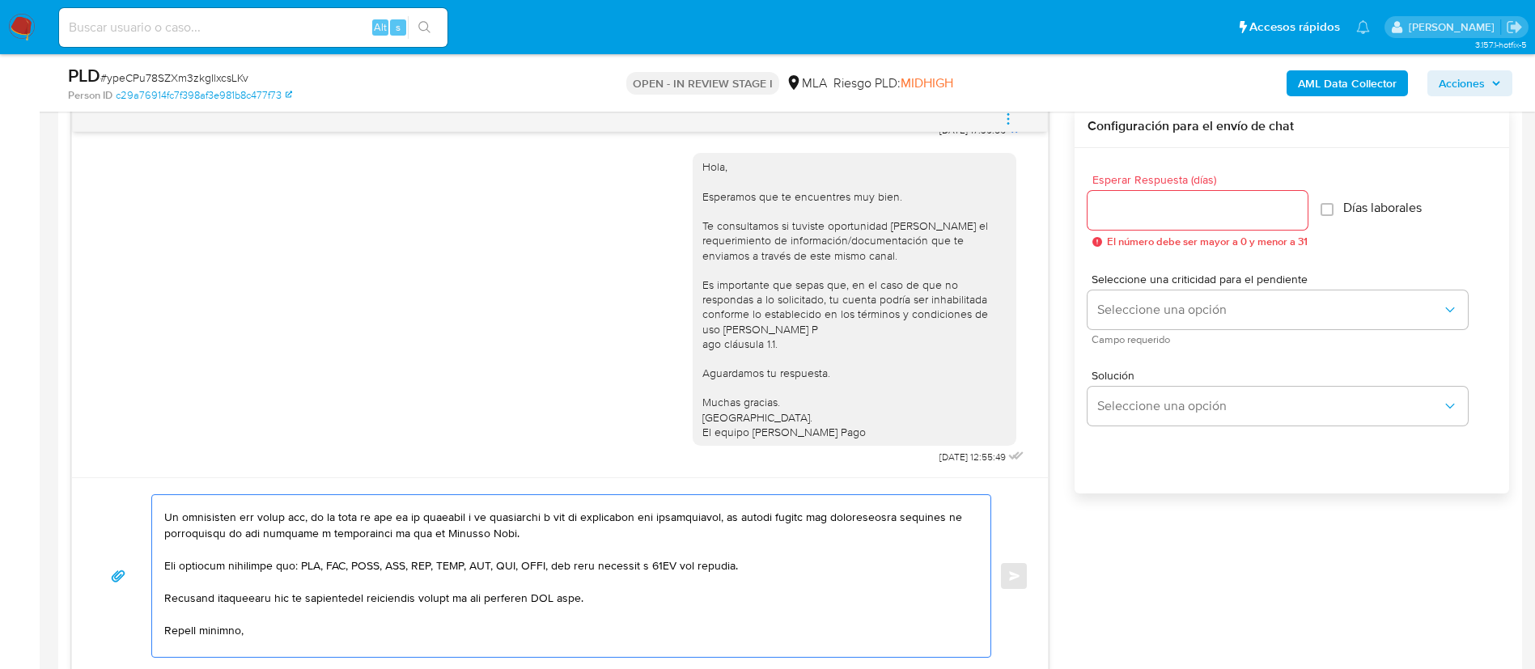
click at [545, 596] on textarea at bounding box center [567, 576] width 806 height 162
type textarea "Hola, Maria Elena. En función de las operaciones registradas en tu cuenta de Me…"
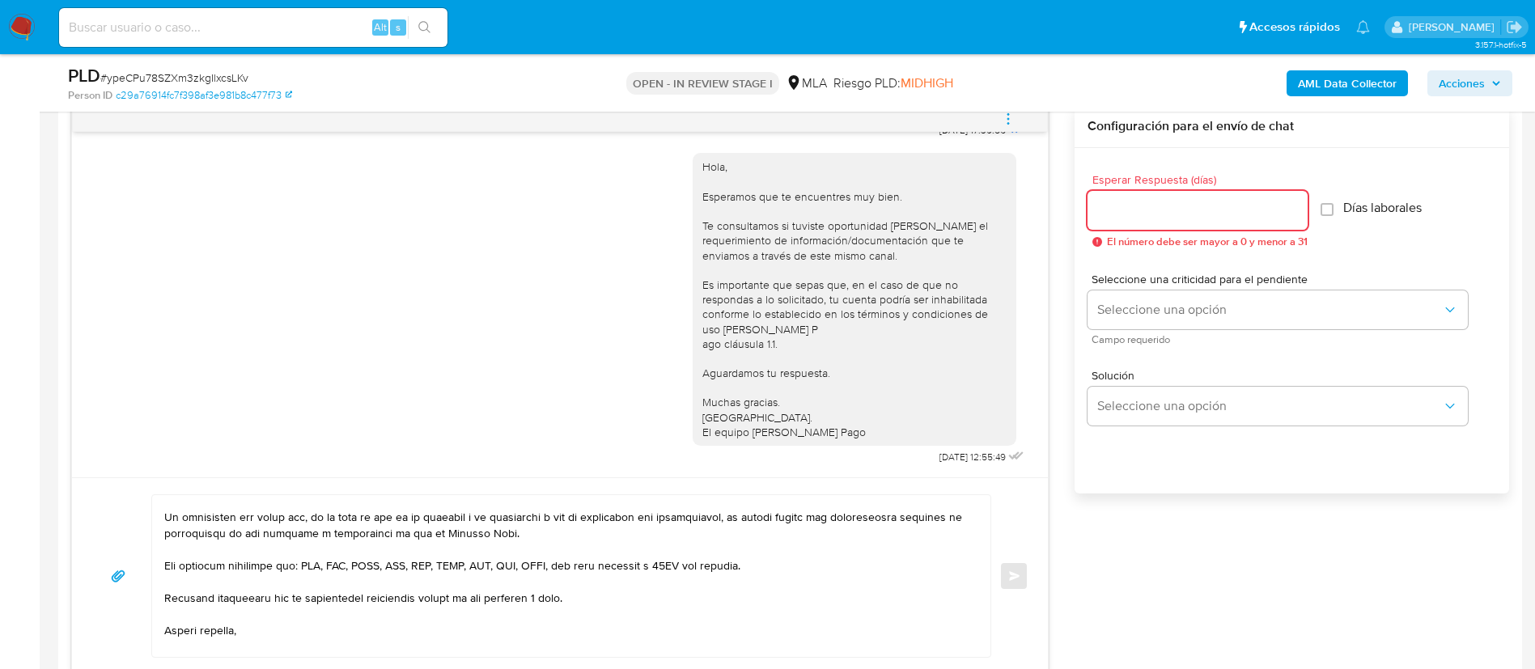
click at [1148, 215] on input "Esperar Respuesta (días)" at bounding box center [1198, 210] width 220 height 21
type input "3"
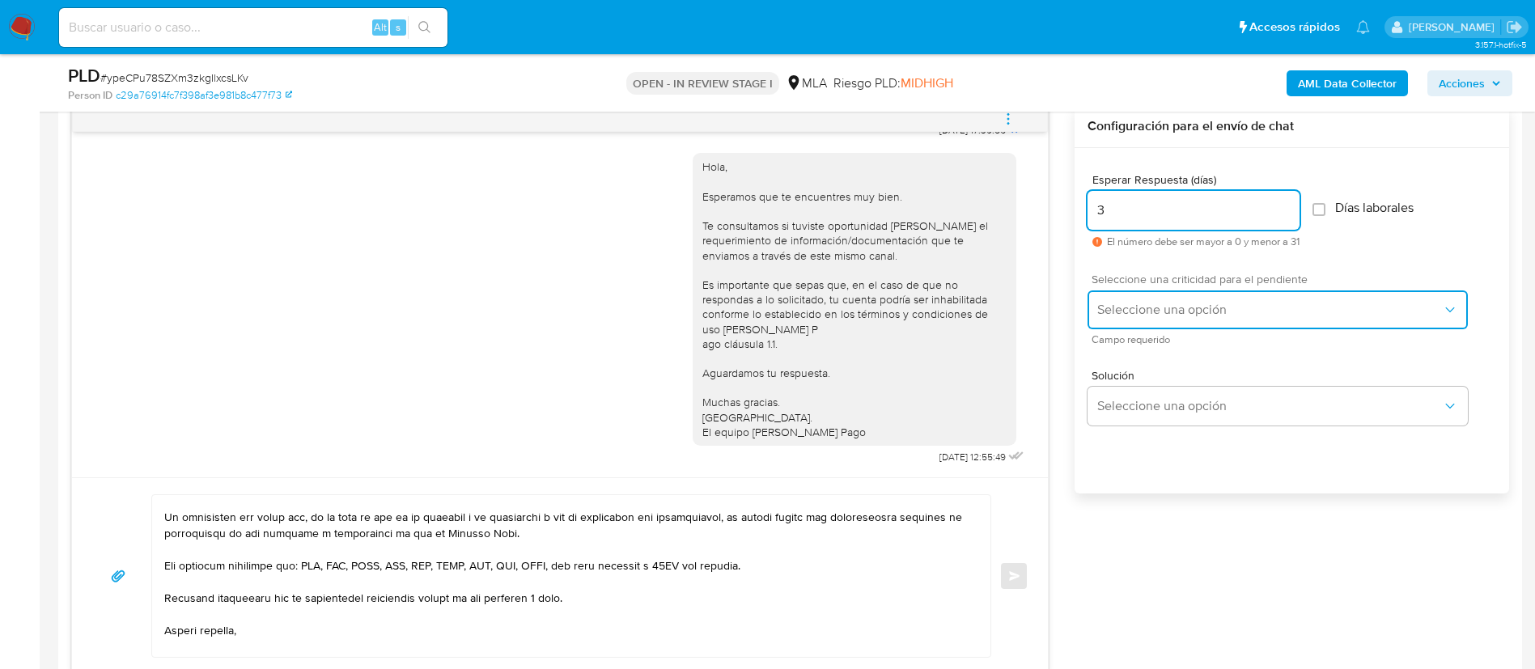
click at [1147, 291] on button "Seleccione una opción" at bounding box center [1278, 310] width 380 height 39
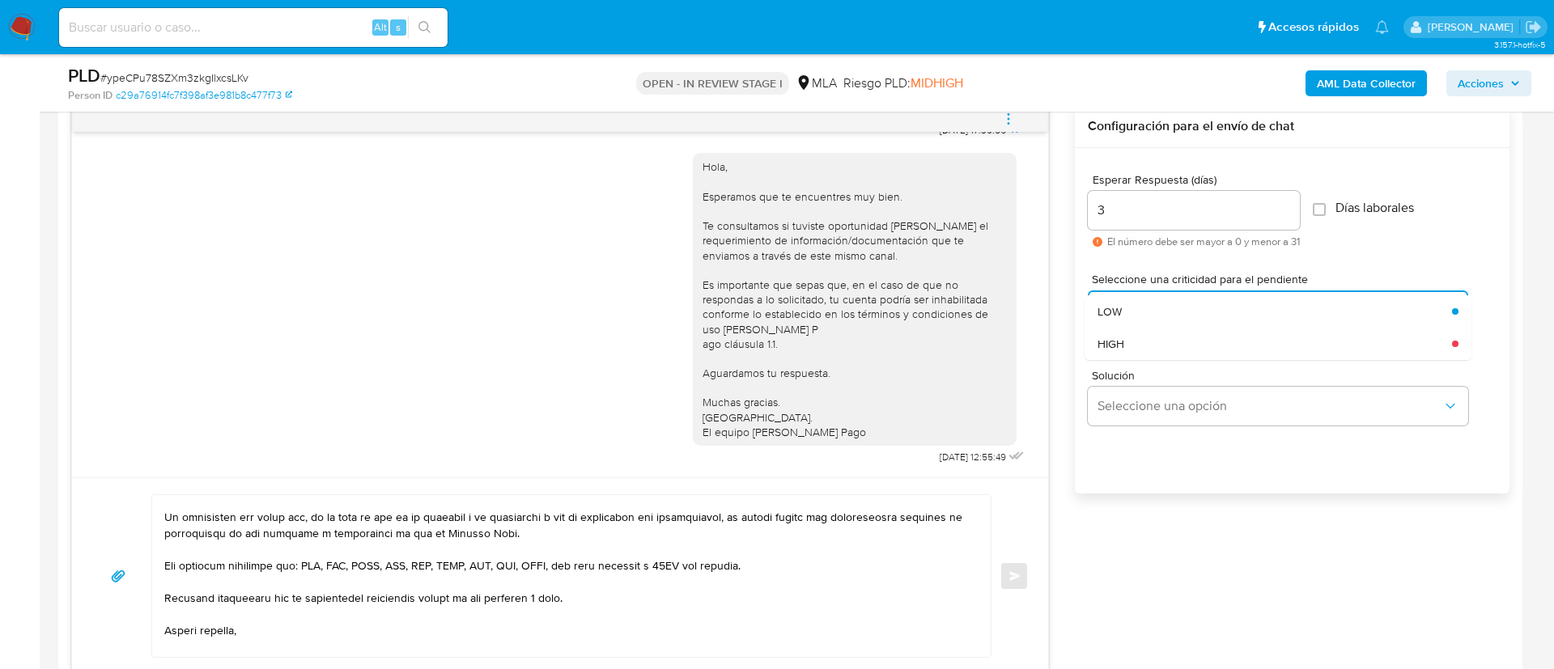
click at [1135, 358] on div "HIGH" at bounding box center [1274, 344] width 354 height 32
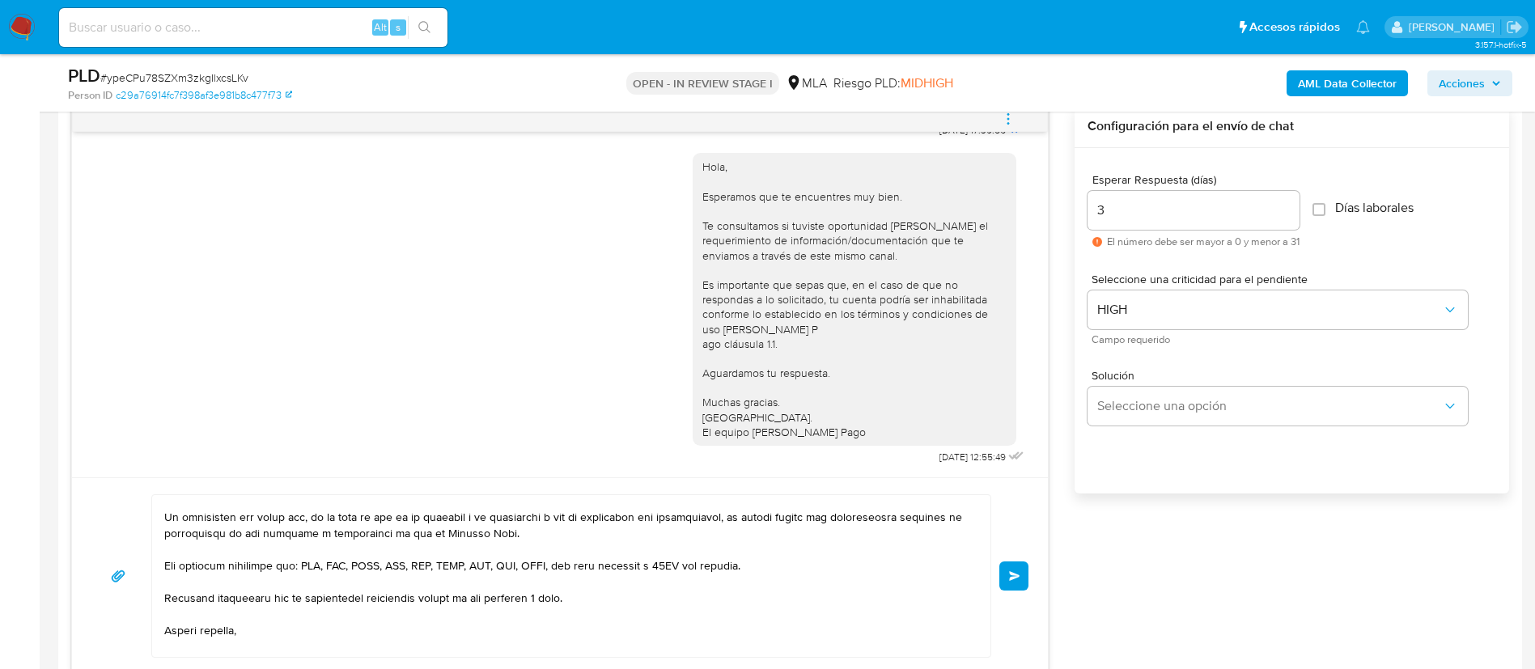
click at [1011, 571] on span "Enviar" at bounding box center [1014, 576] width 11 height 10
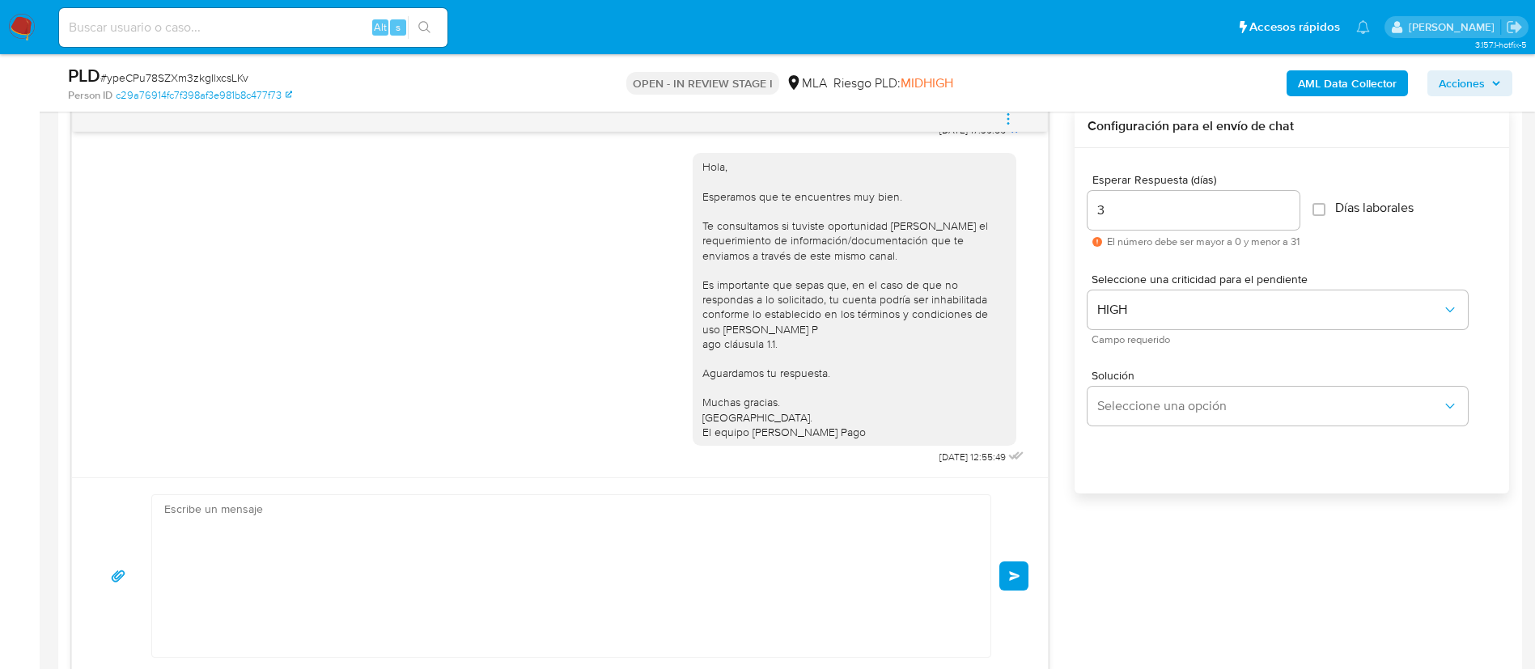
scroll to position [1696, 0]
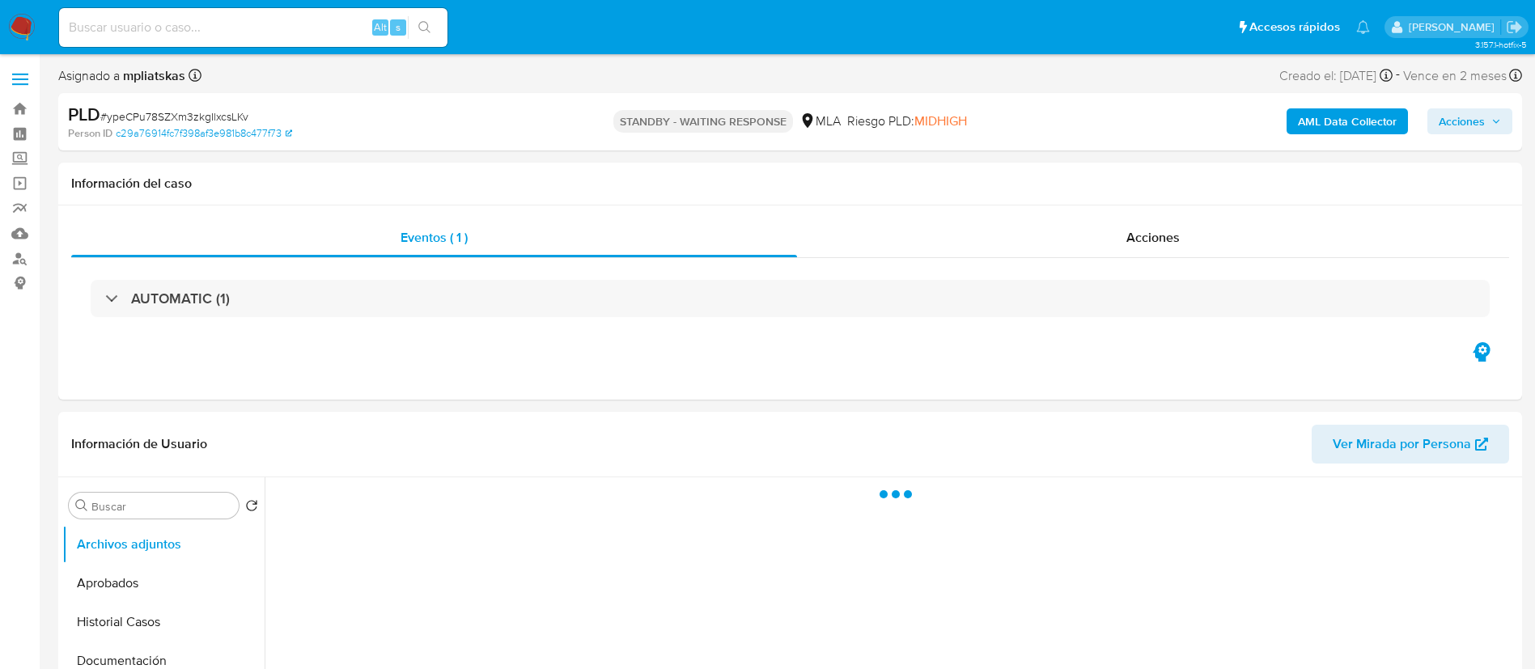
click at [311, 45] on div "Alt s" at bounding box center [253, 27] width 388 height 39
click at [304, 32] on input at bounding box center [253, 27] width 388 height 21
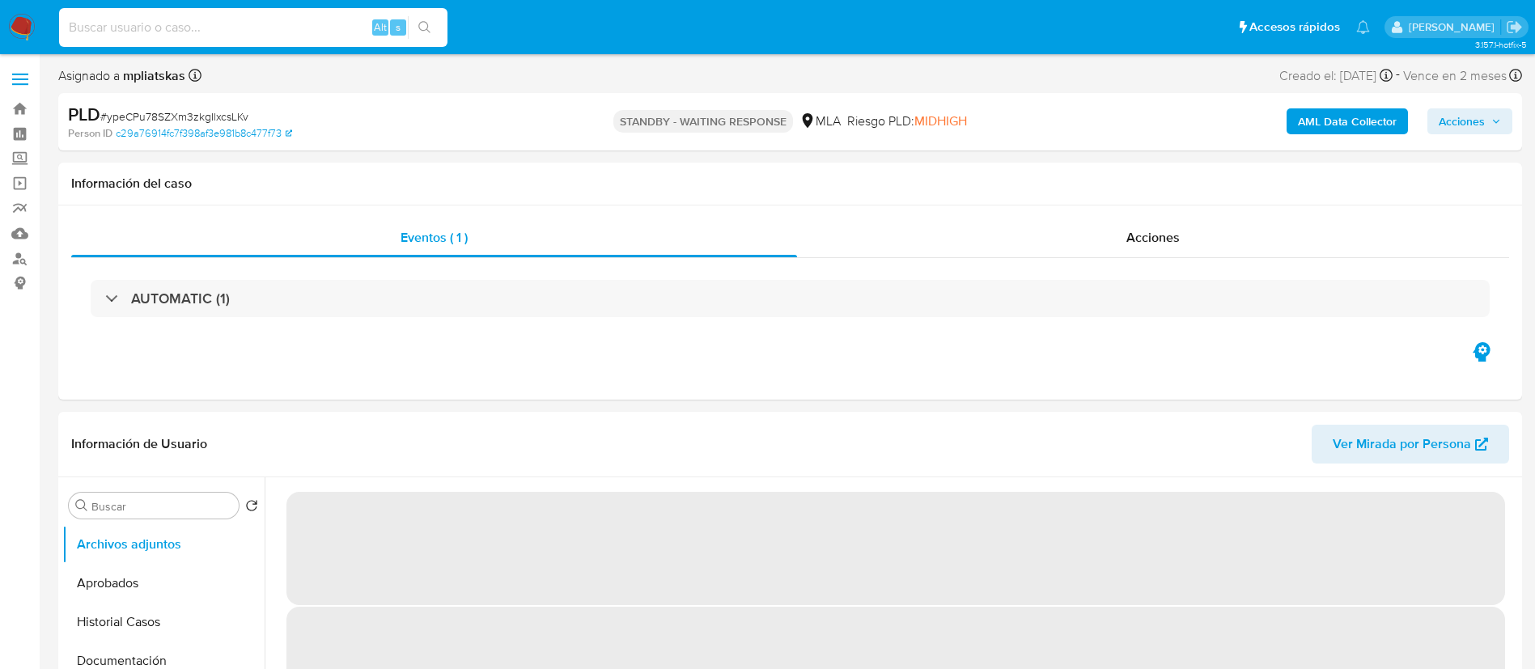
paste input "bNIXdwKPkUqWFUKPcC34le0A"
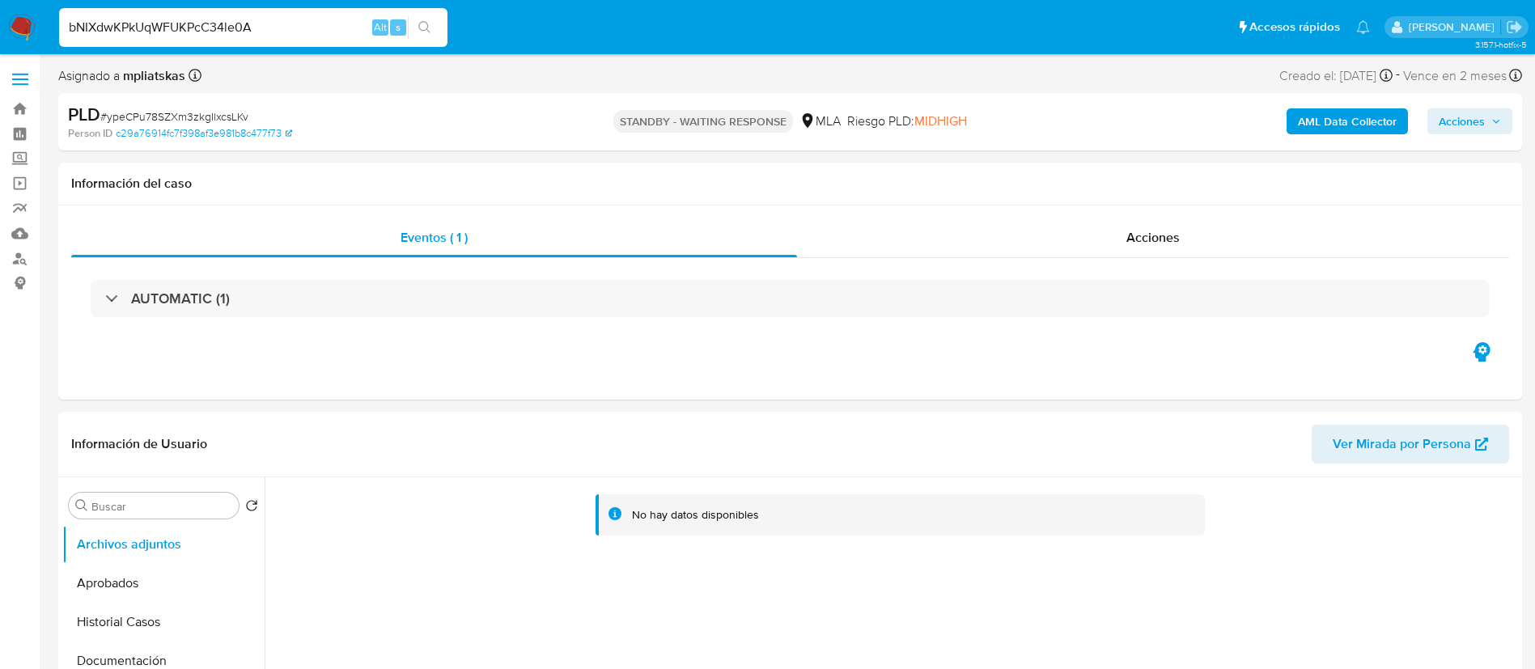
type input "bNIXdwKPkUqWFUKPcC34le0A"
click at [421, 33] on icon "search-icon" at bounding box center [424, 27] width 13 height 13
select select "10"
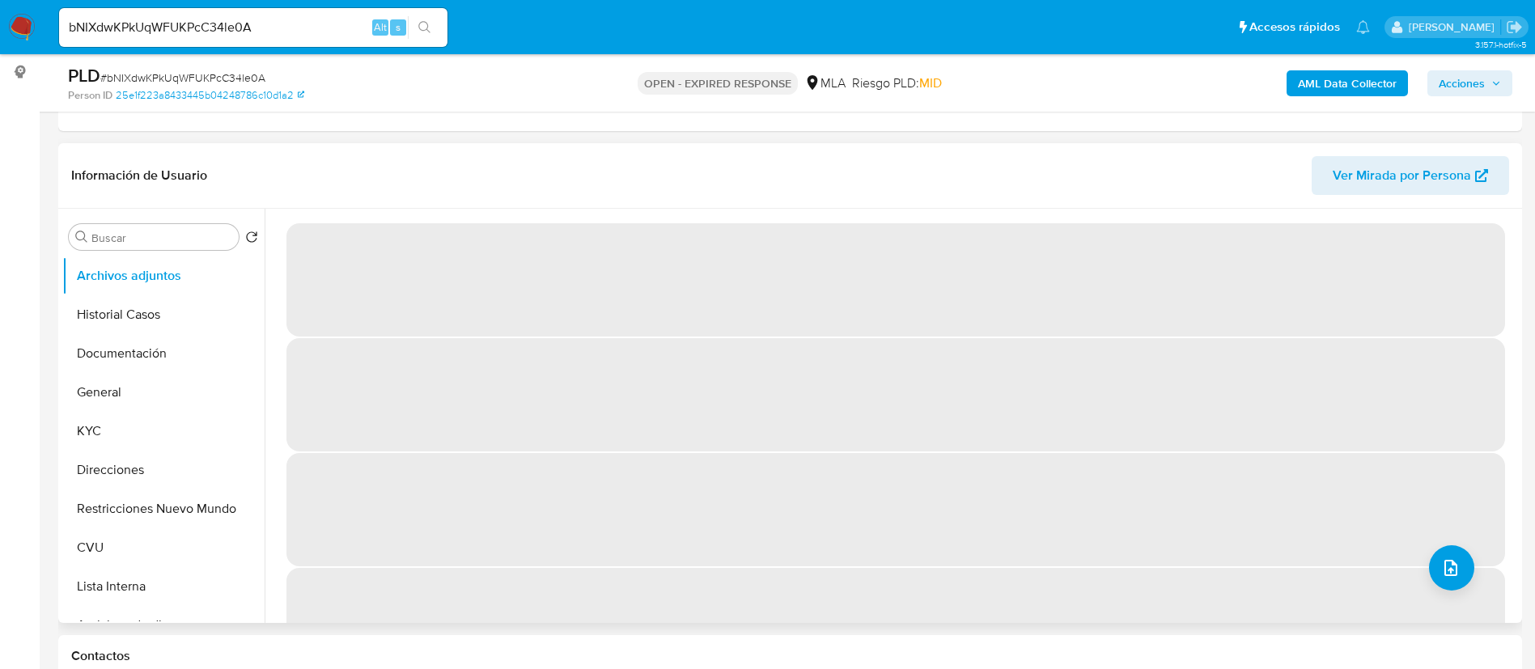
select select "10"
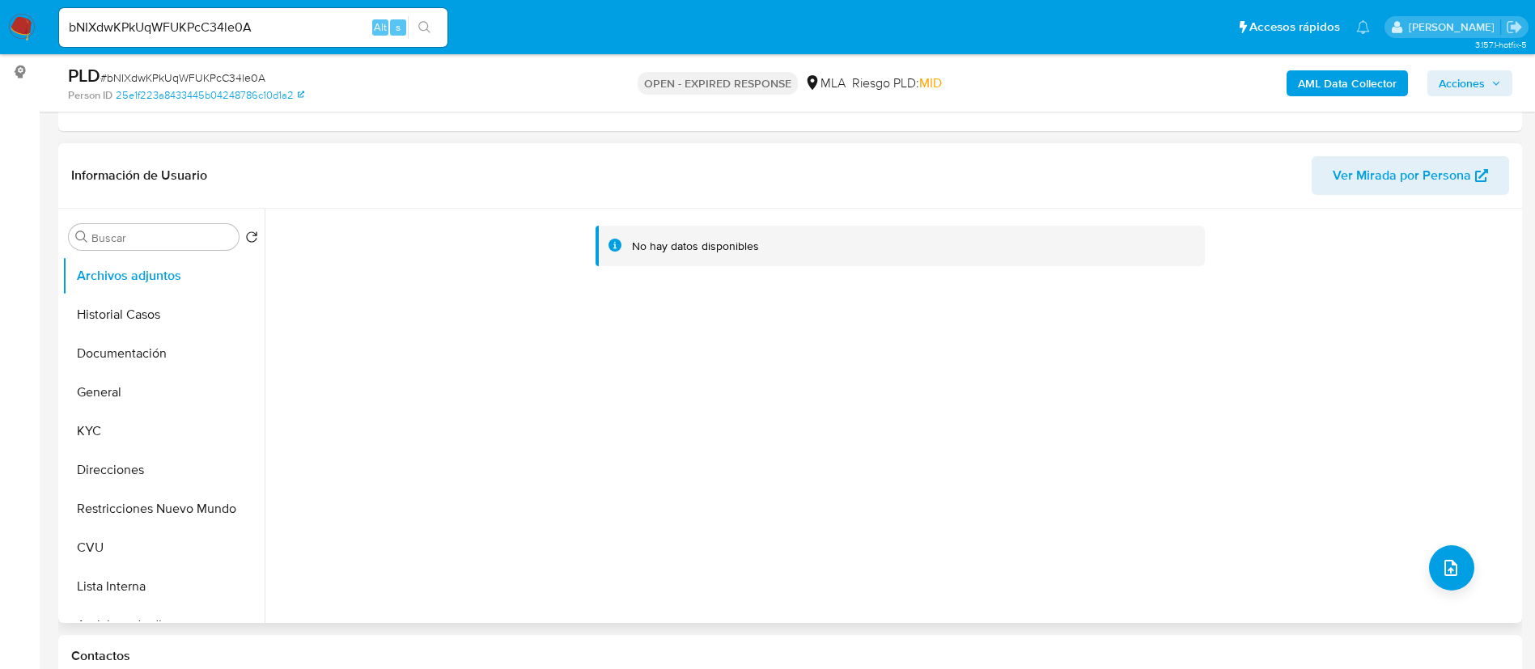
scroll to position [243, 0]
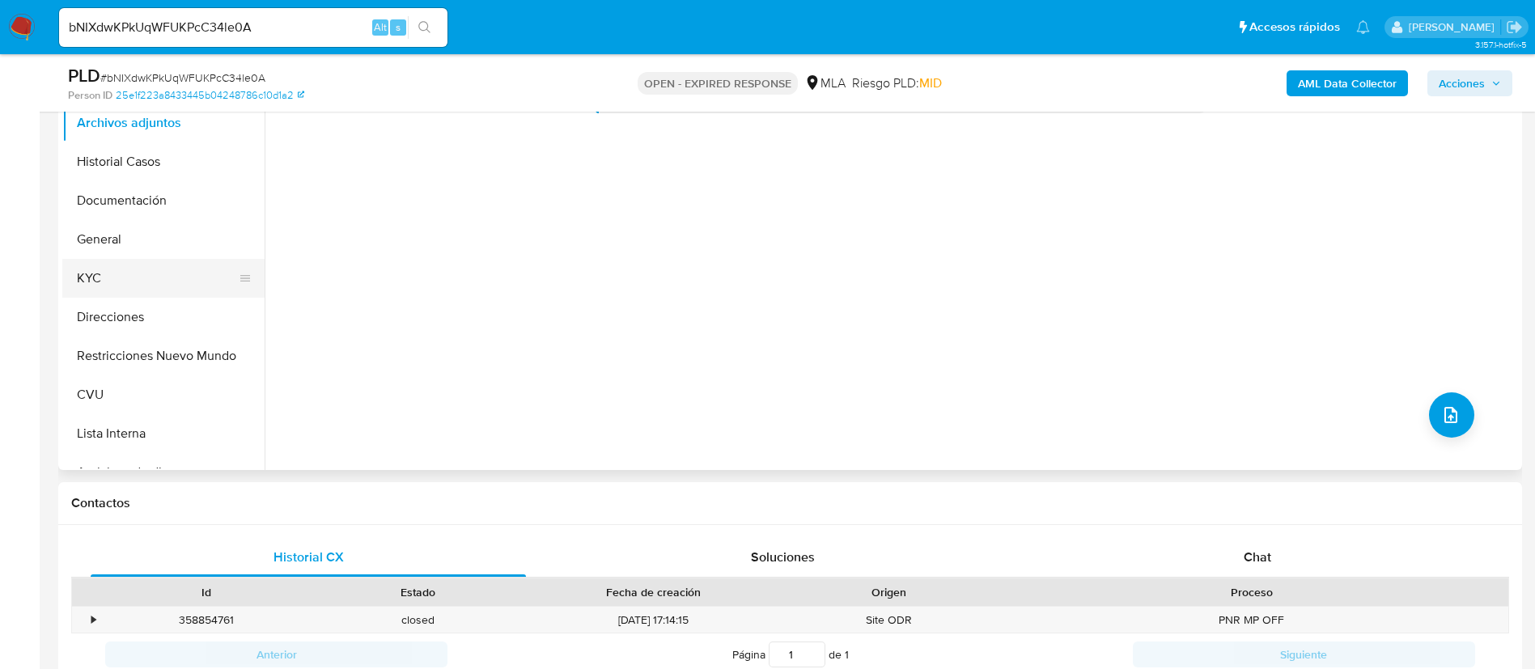
click at [117, 277] on button "KYC" at bounding box center [156, 278] width 189 height 39
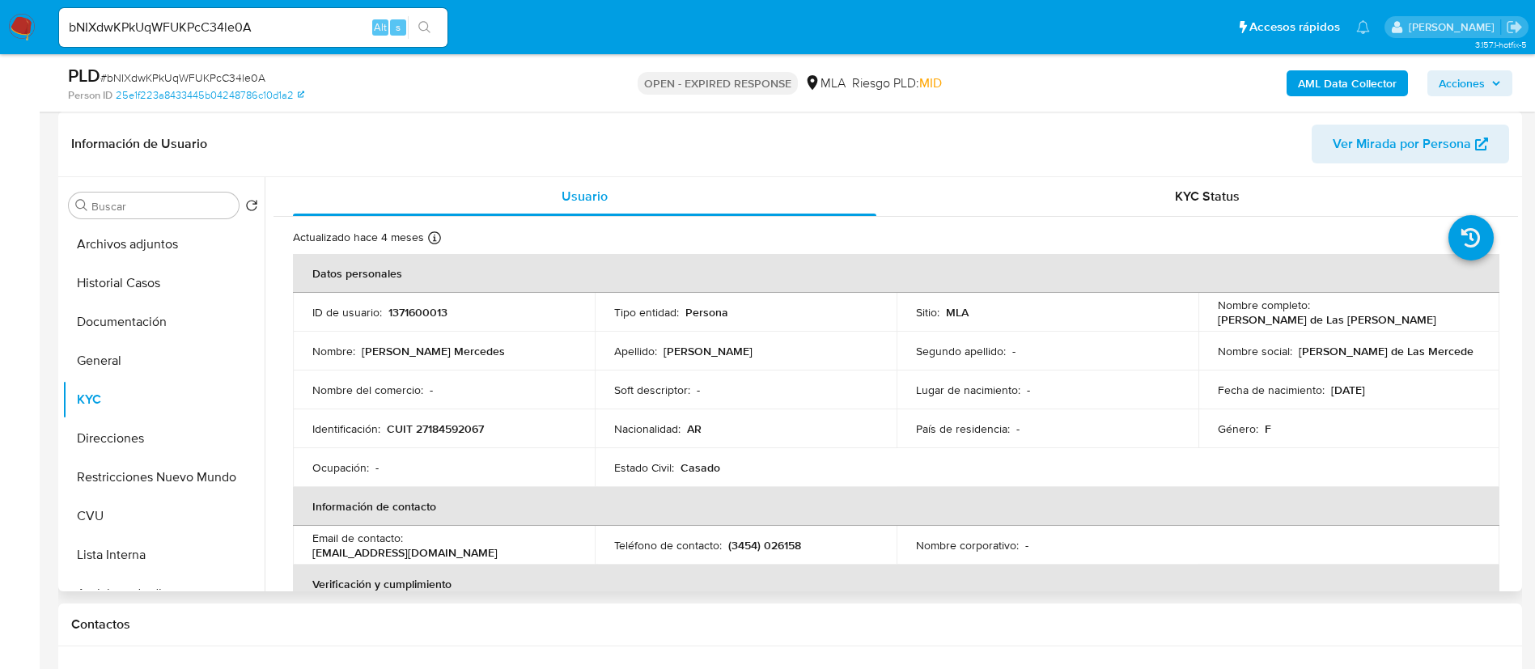
click at [421, 315] on p "1371600013" at bounding box center [417, 312] width 59 height 15
copy p "1371600013"
click at [432, 425] on p "CUIT 27184592067" at bounding box center [435, 429] width 97 height 15
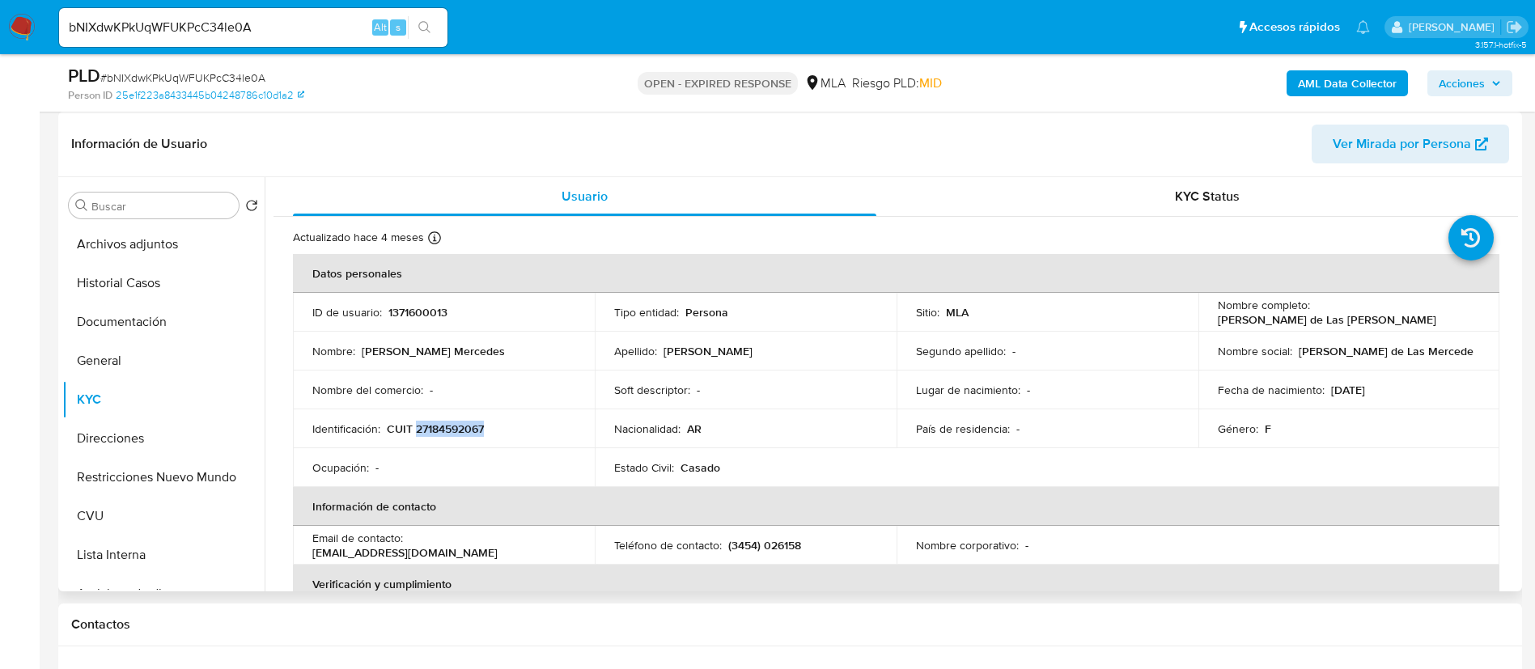
copy p "27184592067"
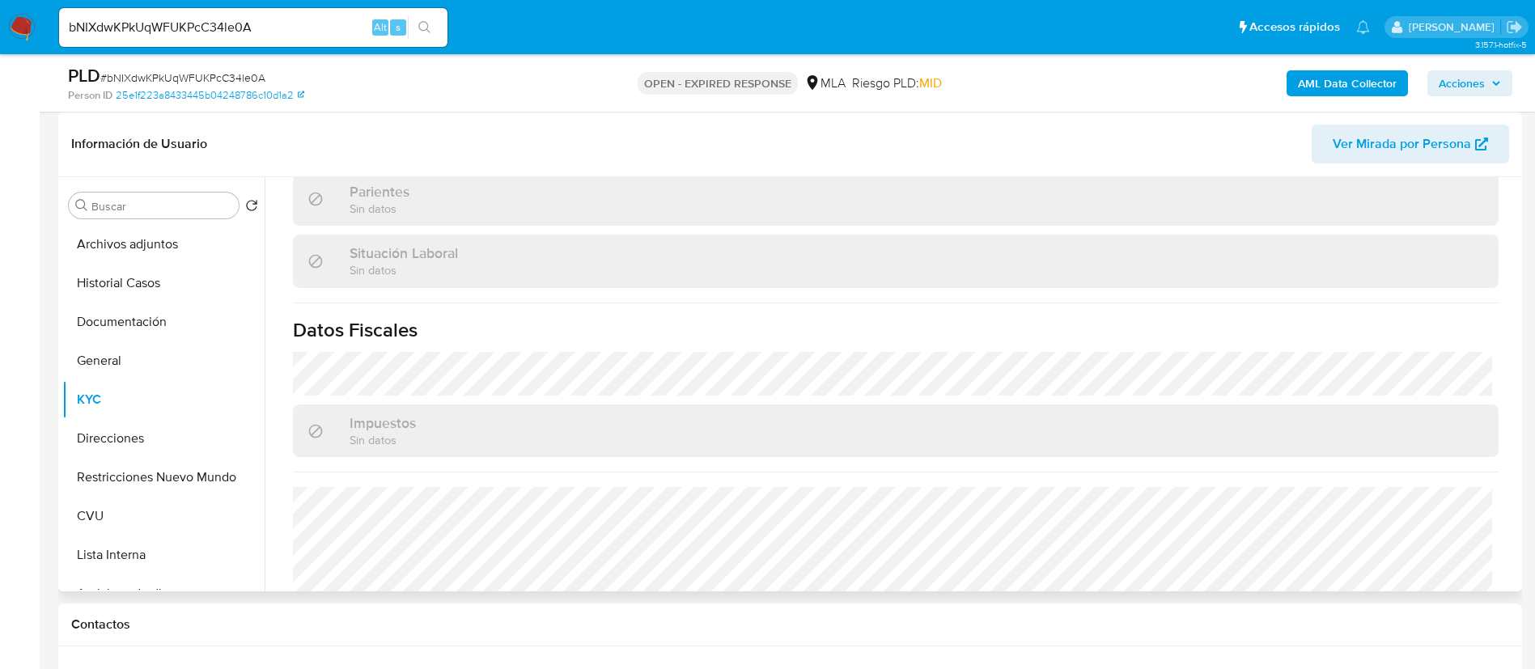
scroll to position [838, 0]
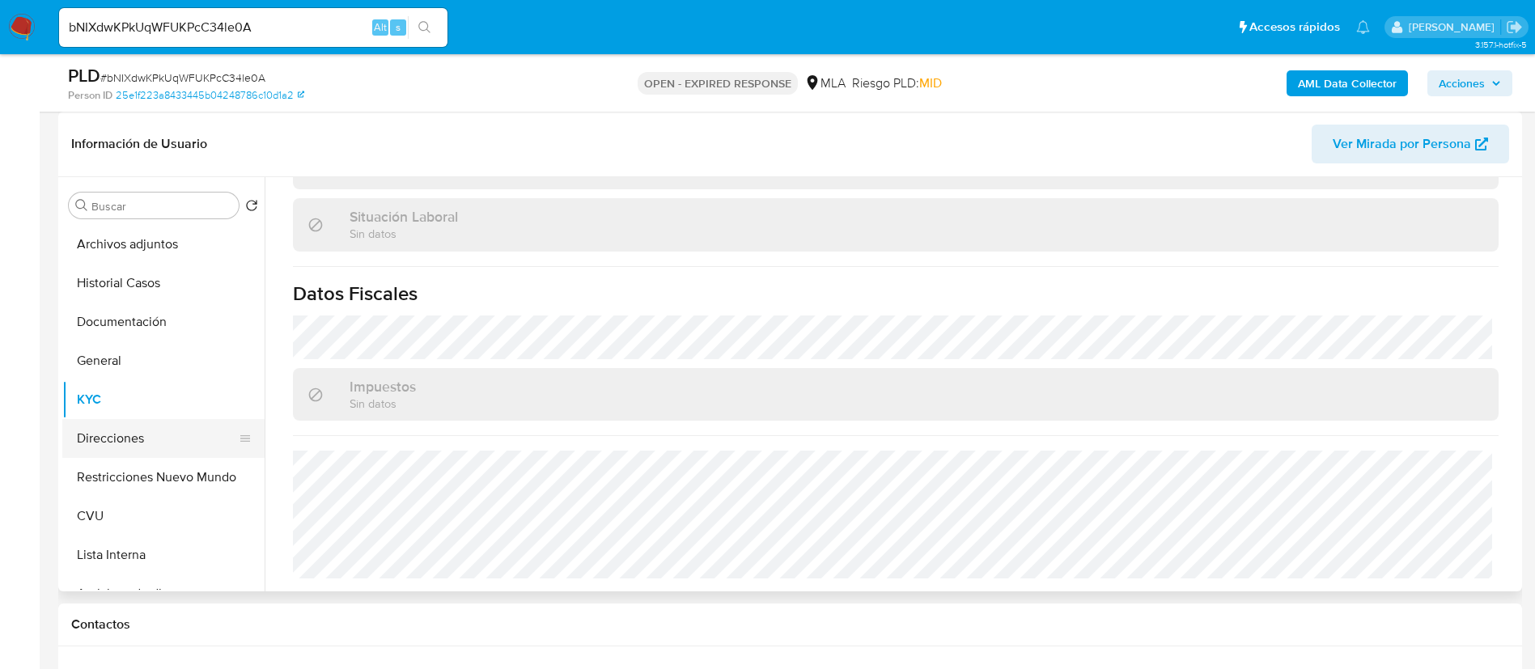
click at [126, 431] on button "Direcciones" at bounding box center [156, 438] width 189 height 39
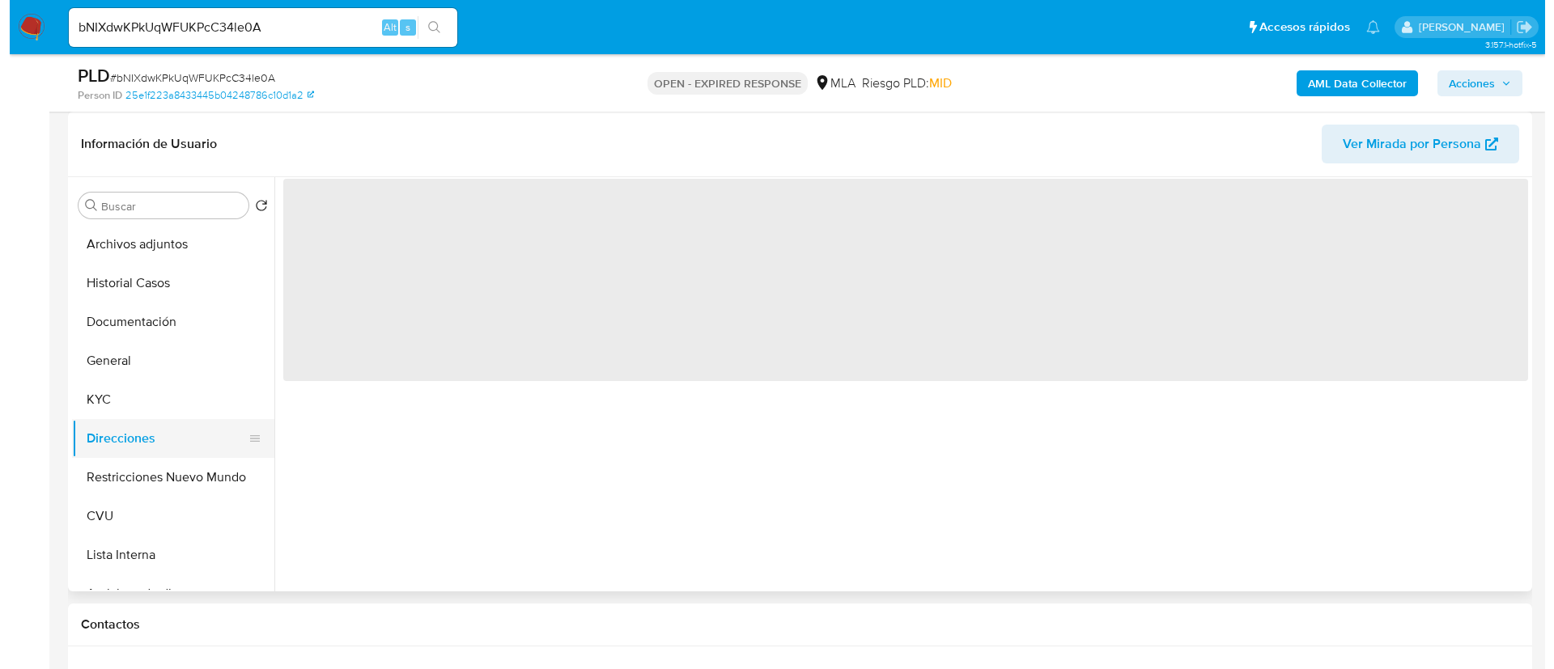
scroll to position [0, 0]
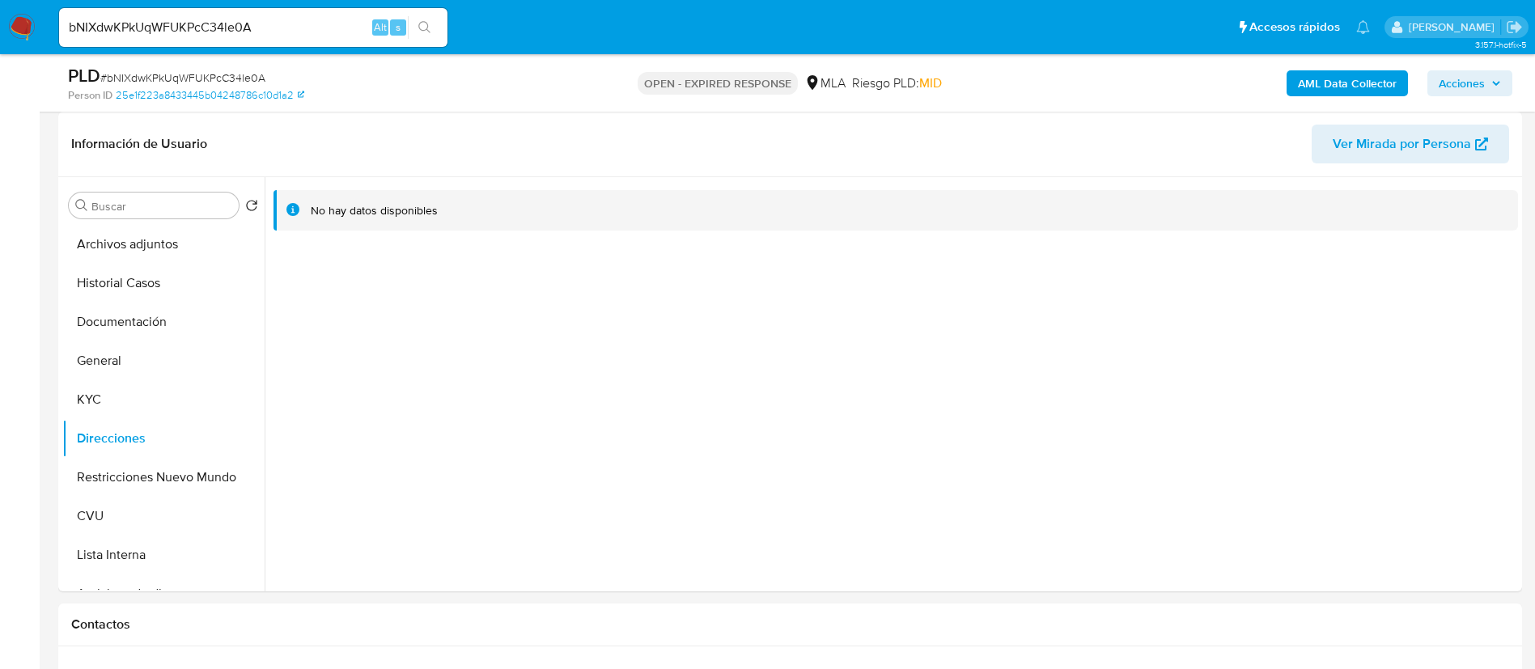
click at [1370, 82] on b "AML Data Collector" at bounding box center [1347, 83] width 99 height 26
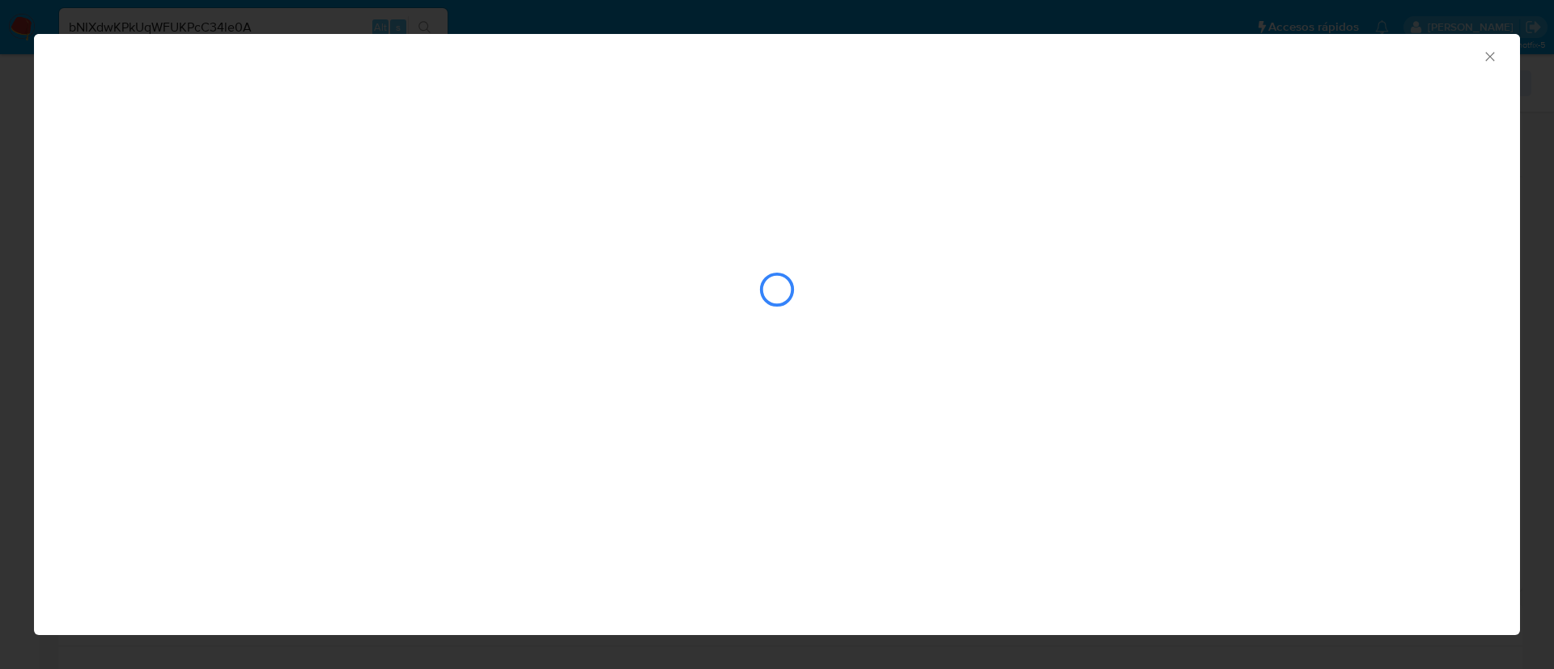
click at [400, 206] on div "closure-recommendation-modal" at bounding box center [777, 239] width 1486 height 330
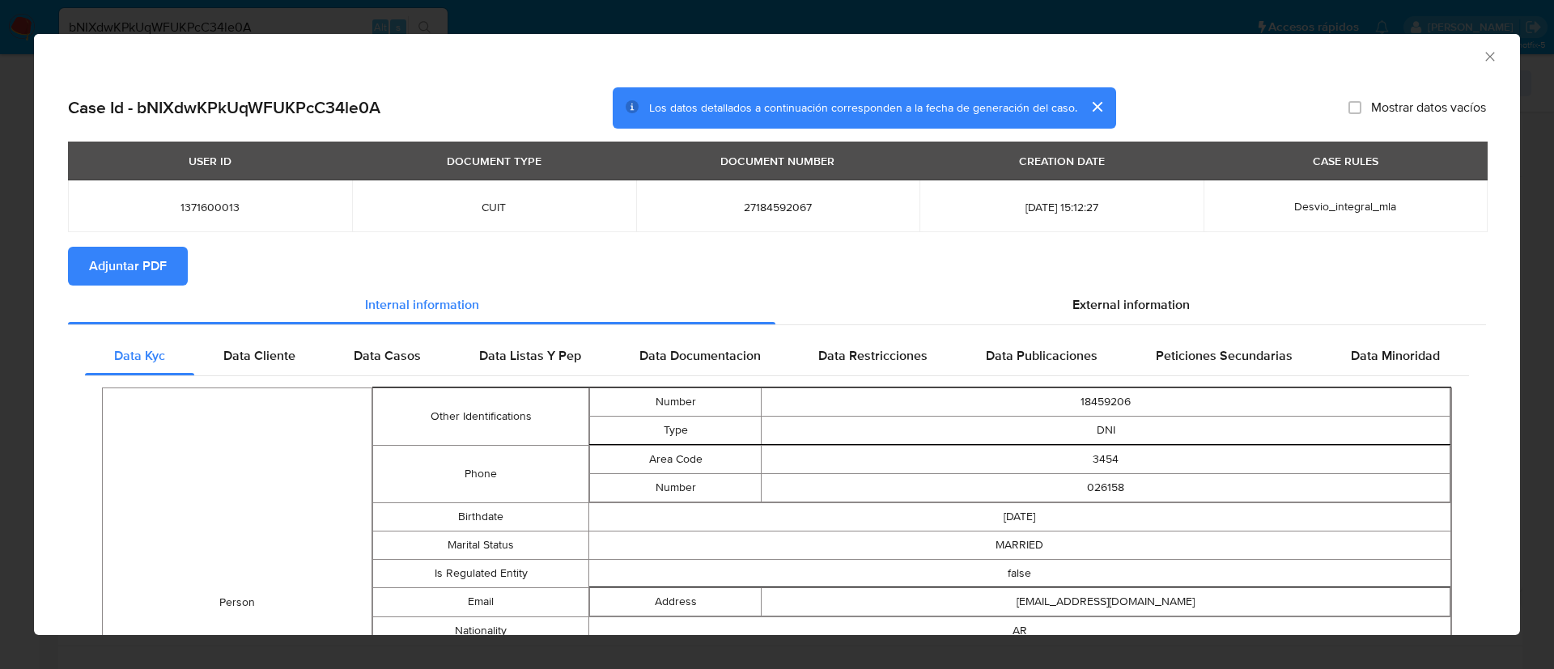
click at [132, 257] on span "Adjuntar PDF" at bounding box center [128, 266] width 78 height 36
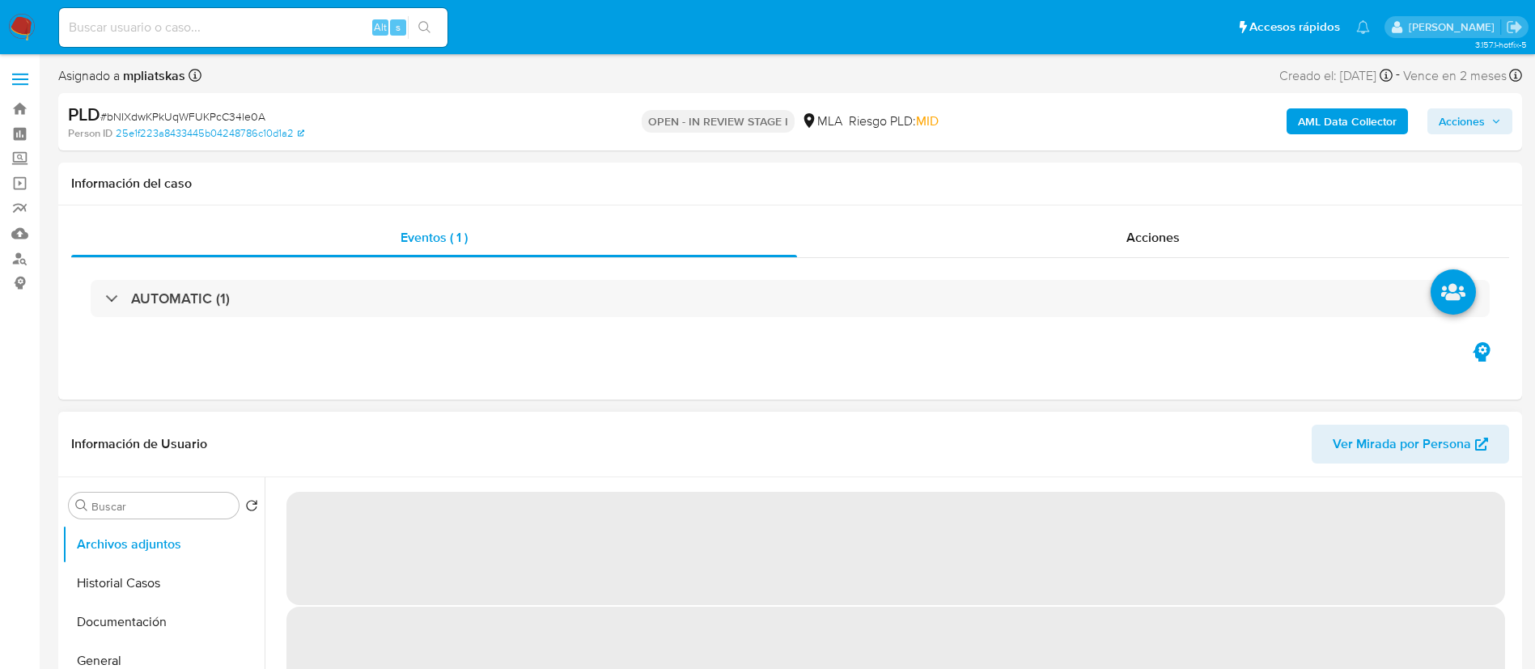
select select "10"
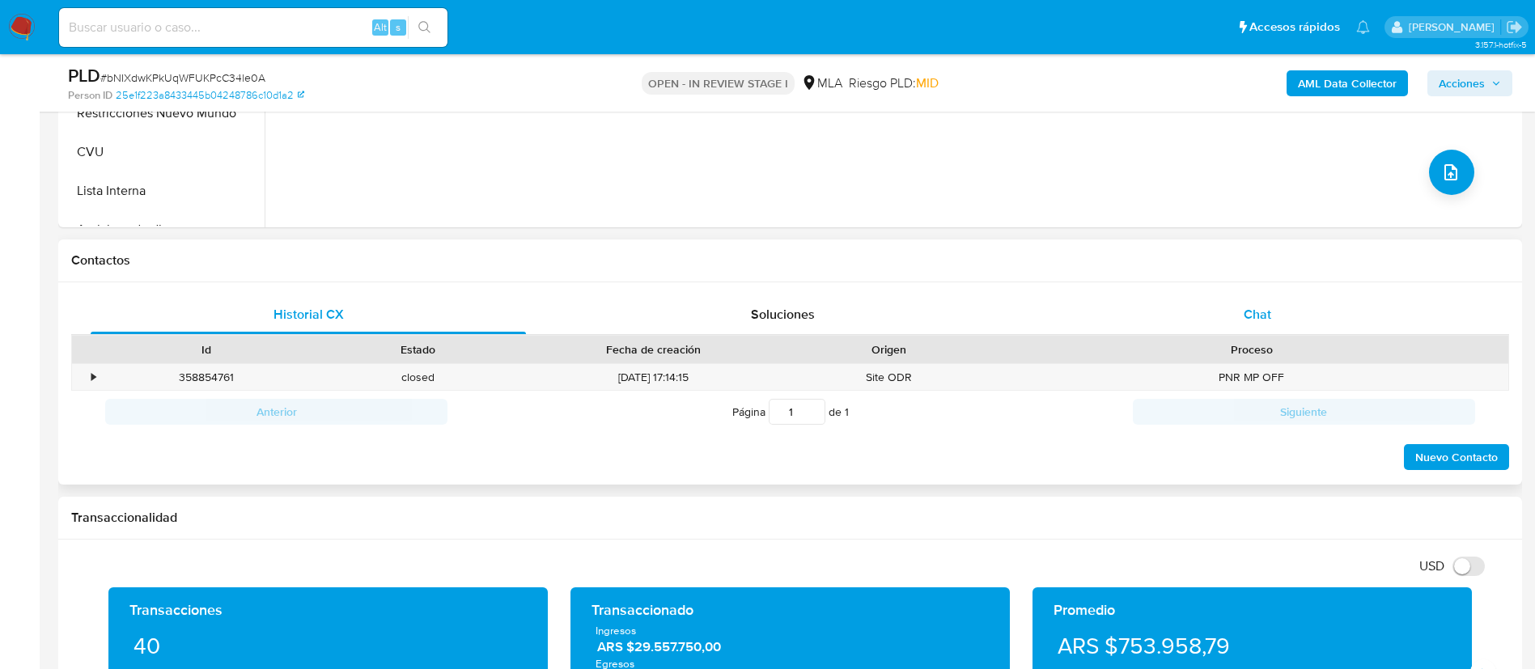
click at [1220, 319] on div "Chat" at bounding box center [1257, 314] width 435 height 39
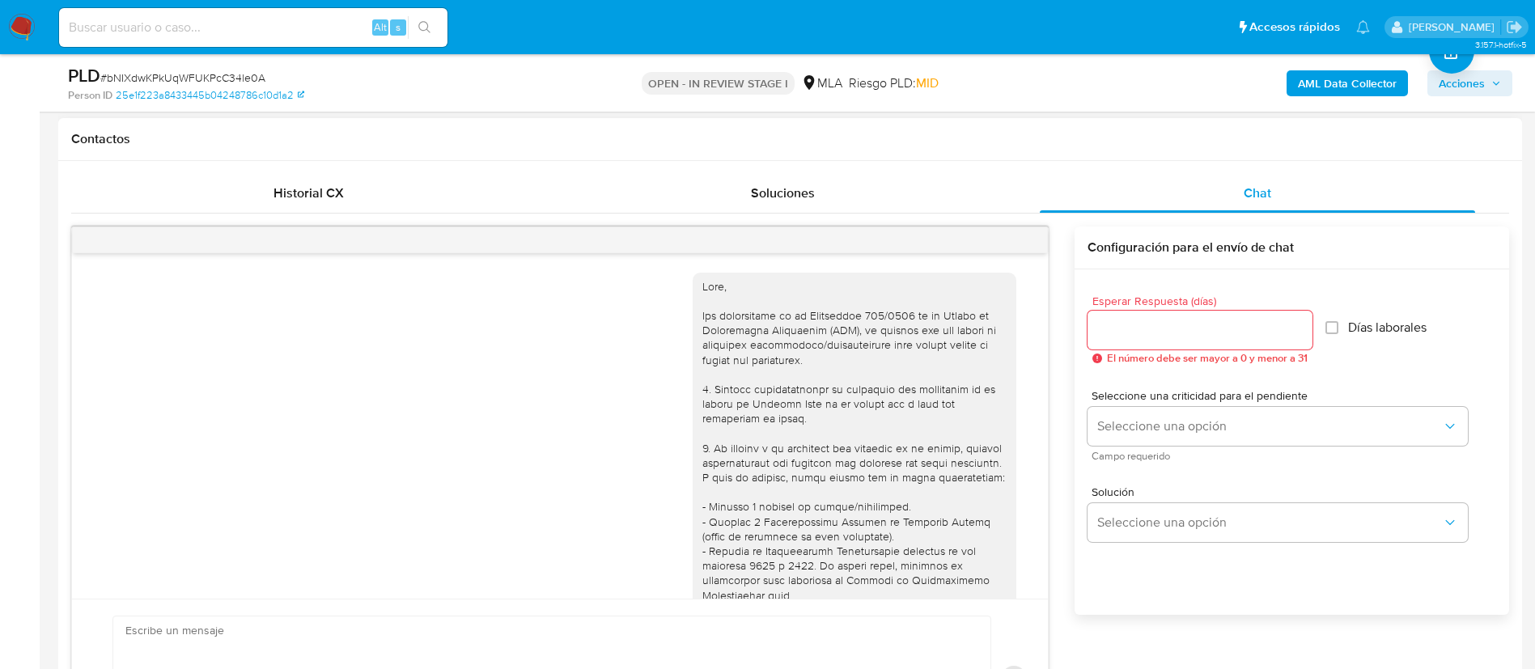
scroll to position [927, 0]
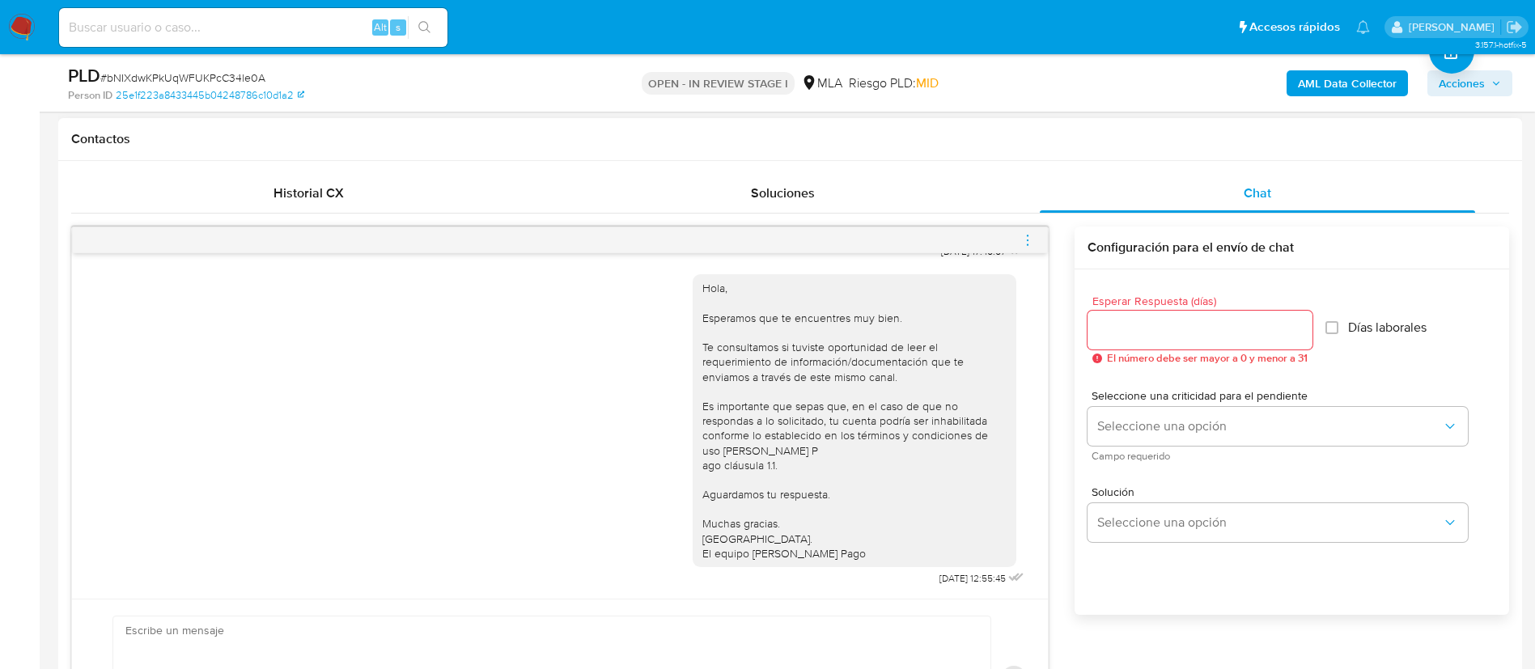
click at [1034, 236] on icon "menu-action" at bounding box center [1028, 240] width 15 height 15
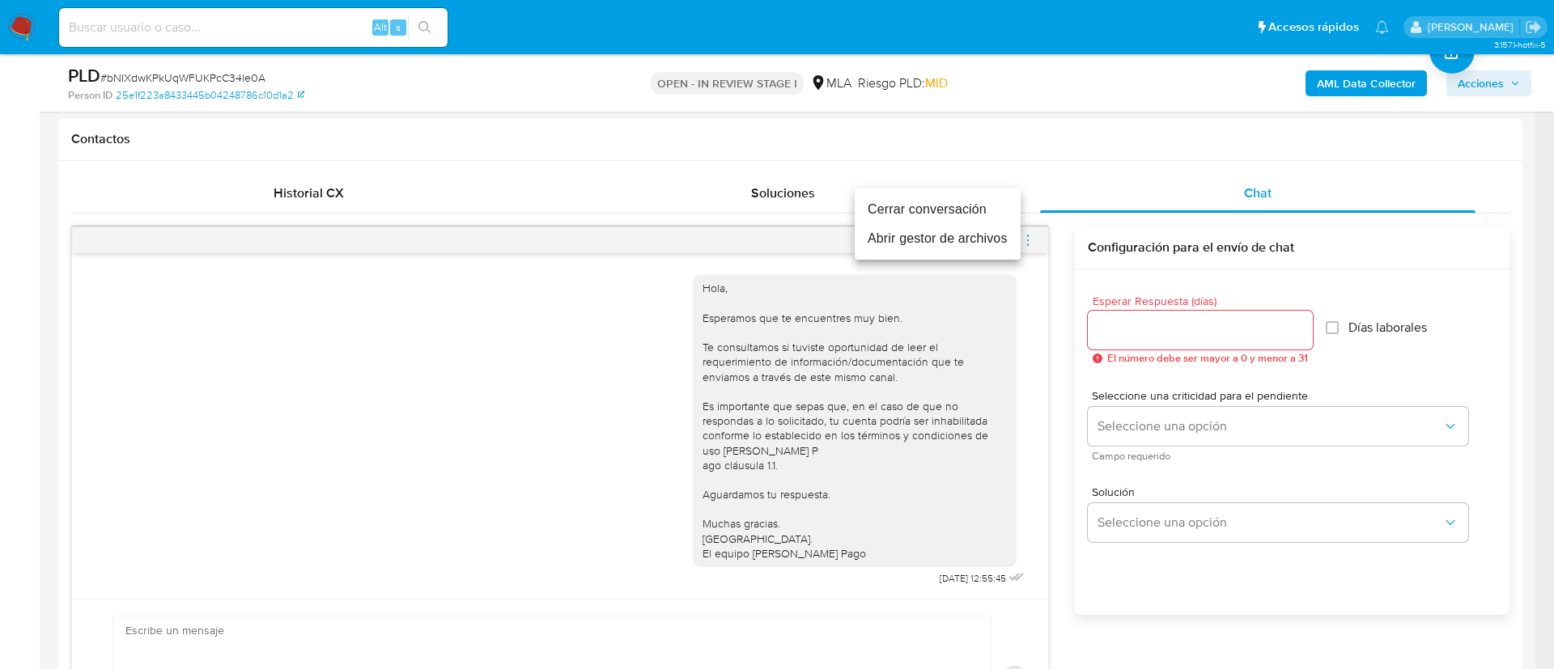
click at [987, 217] on li "Cerrar conversación" at bounding box center [938, 209] width 166 height 29
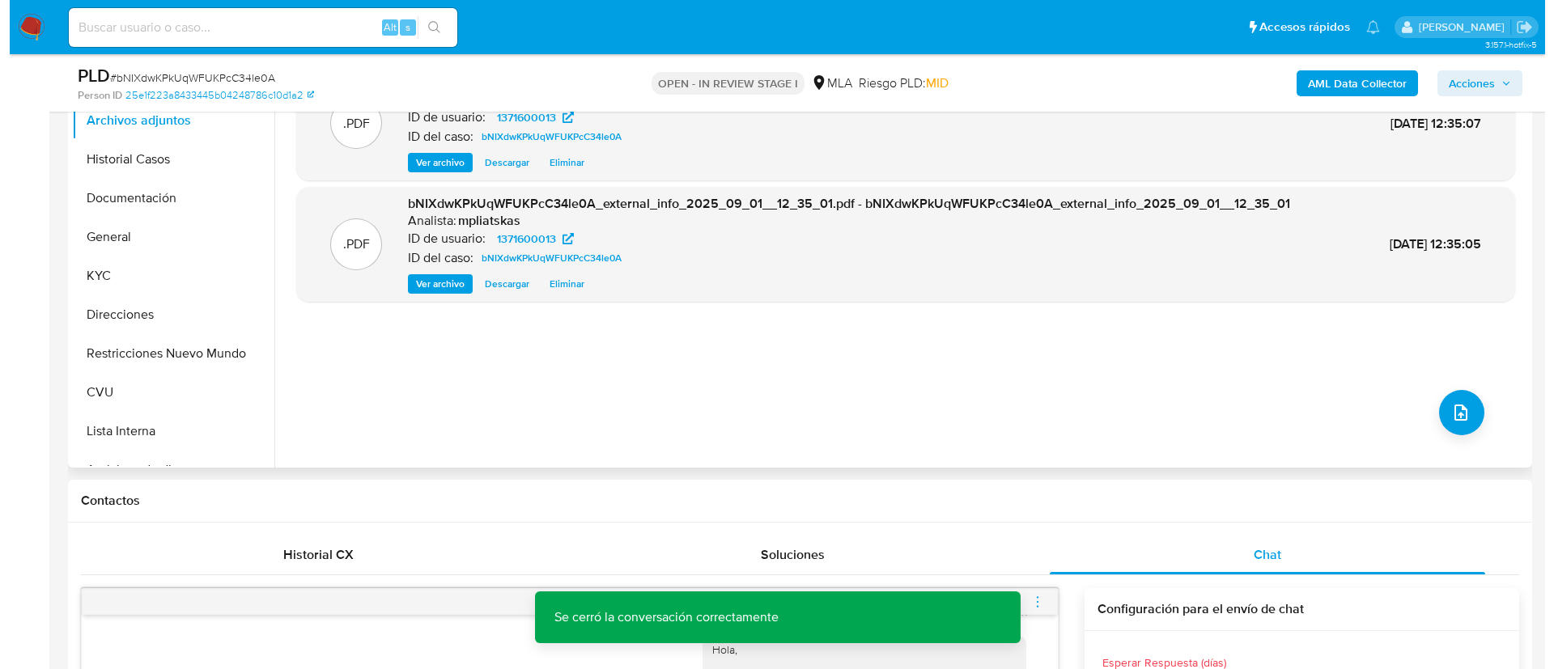
scroll to position [364, 0]
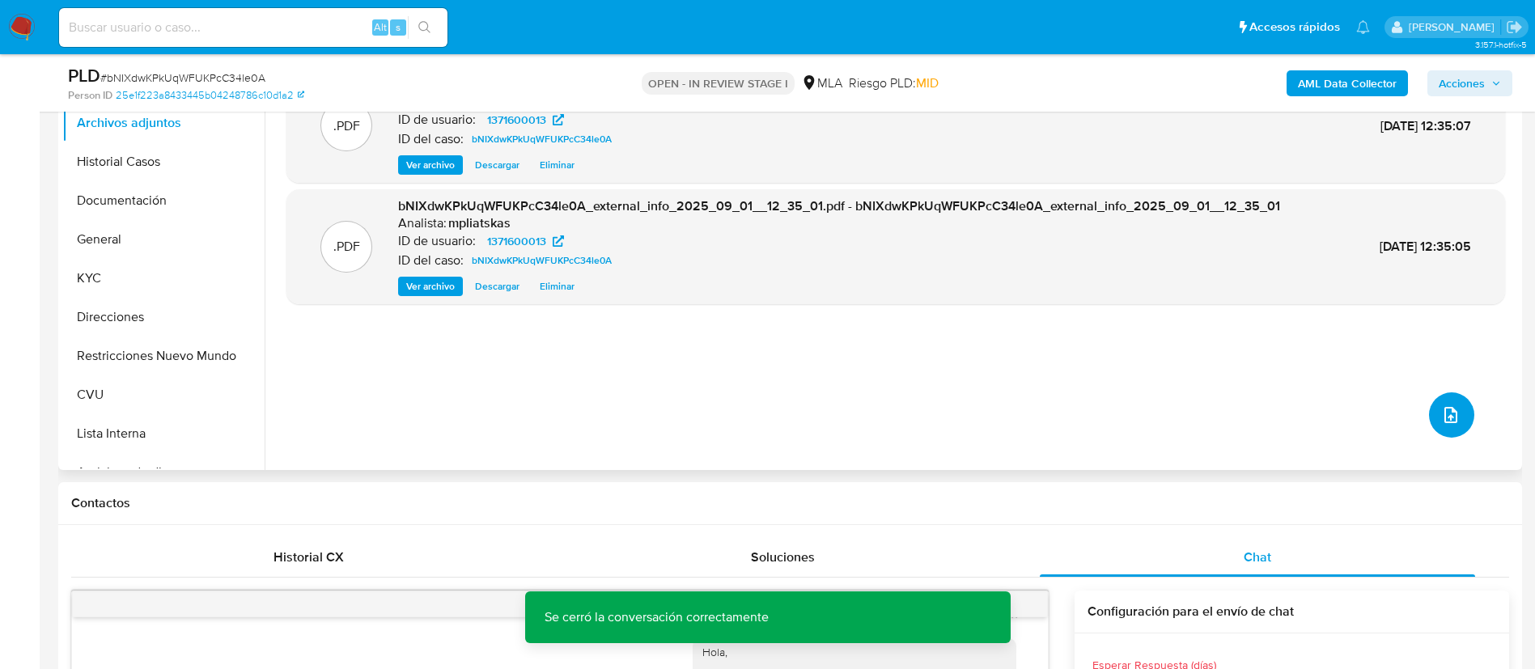
click at [1432, 411] on button "upload-file" at bounding box center [1451, 415] width 45 height 45
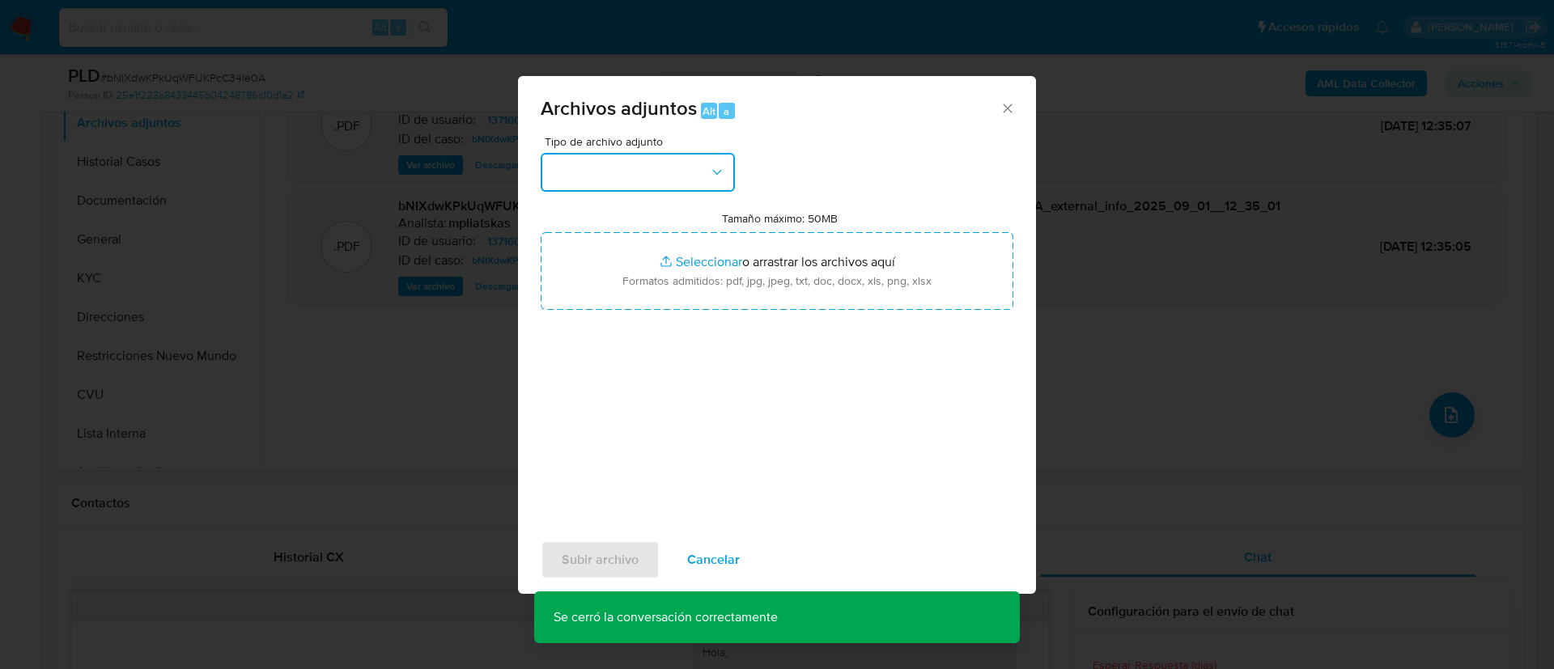
click at [620, 154] on button "button" at bounding box center [638, 172] width 194 height 39
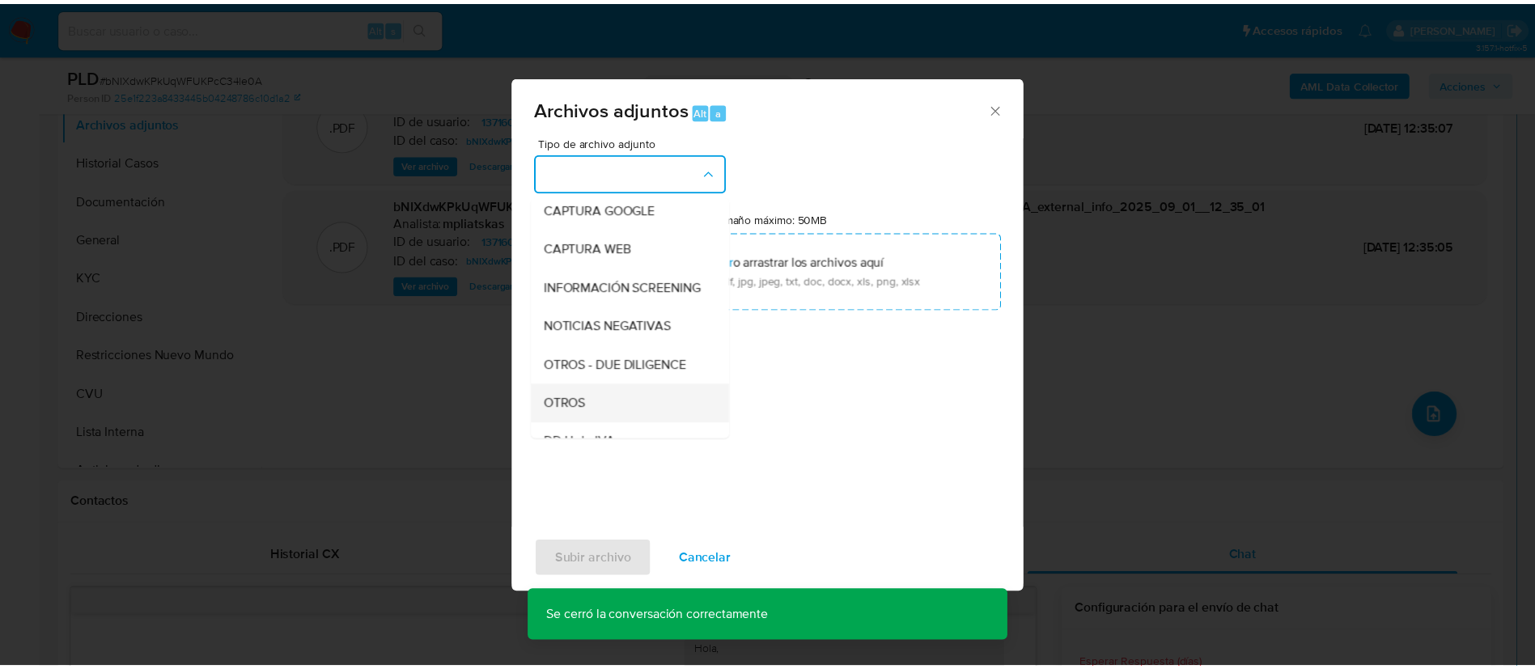
scroll to position [243, 0]
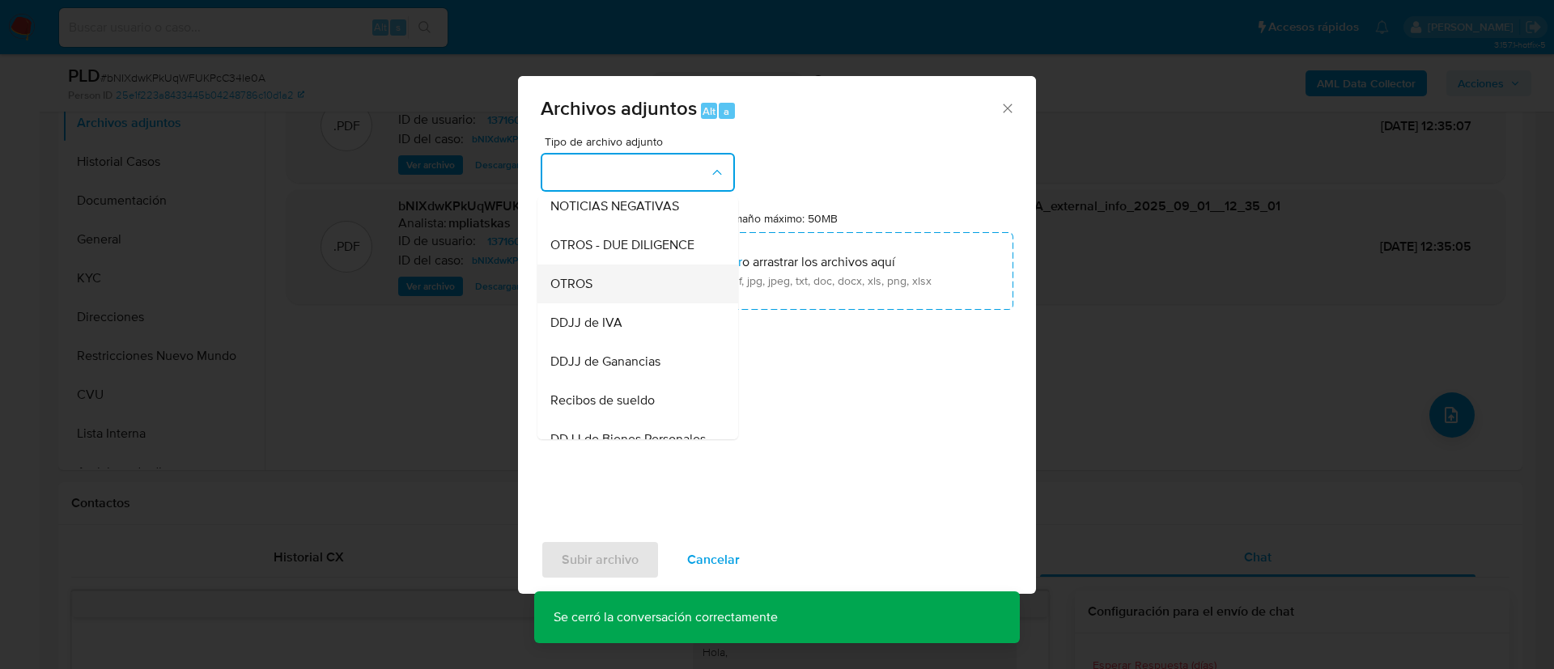
click at [649, 292] on div "OTROS" at bounding box center [632, 284] width 165 height 39
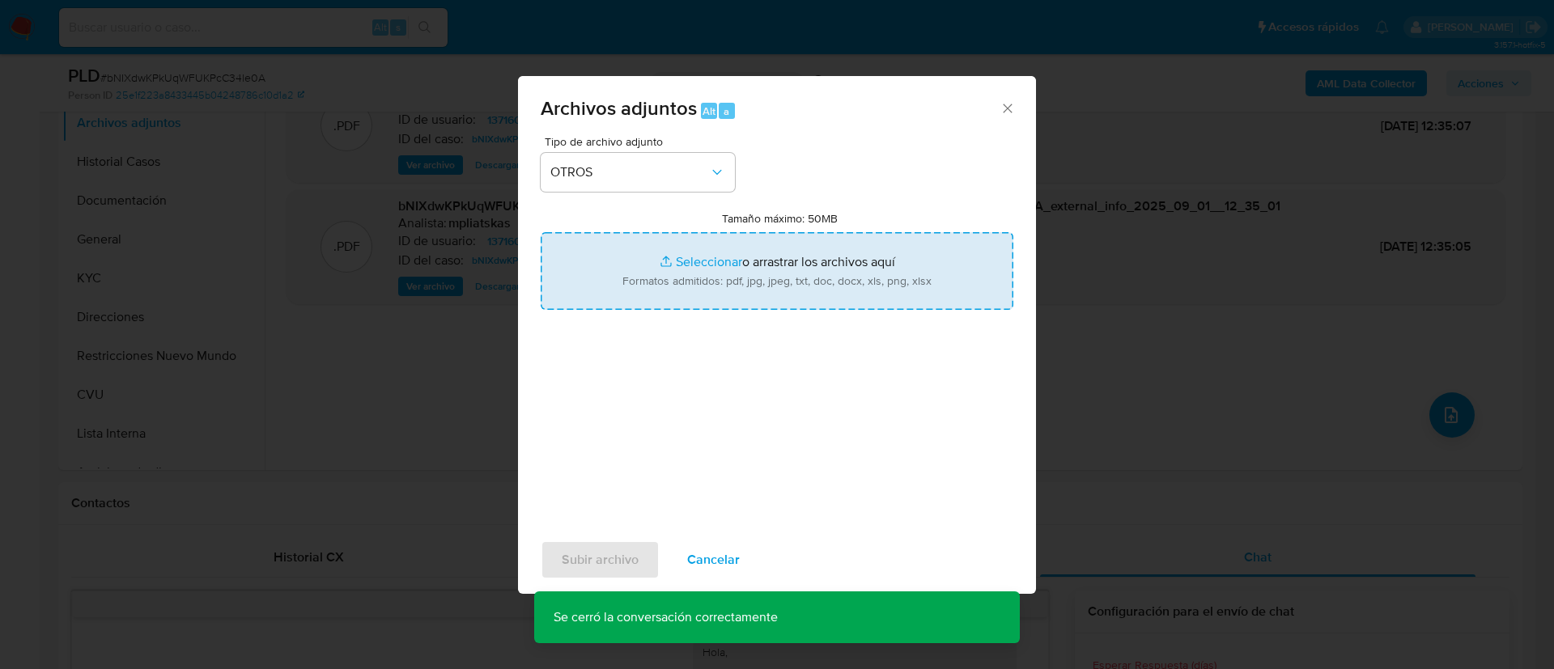
click at [656, 283] on input "Tamaño máximo: 50MB Seleccionar archivos" at bounding box center [777, 271] width 473 height 78
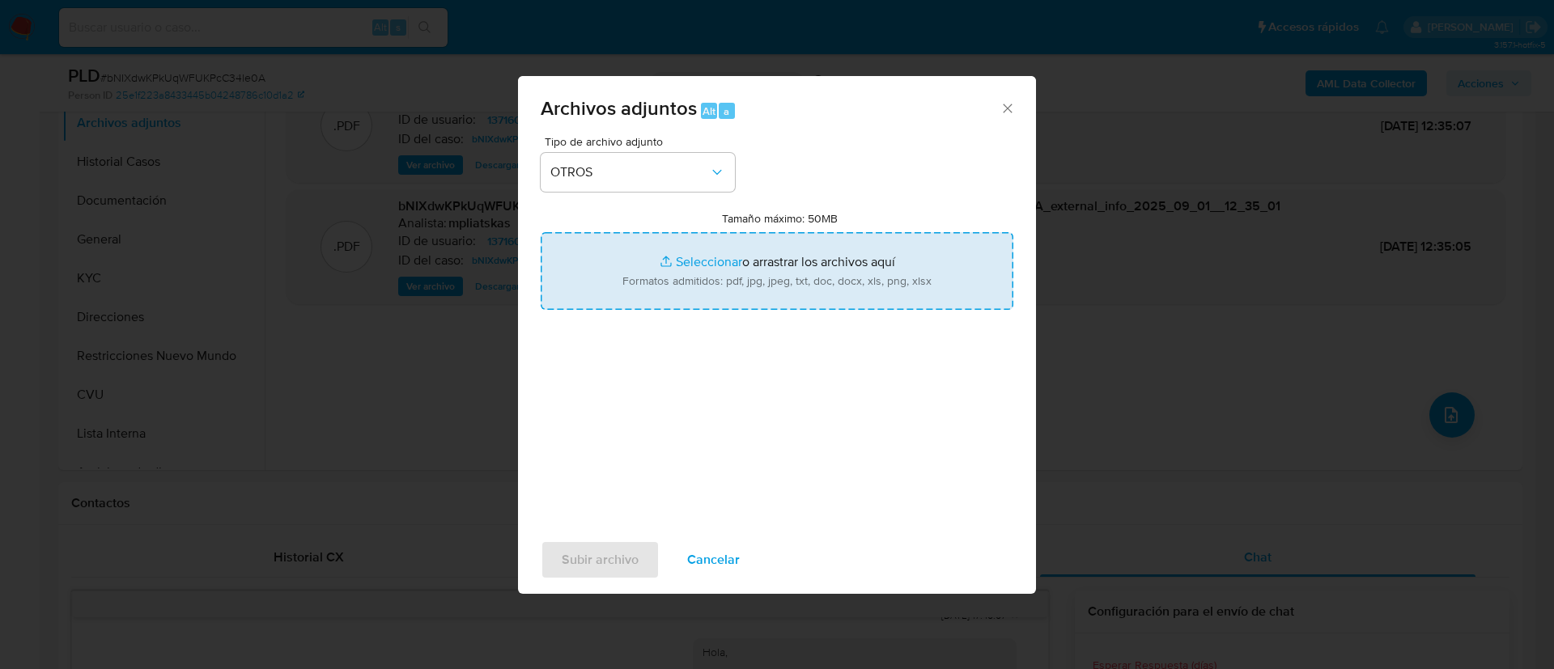
type input "C:\fakepath\1371600013 Movimientos.xlsx"
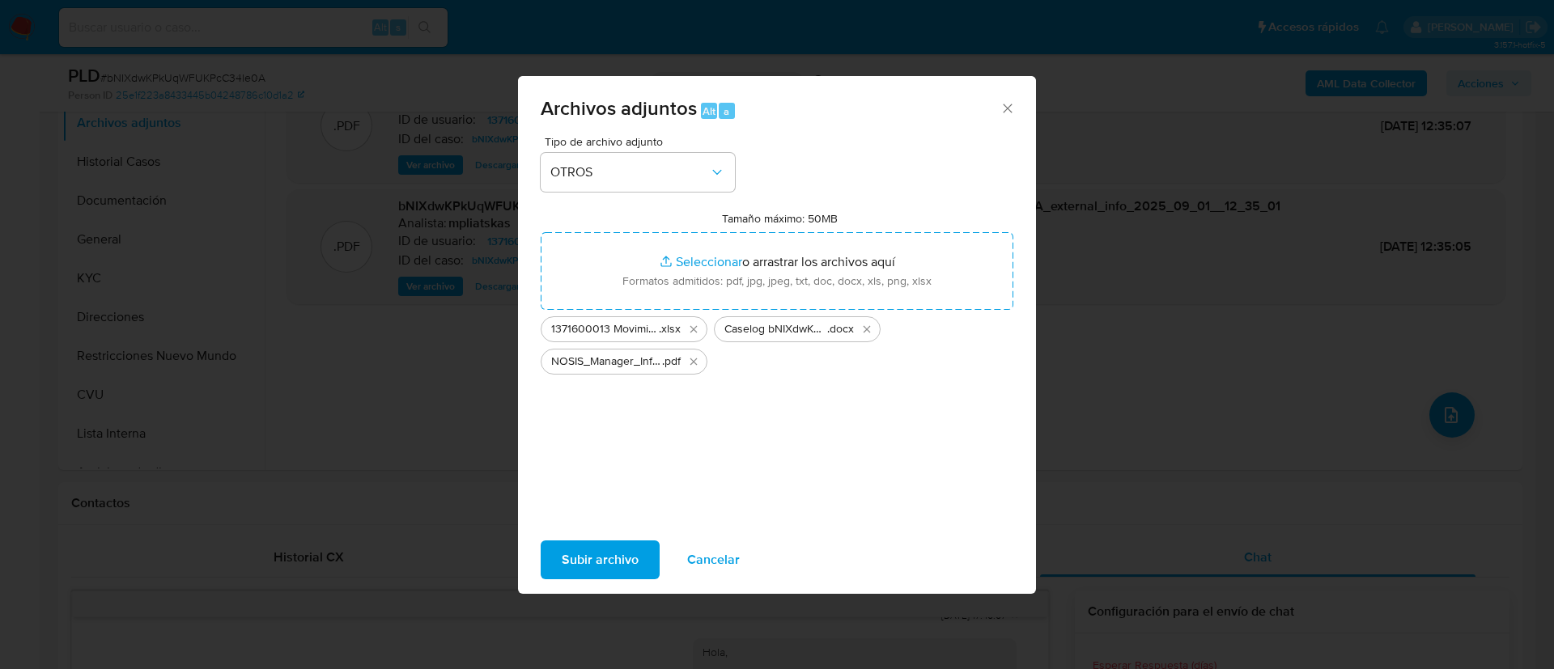
click at [599, 556] on span "Subir archivo" at bounding box center [600, 560] width 77 height 36
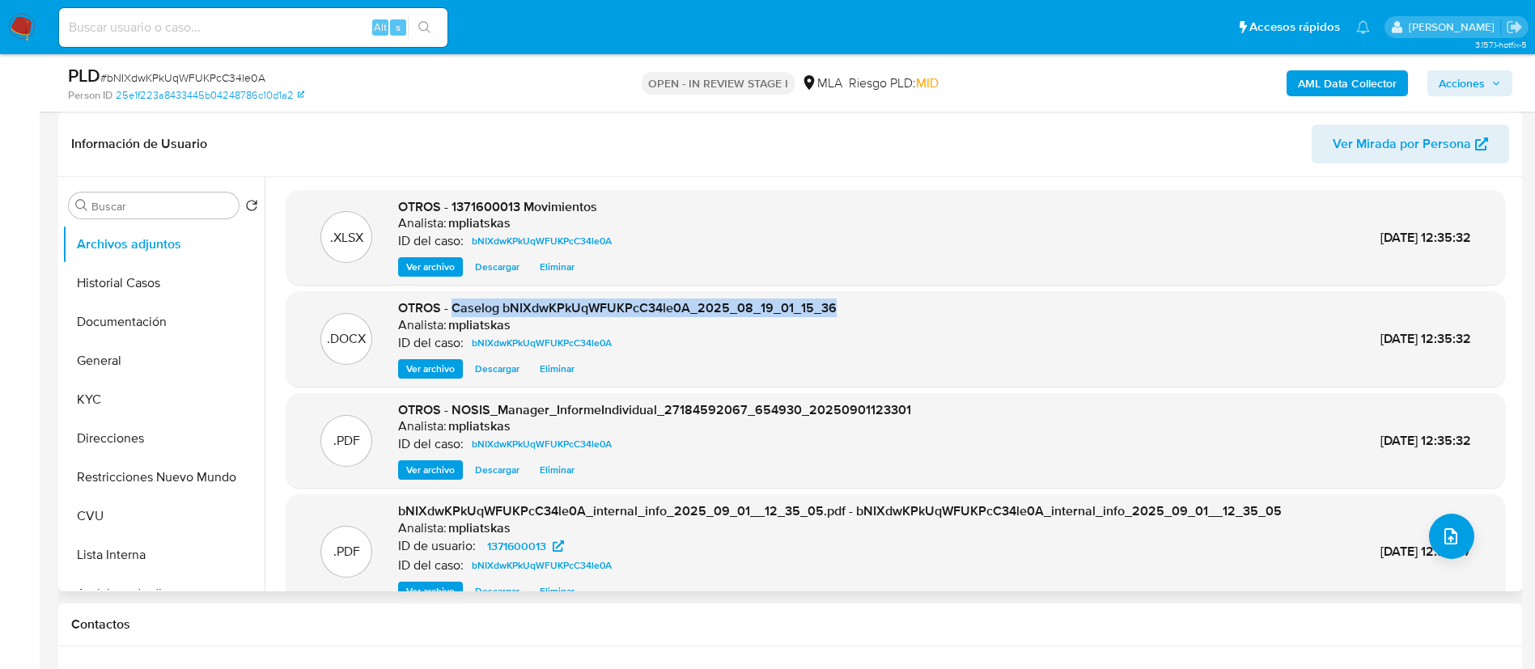
drag, startPoint x: 452, startPoint y: 300, endPoint x: 899, endPoint y: 299, distance: 446.8
click at [899, 299] on div ".DOCX OTROS - Caselog bNIXdwKPkUqWFUKPcC34le0A_2025_08_19_01_15_36 Analista: mp…" at bounding box center [896, 338] width 1203 height 79
copy span "Caselog bNIXdwKPkUqWFUKPcC34le0A_2025_08_19_01_15_36"
click at [1462, 87] on span "Acciones" at bounding box center [1462, 83] width 46 height 26
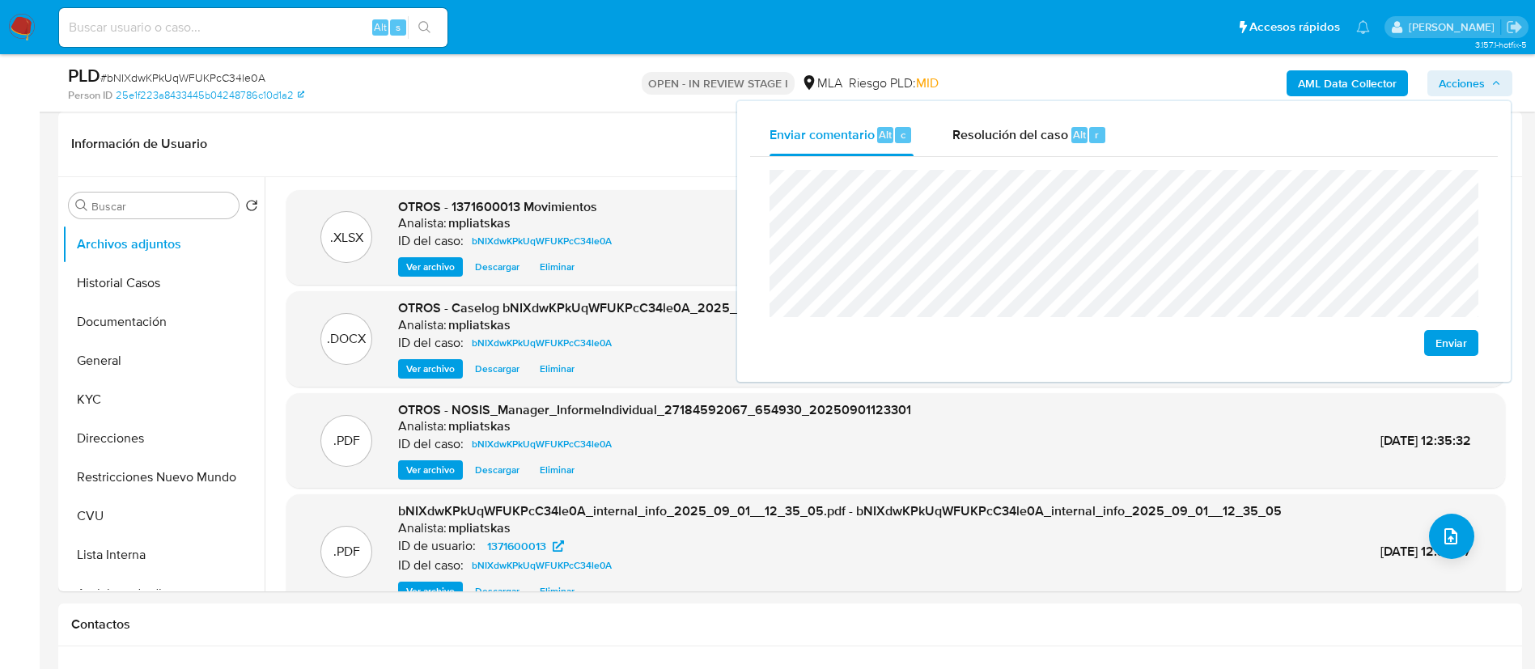
click at [1077, 158] on div "Enviar" at bounding box center [1124, 263] width 748 height 212
click at [1059, 141] on span "Resolución del caso" at bounding box center [1011, 134] width 116 height 19
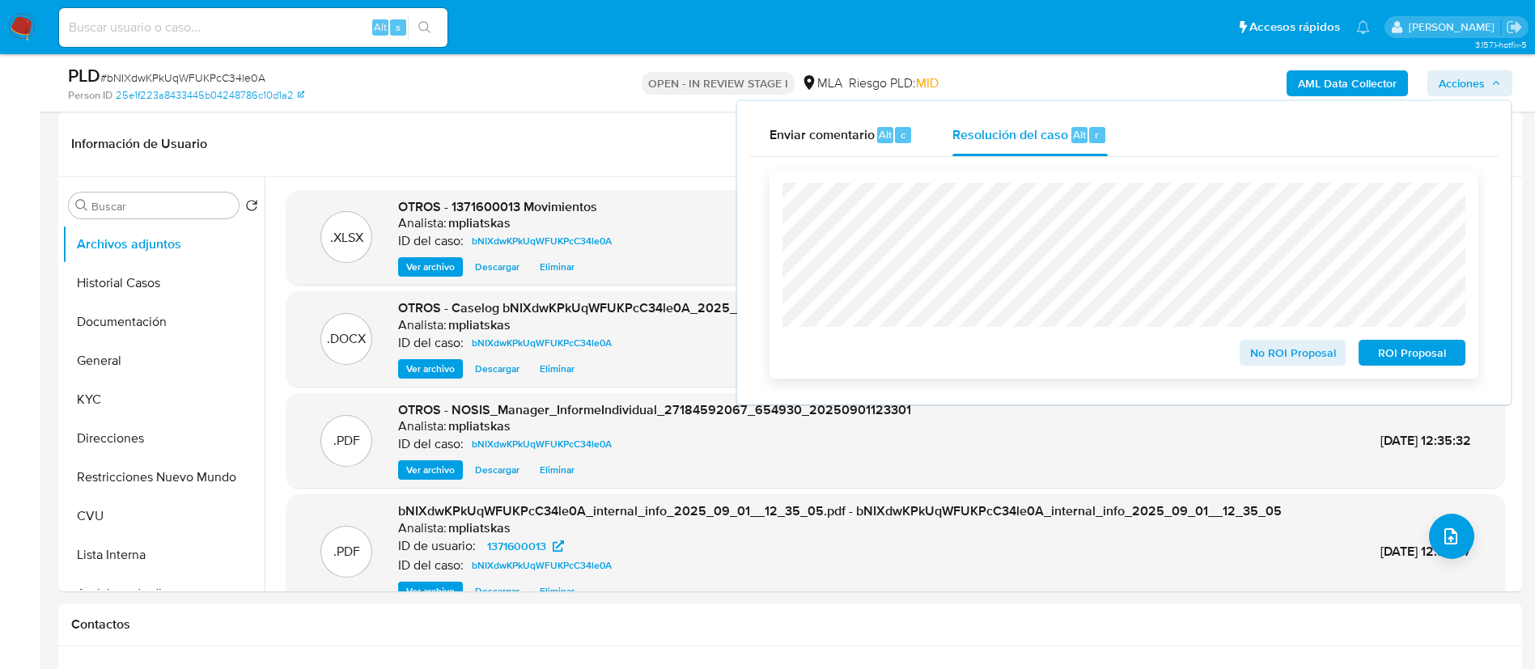
click at [1279, 355] on span "No ROI Proposal" at bounding box center [1293, 353] width 84 height 23
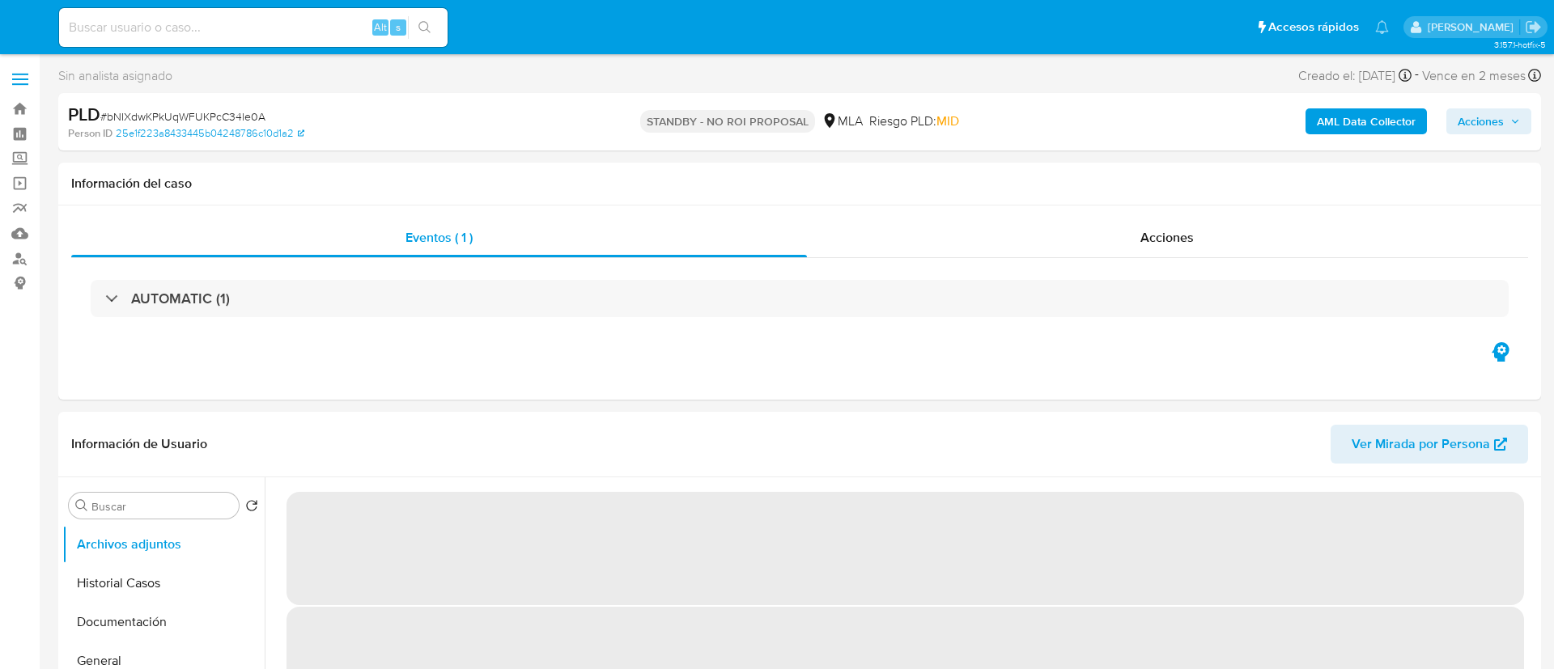
select select "10"
